Goal: Task Accomplishment & Management: Complete application form

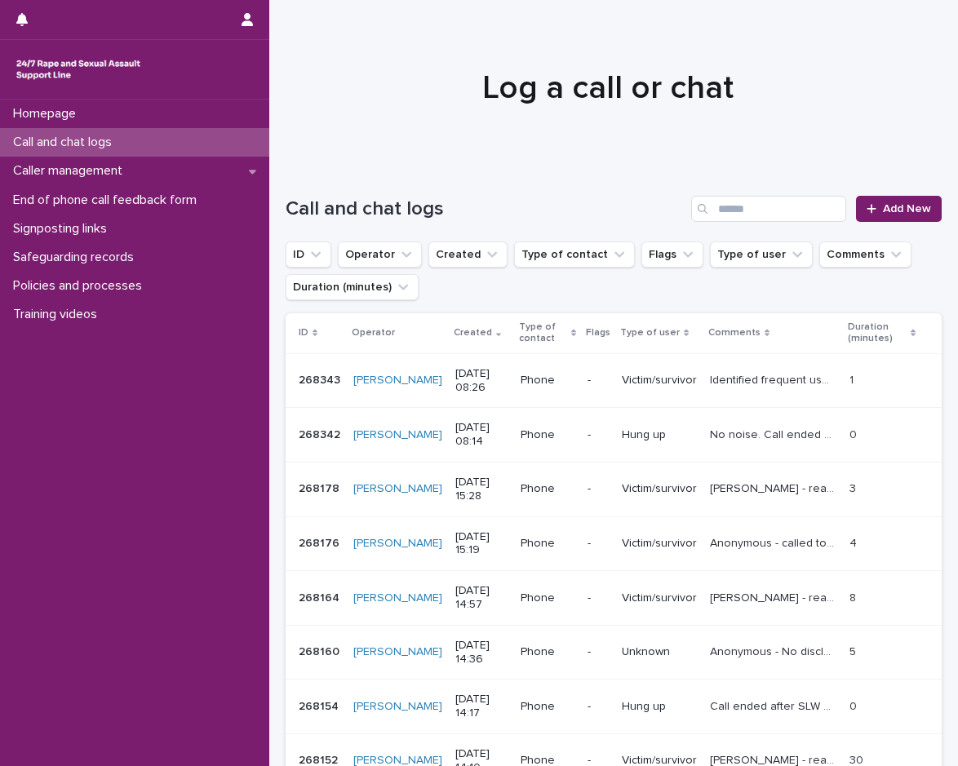
click at [129, 144] on div "Call and chat logs" at bounding box center [134, 142] width 269 height 29
click at [139, 171] on div "Caller management" at bounding box center [134, 171] width 269 height 29
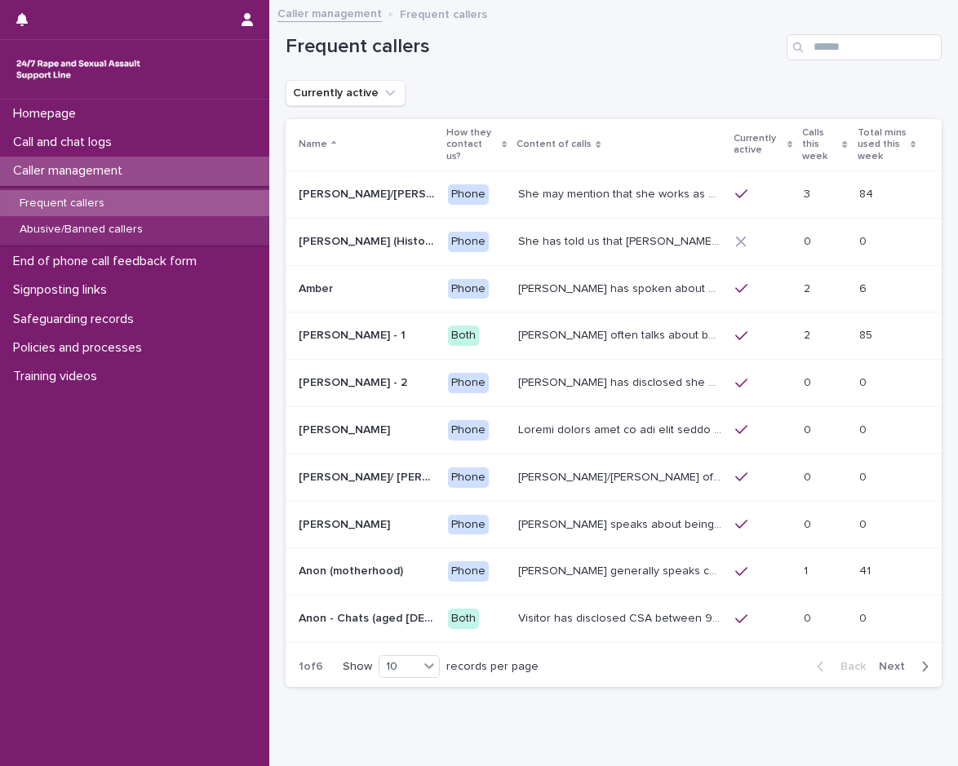
click at [133, 201] on div "Frequent callers" at bounding box center [134, 203] width 269 height 27
click at [813, 51] on input "Search" at bounding box center [863, 47] width 155 height 26
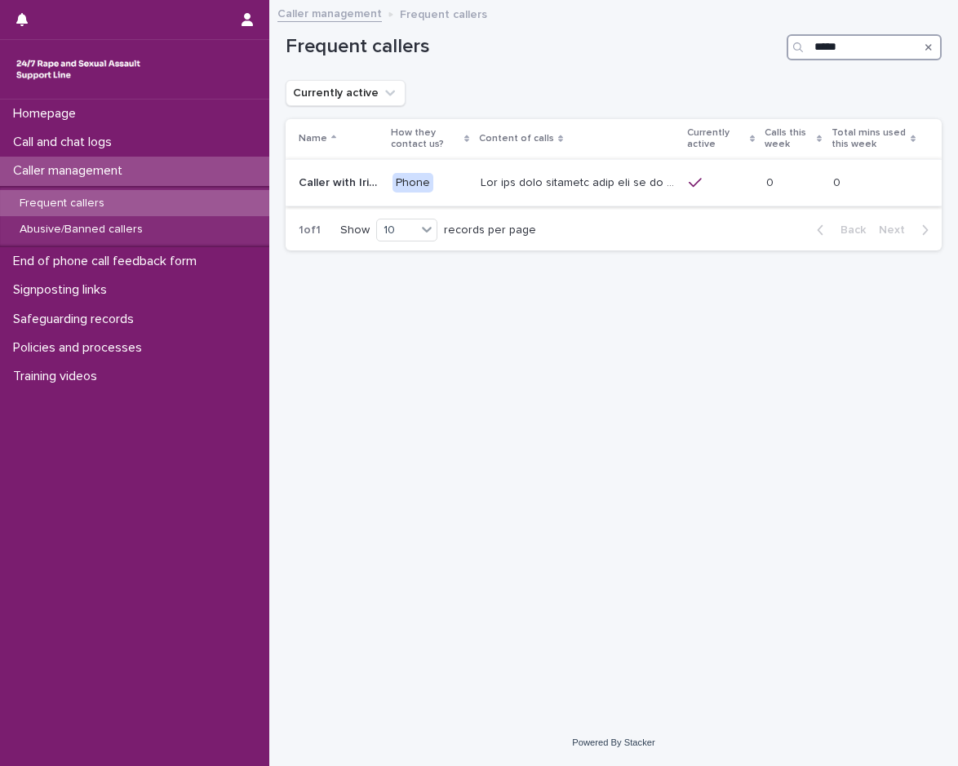
type input "*****"
click at [622, 188] on p at bounding box center [579, 181] width 198 height 17
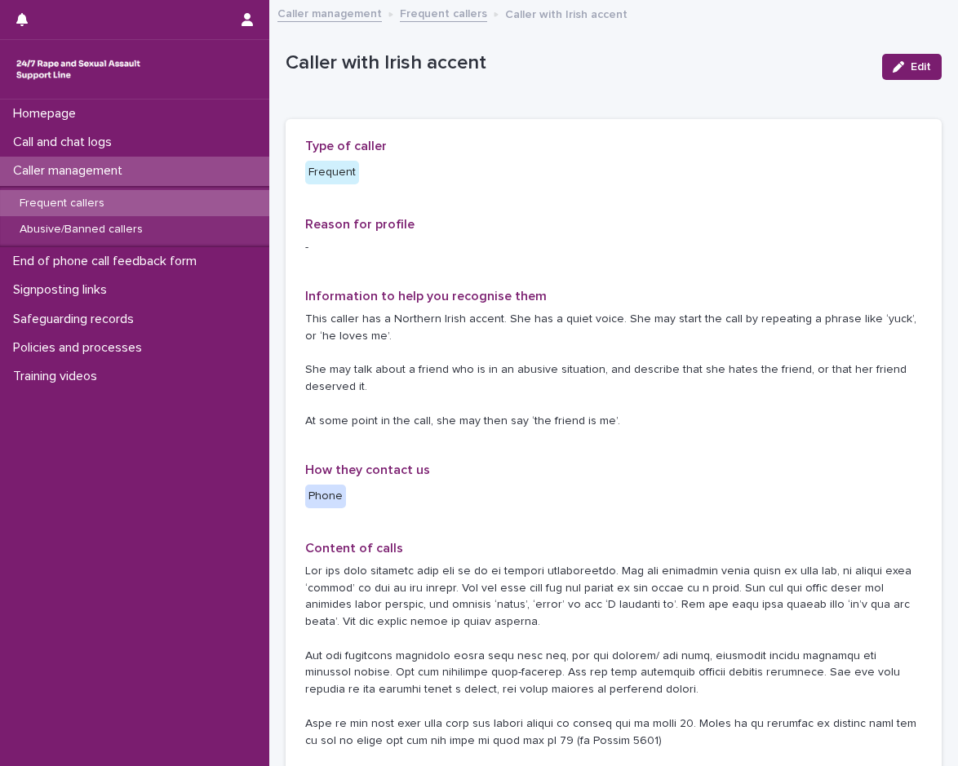
click at [122, 157] on div "Caller management" at bounding box center [134, 171] width 269 height 29
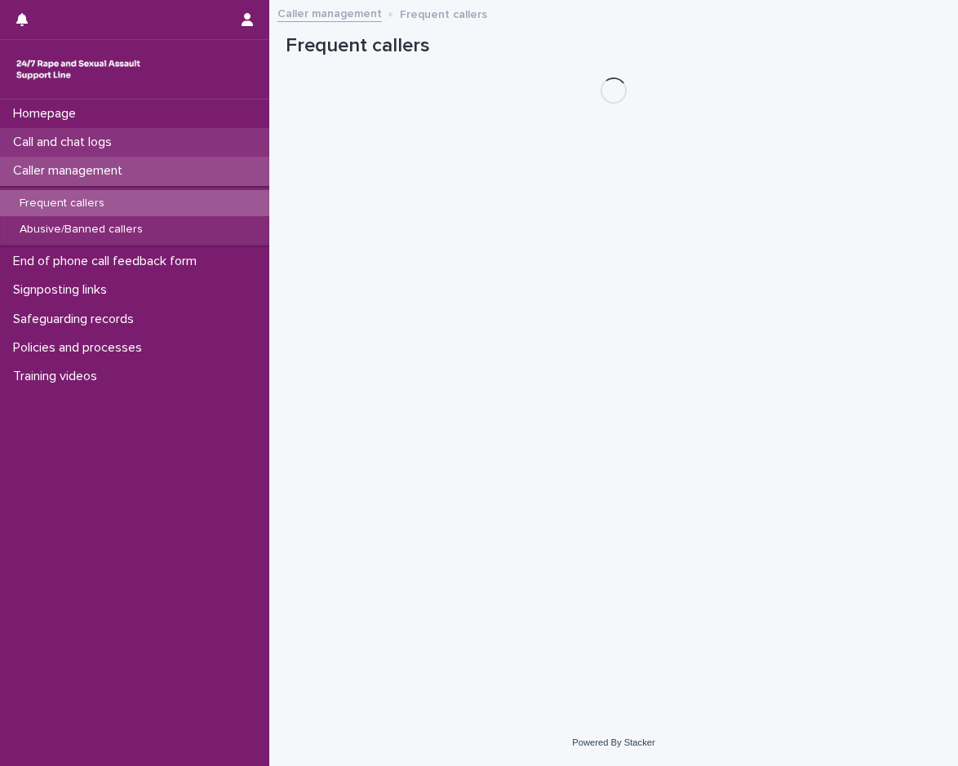
click at [117, 149] on p "Call and chat logs" at bounding box center [66, 142] width 118 height 15
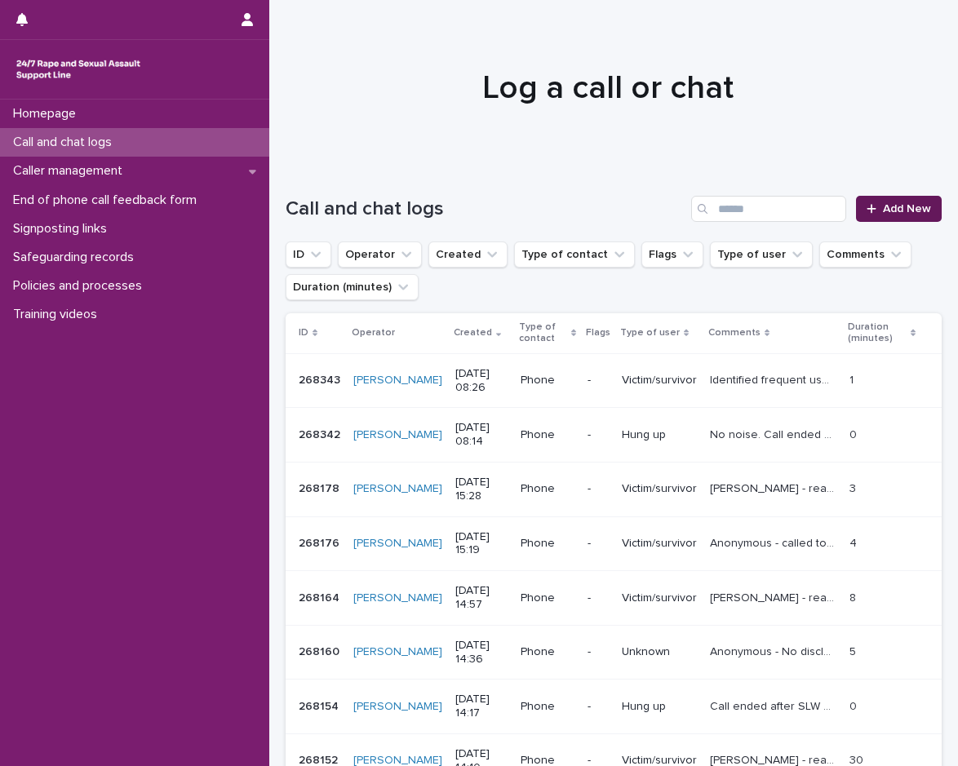
click at [892, 216] on link "Add New" at bounding box center [899, 209] width 86 height 26
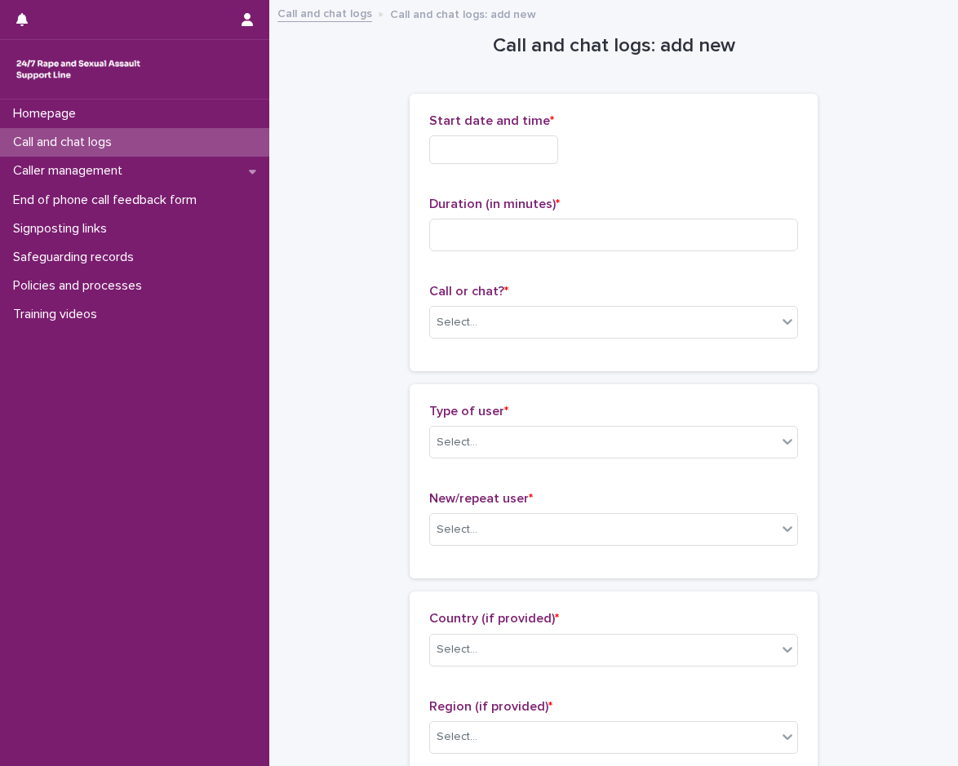
click at [503, 144] on input "text" at bounding box center [493, 149] width 129 height 29
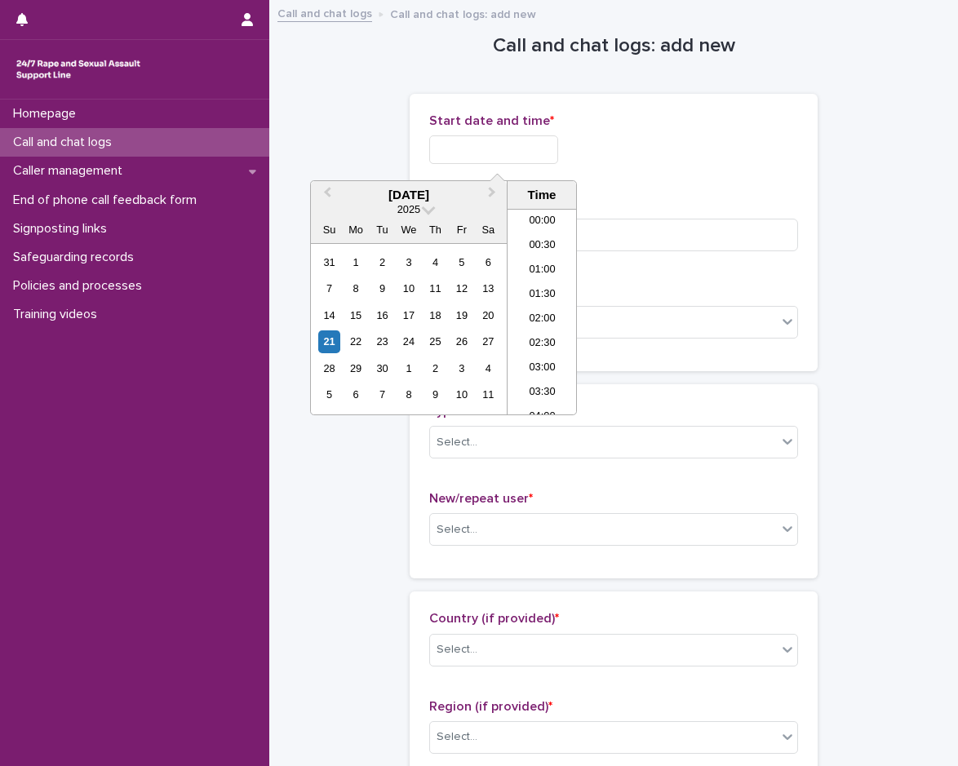
scroll to position [351, 0]
click at [554, 299] on li "08:30" at bounding box center [541, 287] width 69 height 24
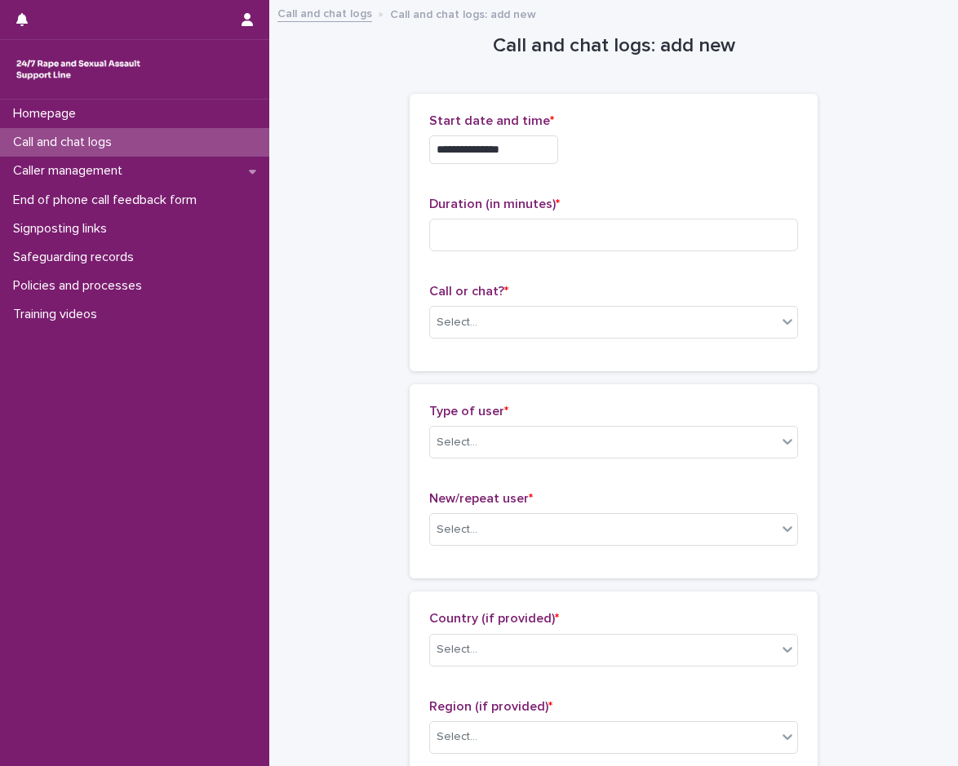
click at [523, 156] on input "**********" at bounding box center [493, 149] width 129 height 29
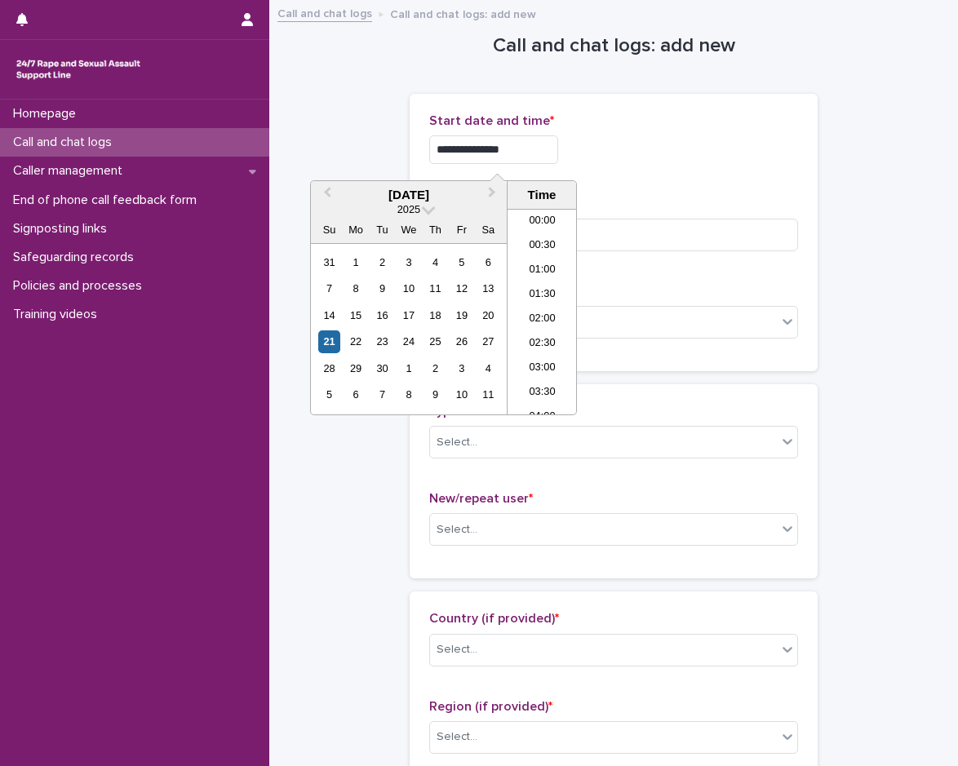
scroll to position [326, 0]
type input "**********"
click at [684, 250] on div "Duration (in minutes) *" at bounding box center [613, 231] width 369 height 68
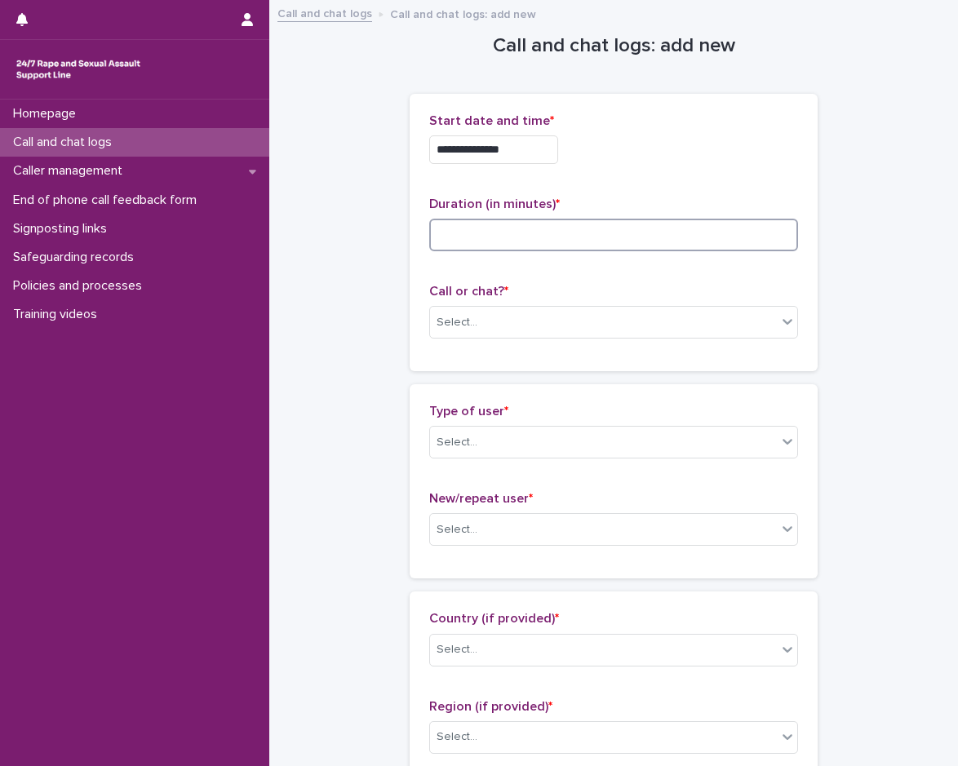
click at [516, 226] on input at bounding box center [613, 235] width 369 height 33
type input "*"
click at [539, 306] on div "Select..." at bounding box center [613, 322] width 369 height 33
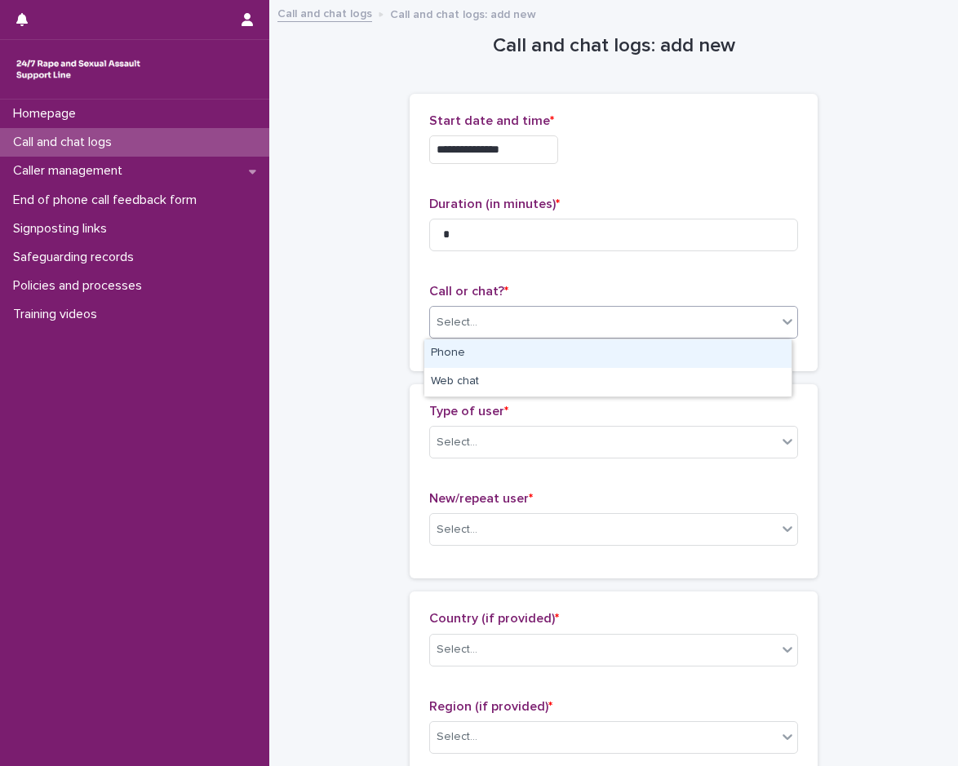
click at [454, 361] on div "Phone" at bounding box center [607, 353] width 367 height 29
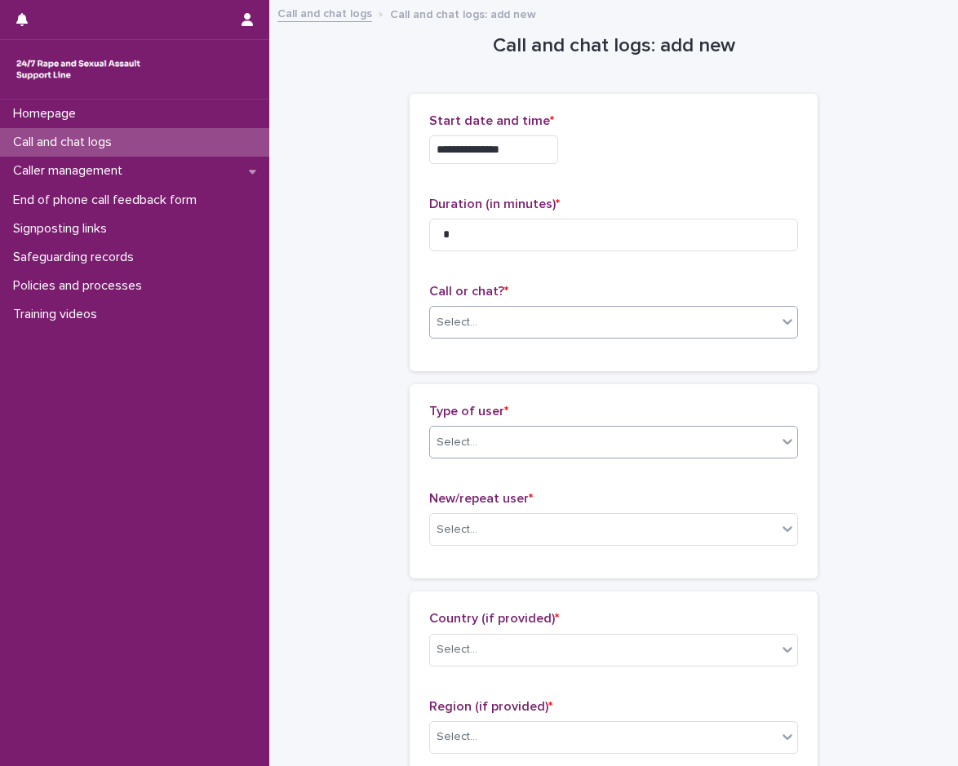
click at [479, 452] on div "Select..." at bounding box center [603, 442] width 347 height 27
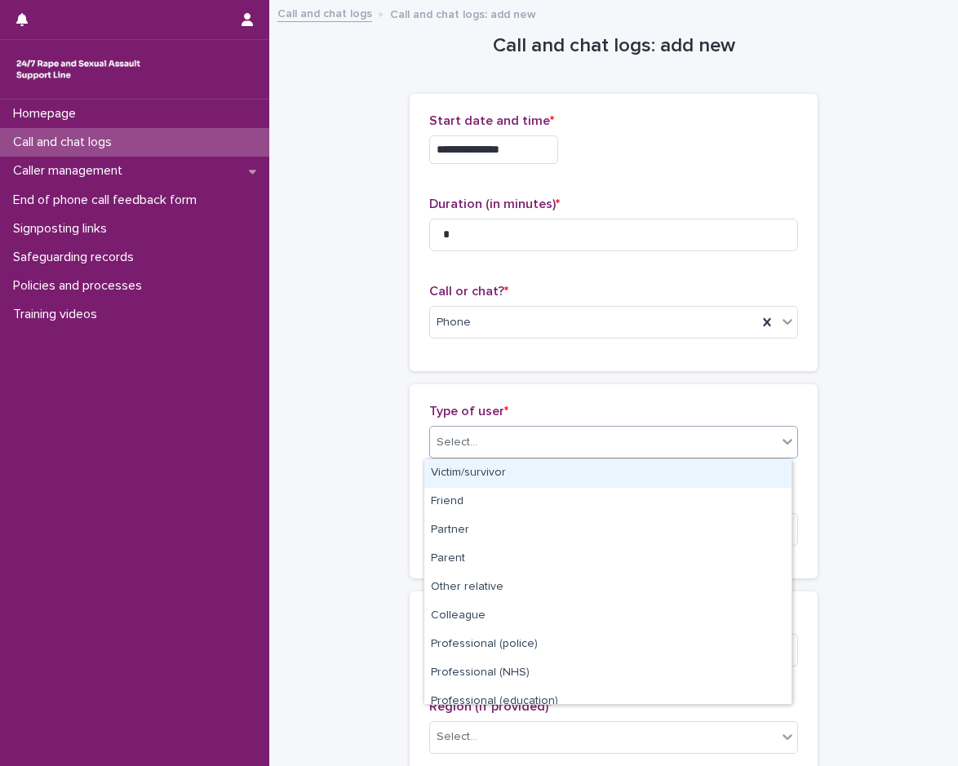
click at [476, 471] on div "Victim/survivor" at bounding box center [607, 473] width 367 height 29
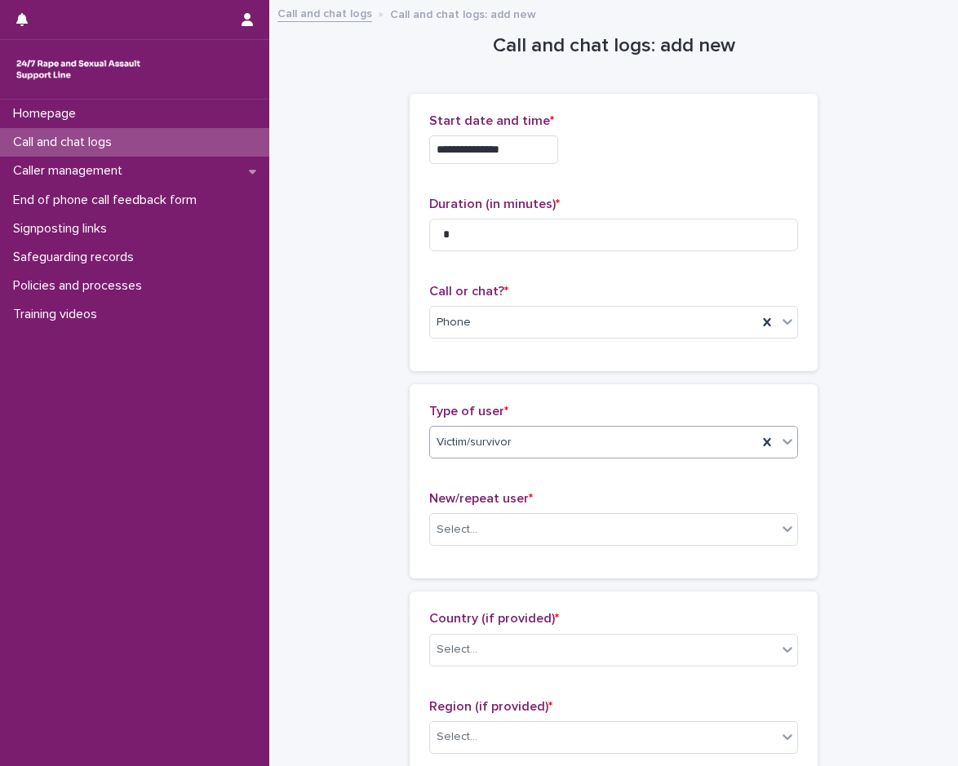
scroll to position [163, 0]
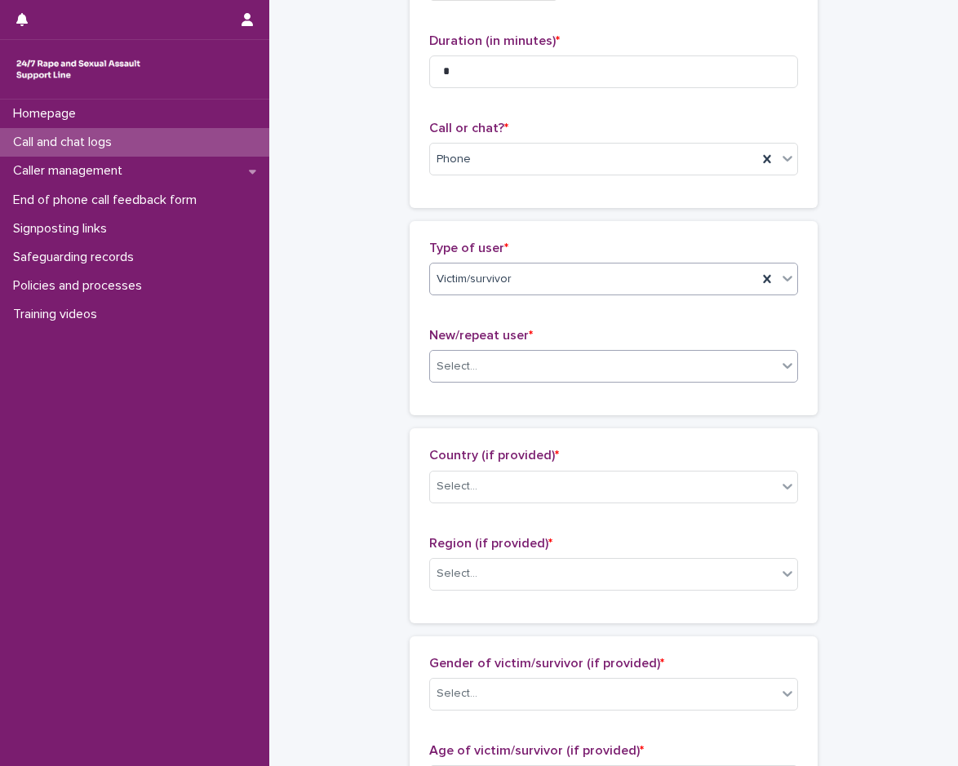
click at [487, 374] on div "Select..." at bounding box center [603, 366] width 347 height 27
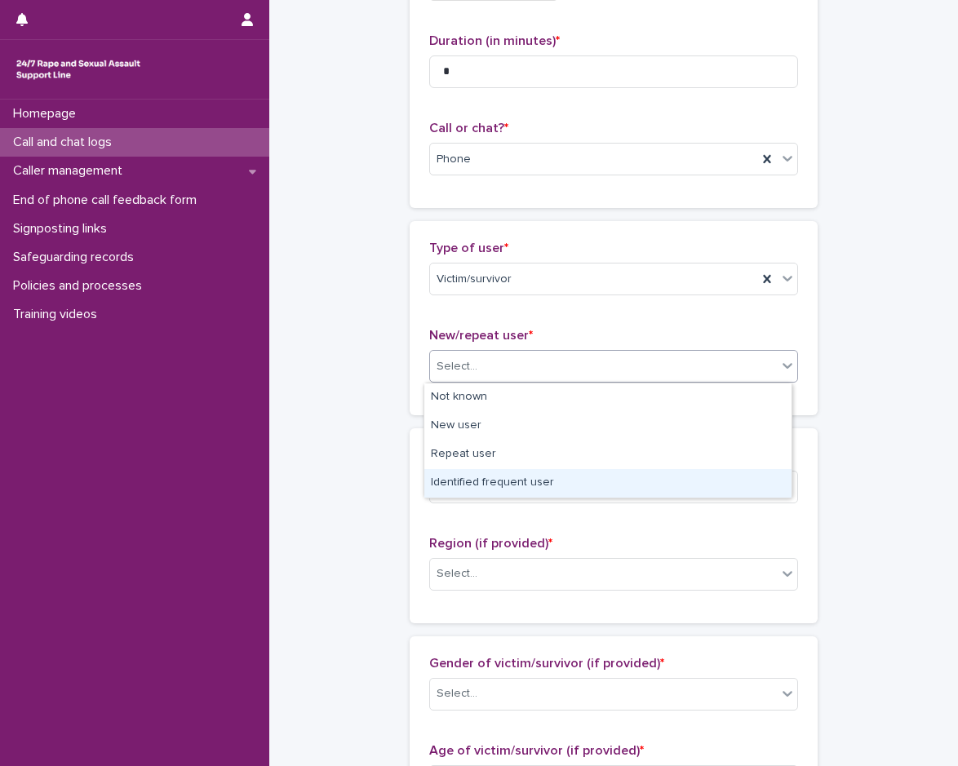
click at [492, 481] on div "Identified frequent user" at bounding box center [607, 483] width 367 height 29
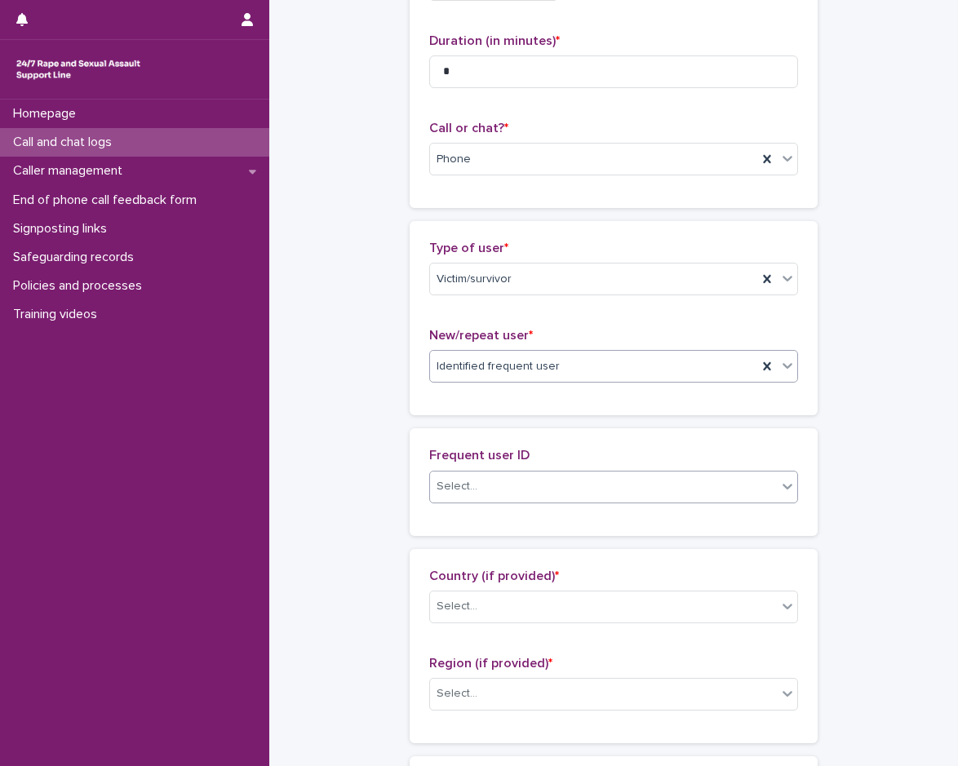
click at [509, 472] on div "Select..." at bounding box center [613, 487] width 369 height 33
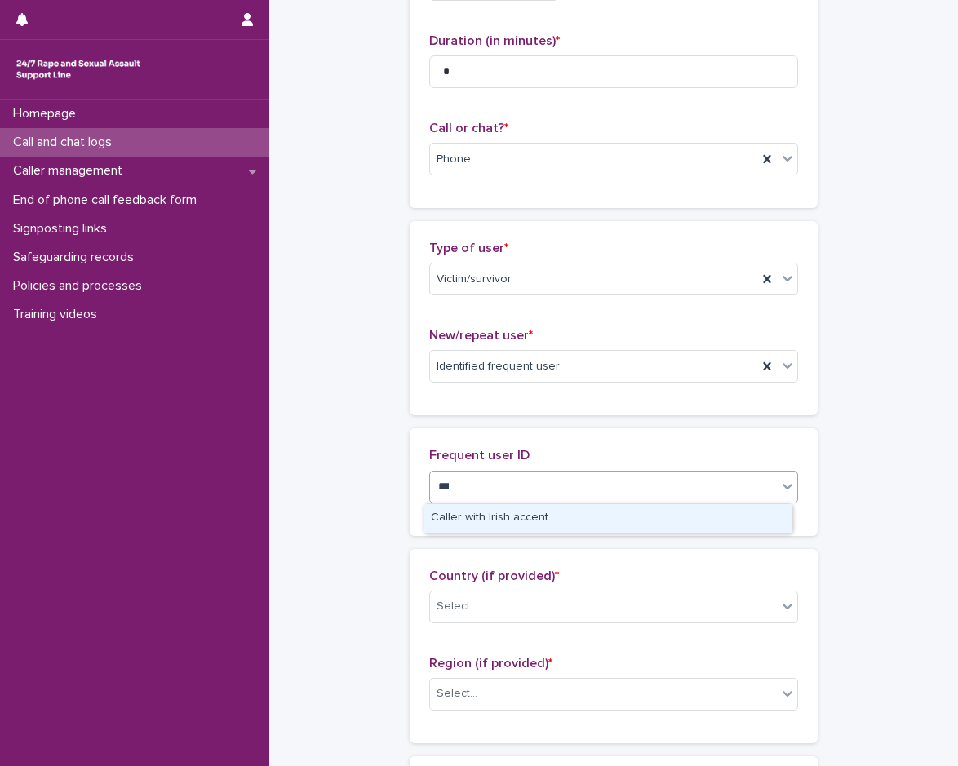
type input "****"
click at [511, 520] on div "Caller with Irish accent" at bounding box center [607, 518] width 367 height 29
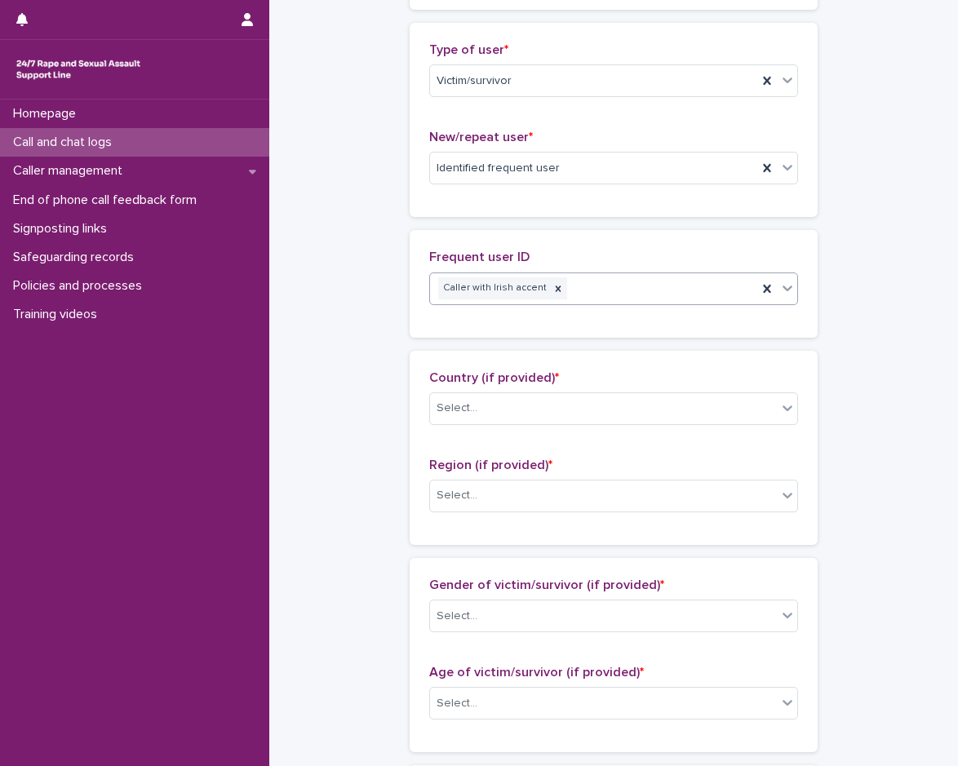
scroll to position [408, 0]
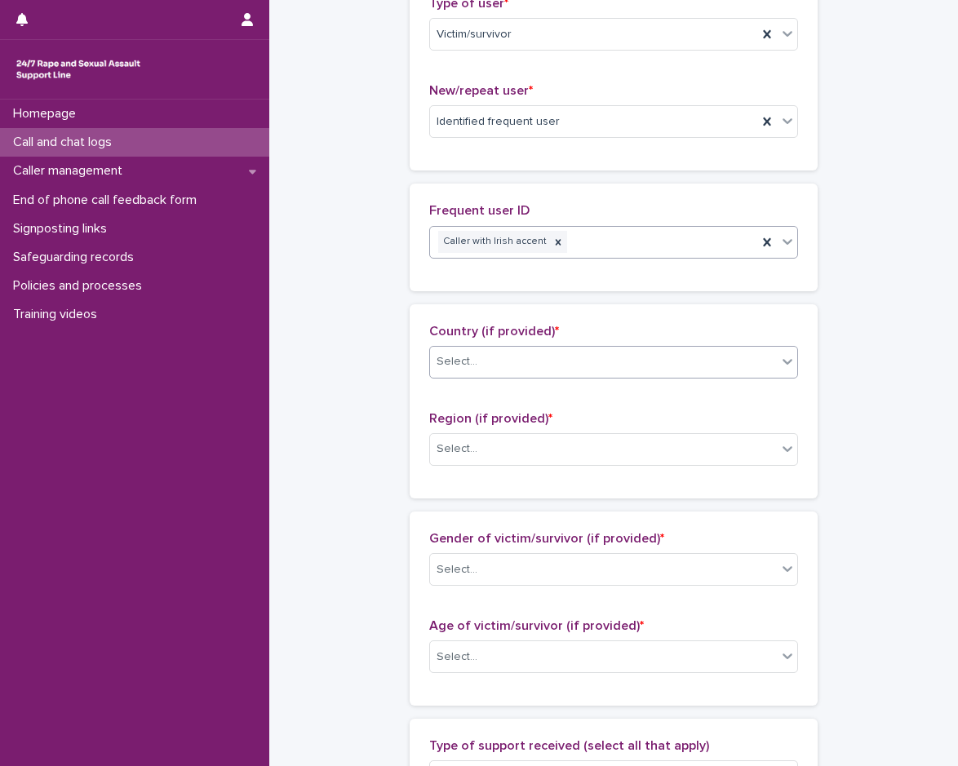
click at [487, 371] on div "Select..." at bounding box center [603, 361] width 347 height 27
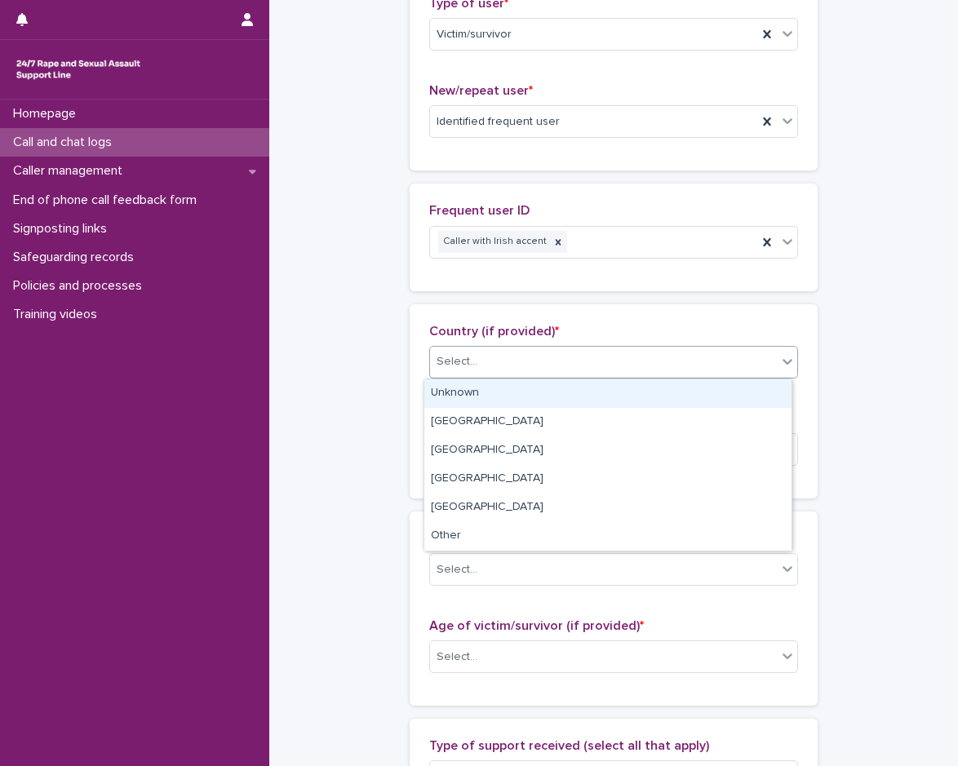
click at [502, 395] on div "Unknown" at bounding box center [607, 393] width 367 height 29
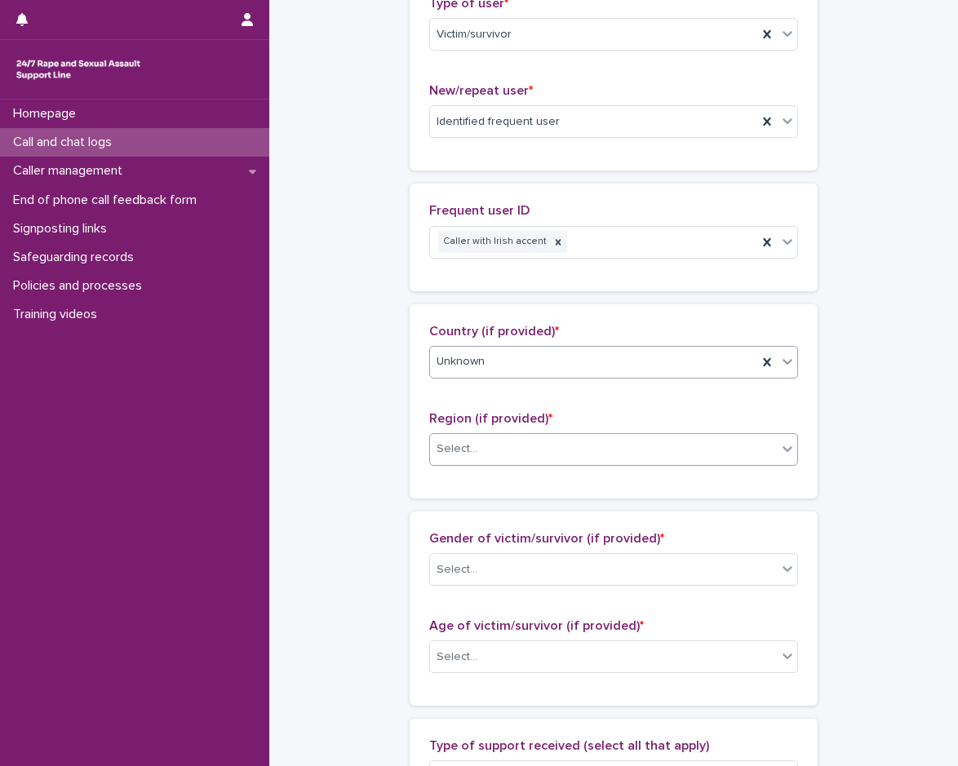
click at [497, 449] on div "Select..." at bounding box center [603, 449] width 347 height 27
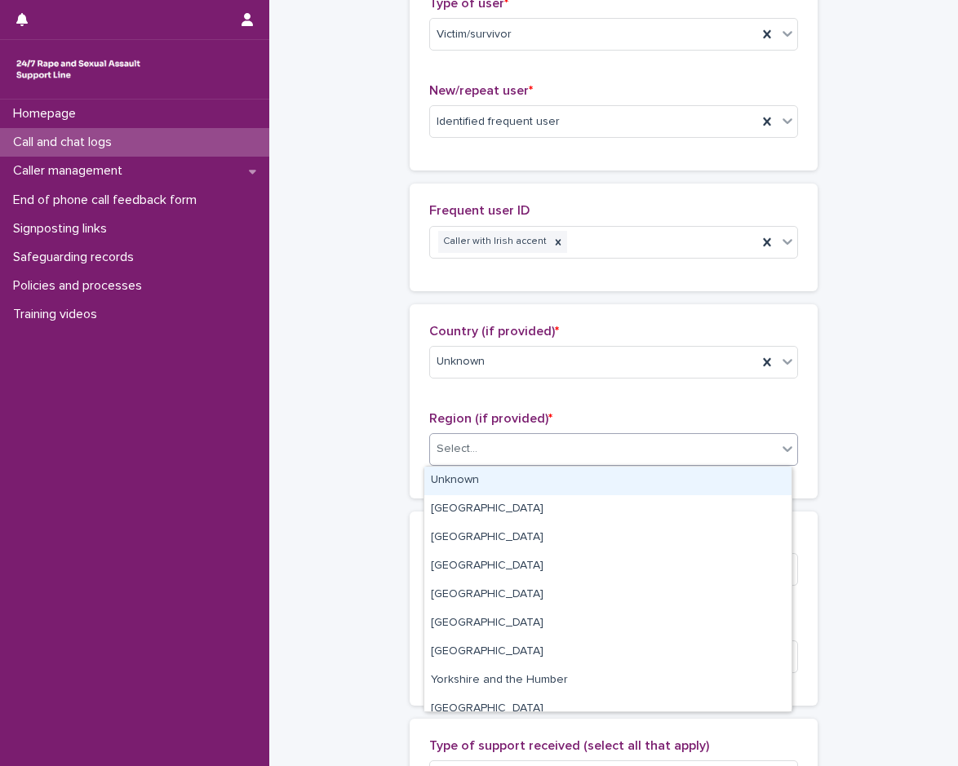
click at [486, 480] on div "Unknown" at bounding box center [607, 481] width 367 height 29
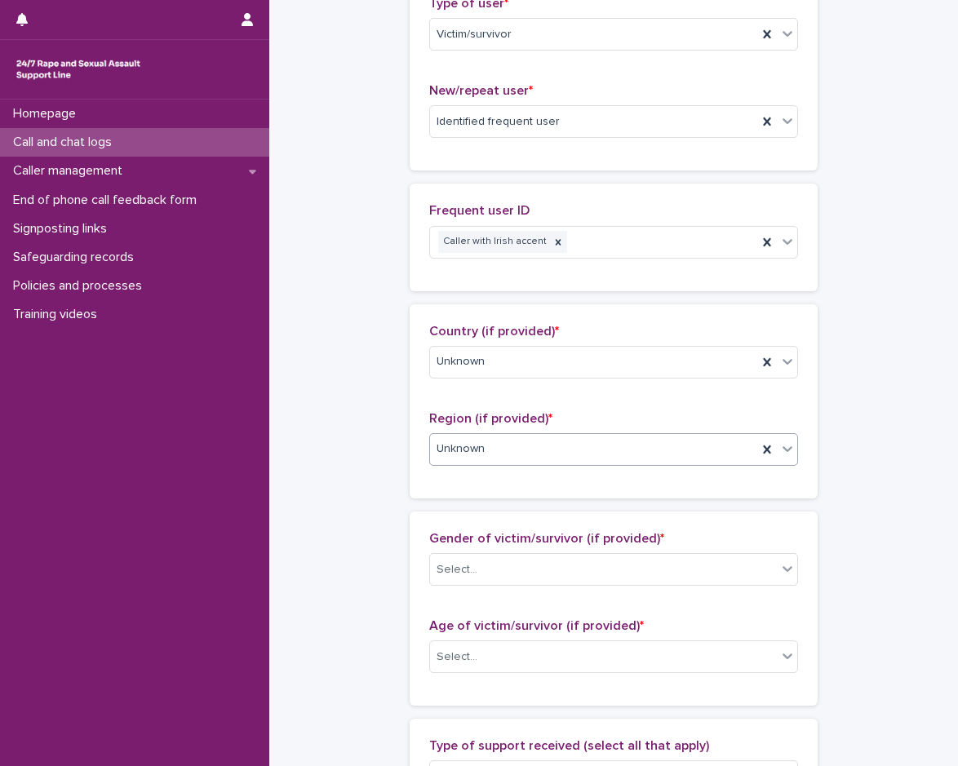
scroll to position [653, 0]
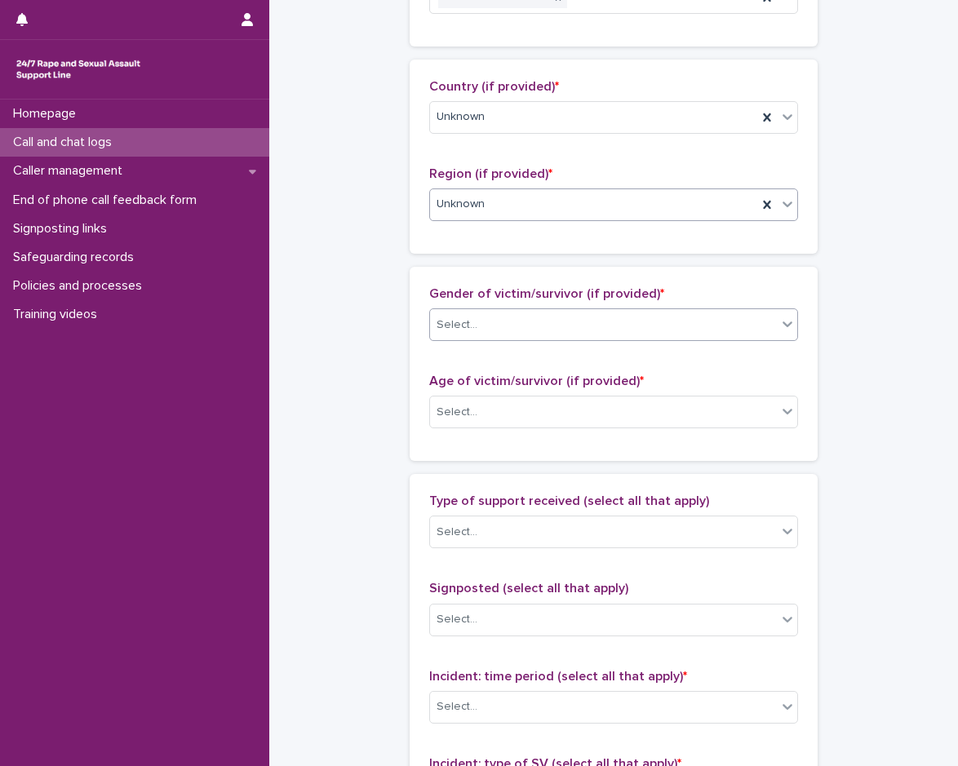
click at [502, 312] on div "Select..." at bounding box center [603, 325] width 347 height 27
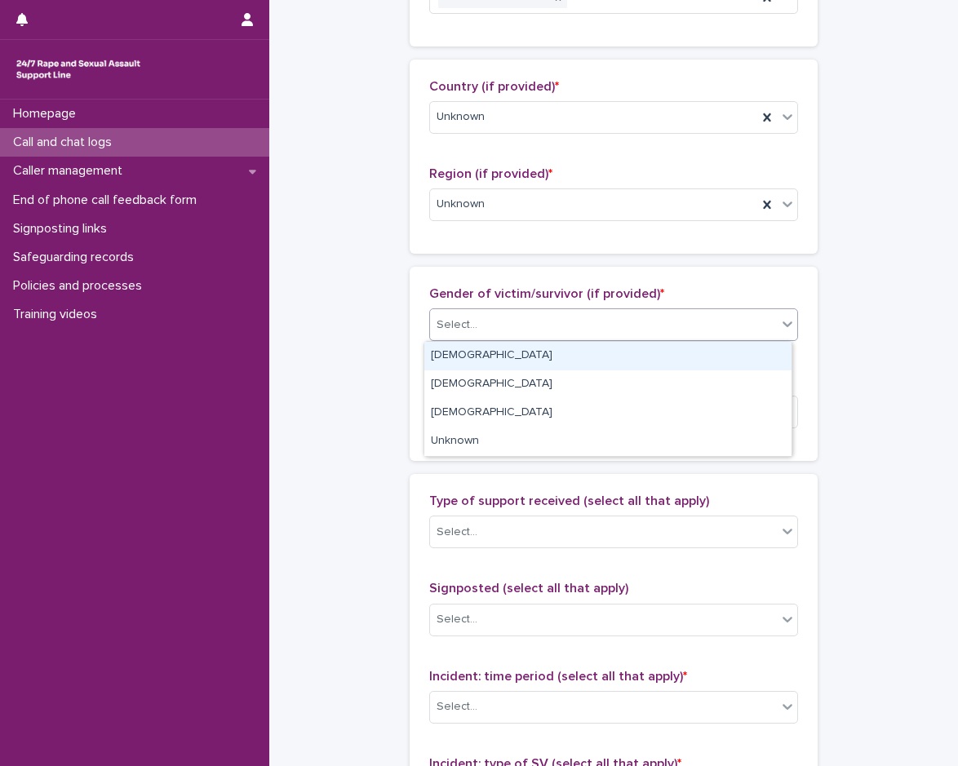
click at [499, 353] on div "Female" at bounding box center [607, 356] width 367 height 29
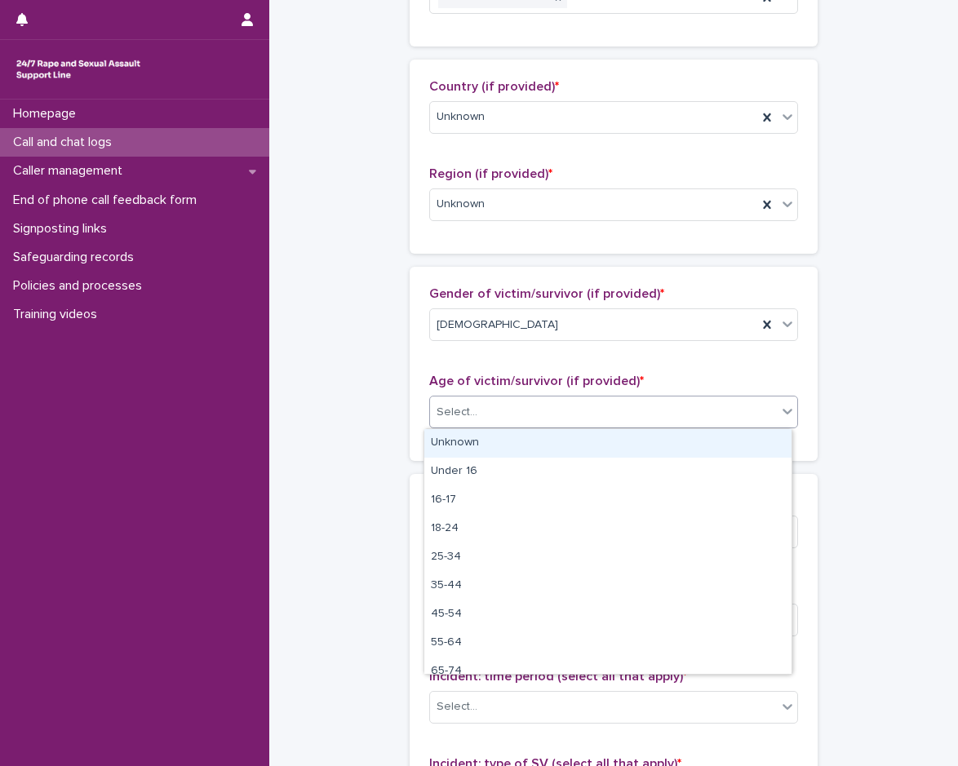
click at [498, 403] on div "Select..." at bounding box center [603, 412] width 347 height 27
click at [500, 445] on div "Unknown" at bounding box center [607, 443] width 367 height 29
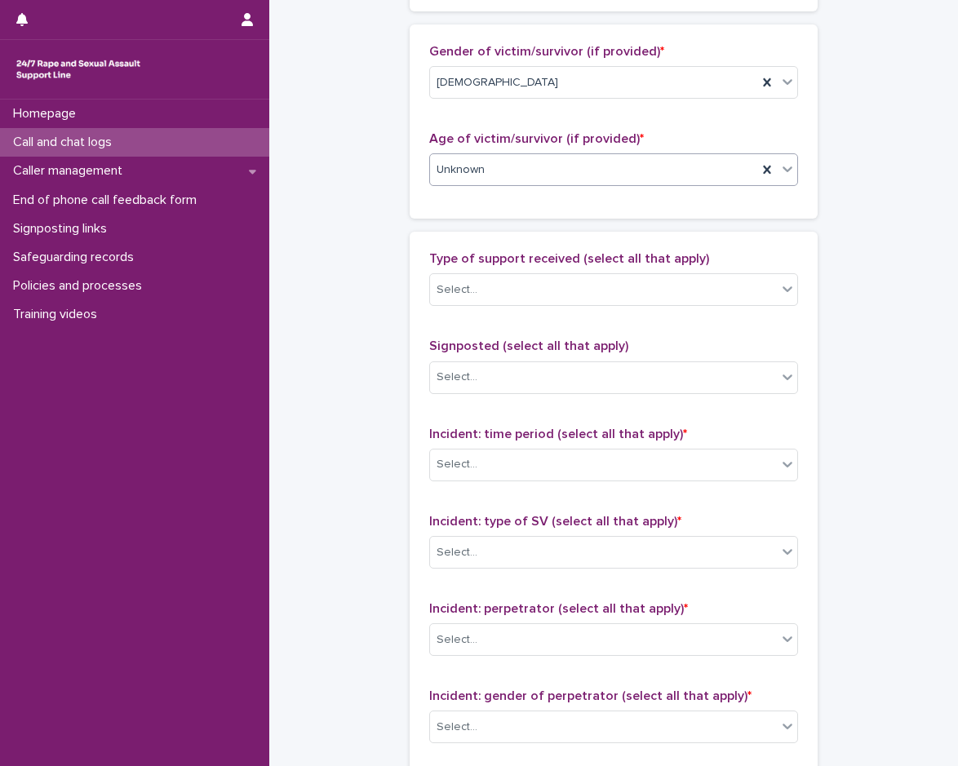
scroll to position [897, 0]
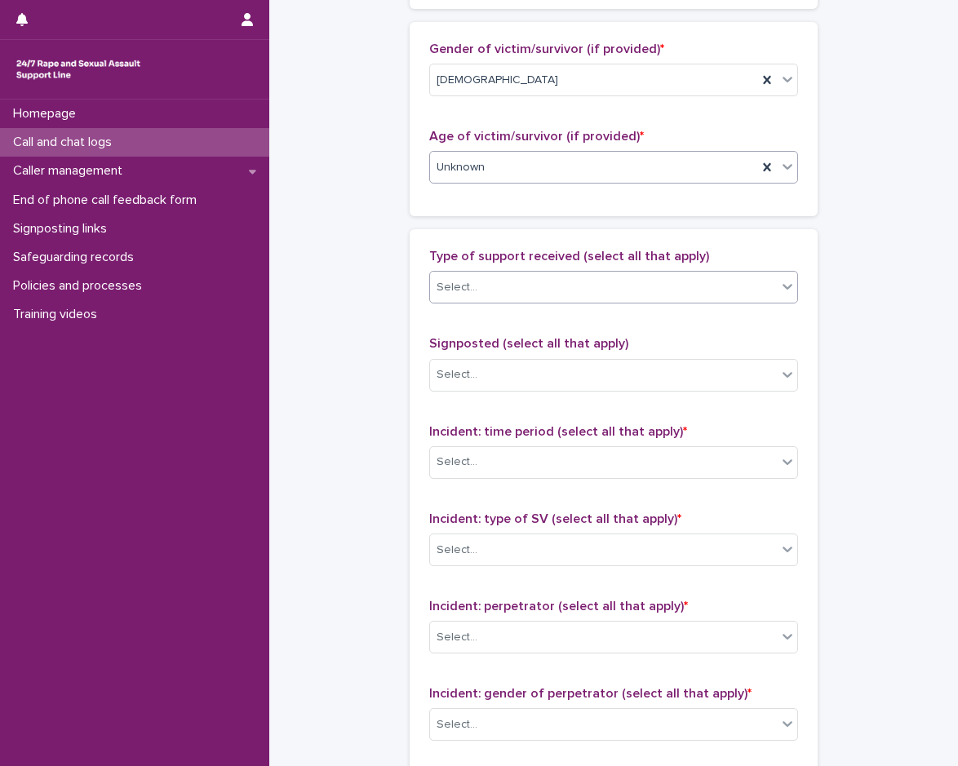
click at [512, 286] on div "Select..." at bounding box center [603, 287] width 347 height 27
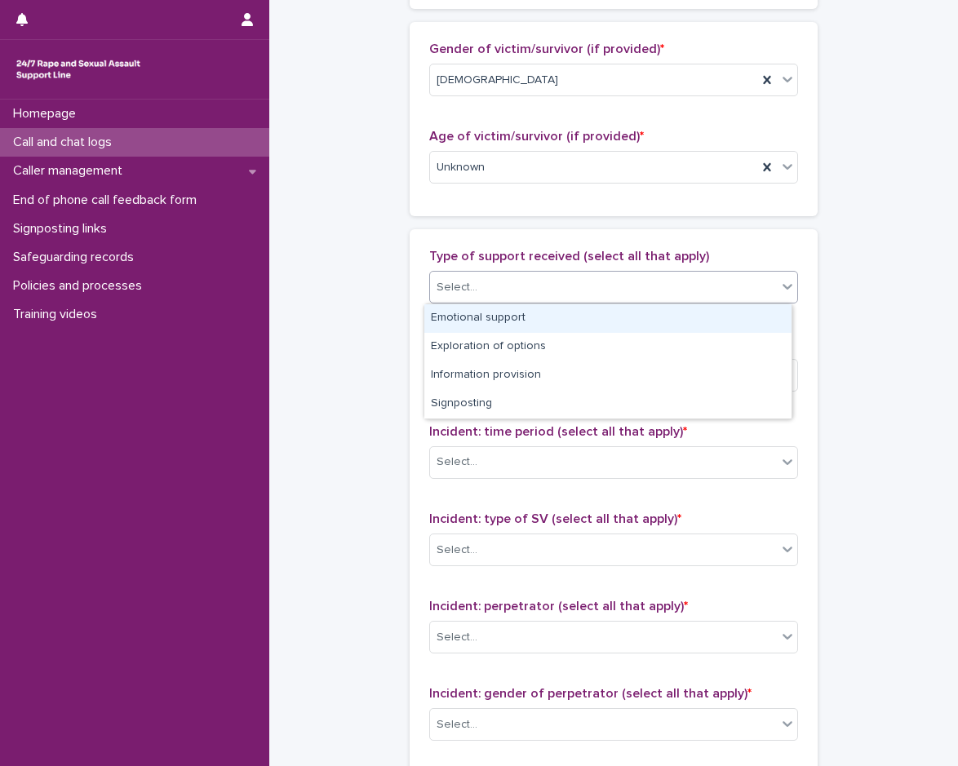
click at [495, 329] on div "Emotional support" at bounding box center [607, 318] width 367 height 29
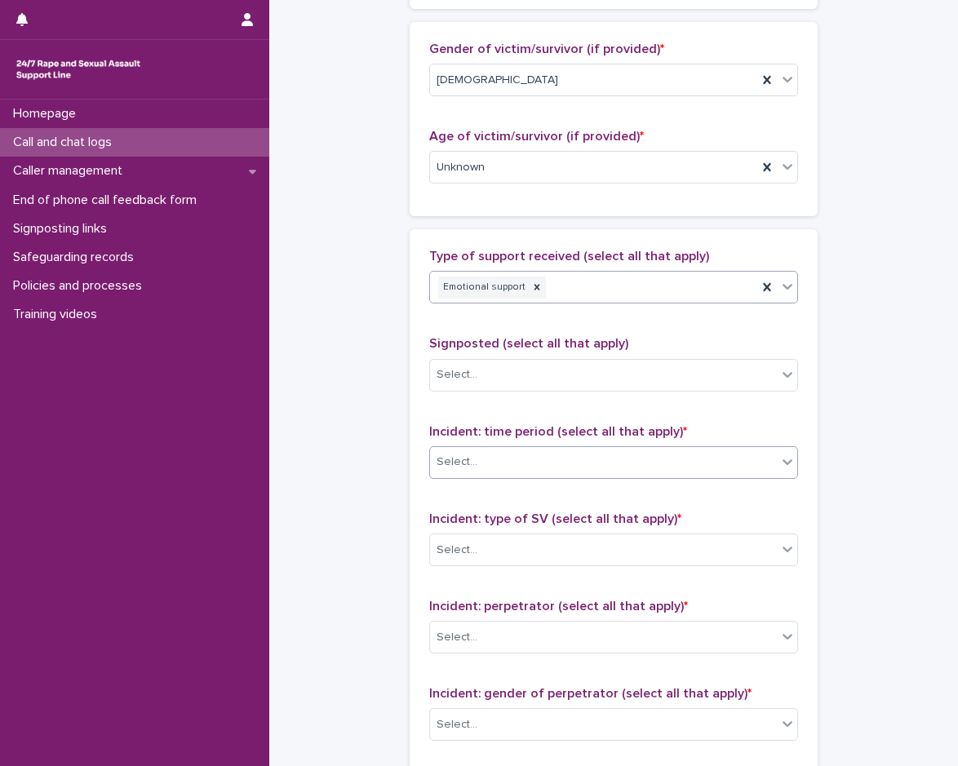
click at [501, 465] on div "Select..." at bounding box center [603, 462] width 347 height 27
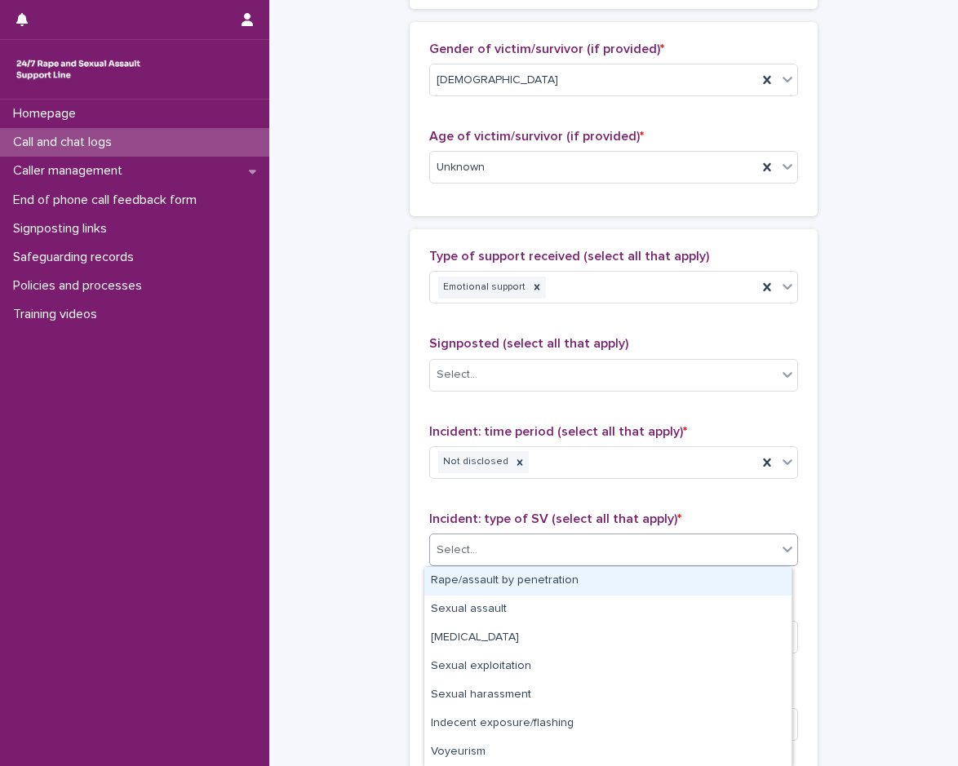
click at [498, 535] on div "Select..." at bounding box center [613, 549] width 369 height 33
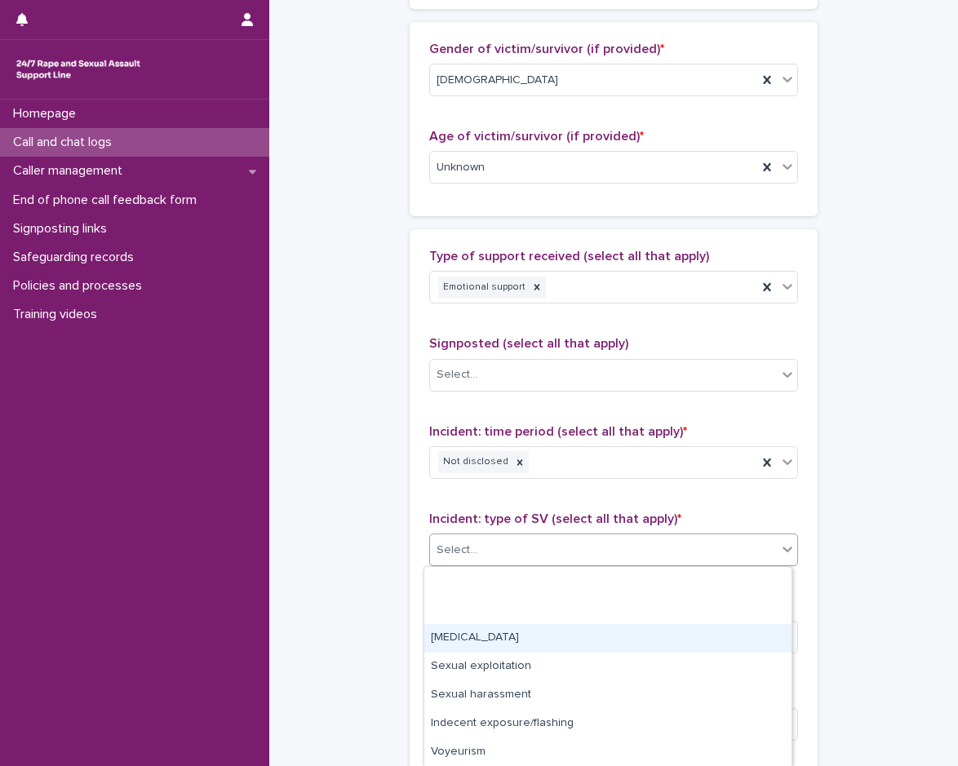
scroll to position [86, 0]
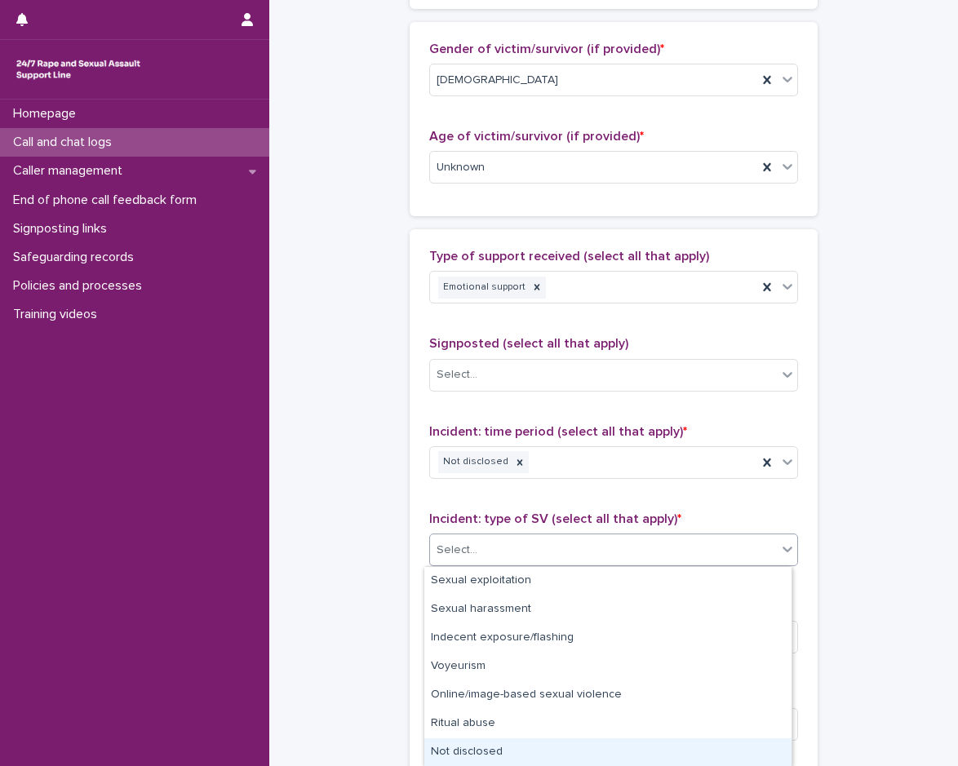
click at [487, 751] on div "Not disclosed" at bounding box center [607, 752] width 367 height 29
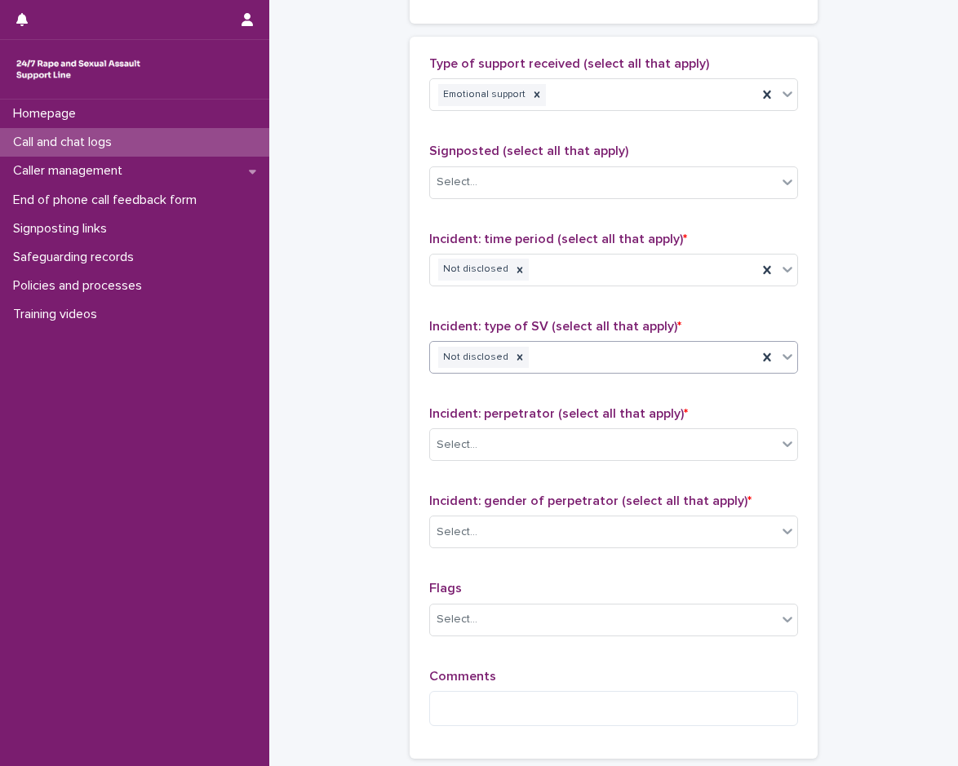
scroll to position [1224, 0]
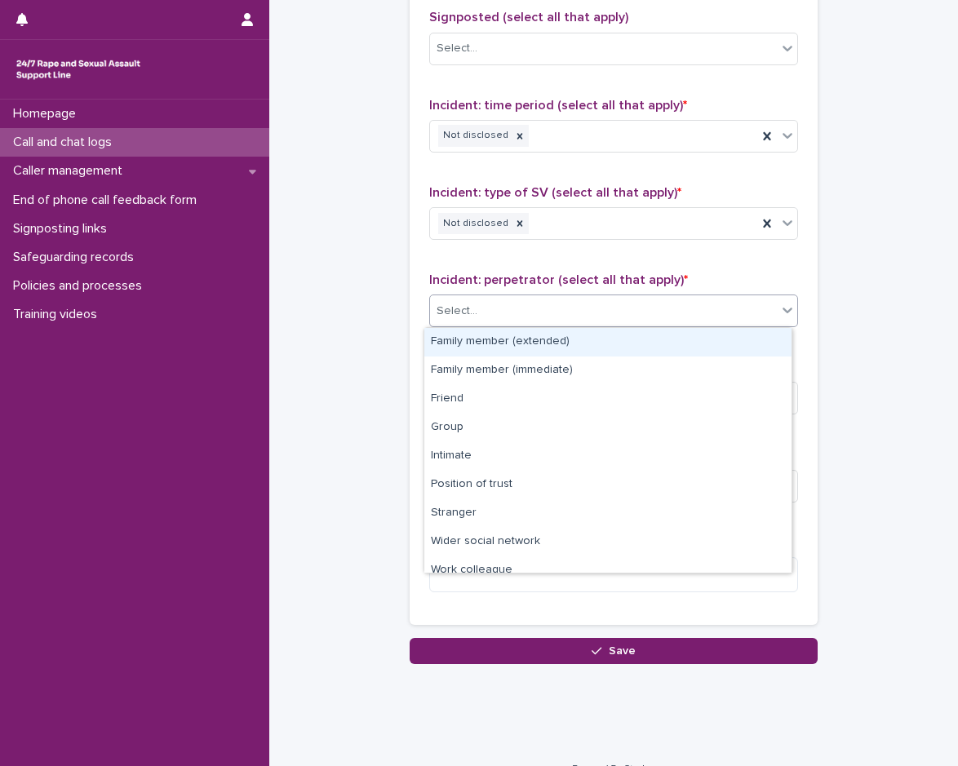
click at [491, 298] on div "Select..." at bounding box center [603, 311] width 347 height 27
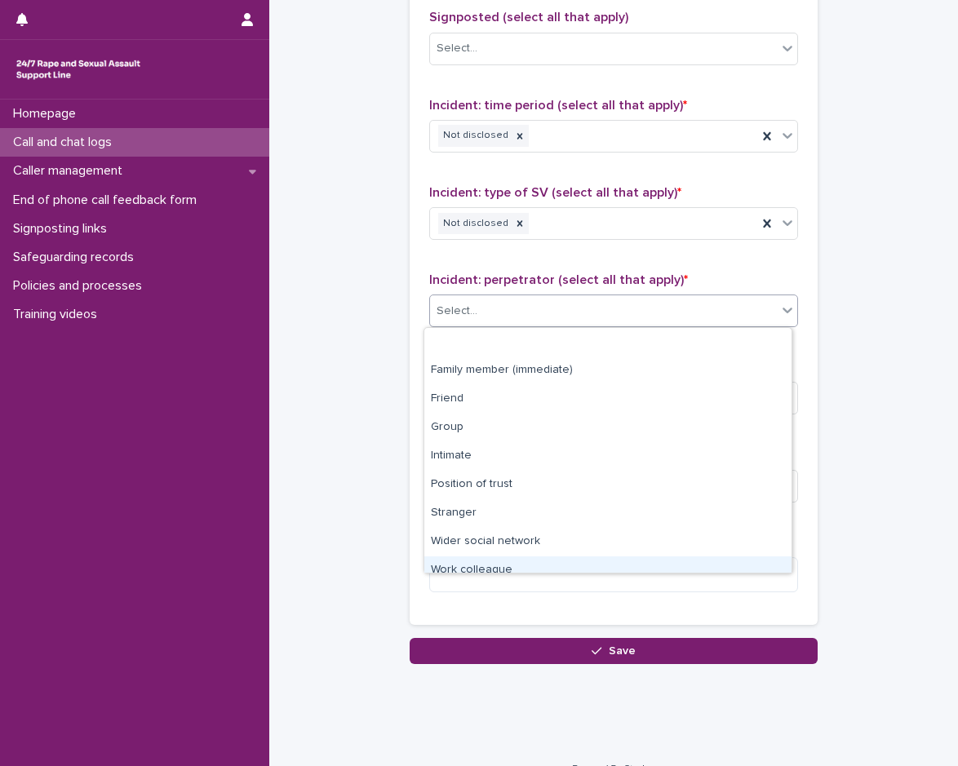
scroll to position [69, 0]
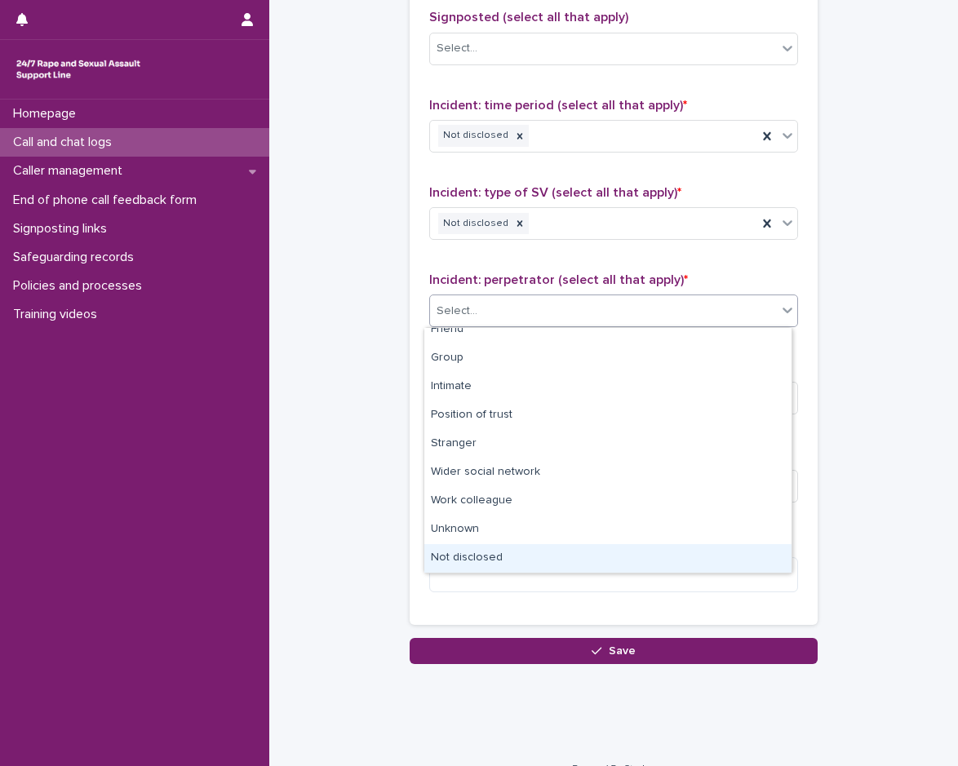
click at [495, 554] on div "Not disclosed" at bounding box center [607, 558] width 367 height 29
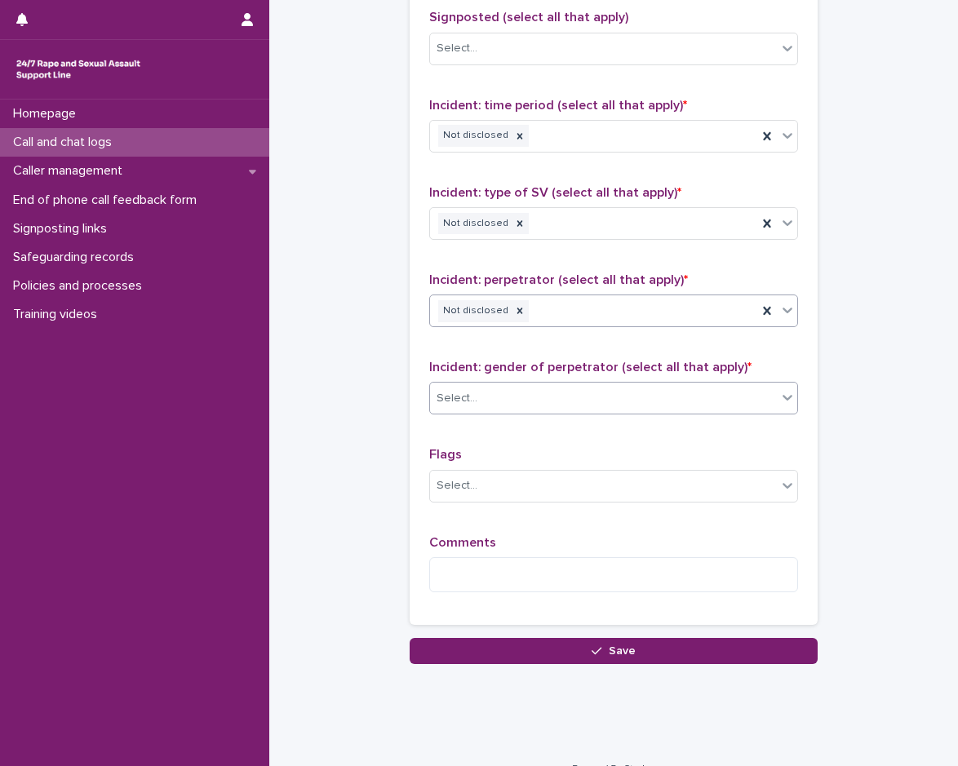
click at [532, 408] on div "Select..." at bounding box center [603, 398] width 347 height 27
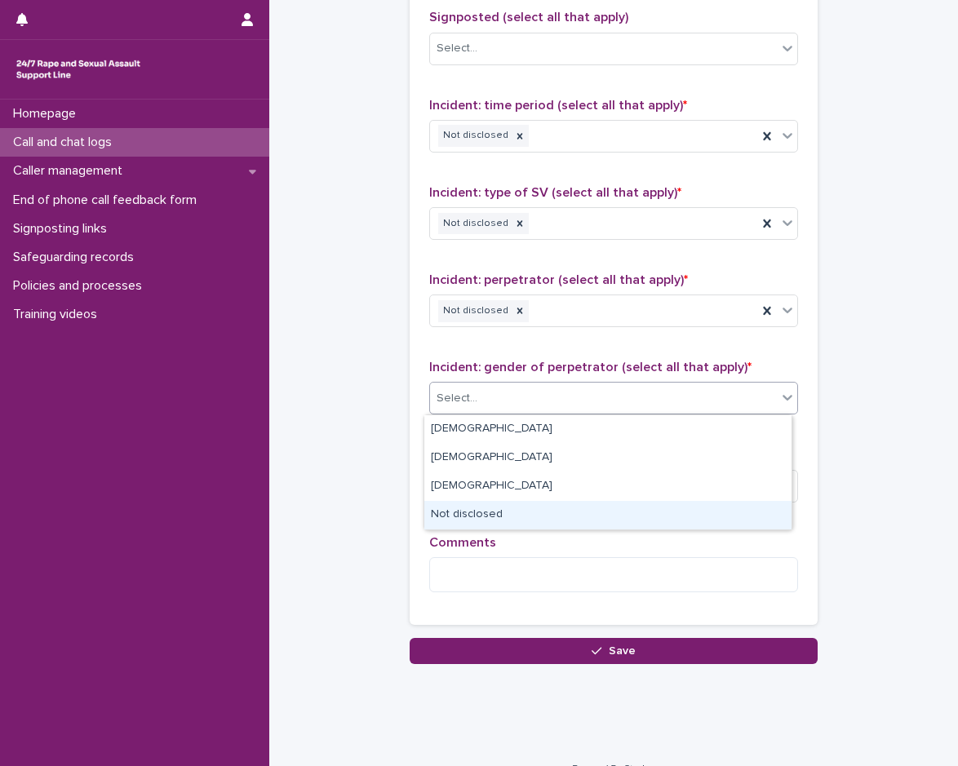
click at [507, 529] on div "Not disclosed" at bounding box center [607, 515] width 367 height 29
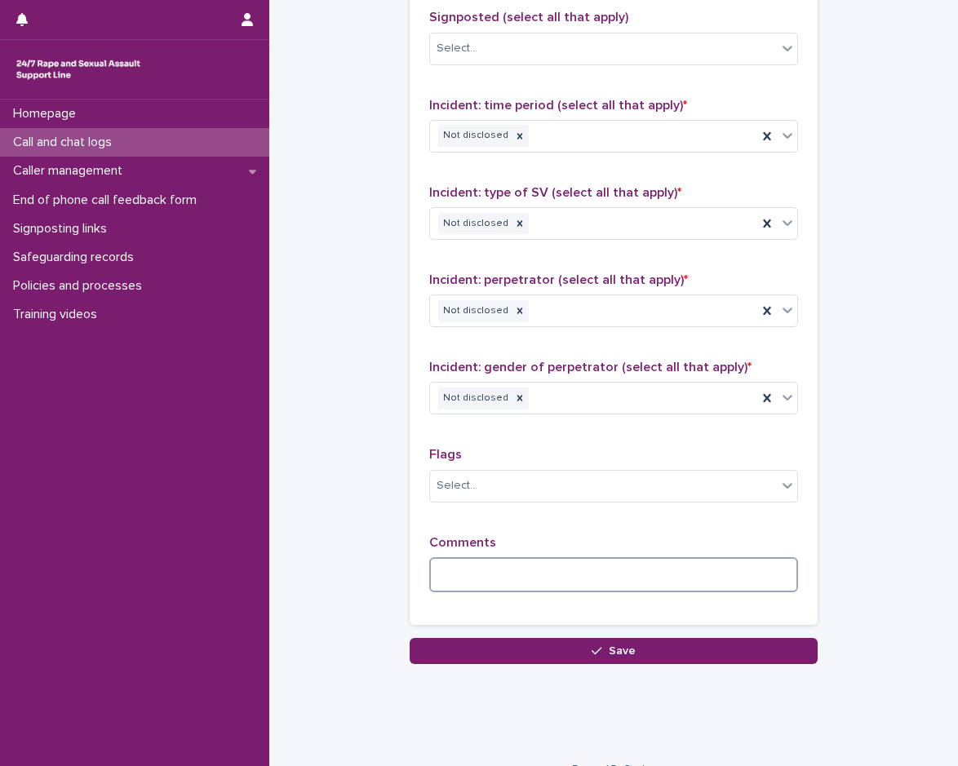
click at [469, 566] on textarea at bounding box center [613, 574] width 369 height 35
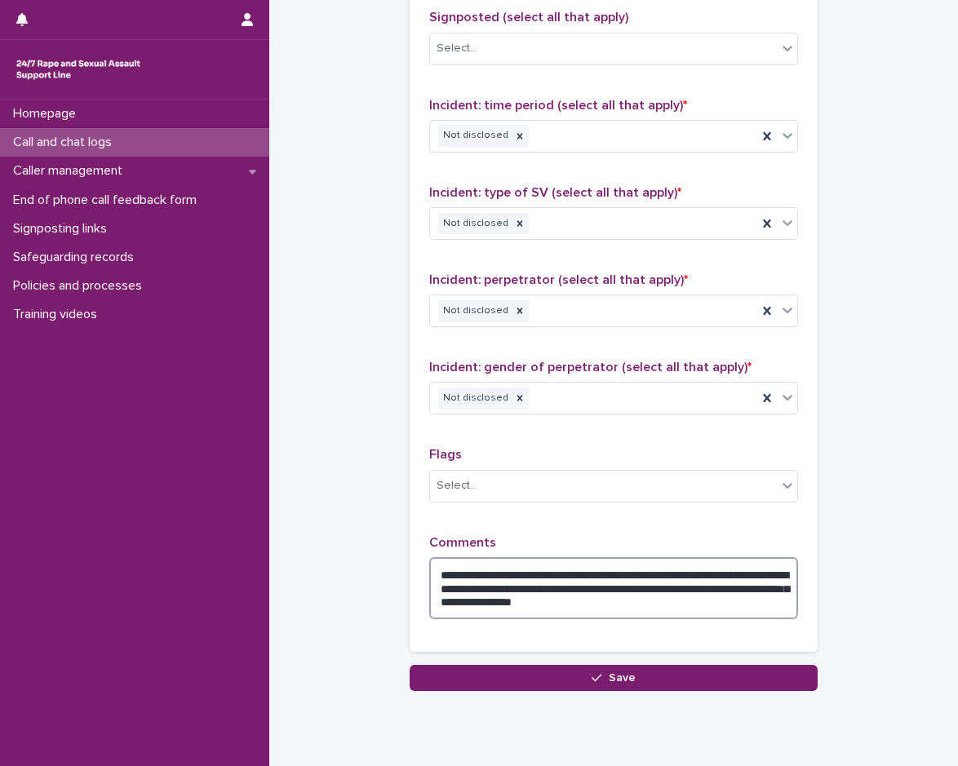
drag, startPoint x: 709, startPoint y: 600, endPoint x: 491, endPoint y: 615, distance: 218.3
click at [491, 615] on textarea "**********" at bounding box center [613, 588] width 369 height 62
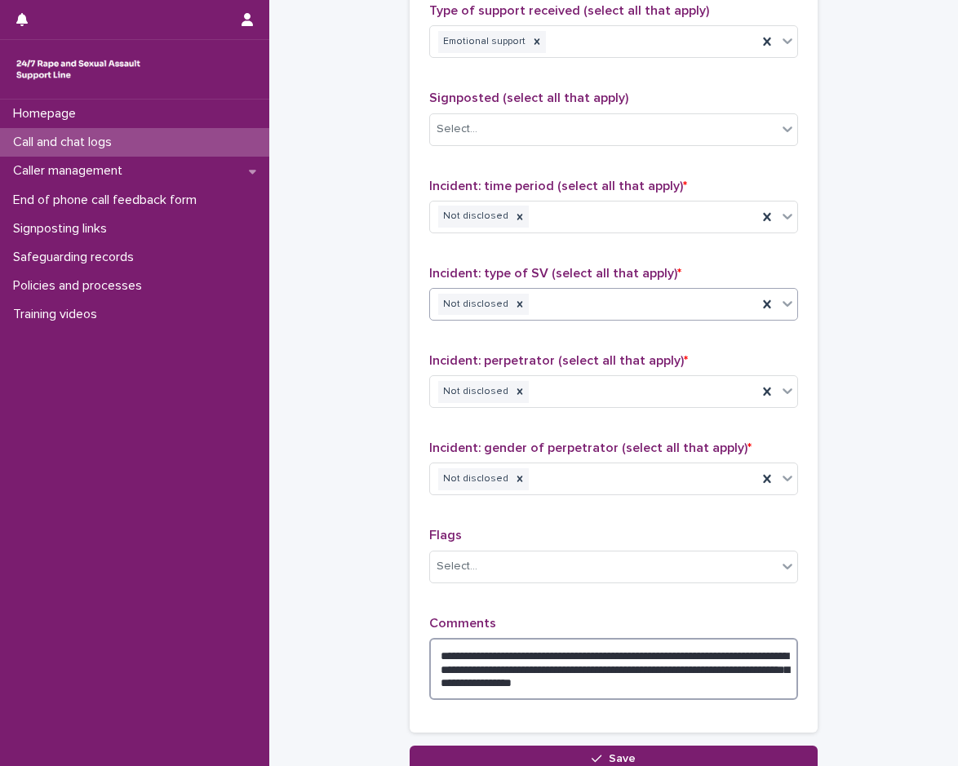
scroll to position [1277, 0]
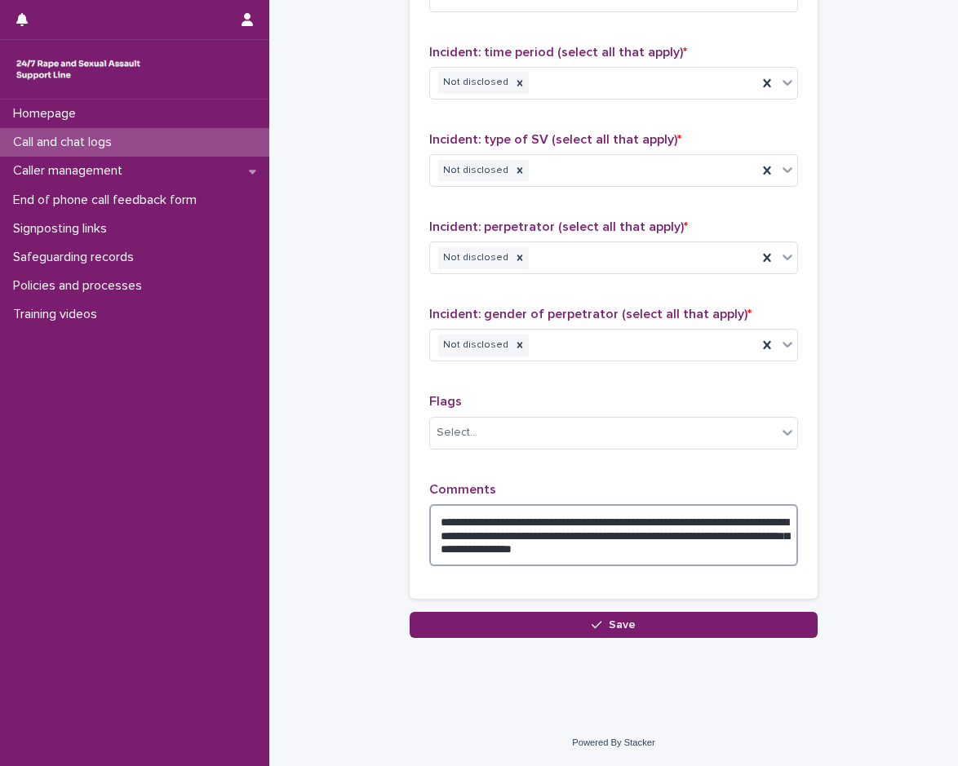
type textarea "**********"
click at [603, 633] on button "Save" at bounding box center [613, 625] width 408 height 26
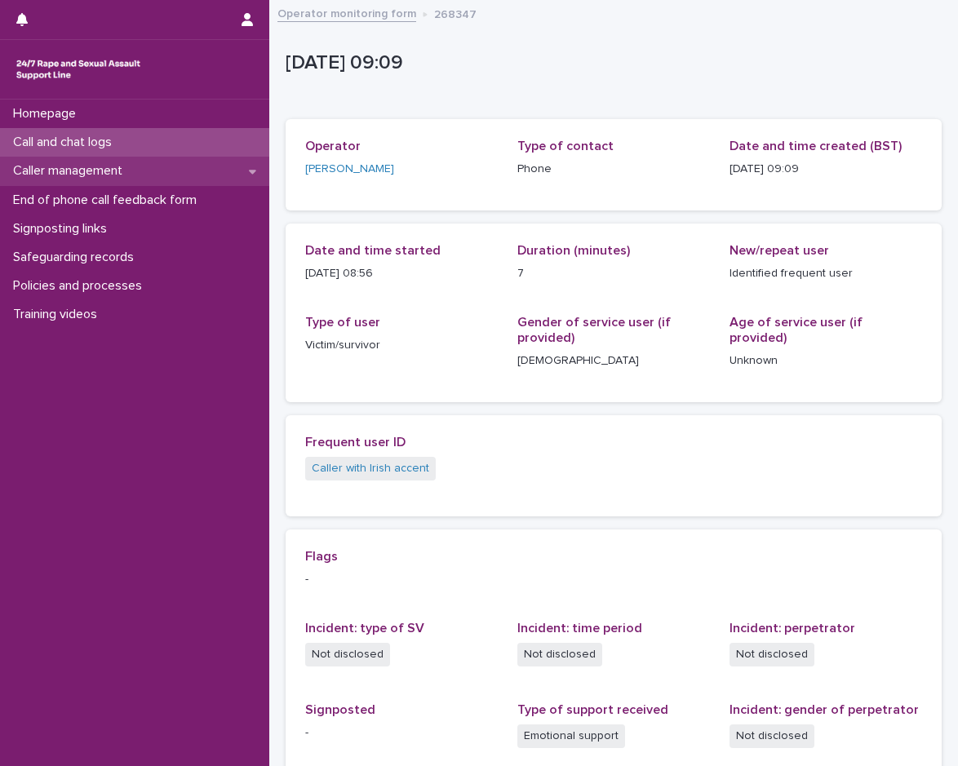
click at [71, 170] on p "Caller management" at bounding box center [71, 170] width 129 height 15
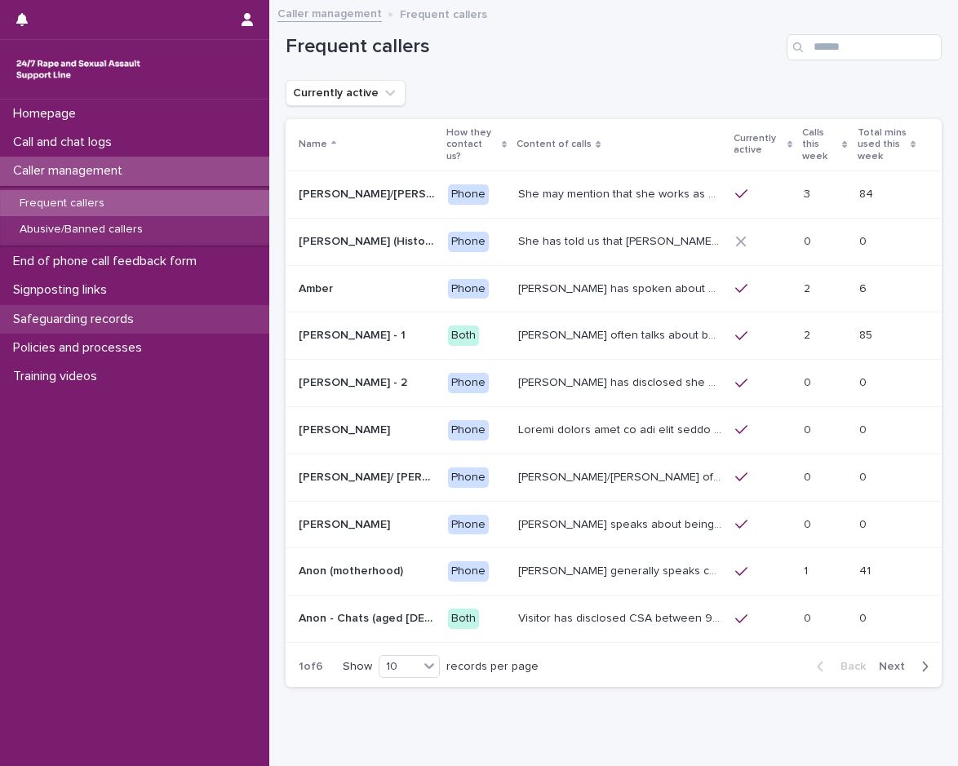
click at [125, 321] on p "Safeguarding records" at bounding box center [77, 319] width 140 height 15
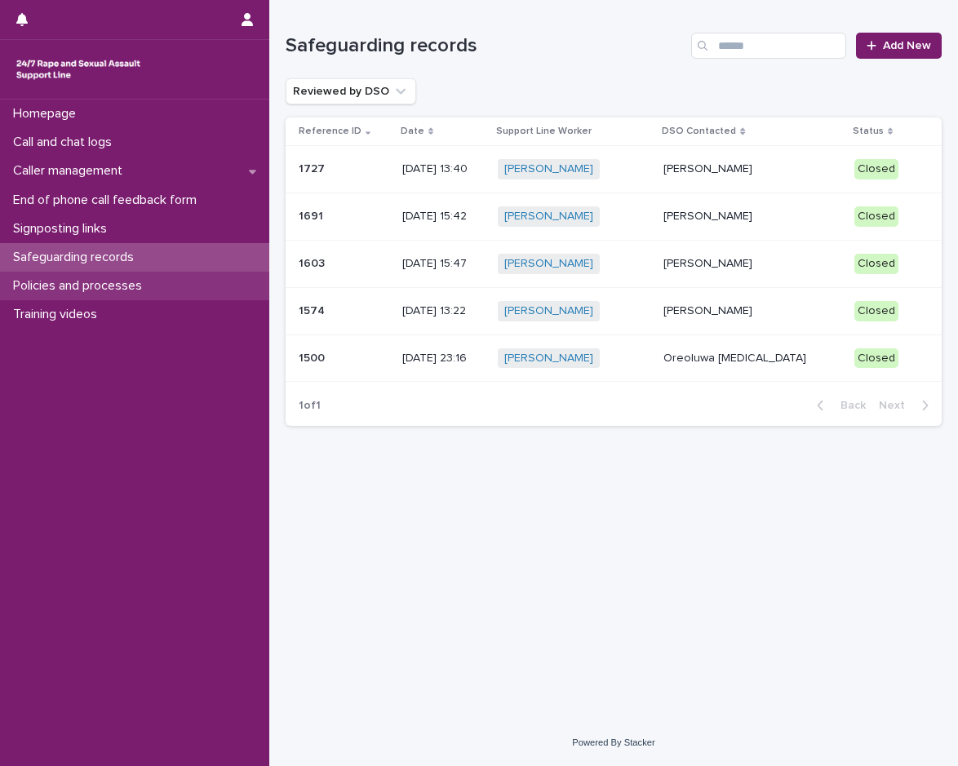
click at [113, 285] on p "Policies and processes" at bounding box center [81, 285] width 148 height 15
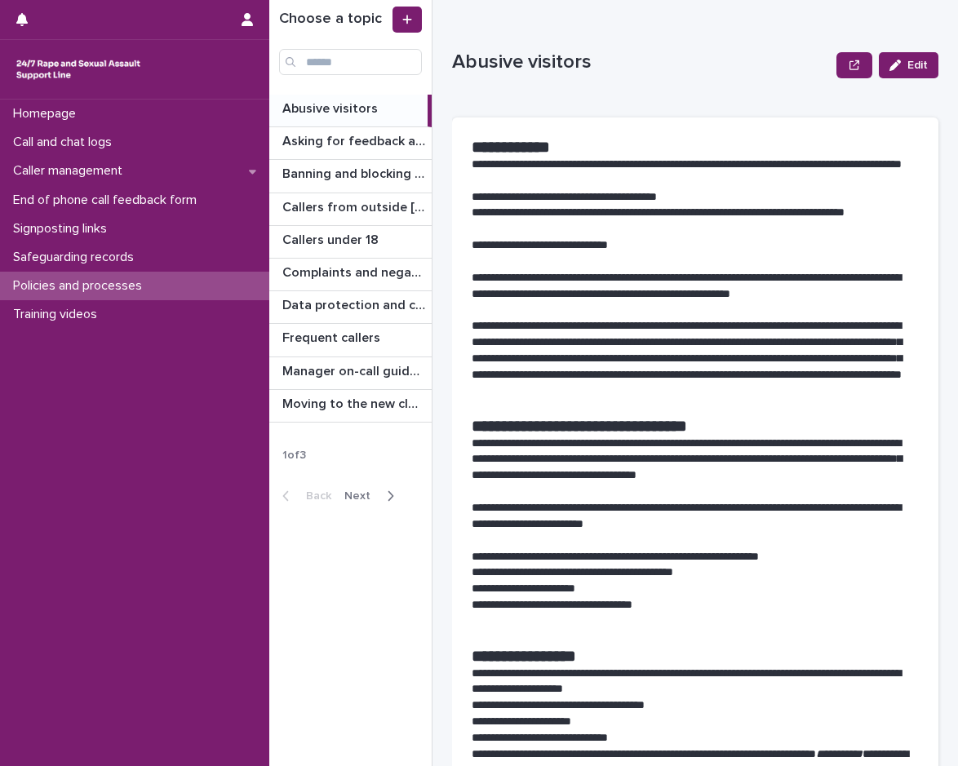
click at [382, 500] on div "button" at bounding box center [387, 496] width 14 height 15
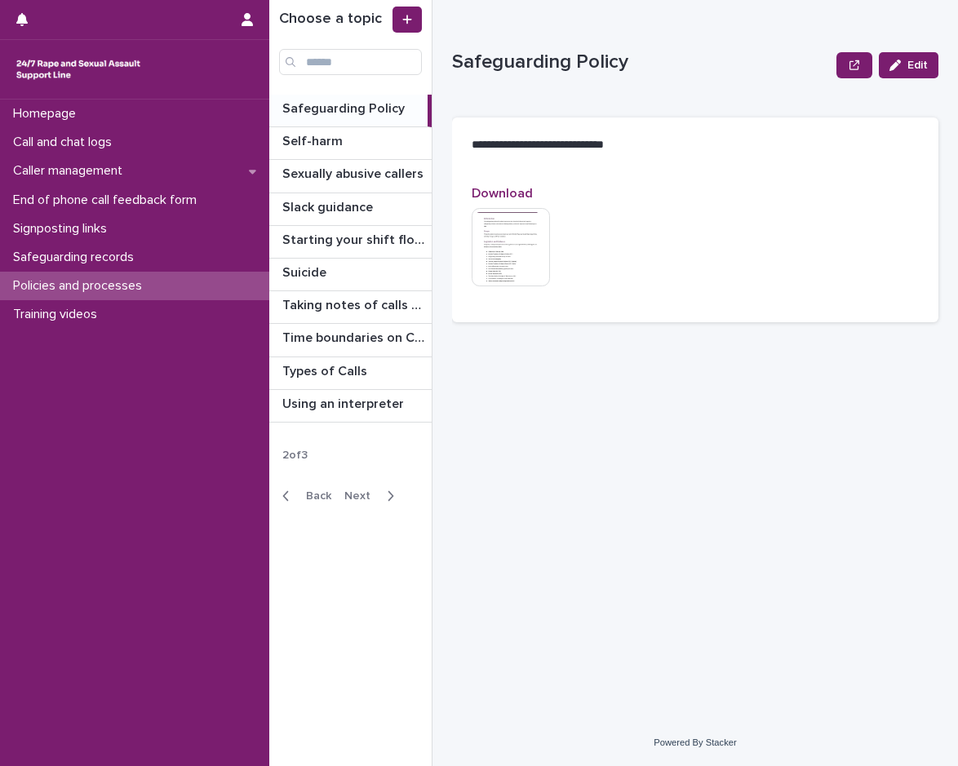
click at [373, 498] on span "Next" at bounding box center [362, 495] width 36 height 11
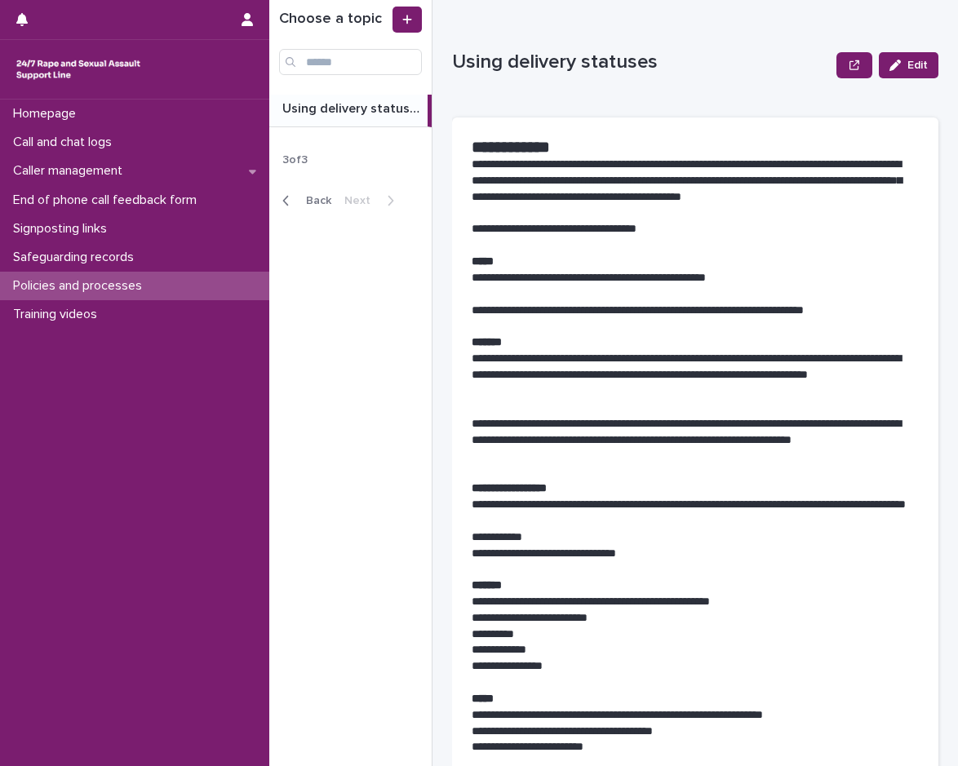
click at [308, 201] on span "Back" at bounding box center [313, 200] width 35 height 11
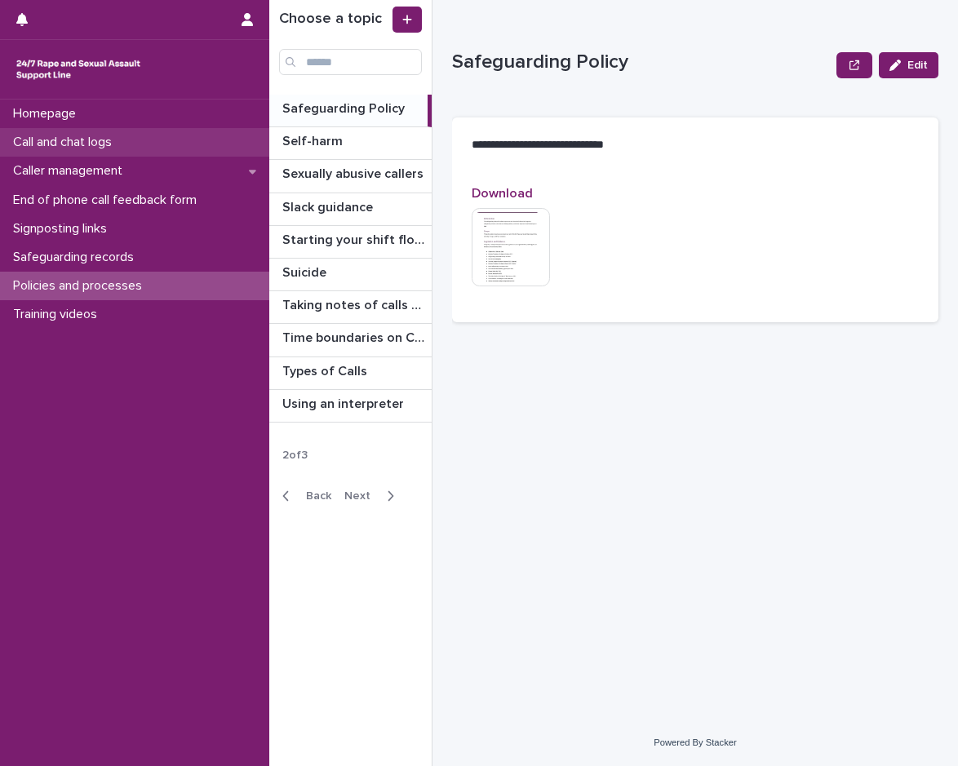
click at [123, 141] on p "Call and chat logs" at bounding box center [66, 142] width 118 height 15
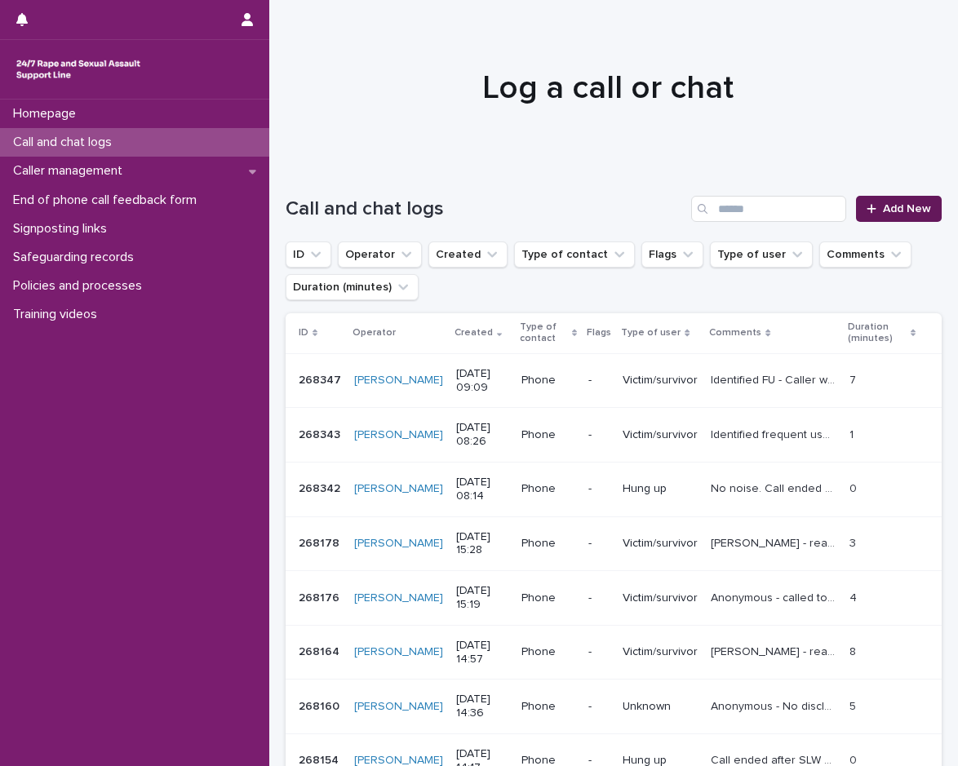
click at [884, 205] on span "Add New" at bounding box center [907, 208] width 48 height 11
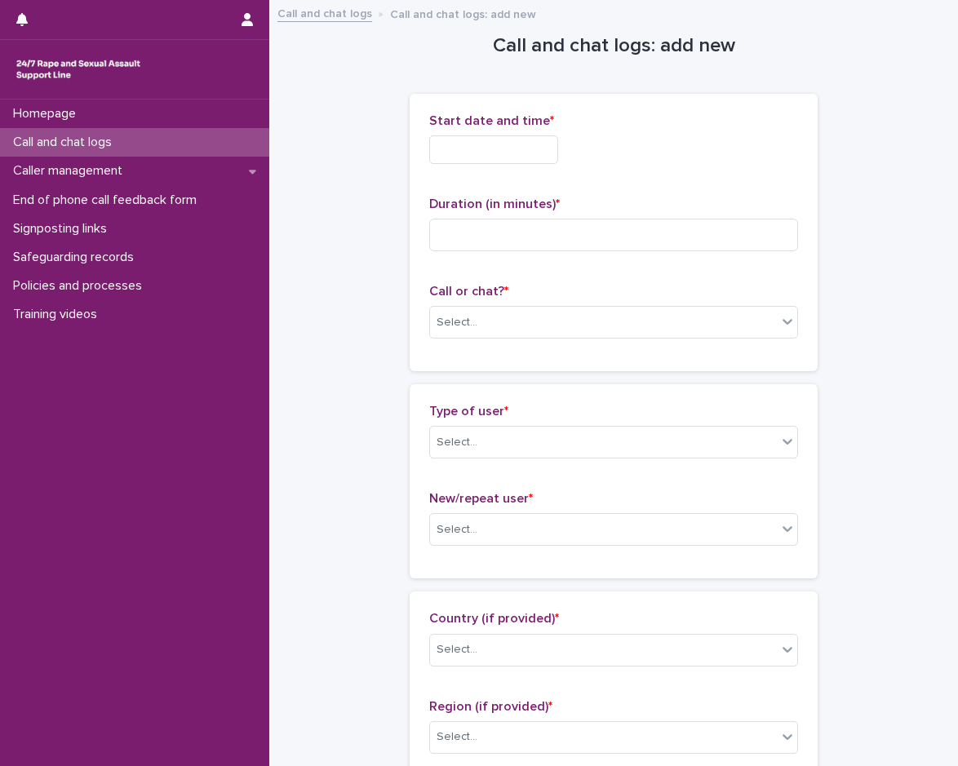
click at [527, 144] on input "text" at bounding box center [493, 149] width 129 height 29
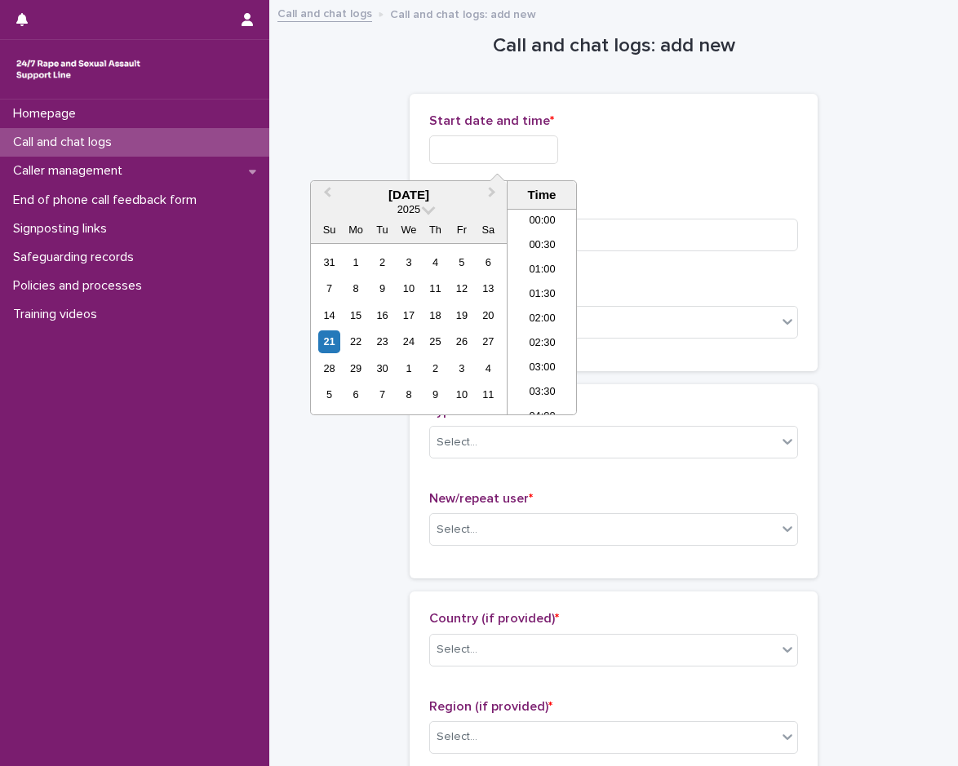
scroll to position [424, 0]
click at [538, 267] on li "09:30" at bounding box center [541, 262] width 69 height 24
click at [548, 152] on input "**********" at bounding box center [493, 149] width 129 height 29
type input "**********"
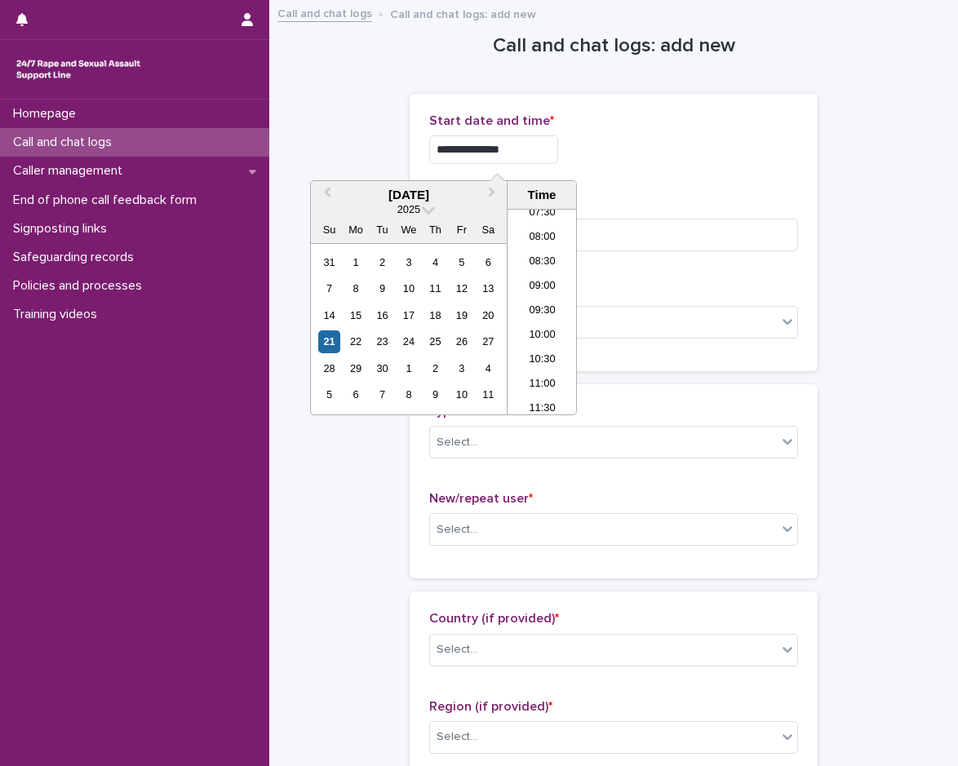
click at [674, 175] on div "**********" at bounding box center [613, 145] width 369 height 64
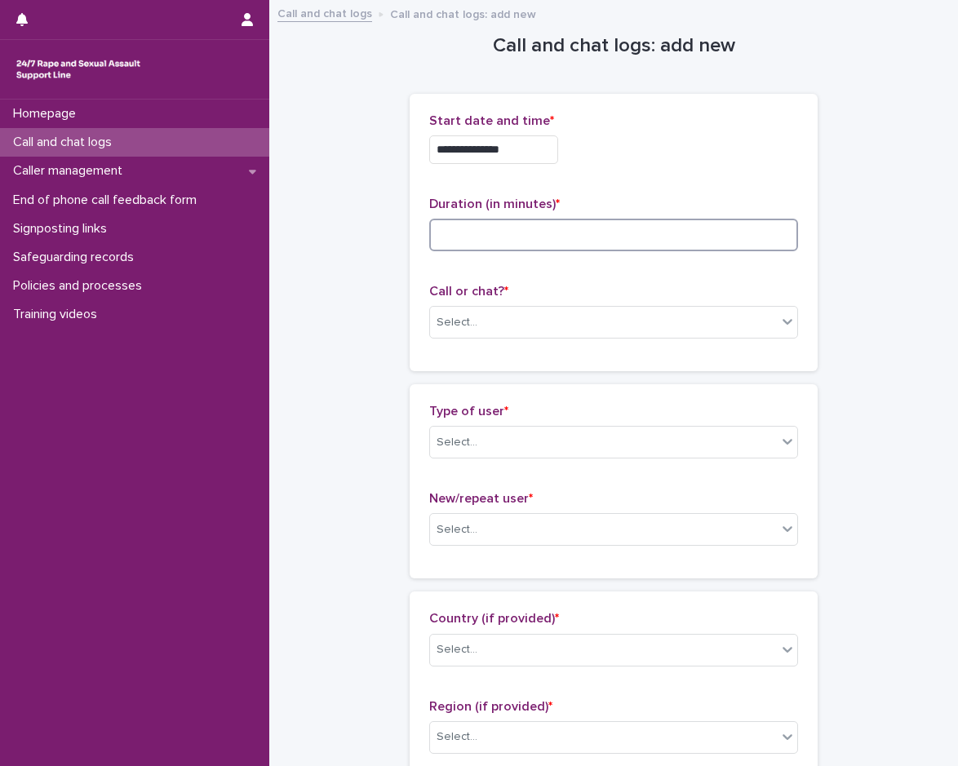
click at [627, 244] on input at bounding box center [613, 235] width 369 height 33
type input "*"
type input "**"
click at [558, 317] on div "Select..." at bounding box center [603, 322] width 347 height 27
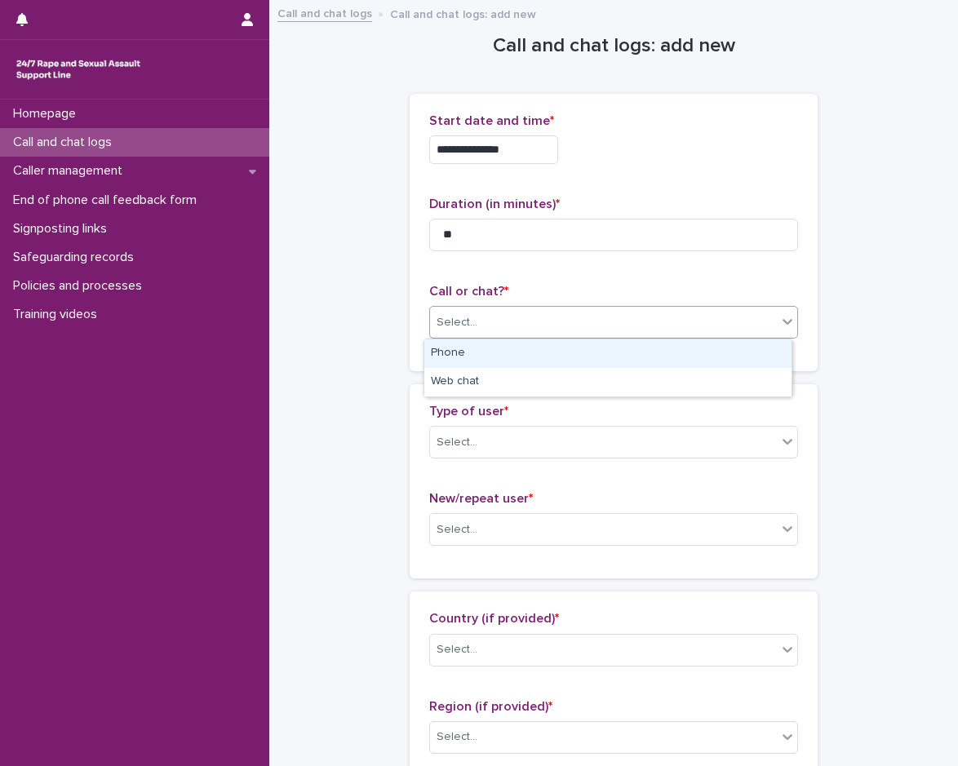
click at [513, 352] on div "Phone" at bounding box center [607, 353] width 367 height 29
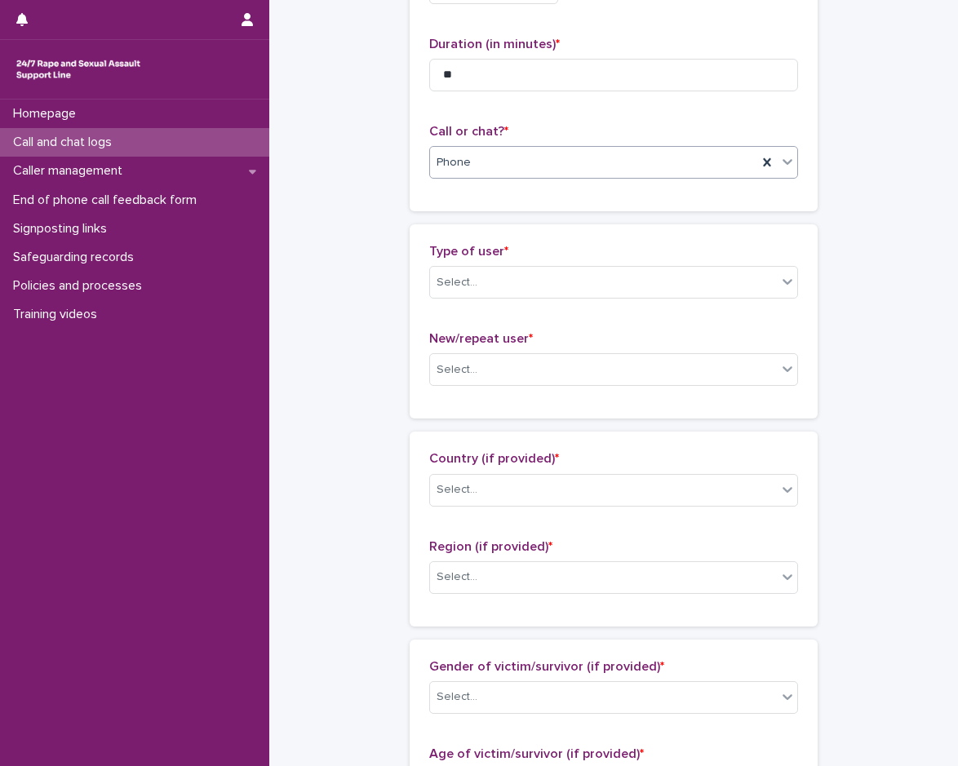
scroll to position [163, 0]
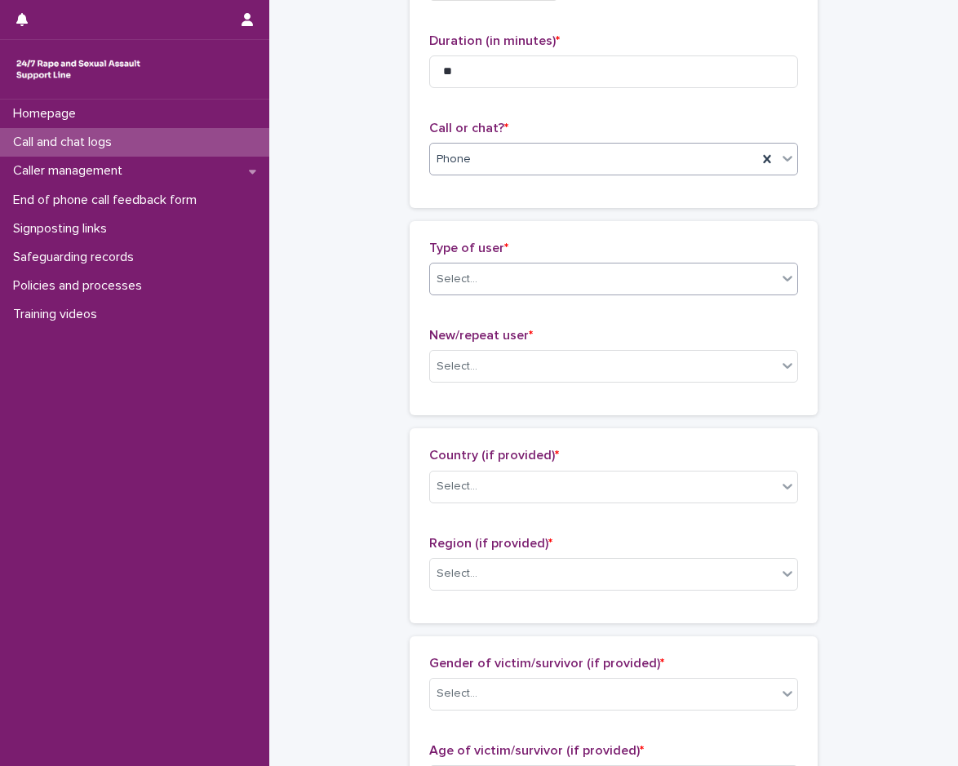
click at [536, 290] on div "Select..." at bounding box center [603, 279] width 347 height 27
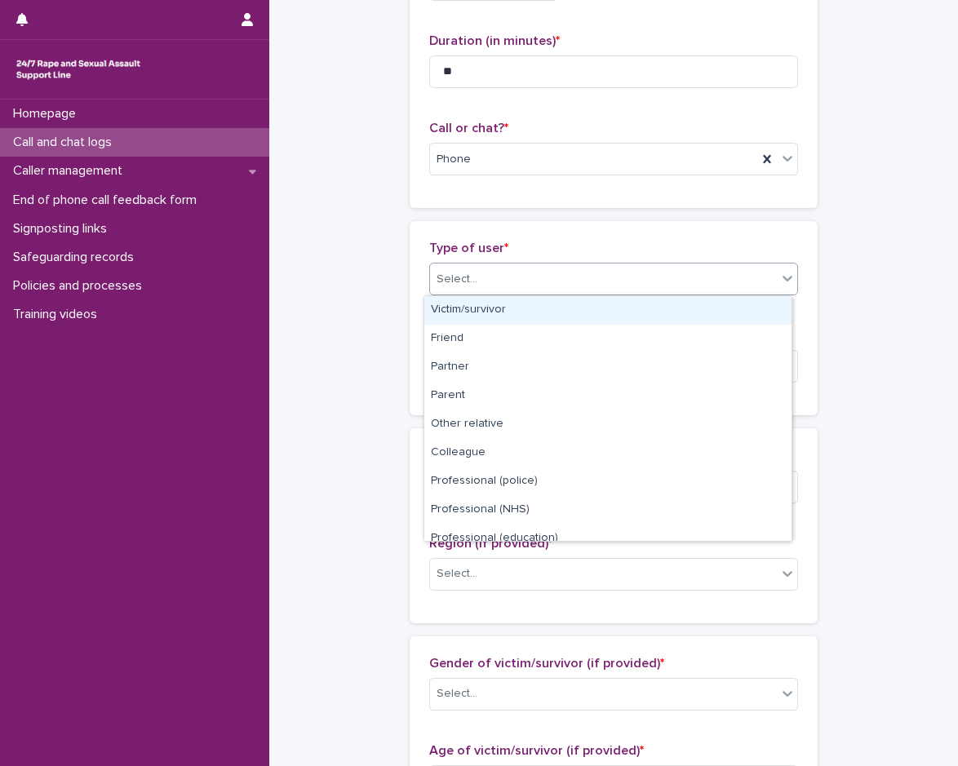
click at [531, 306] on div "Victim/survivor" at bounding box center [607, 310] width 367 height 29
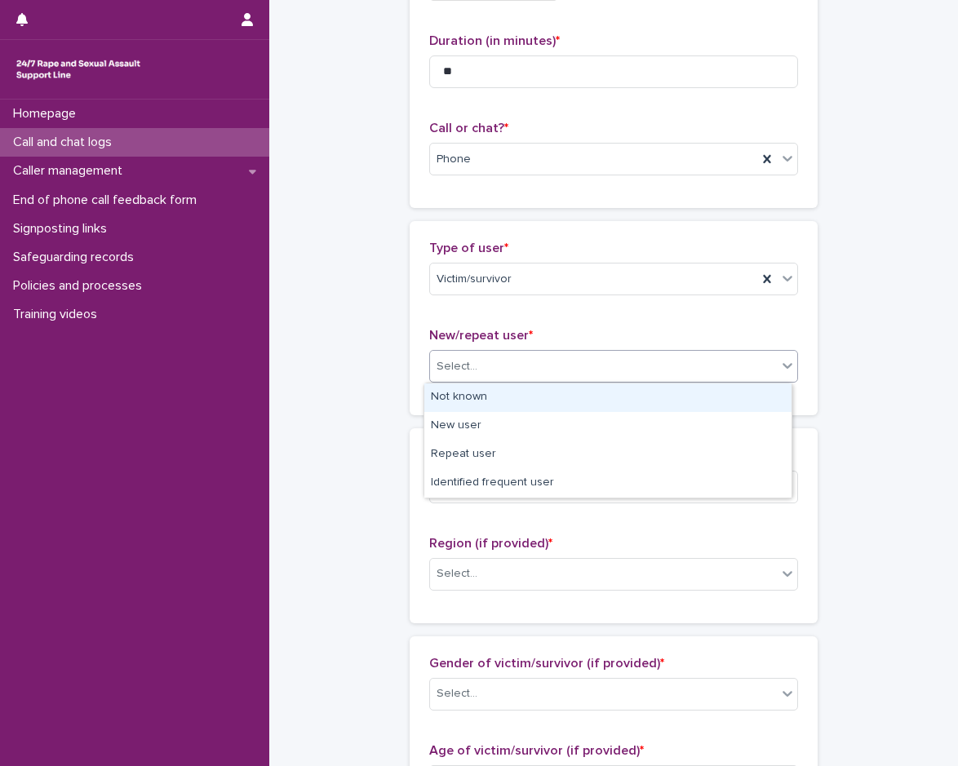
click at [524, 361] on div "Select..." at bounding box center [603, 366] width 347 height 27
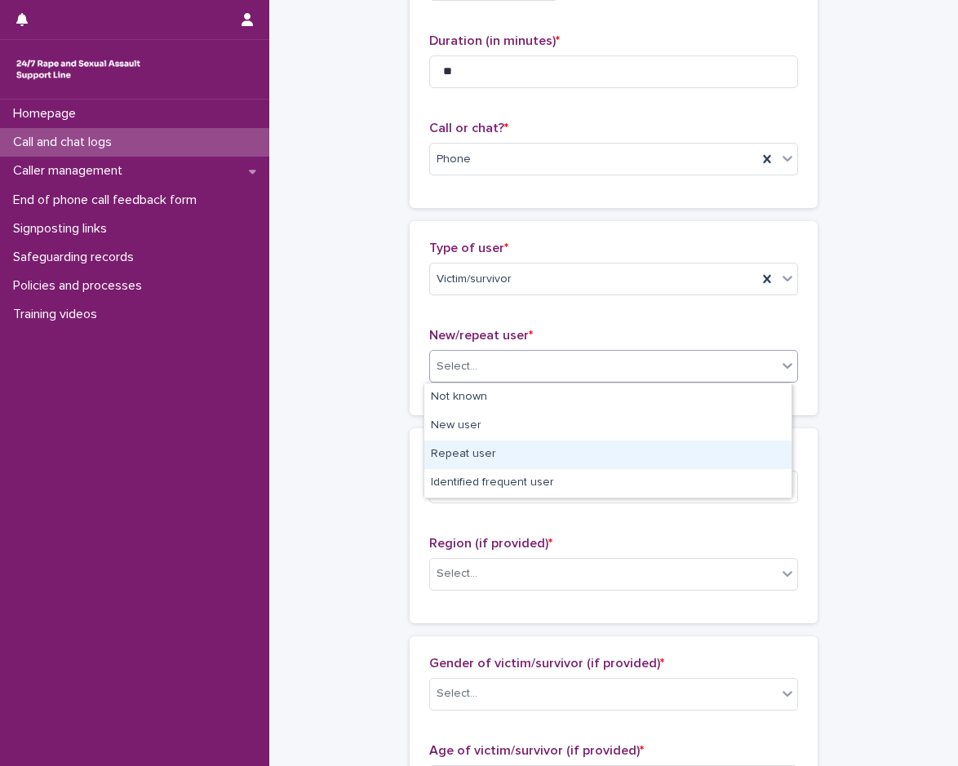
click at [502, 449] on div "Repeat user" at bounding box center [607, 454] width 367 height 29
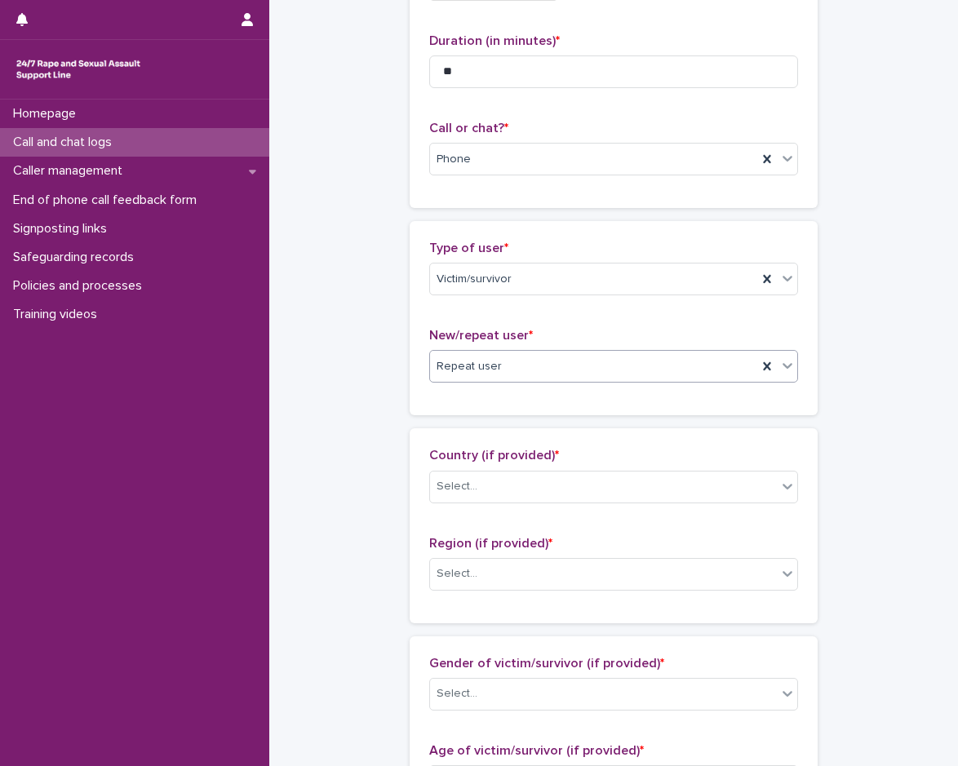
scroll to position [326, 0]
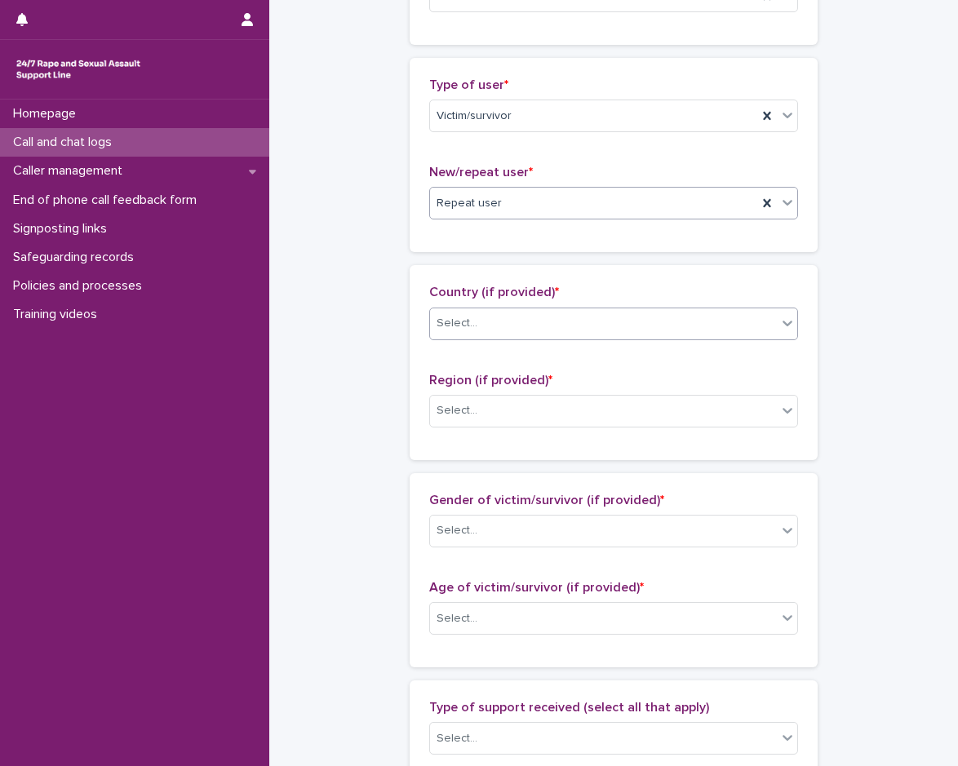
click at [551, 316] on div "Select..." at bounding box center [603, 323] width 347 height 27
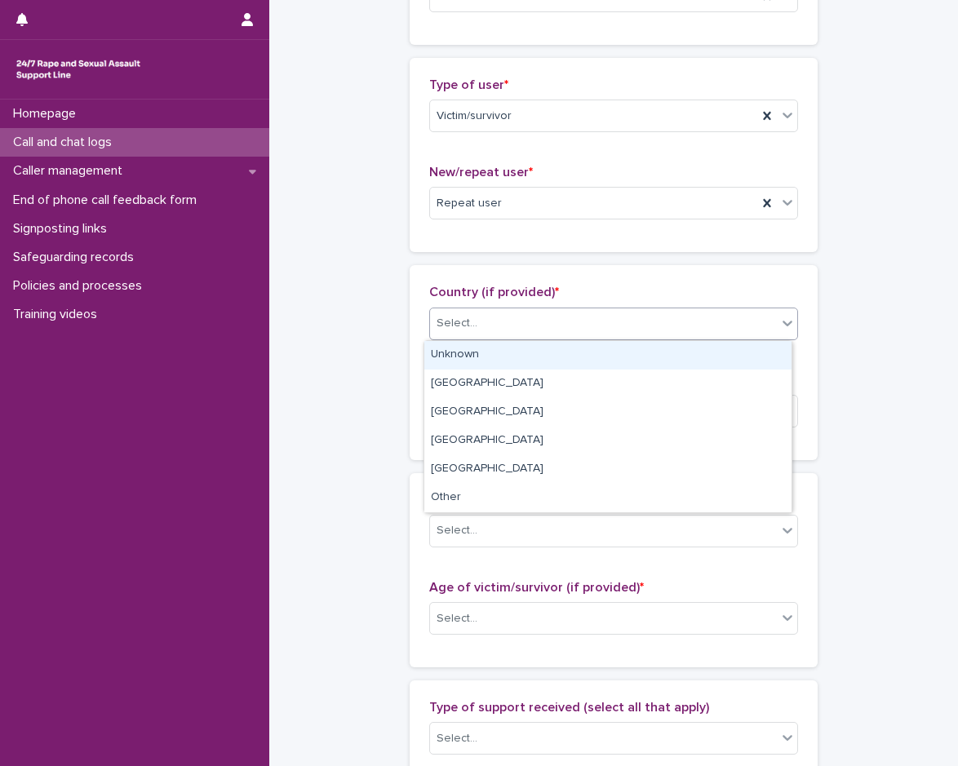
click at [526, 353] on div "Unknown" at bounding box center [607, 355] width 367 height 29
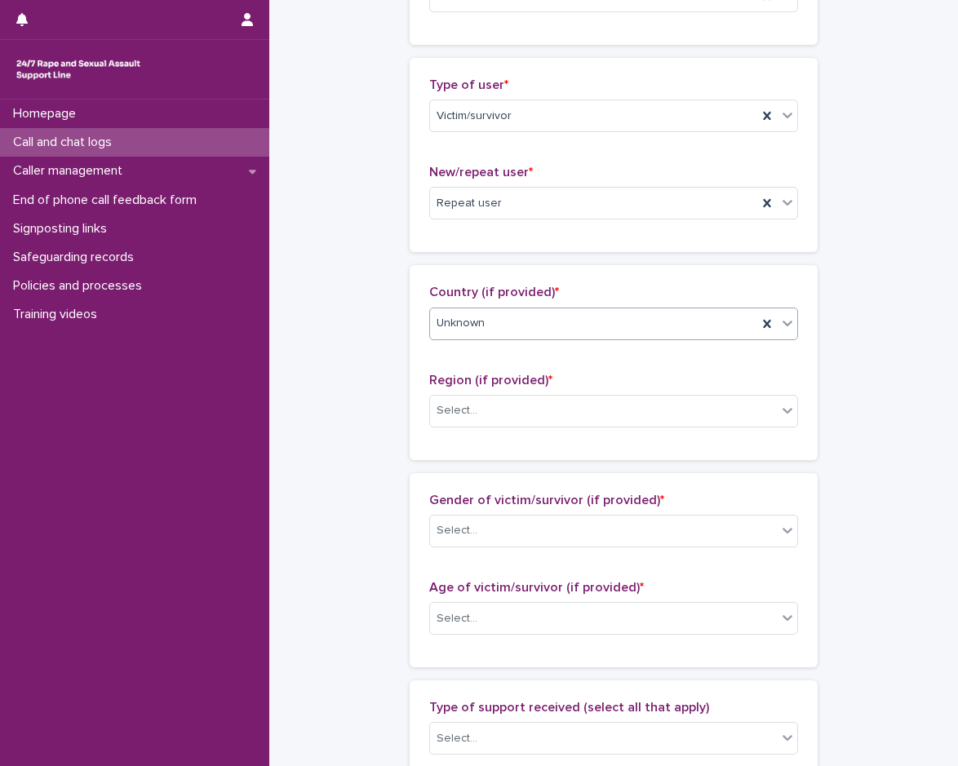
click at [524, 428] on div "Region (if provided) * Select..." at bounding box center [613, 407] width 369 height 68
click at [525, 413] on div "Select..." at bounding box center [603, 410] width 347 height 27
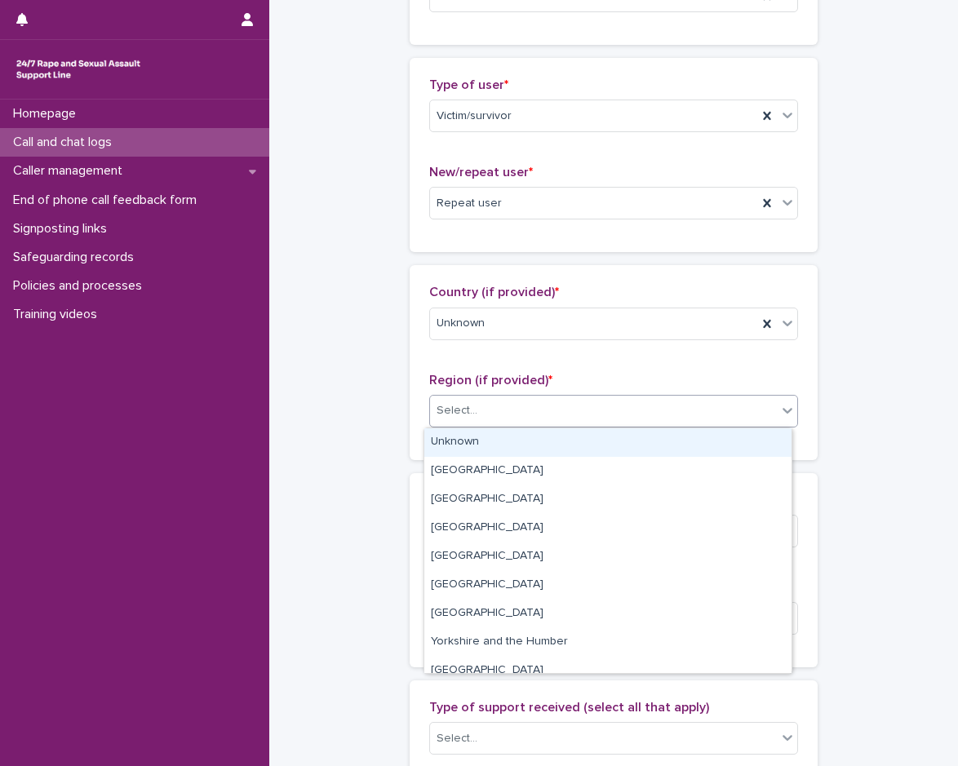
click at [521, 441] on div "Unknown" at bounding box center [607, 442] width 367 height 29
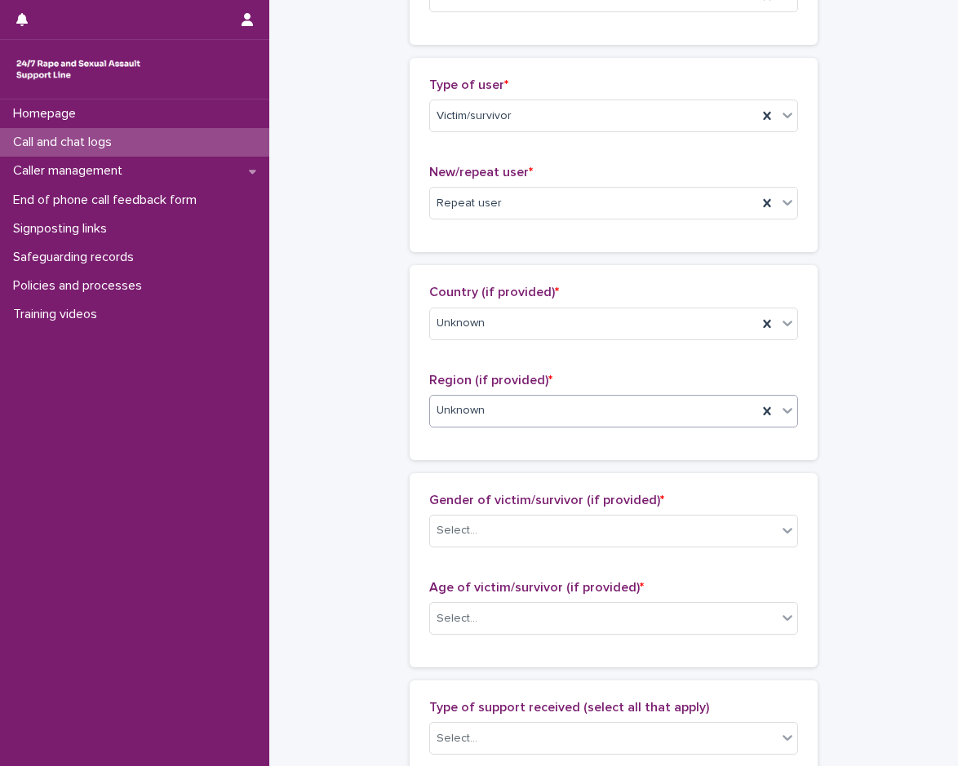
scroll to position [571, 0]
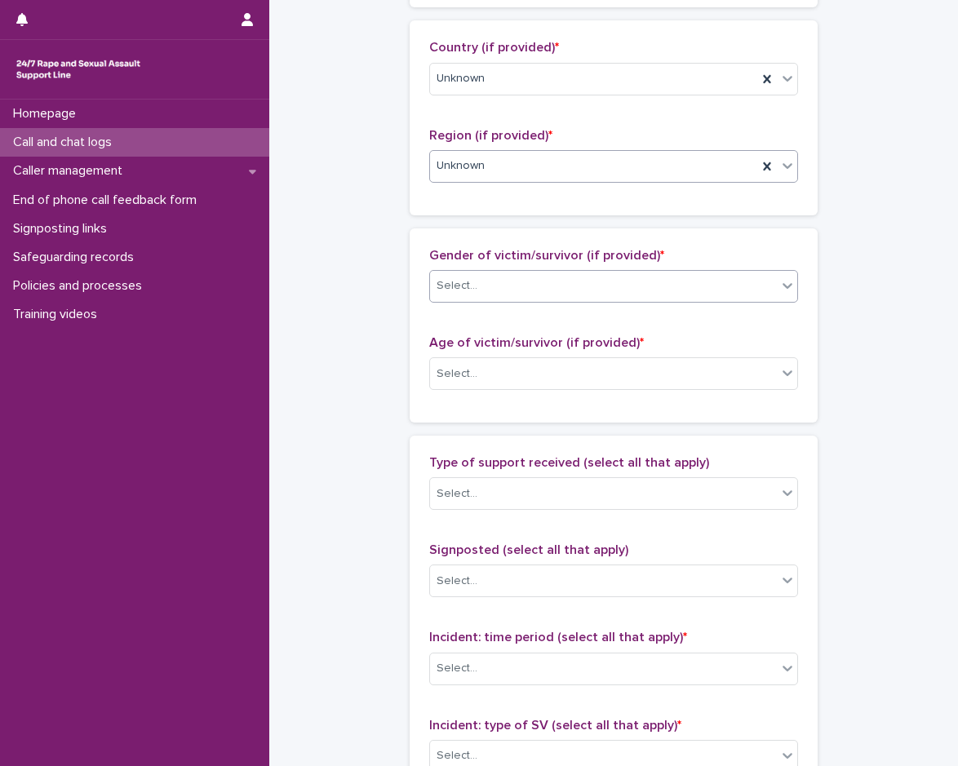
click at [547, 274] on div "Select..." at bounding box center [603, 285] width 347 height 27
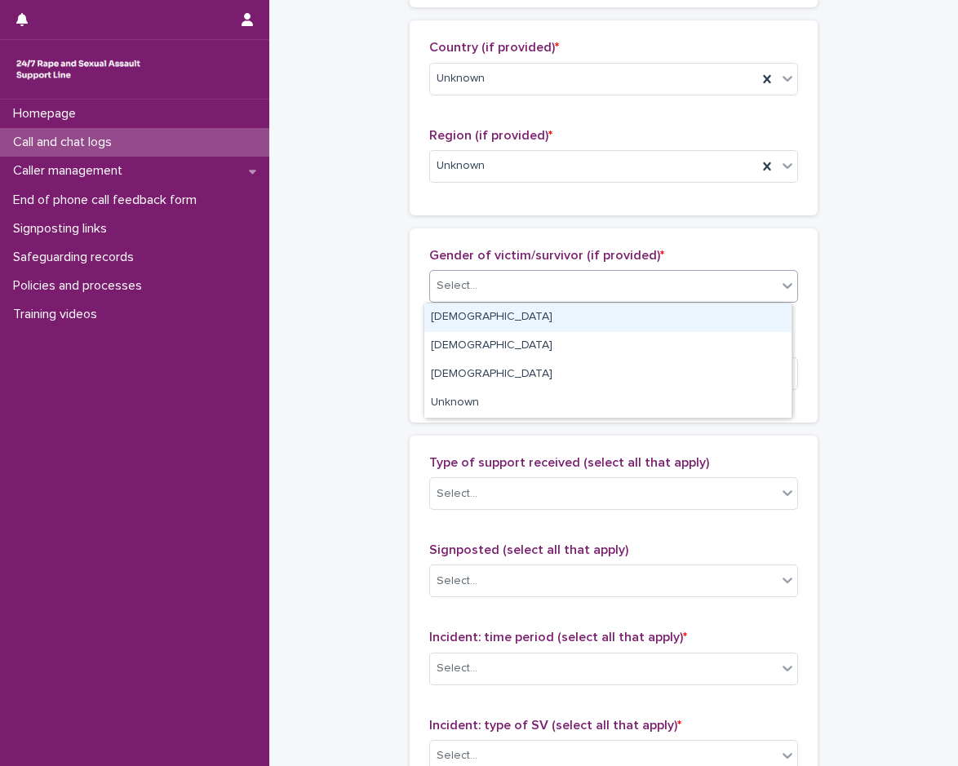
click at [531, 312] on div "Female" at bounding box center [607, 317] width 367 height 29
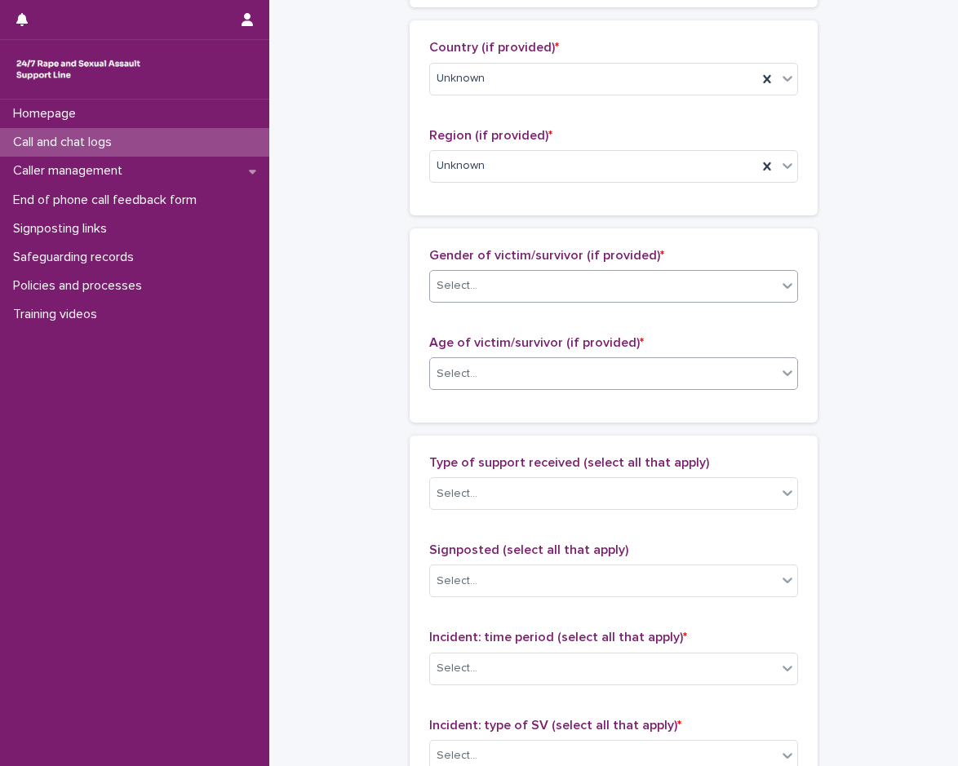
click at [513, 365] on div "Age of victim/survivor (if provided) * Select..." at bounding box center [613, 369] width 369 height 68
click at [499, 392] on div "Age of victim/survivor (if provided) * Select..." at bounding box center [613, 369] width 369 height 68
click at [488, 386] on div "Select..." at bounding box center [603, 374] width 347 height 27
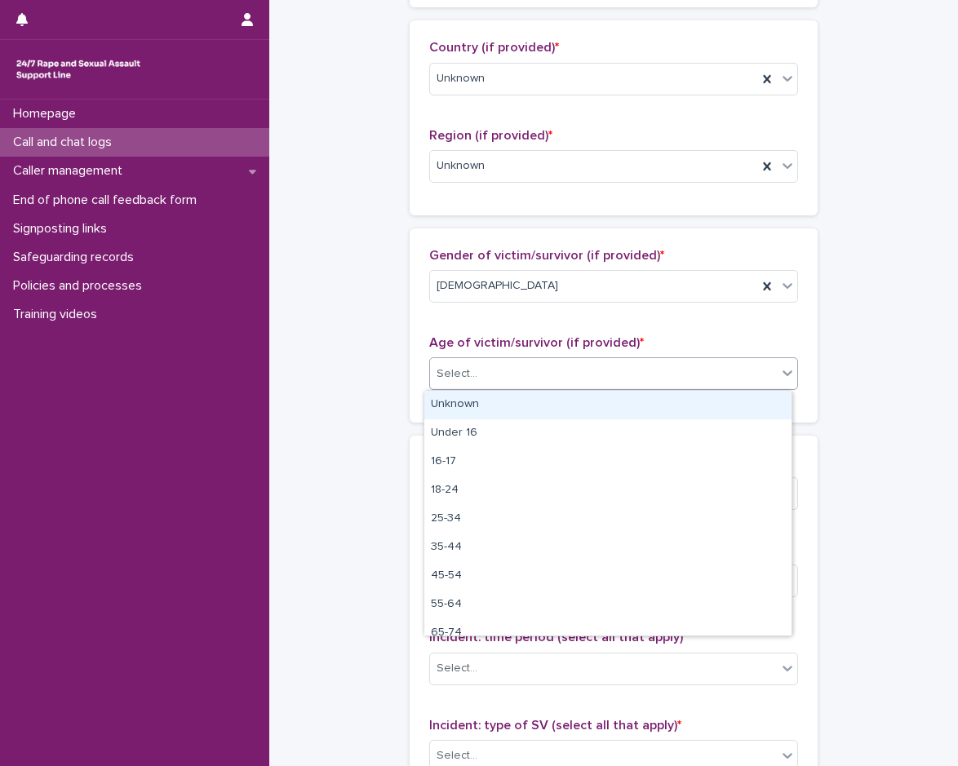
click at [485, 405] on div "Unknown" at bounding box center [607, 405] width 367 height 29
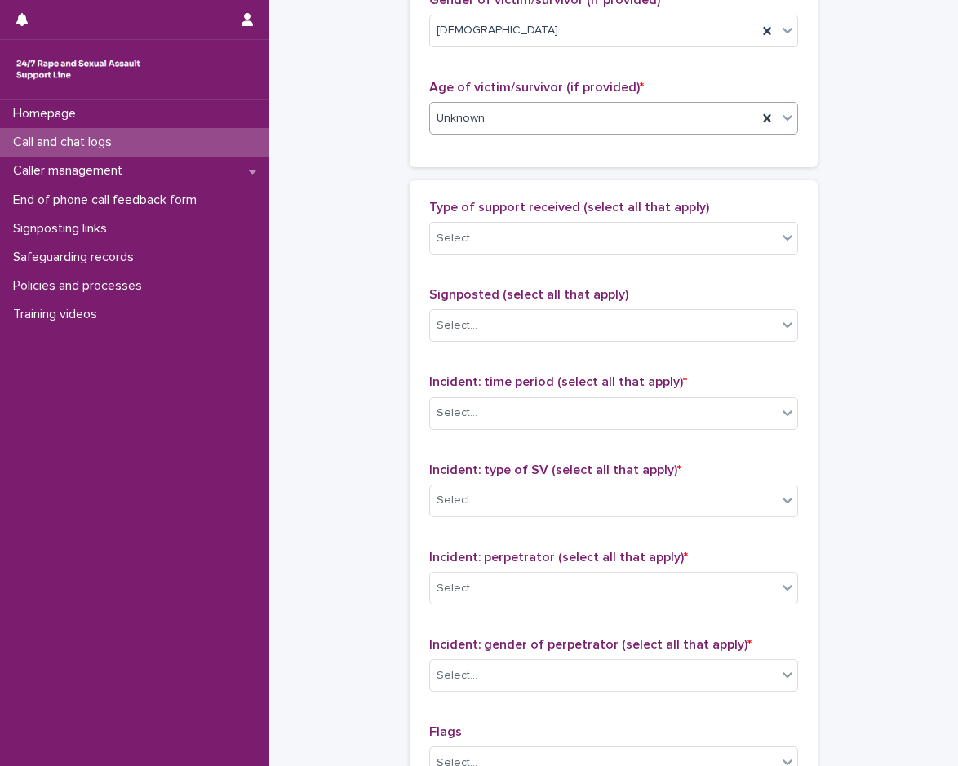
scroll to position [897, 0]
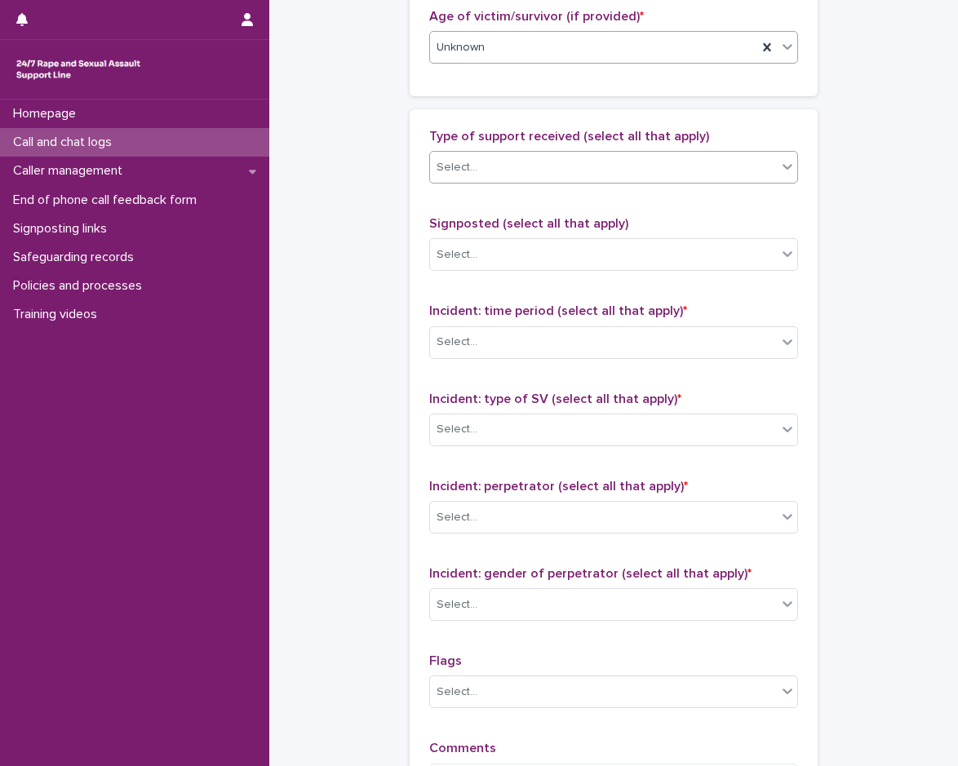
click at [526, 164] on div "Select..." at bounding box center [603, 167] width 347 height 27
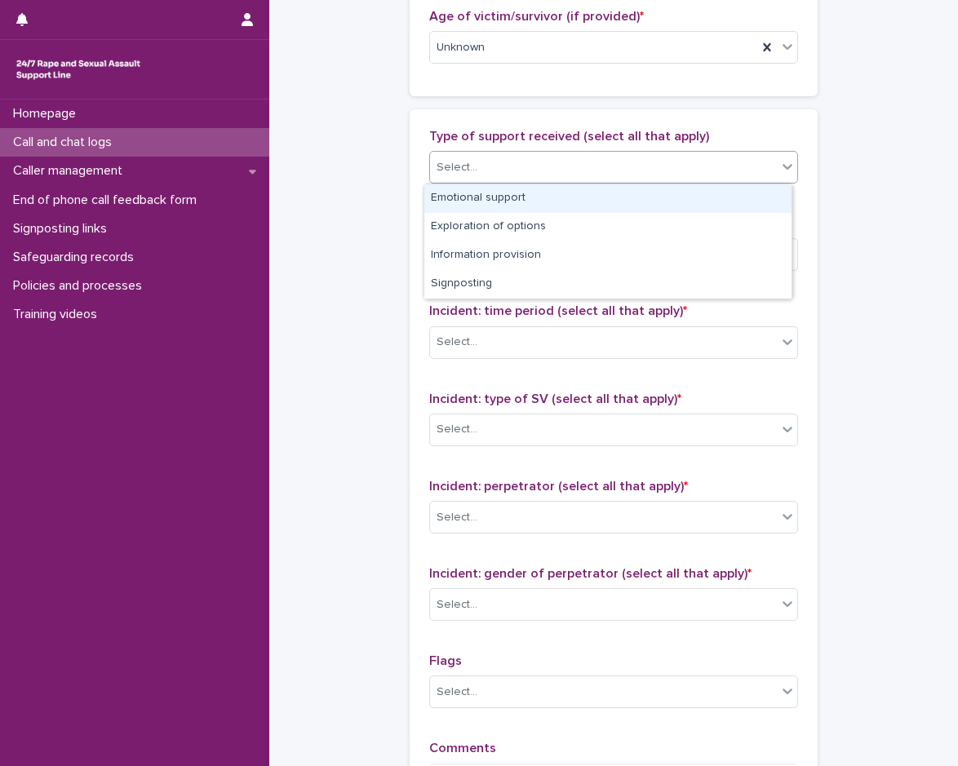
click at [516, 193] on div "Emotional support" at bounding box center [607, 198] width 367 height 29
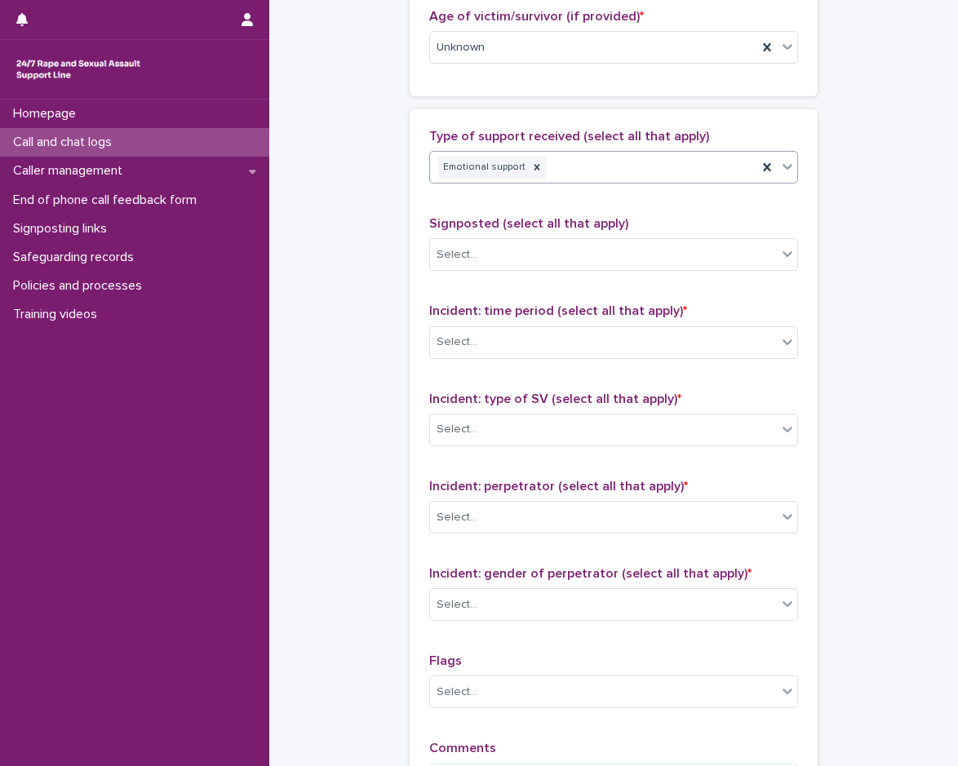
click at [543, 167] on div "Emotional support" at bounding box center [593, 167] width 327 height 29
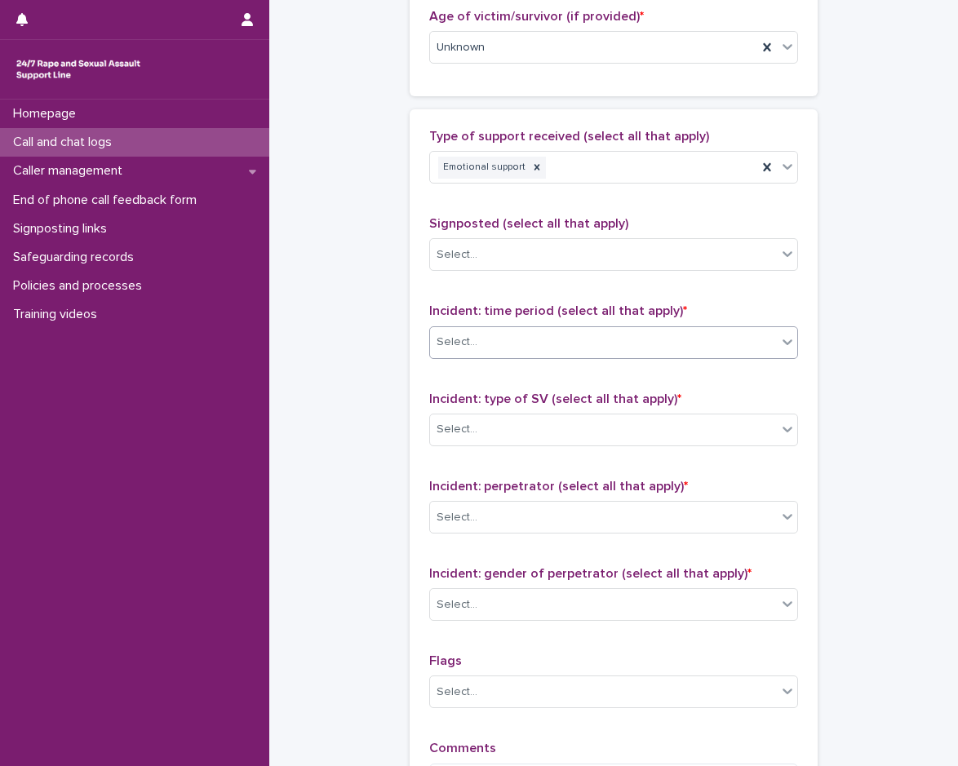
click at [549, 331] on div "Select..." at bounding box center [603, 342] width 347 height 27
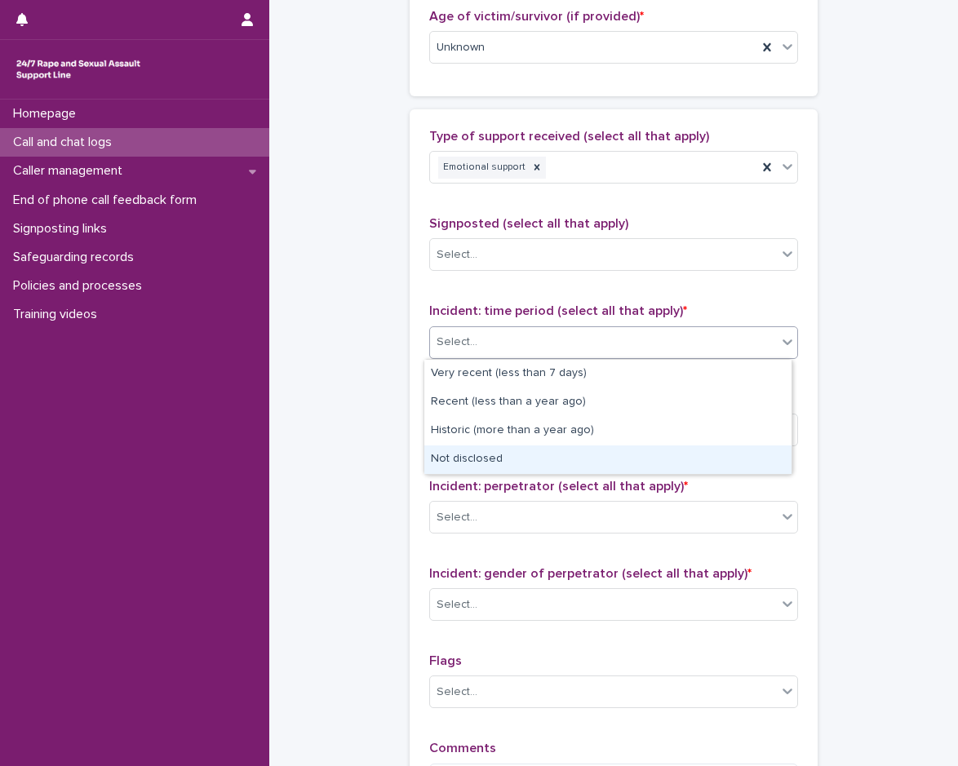
click at [504, 451] on div "Not disclosed" at bounding box center [607, 459] width 367 height 29
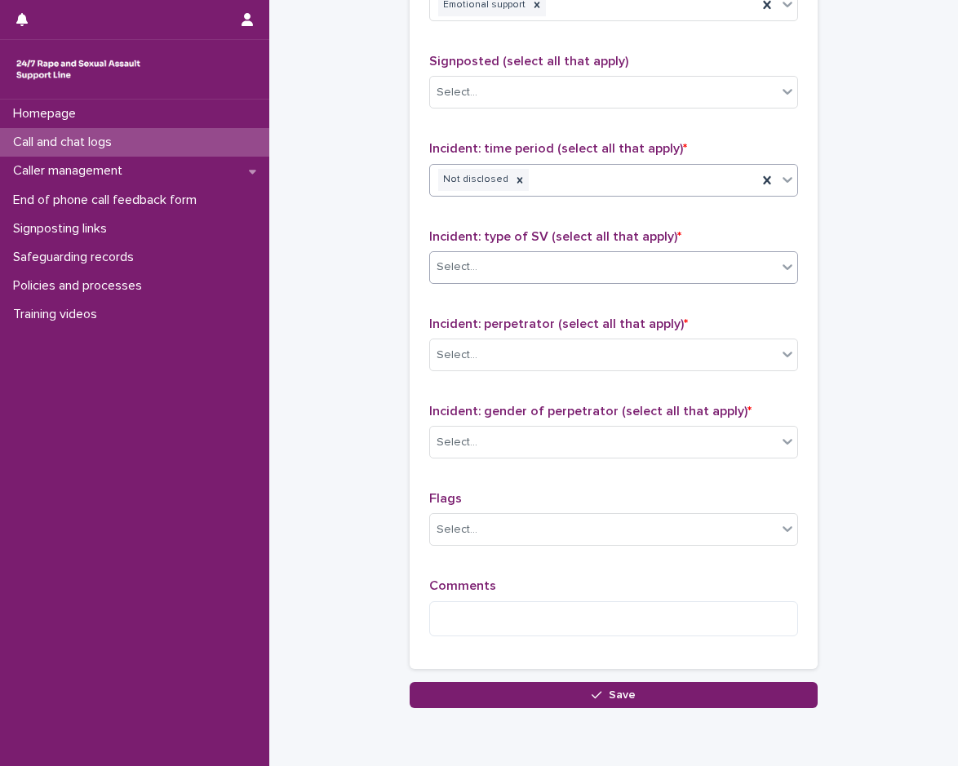
scroll to position [1060, 0]
click at [524, 263] on div "Select..." at bounding box center [603, 266] width 347 height 27
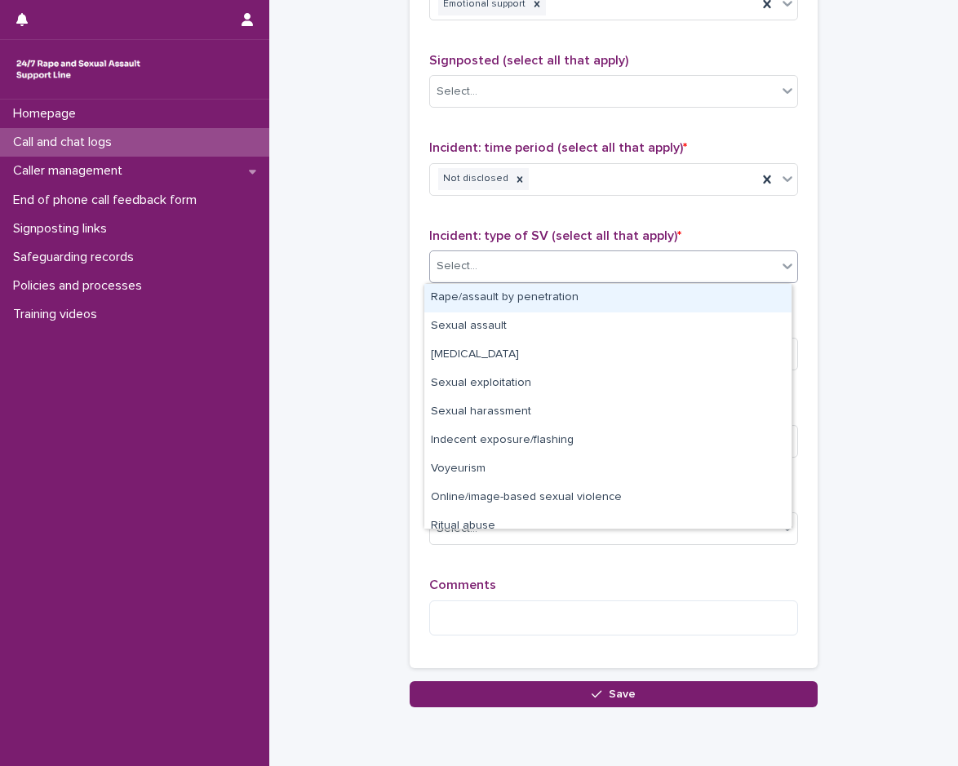
scroll to position [41, 0]
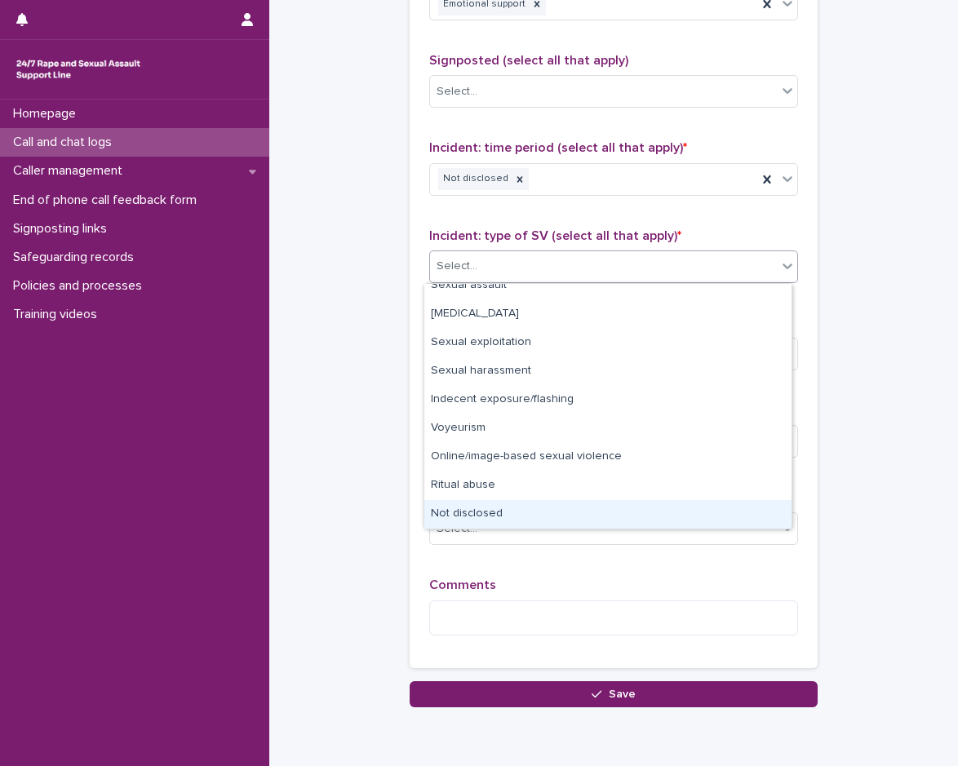
click at [518, 505] on div "Not disclosed" at bounding box center [607, 514] width 367 height 29
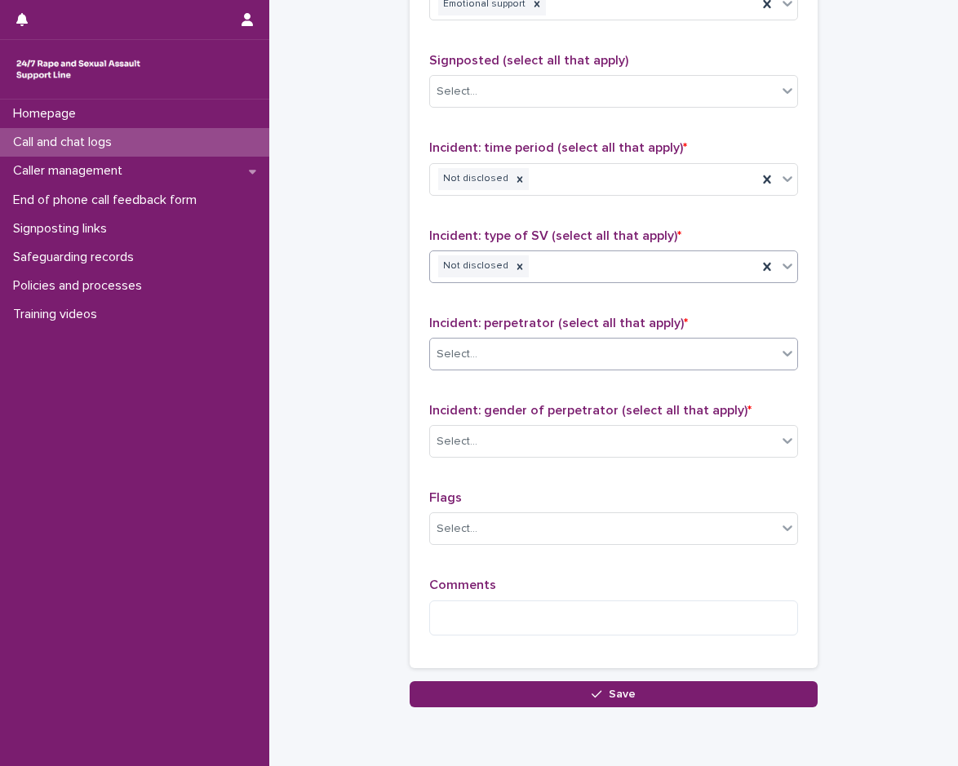
click at [530, 348] on div "Select..." at bounding box center [603, 354] width 347 height 27
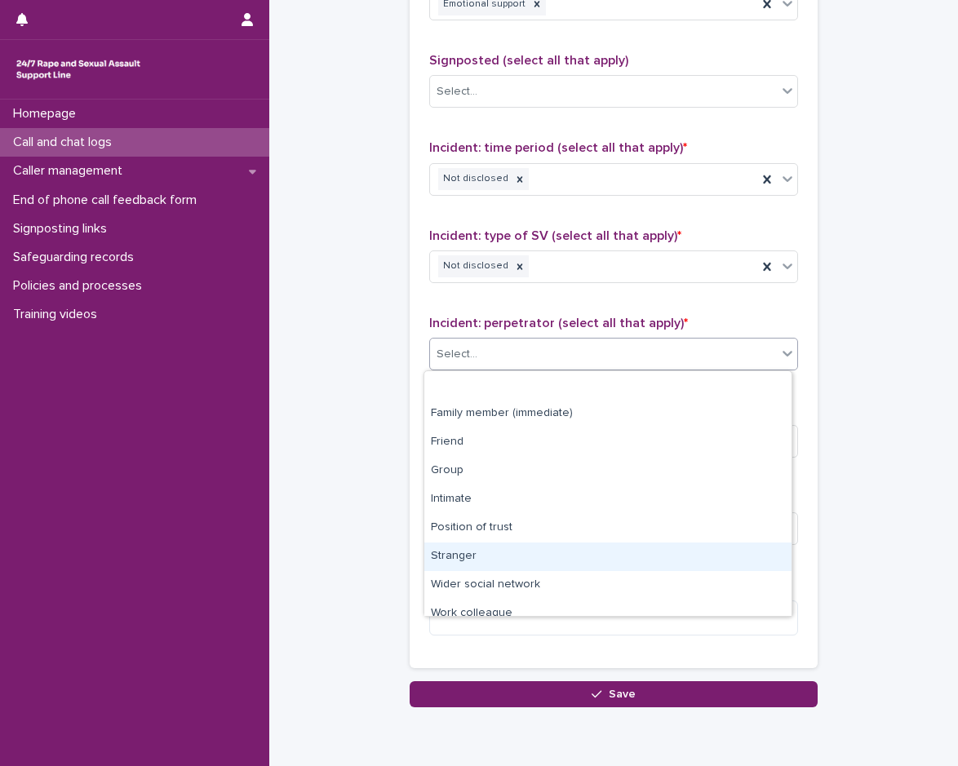
scroll to position [69, 0]
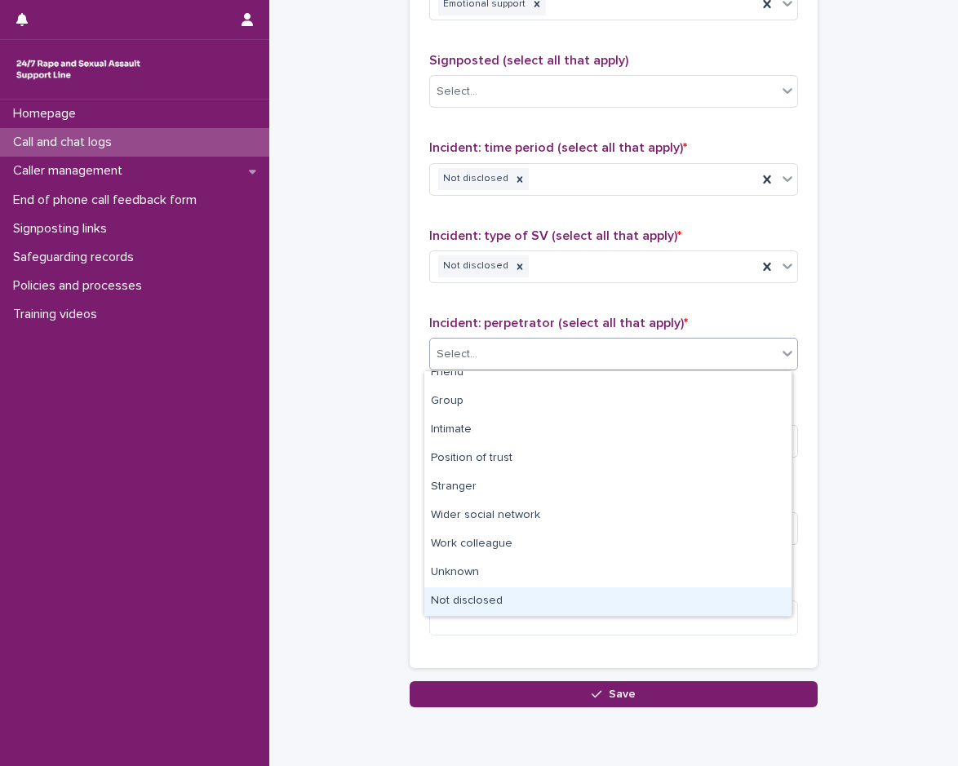
drag, startPoint x: 505, startPoint y: 597, endPoint x: 505, endPoint y: 583, distance: 13.9
click at [505, 597] on div "Not disclosed" at bounding box center [607, 601] width 367 height 29
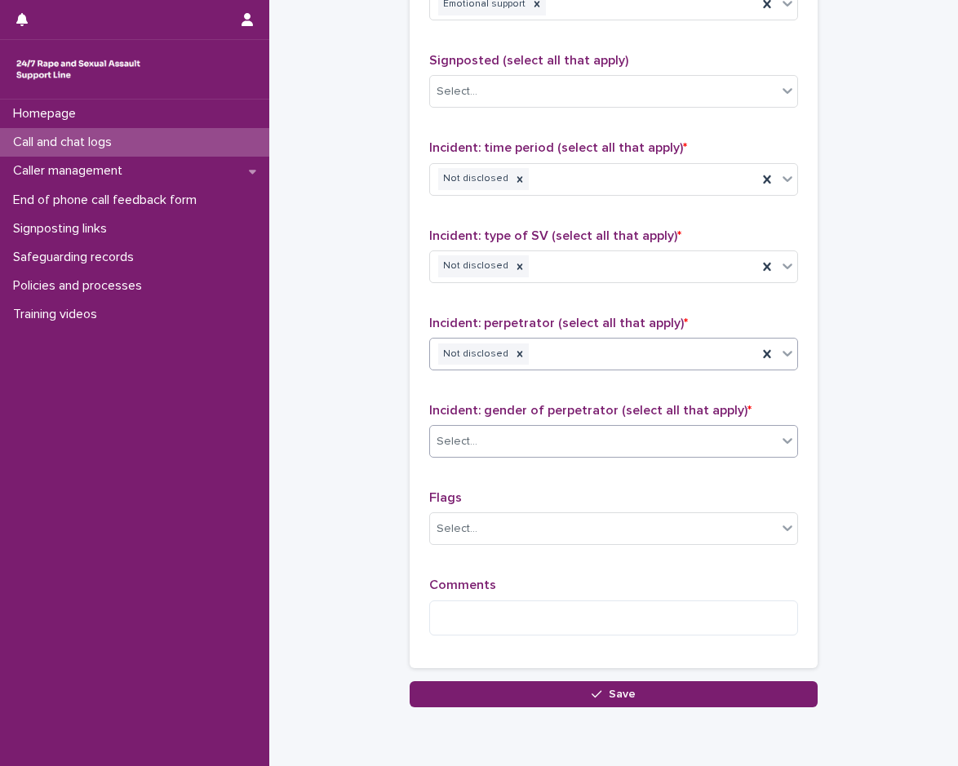
scroll to position [1129, 0]
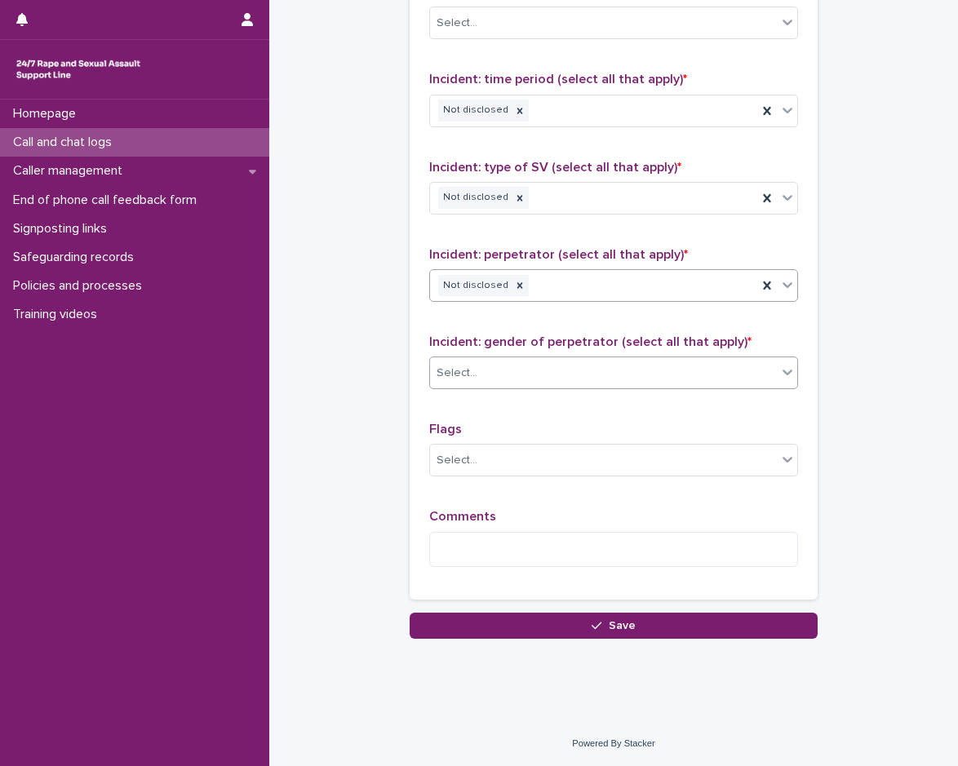
click at [529, 375] on div "Select..." at bounding box center [603, 373] width 347 height 27
click at [505, 545] on textarea at bounding box center [613, 549] width 369 height 35
type textarea "*"
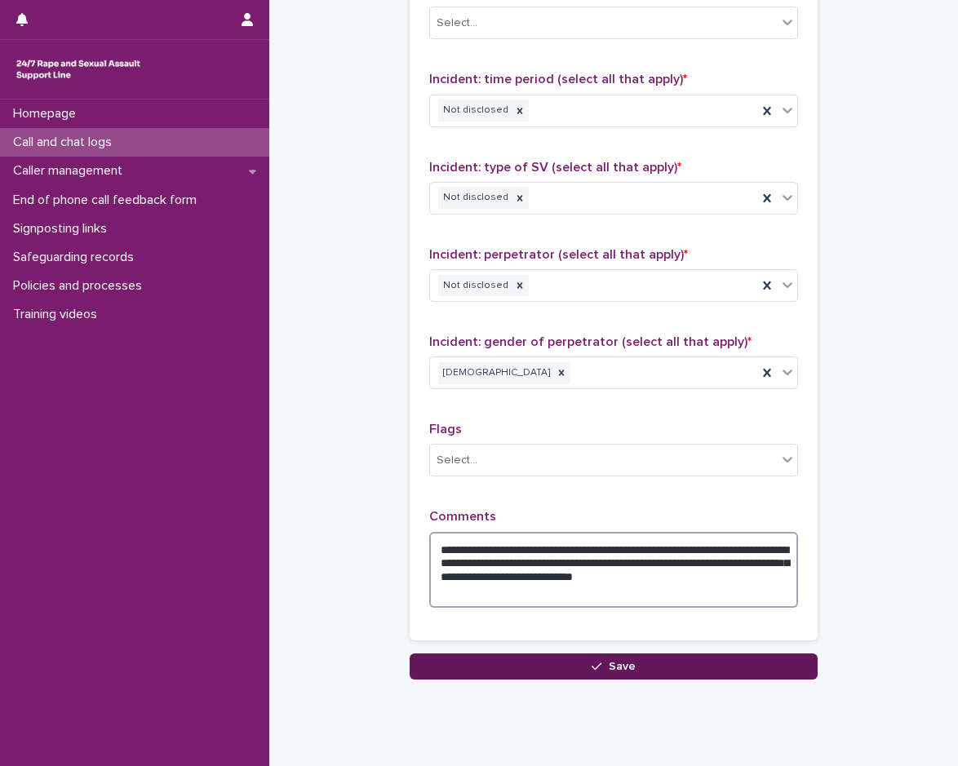
type textarea "**********"
click at [638, 670] on button "Save" at bounding box center [613, 666] width 408 height 26
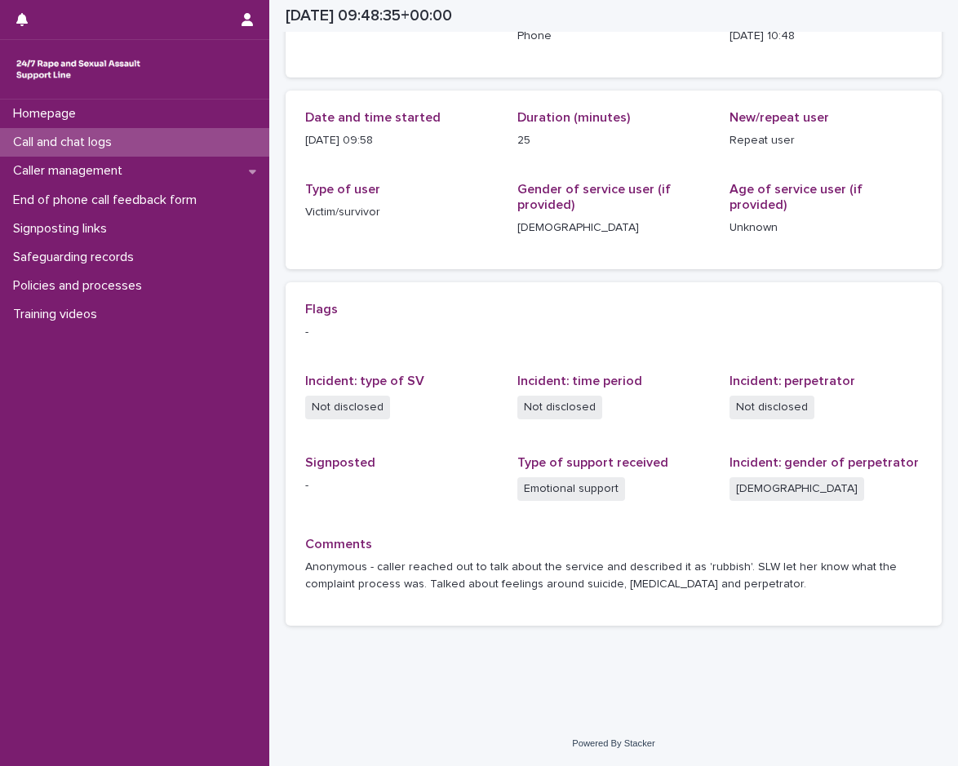
scroll to position [133, 0]
click at [118, 140] on p "Call and chat logs" at bounding box center [66, 142] width 118 height 15
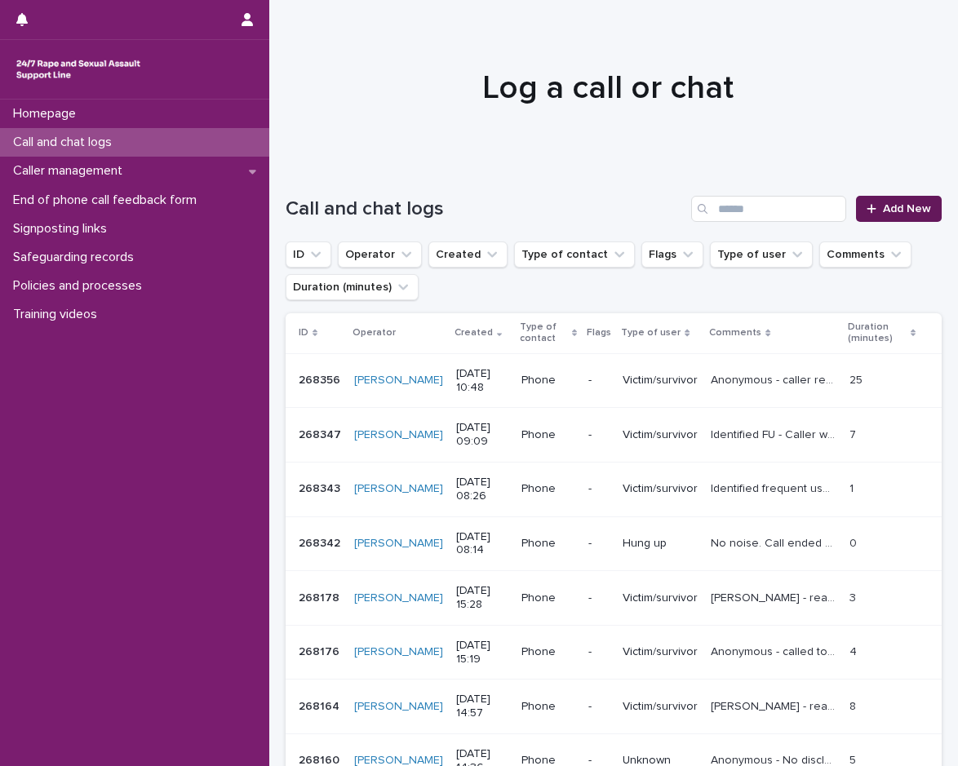
click at [907, 210] on span "Add New" at bounding box center [907, 208] width 48 height 11
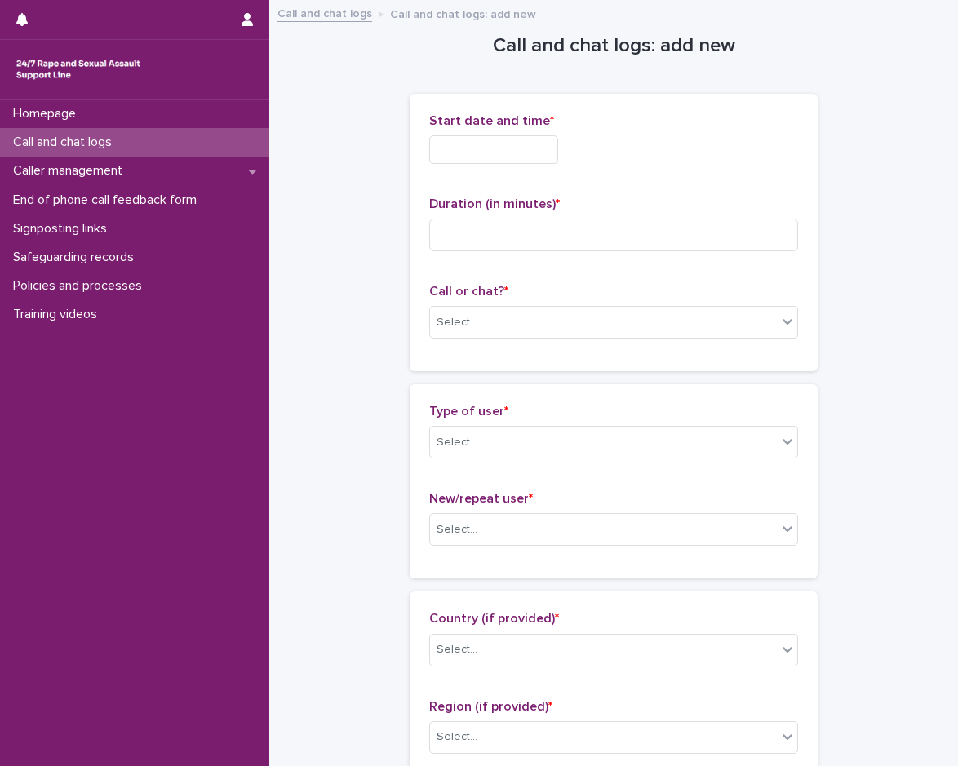
click at [470, 151] on input "text" at bounding box center [493, 149] width 129 height 29
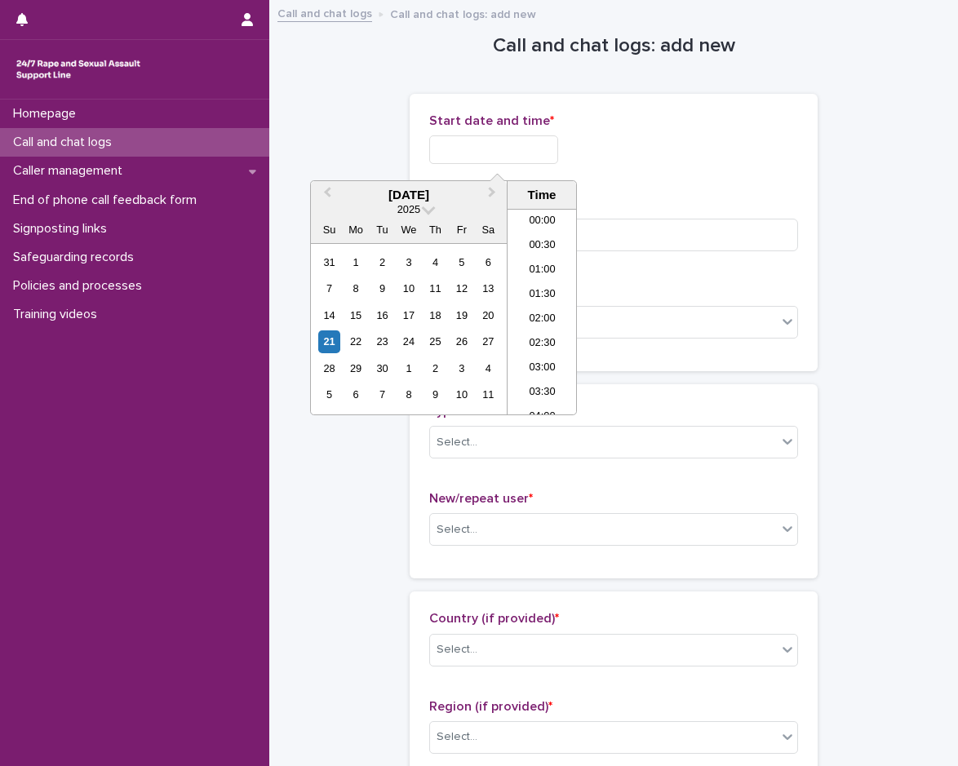
scroll to position [449, 0]
click at [544, 253] on li "10:00" at bounding box center [541, 262] width 69 height 24
click at [533, 143] on input "**********" at bounding box center [493, 149] width 129 height 29
type input "**********"
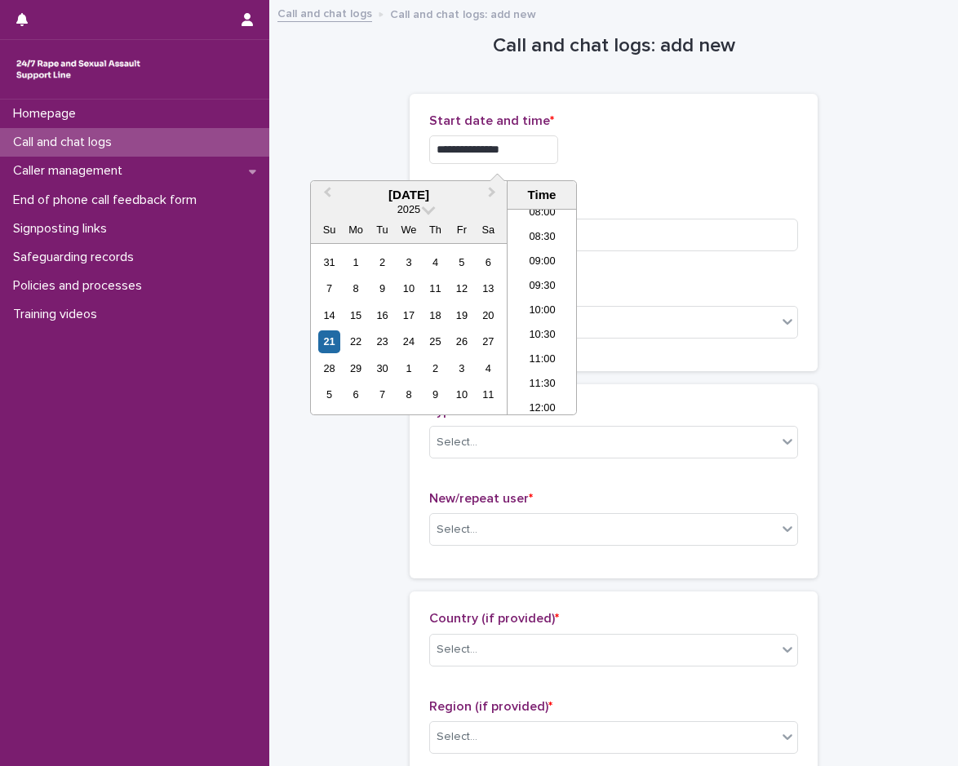
click at [616, 150] on div "**********" at bounding box center [613, 149] width 369 height 29
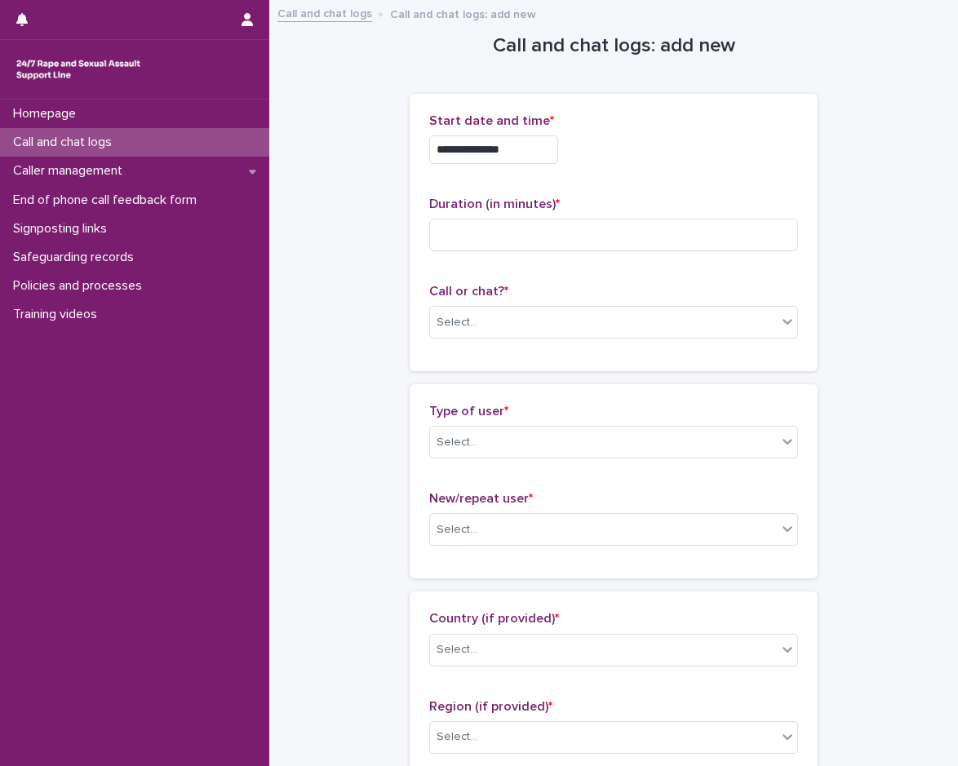
click at [574, 214] on div "Duration (in minutes) *" at bounding box center [613, 231] width 369 height 68
click at [574, 230] on input at bounding box center [613, 235] width 369 height 33
type input "**"
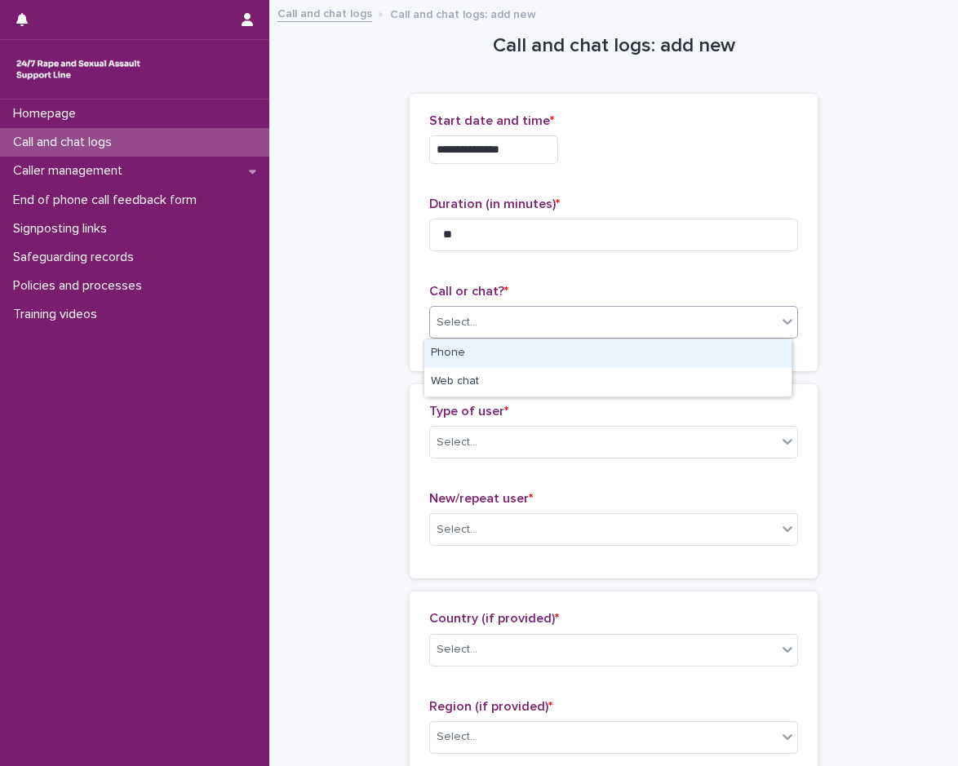
click at [563, 309] on div "Select..." at bounding box center [603, 322] width 347 height 27
drag, startPoint x: 480, startPoint y: 369, endPoint x: 472, endPoint y: 351, distance: 19.7
click at [472, 351] on div "Phone" at bounding box center [607, 353] width 367 height 29
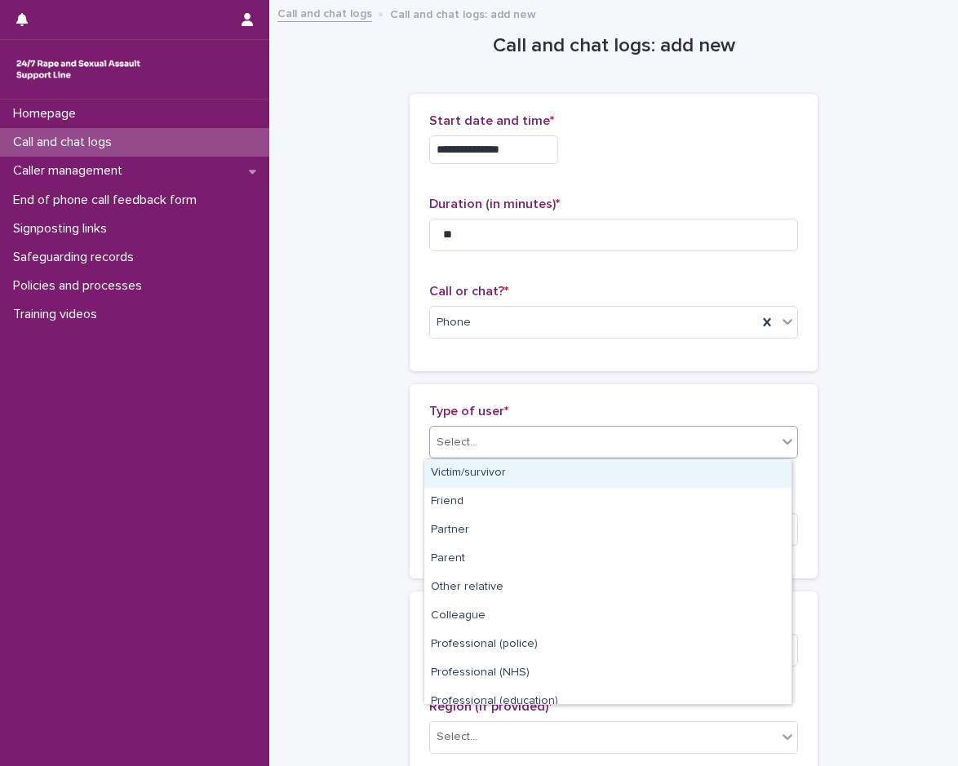
click at [496, 447] on div "Select..." at bounding box center [603, 442] width 347 height 27
click at [493, 476] on div "Victim/survivor" at bounding box center [607, 473] width 367 height 29
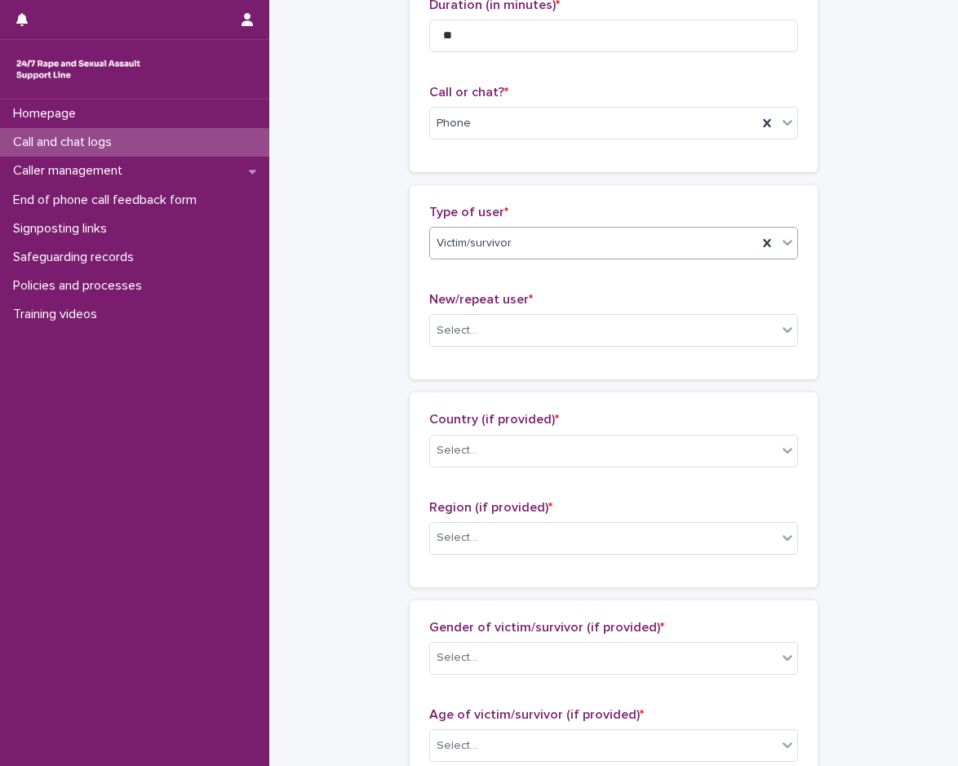
scroll to position [245, 0]
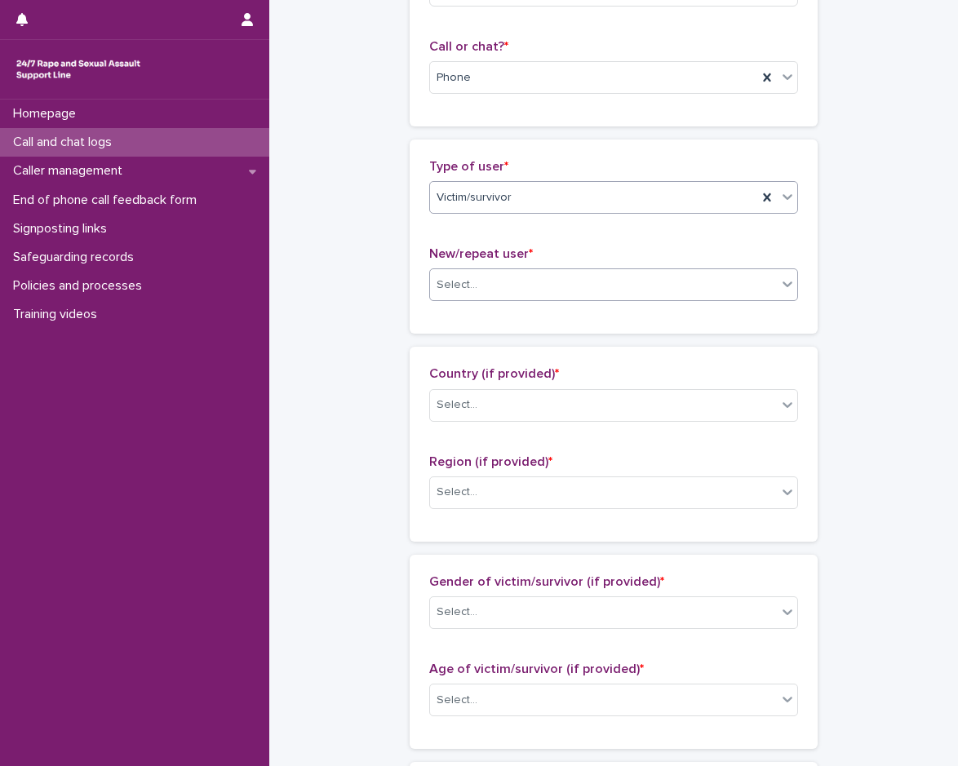
click at [496, 275] on div "Select..." at bounding box center [603, 285] width 347 height 27
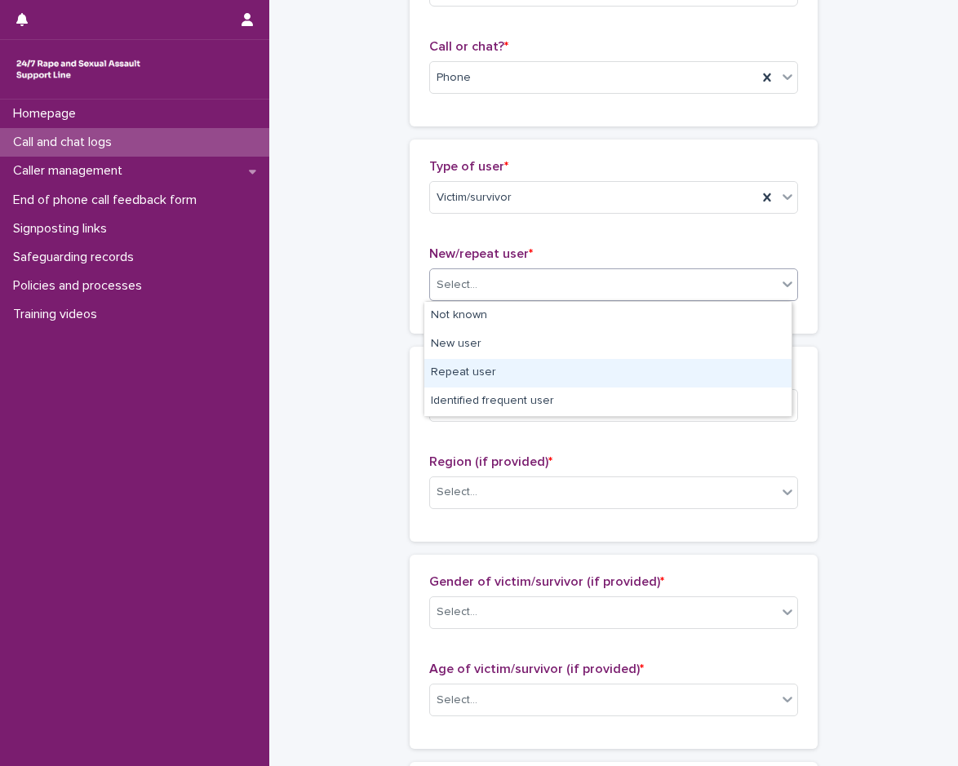
click at [492, 362] on div "Repeat user" at bounding box center [607, 373] width 367 height 29
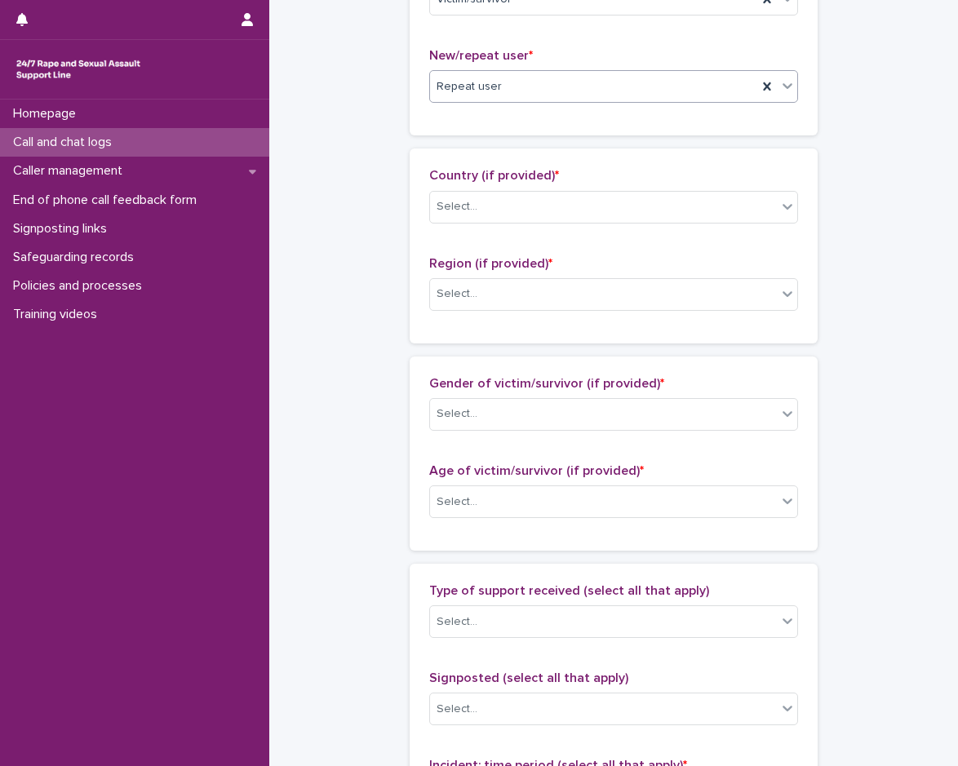
scroll to position [489, 0]
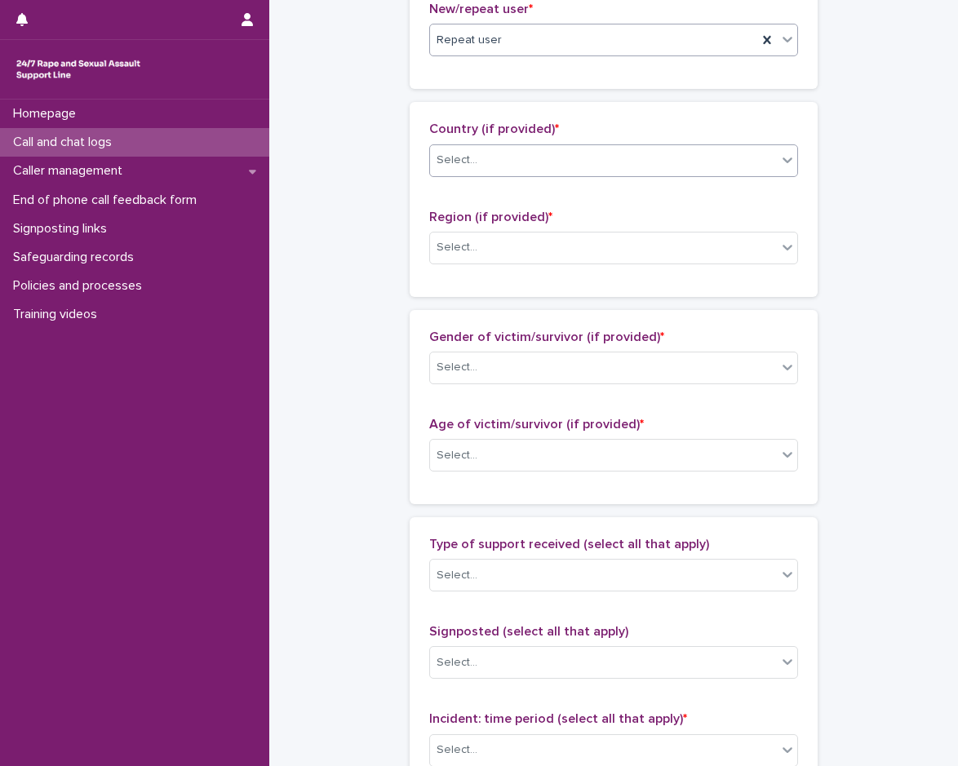
click at [494, 169] on div "Select..." at bounding box center [603, 160] width 347 height 27
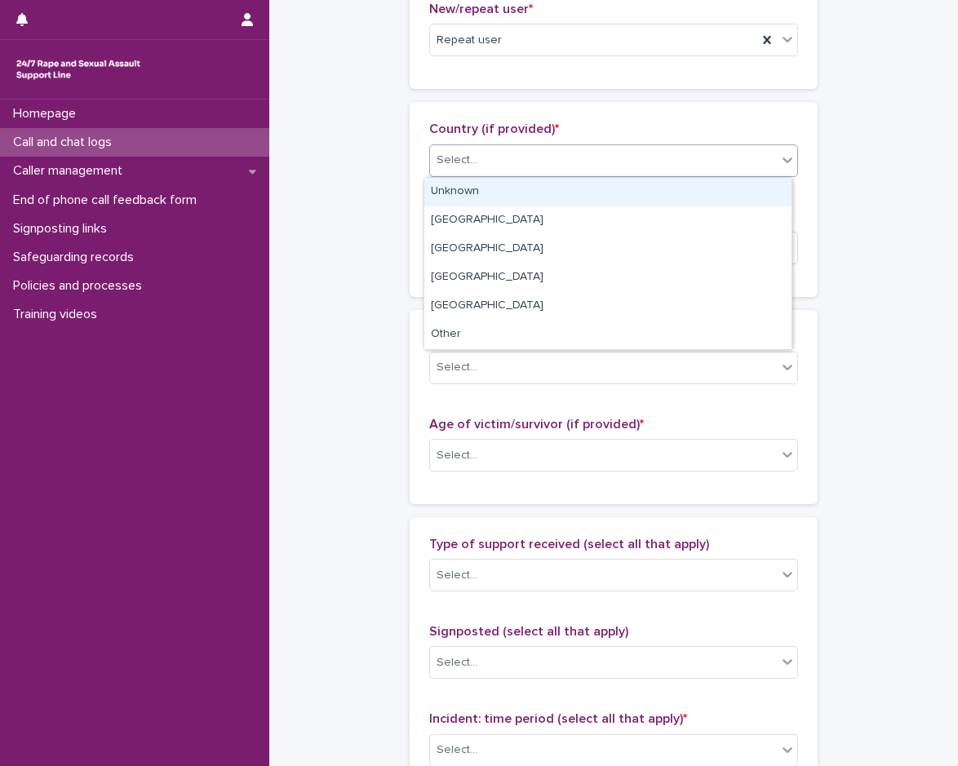
click at [495, 184] on div "Unknown" at bounding box center [607, 192] width 367 height 29
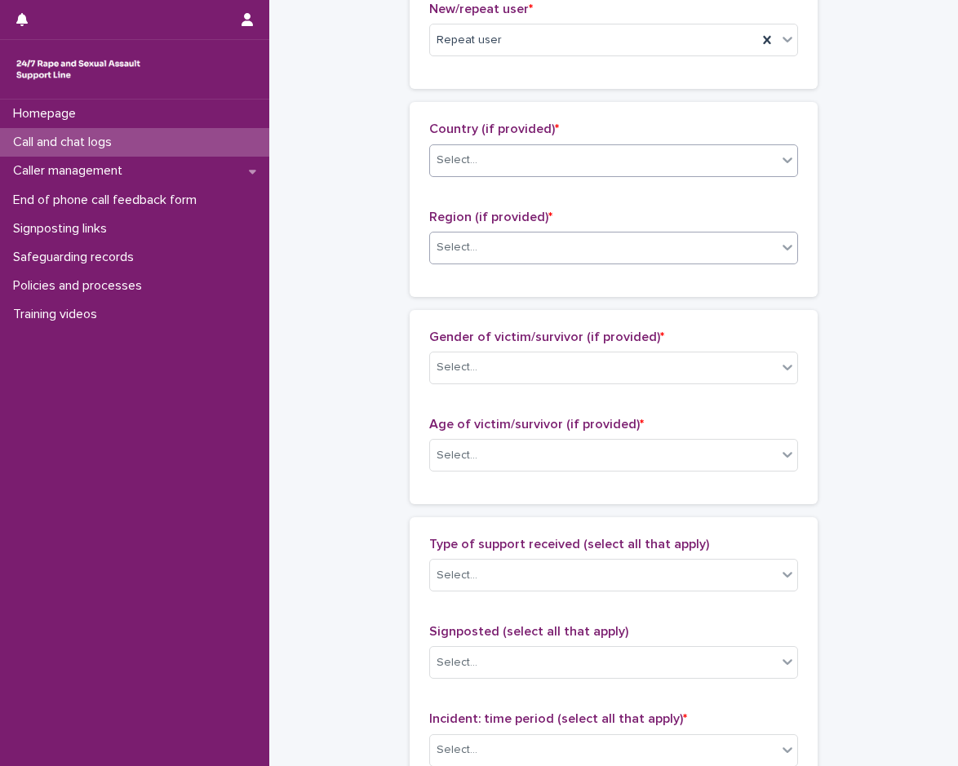
click at [495, 254] on div "Select..." at bounding box center [603, 247] width 347 height 27
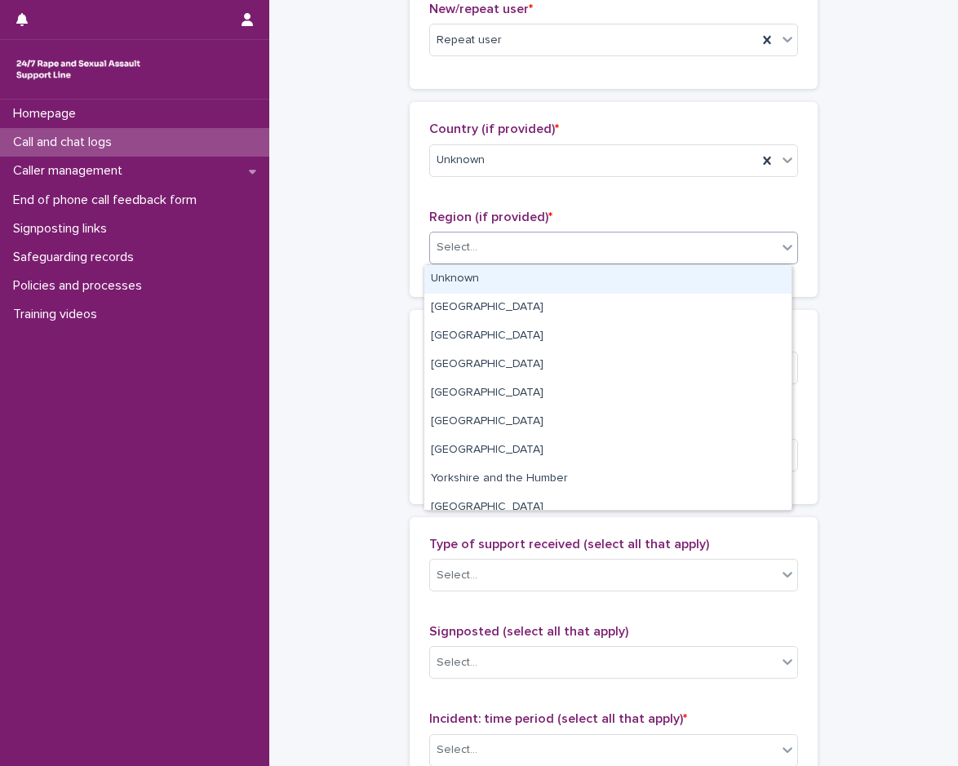
drag, startPoint x: 495, startPoint y: 268, endPoint x: 492, endPoint y: 277, distance: 10.3
click at [495, 269] on div "Unknown" at bounding box center [607, 279] width 367 height 29
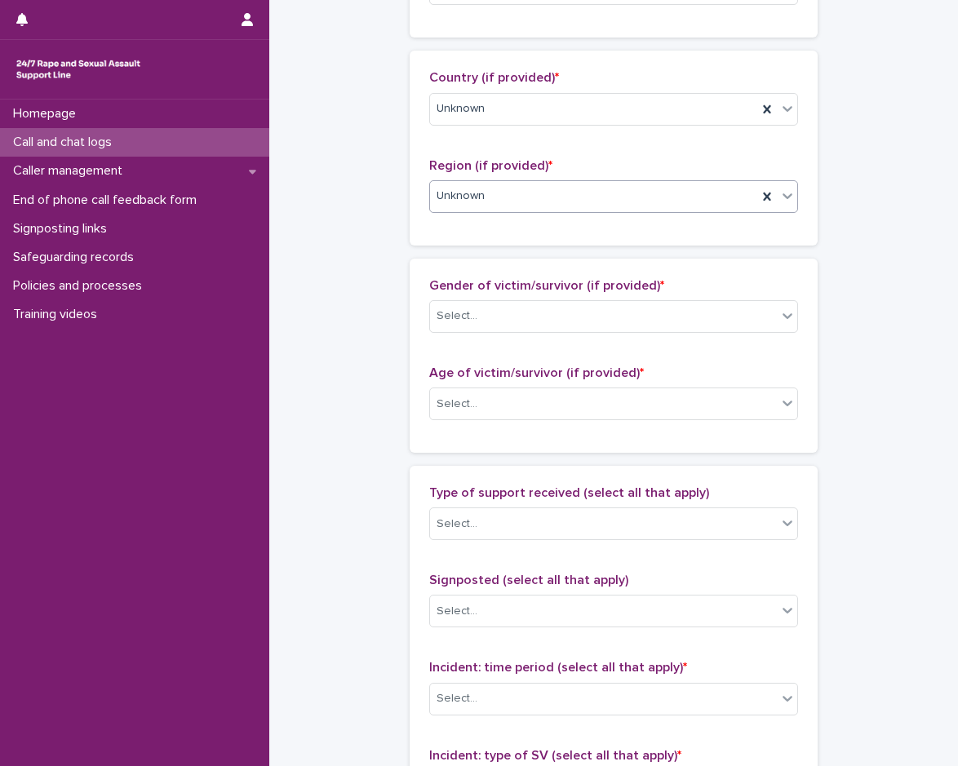
scroll to position [653, 0]
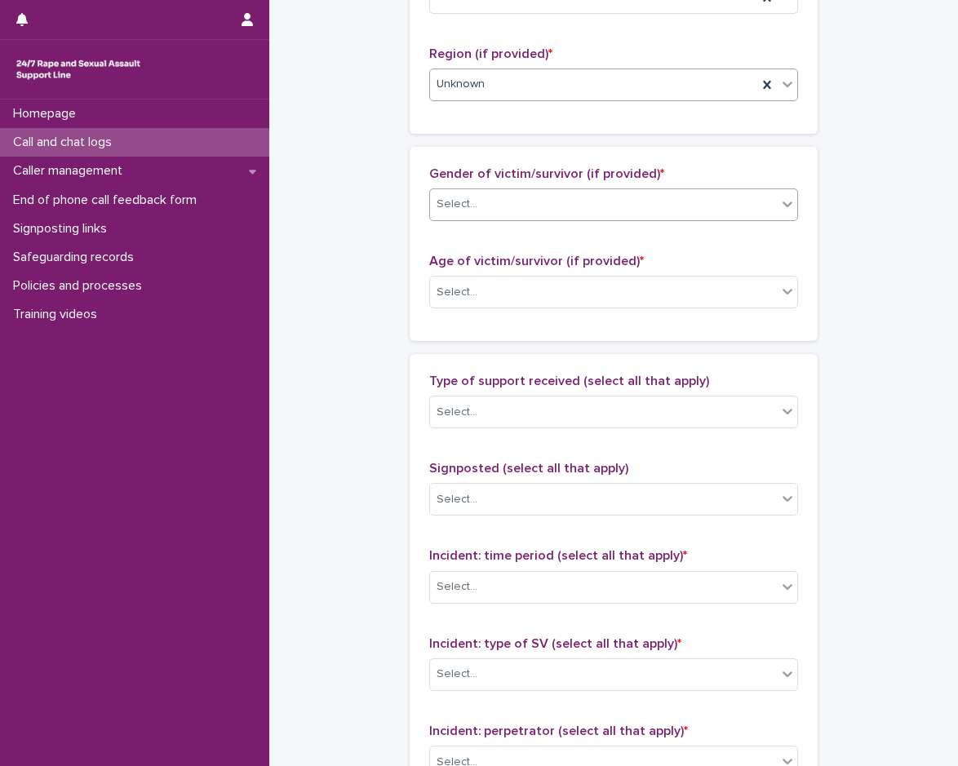
click at [495, 200] on div "Select..." at bounding box center [603, 204] width 347 height 27
click at [506, 272] on div "Age of victim/survivor (if provided) * Select..." at bounding box center [613, 288] width 369 height 68
click at [507, 293] on div "Select..." at bounding box center [603, 292] width 347 height 27
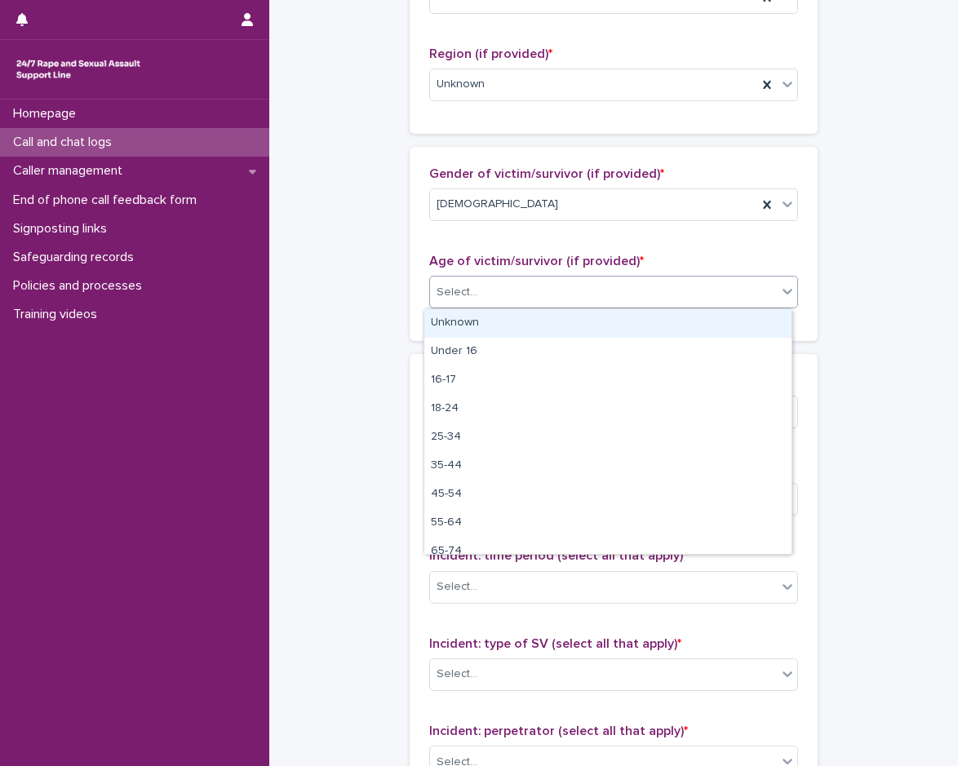
click at [498, 334] on div "Unknown" at bounding box center [607, 323] width 367 height 29
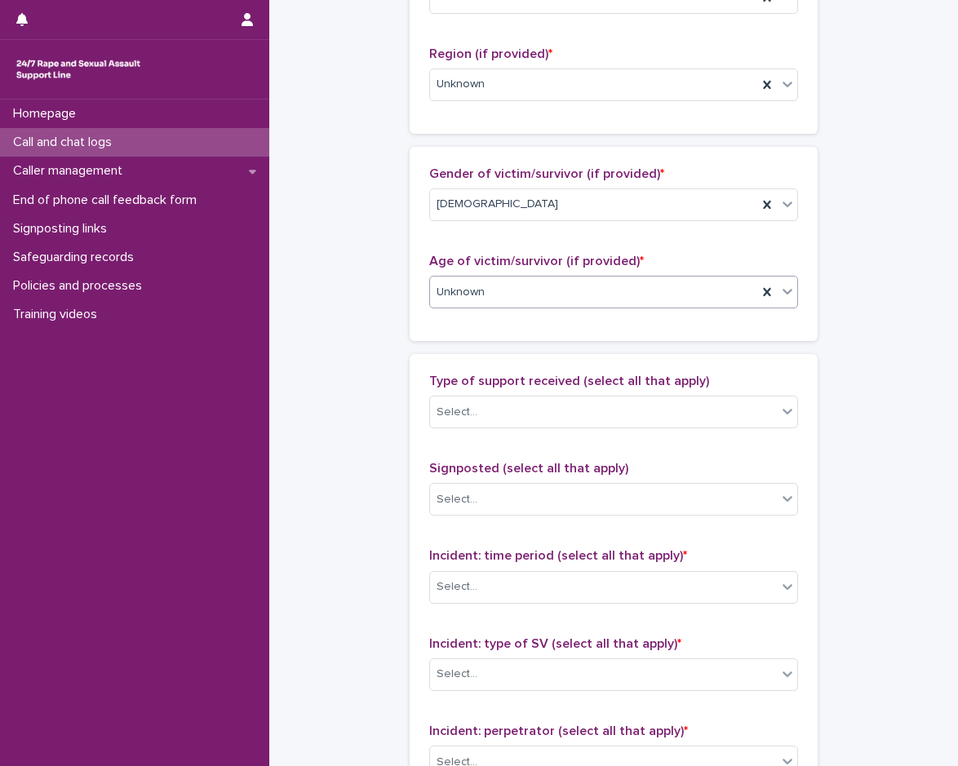
scroll to position [816, 0]
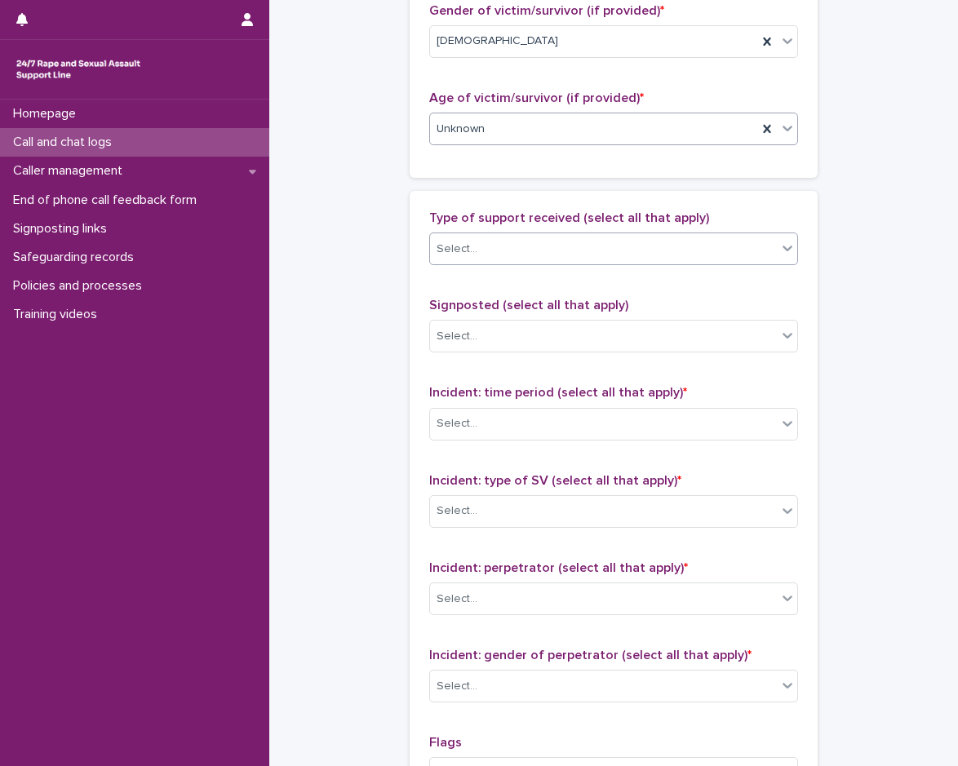
click at [520, 245] on div "Select..." at bounding box center [603, 249] width 347 height 27
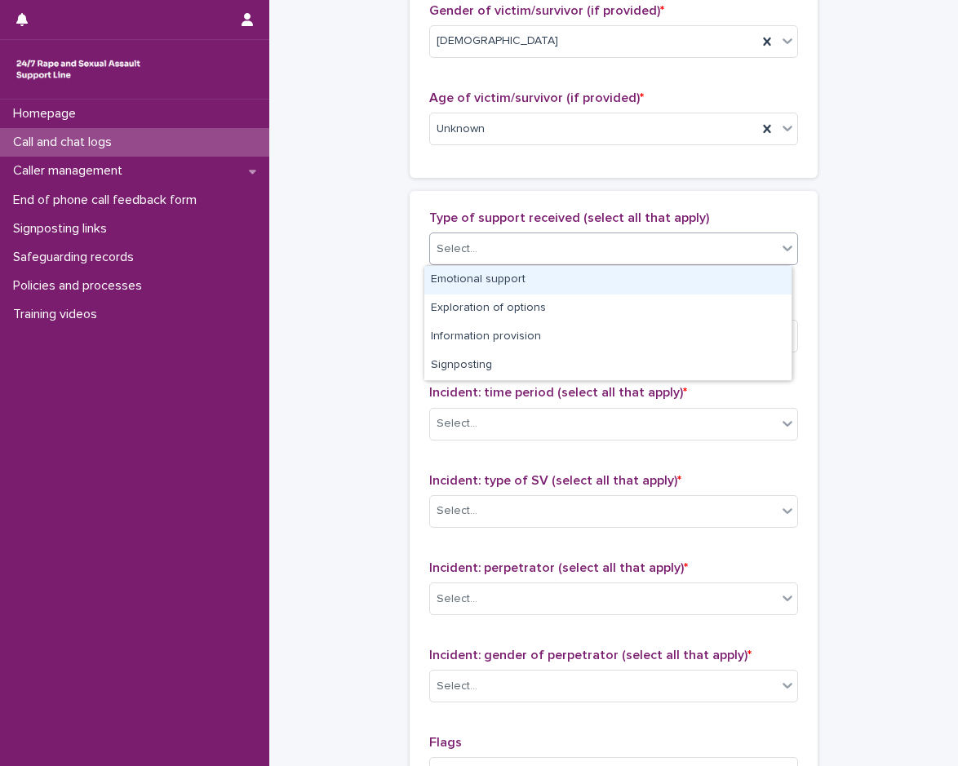
click at [512, 277] on div "Emotional support" at bounding box center [607, 280] width 367 height 29
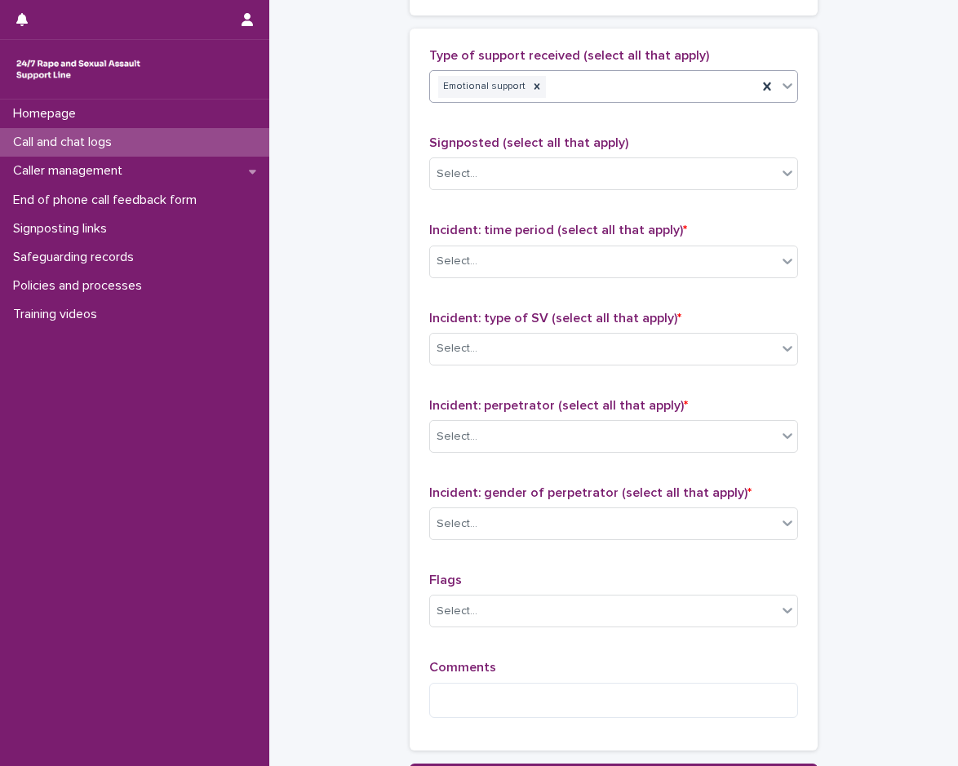
scroll to position [979, 0]
click at [510, 265] on div "Select..." at bounding box center [603, 260] width 347 height 27
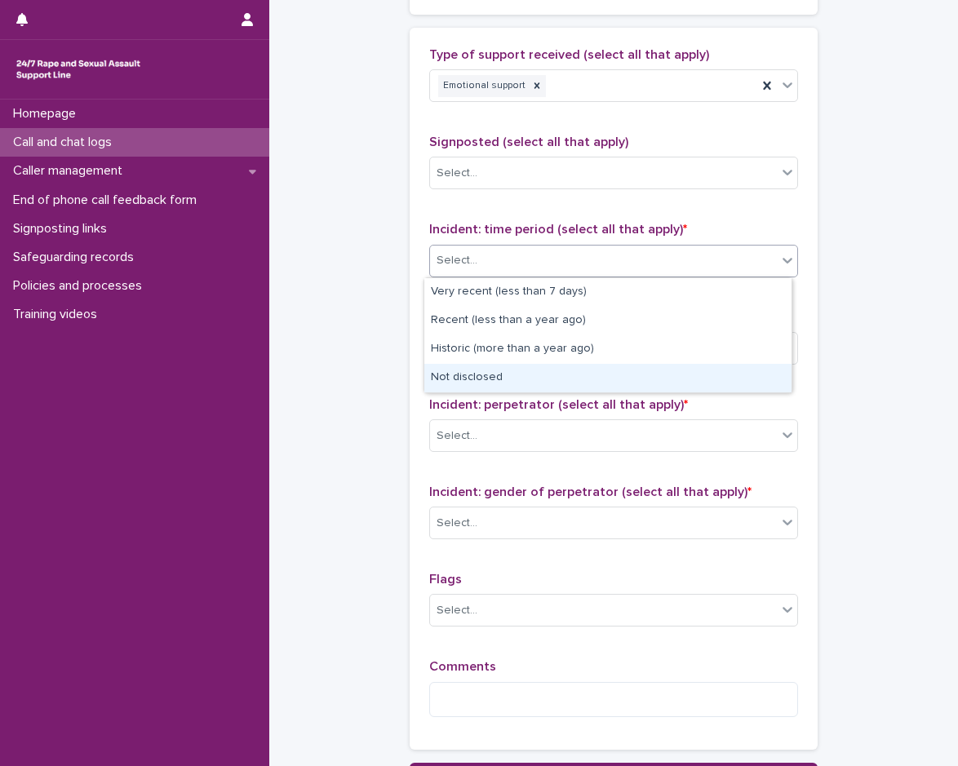
click at [491, 370] on div "Not disclosed" at bounding box center [607, 378] width 367 height 29
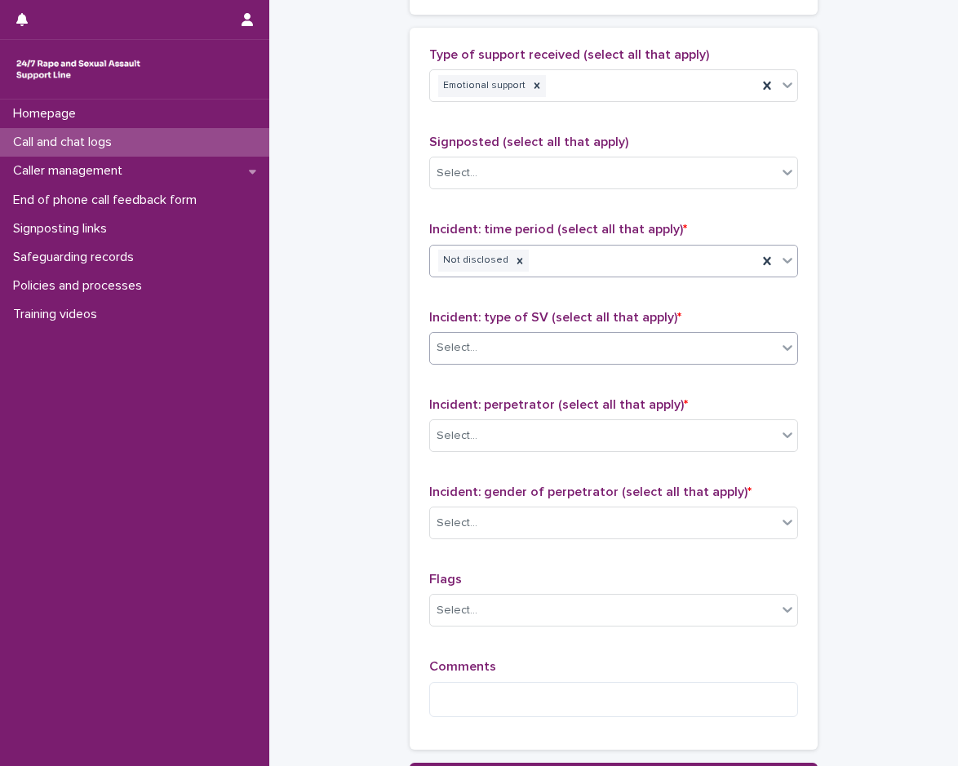
click at [501, 343] on div "Select..." at bounding box center [603, 347] width 347 height 27
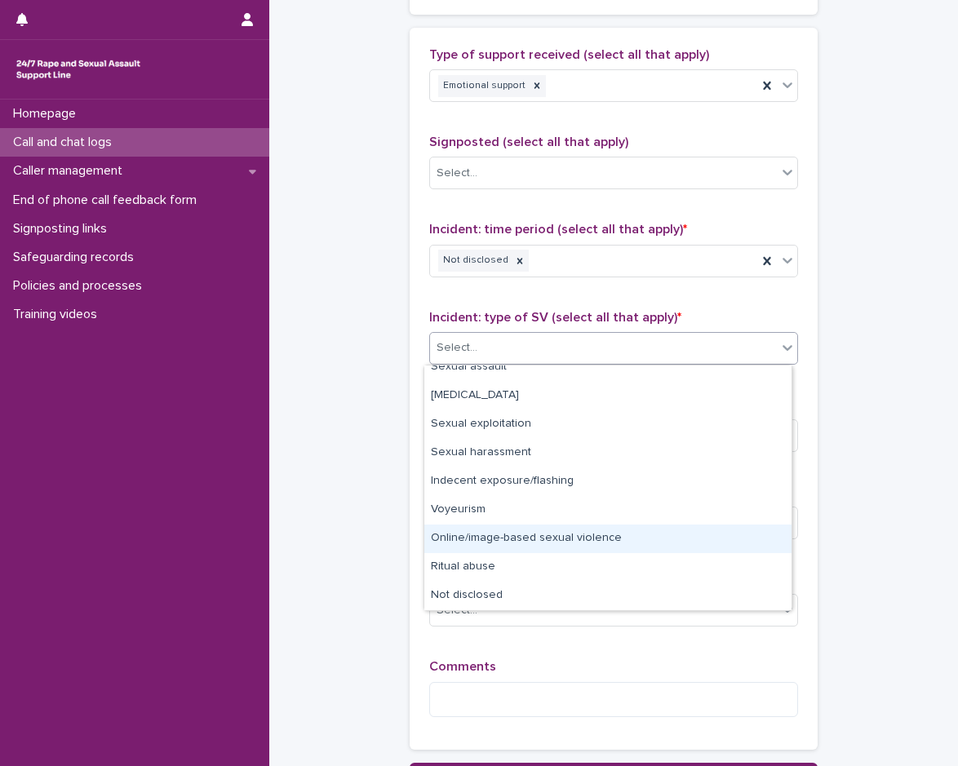
scroll to position [0, 0]
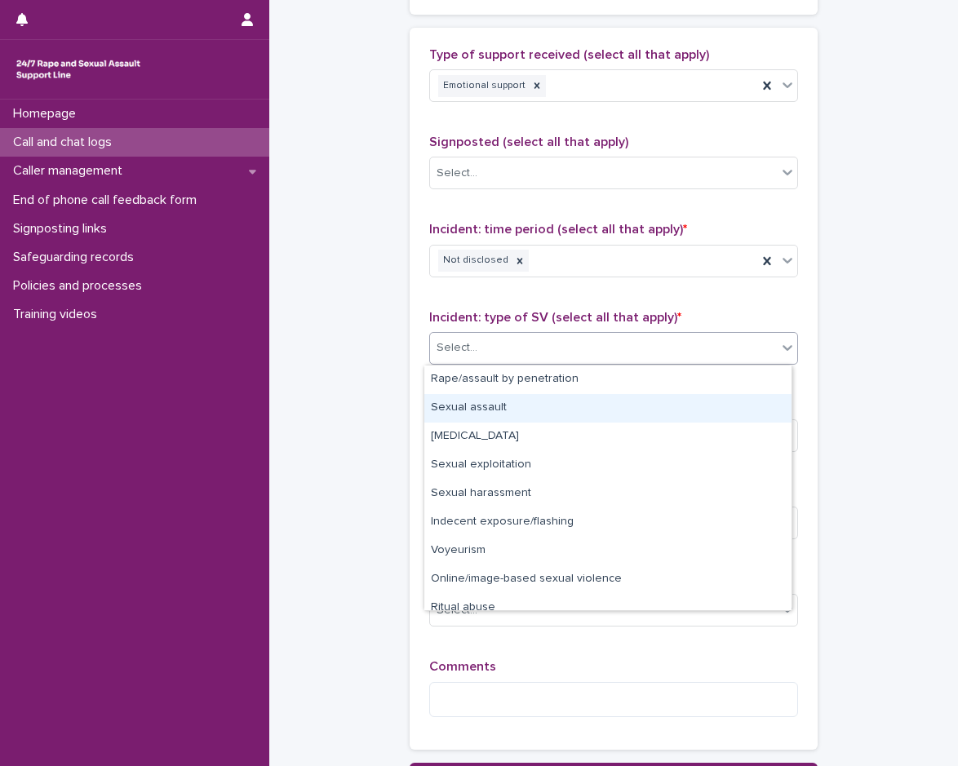
click at [516, 414] on div "Sexual assault" at bounding box center [607, 408] width 367 height 29
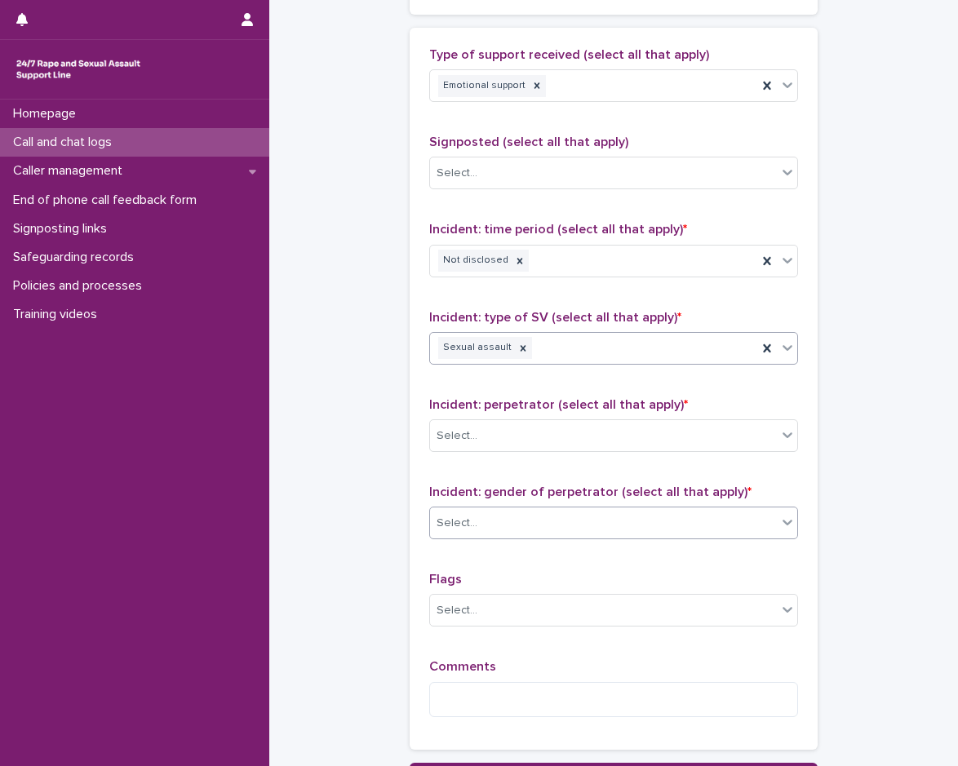
scroll to position [1129, 0]
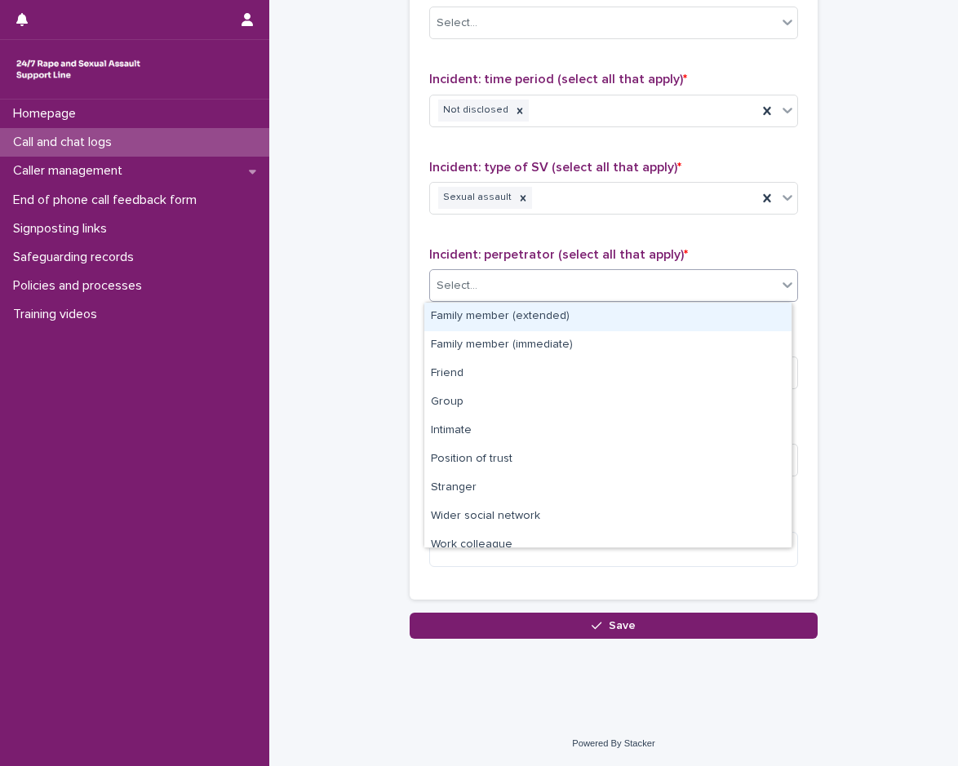
click at [533, 290] on div "Select..." at bounding box center [603, 285] width 347 height 27
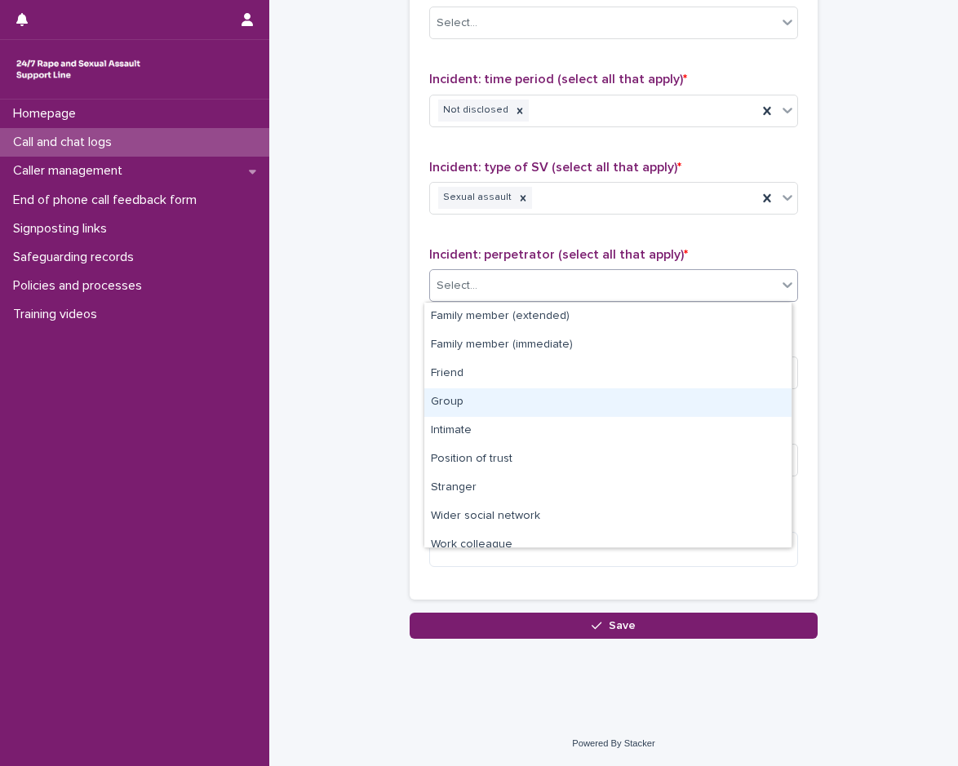
scroll to position [69, 0]
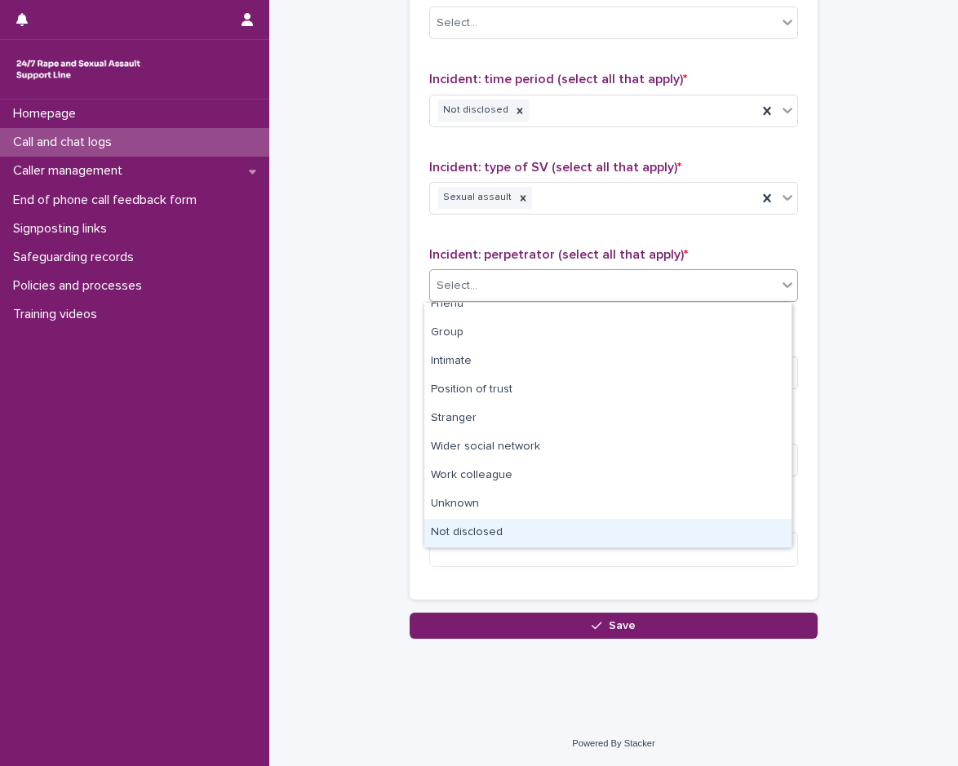
click at [498, 529] on div "Not disclosed" at bounding box center [607, 533] width 367 height 29
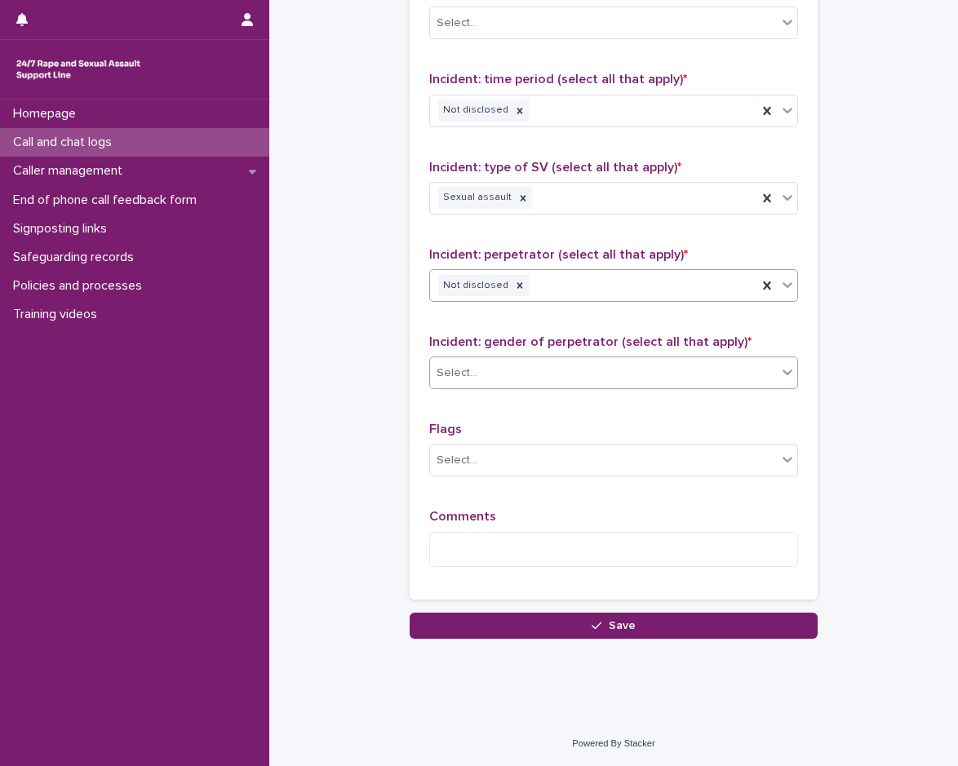
click at [522, 372] on div "Select..." at bounding box center [603, 373] width 347 height 27
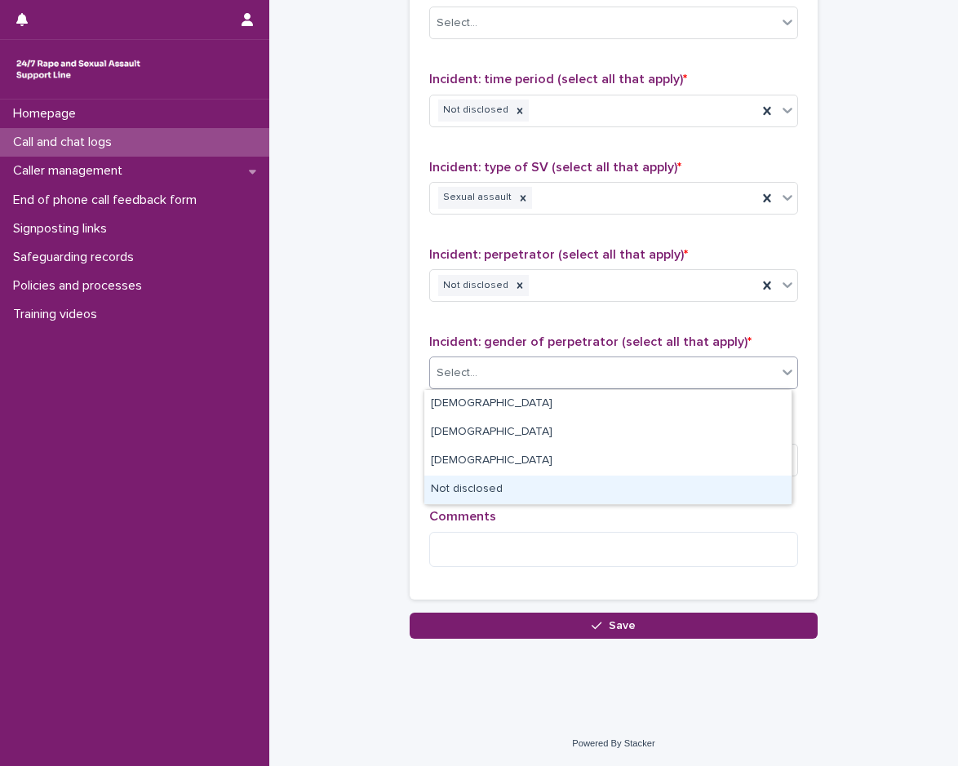
click at [516, 478] on div "Not disclosed" at bounding box center [607, 490] width 367 height 29
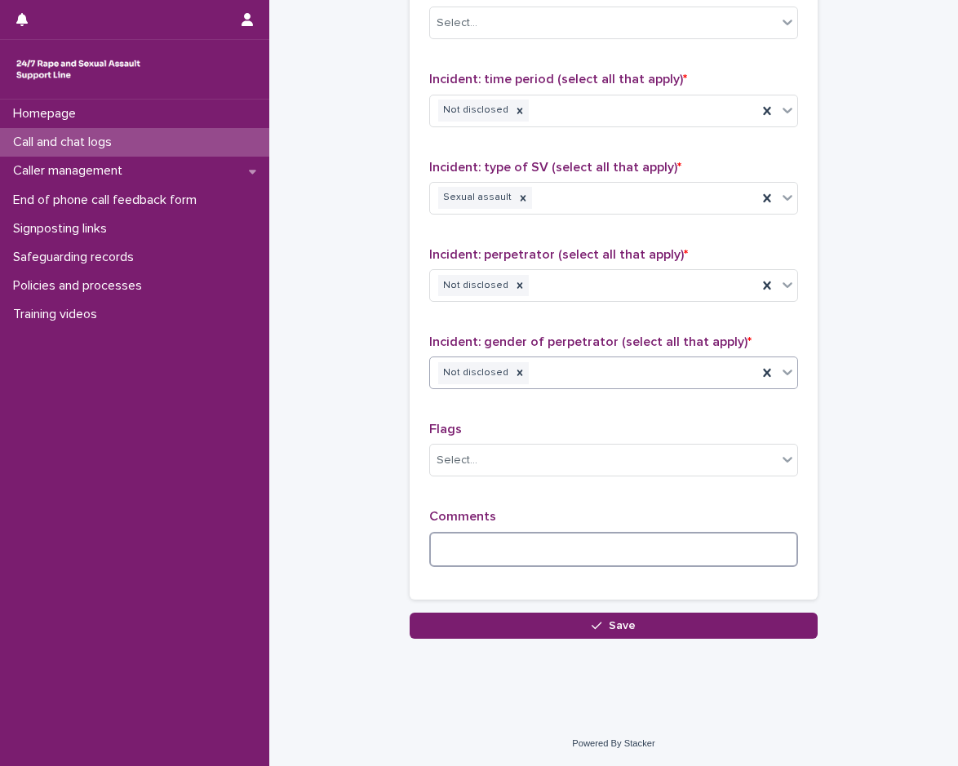
click at [494, 544] on textarea at bounding box center [613, 549] width 369 height 35
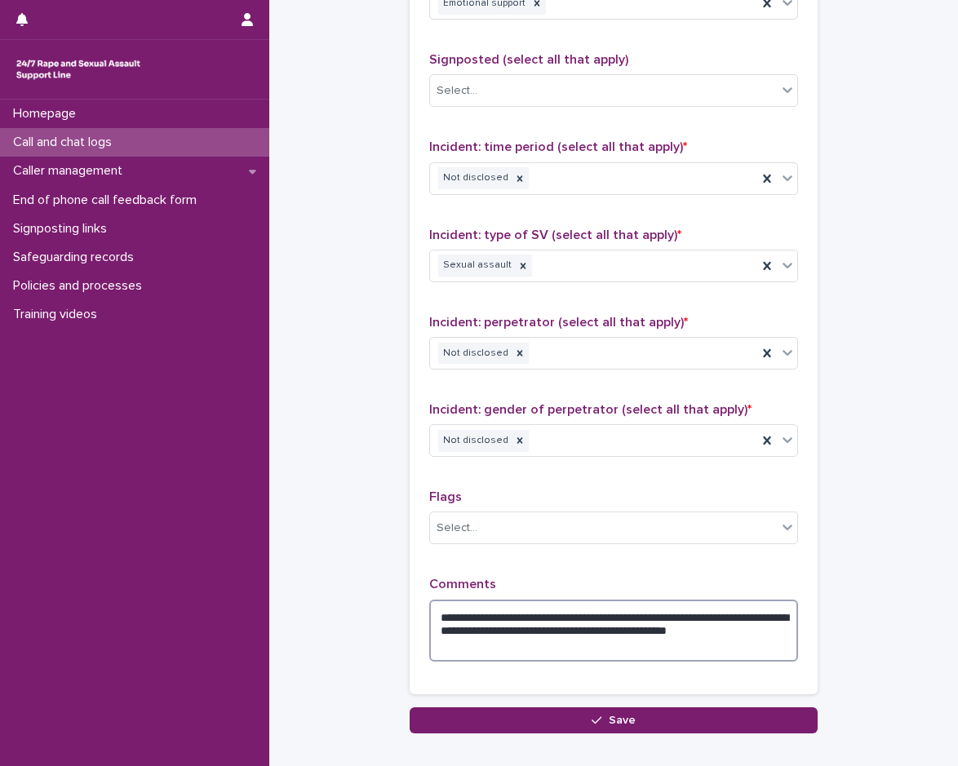
scroll to position [1156, 0]
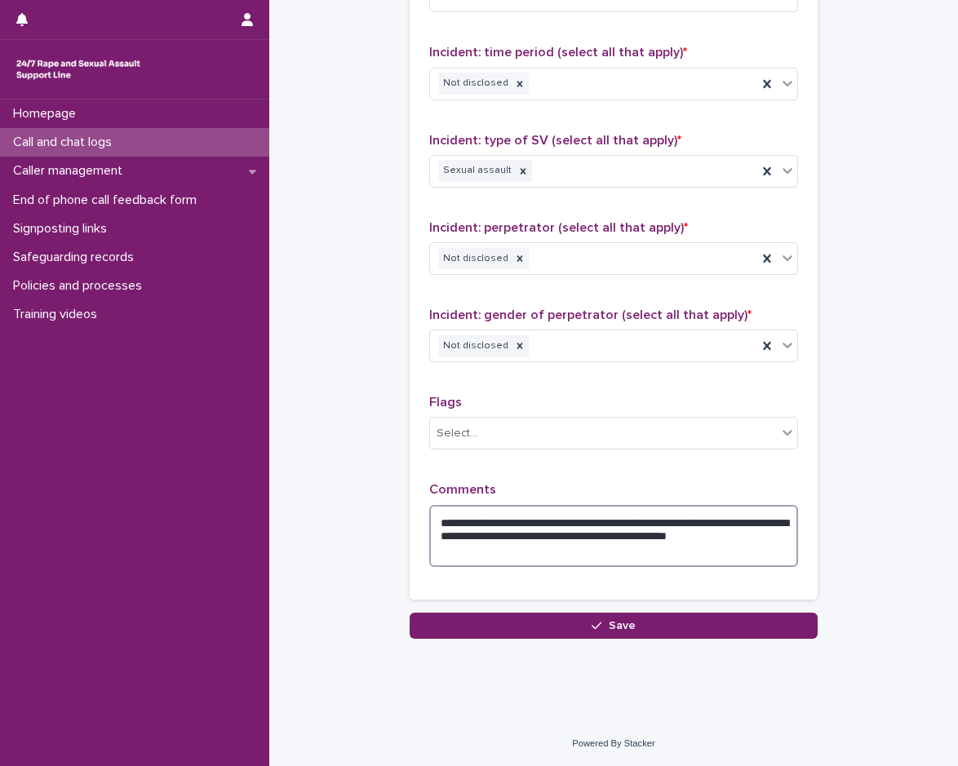
click at [711, 538] on textarea "**********" at bounding box center [613, 536] width 369 height 62
type textarea "**********"
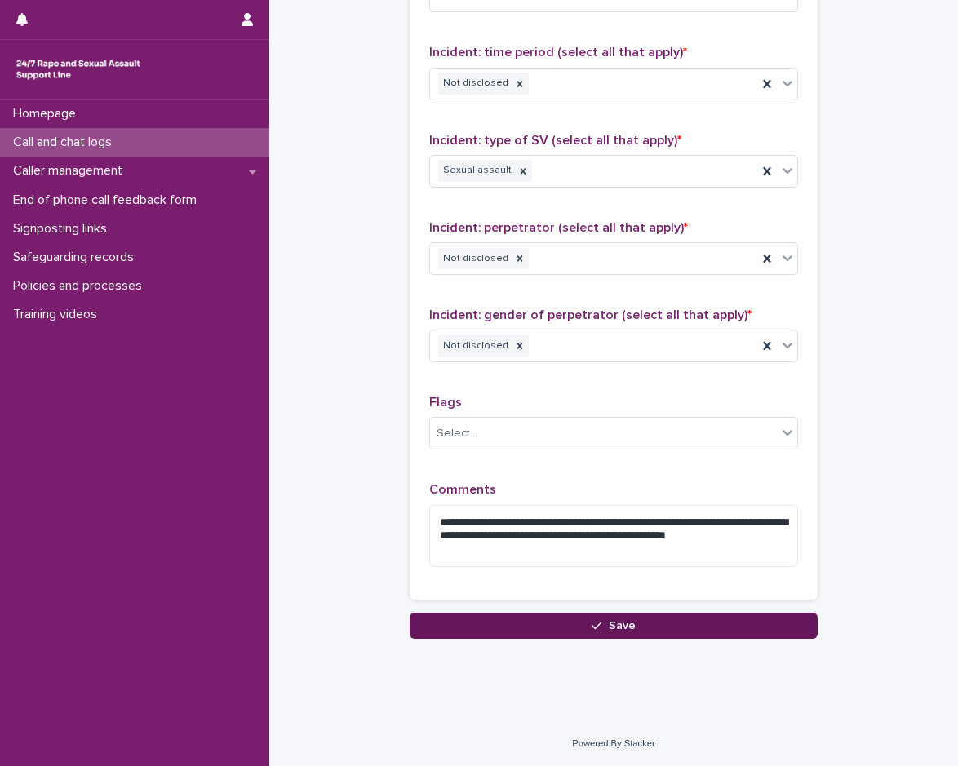
click at [545, 617] on button "Save" at bounding box center [613, 626] width 408 height 26
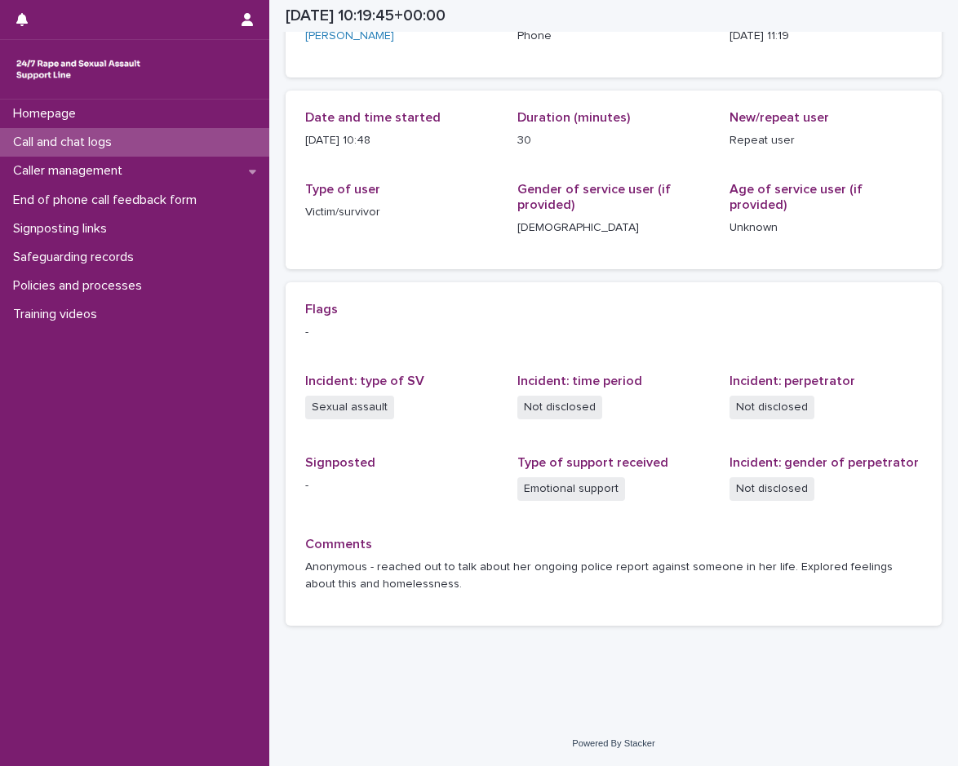
scroll to position [133, 0]
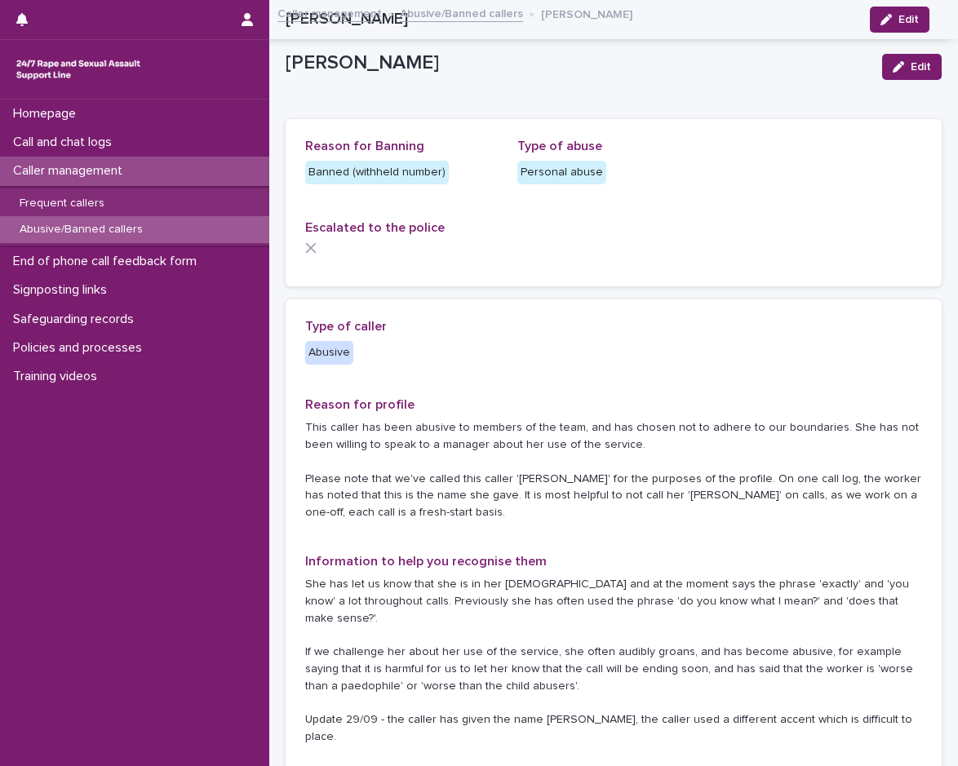
scroll to position [1586, 0]
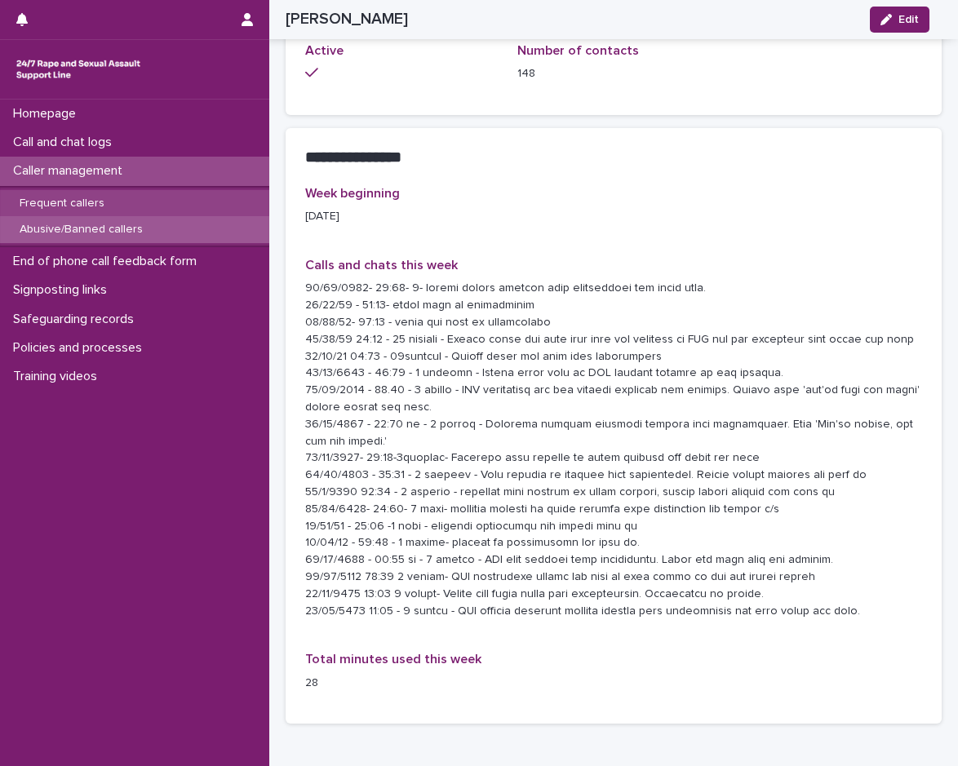
click at [123, 206] on div "Frequent callers" at bounding box center [134, 203] width 269 height 27
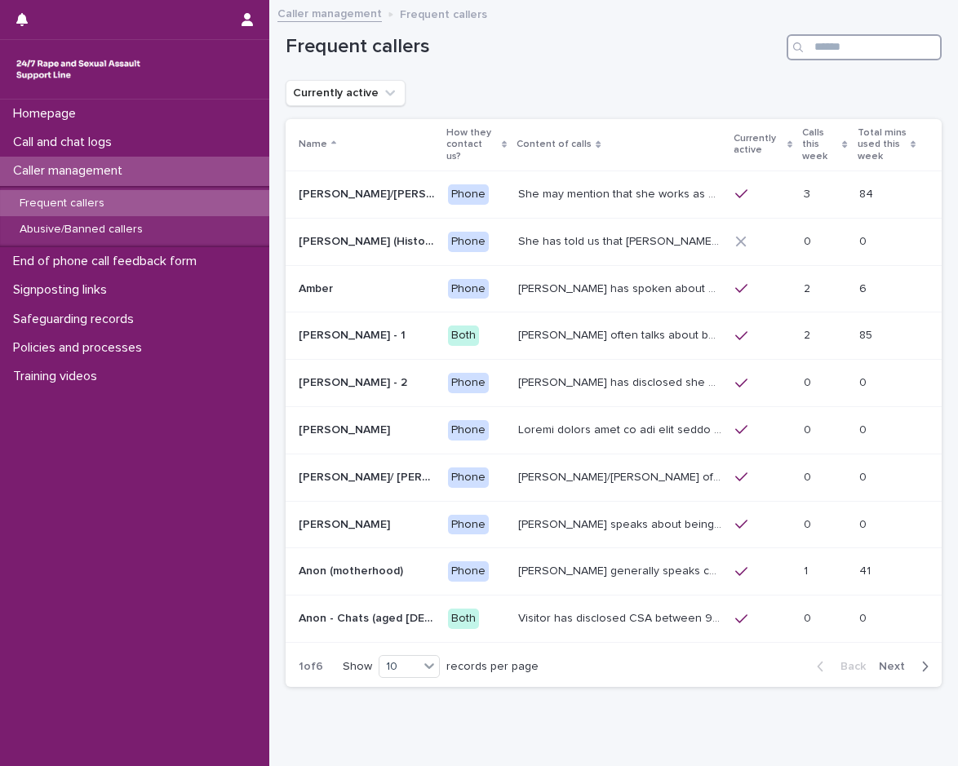
click at [834, 49] on input "Search" at bounding box center [863, 47] width 155 height 26
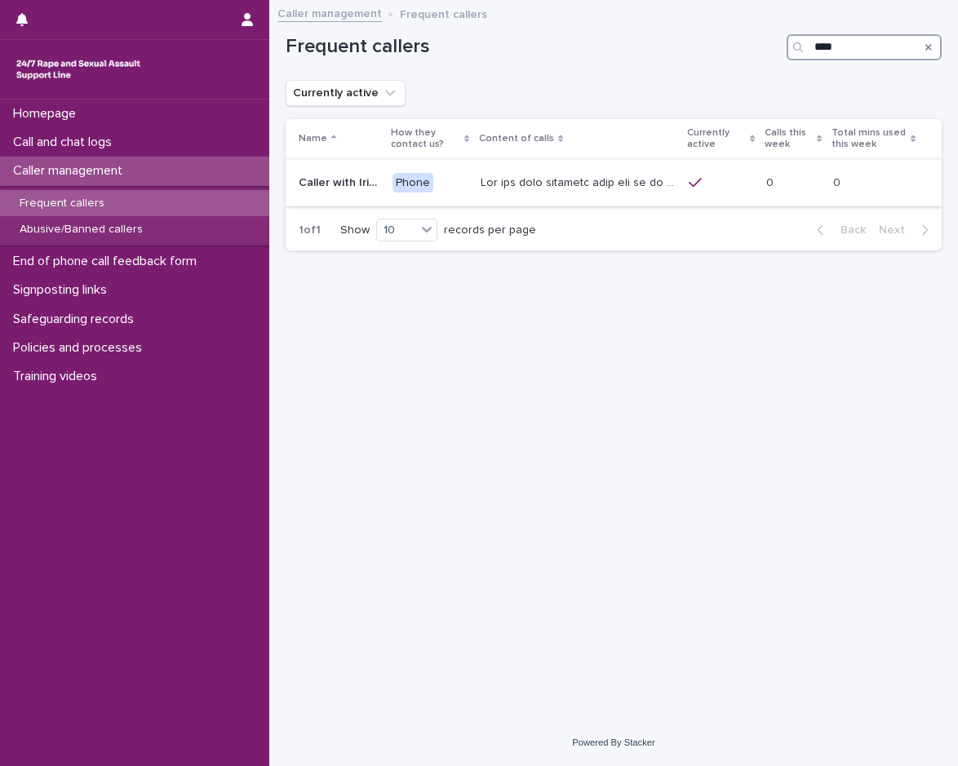
type input "****"
click at [535, 188] on p at bounding box center [579, 181] width 198 height 17
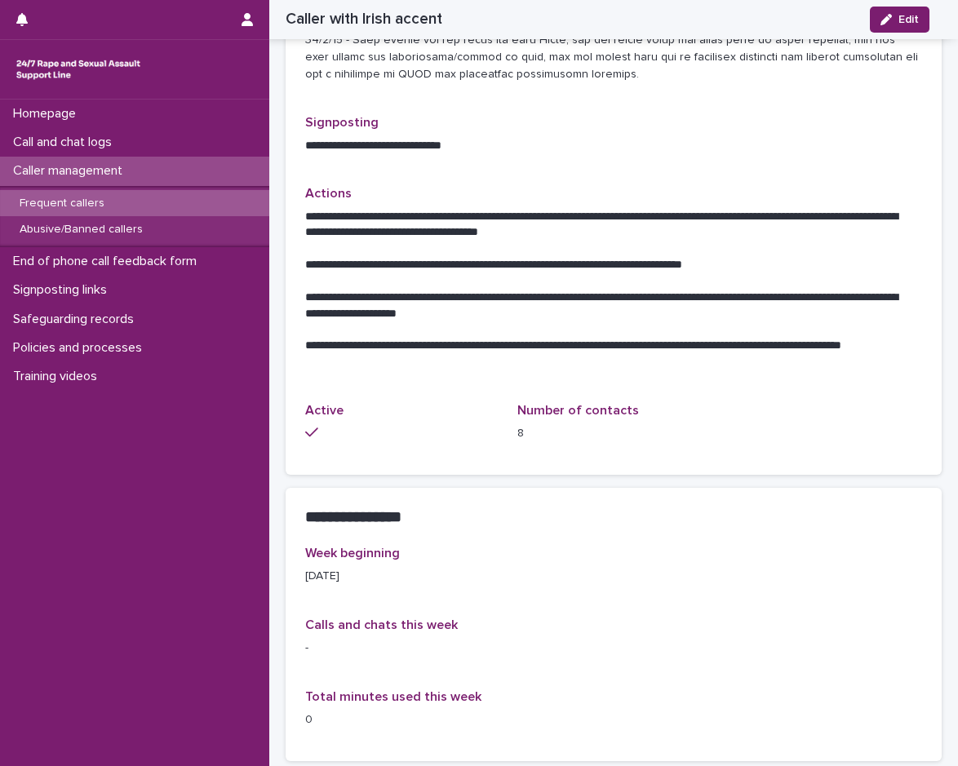
scroll to position [979, 0]
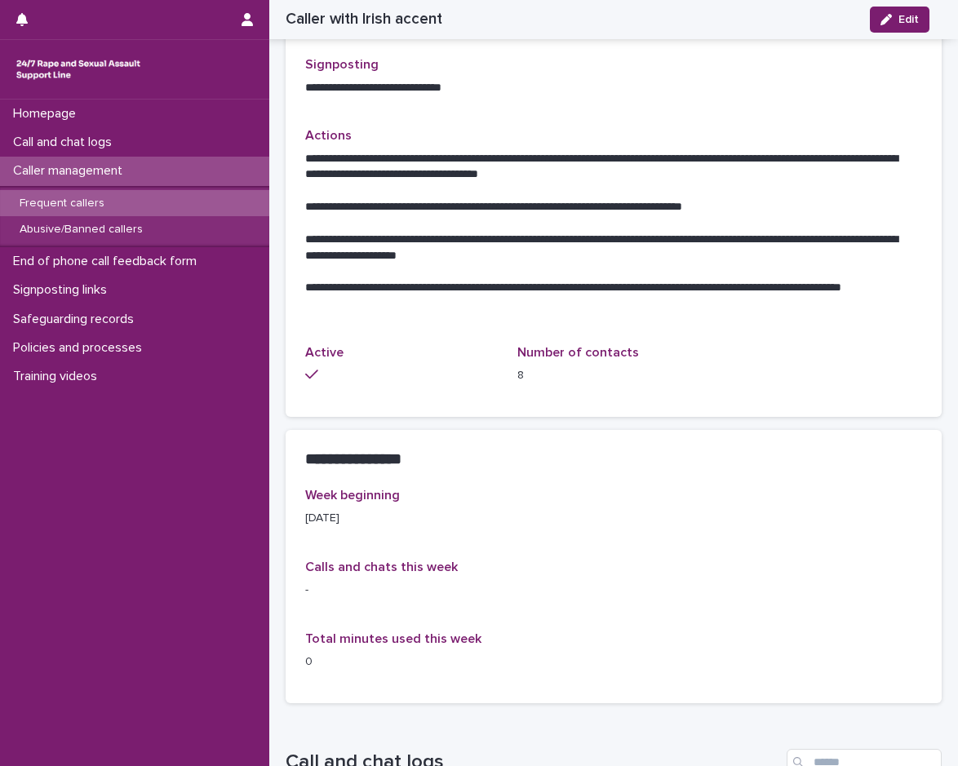
click at [907, 21] on span "Edit" at bounding box center [908, 19] width 20 height 11
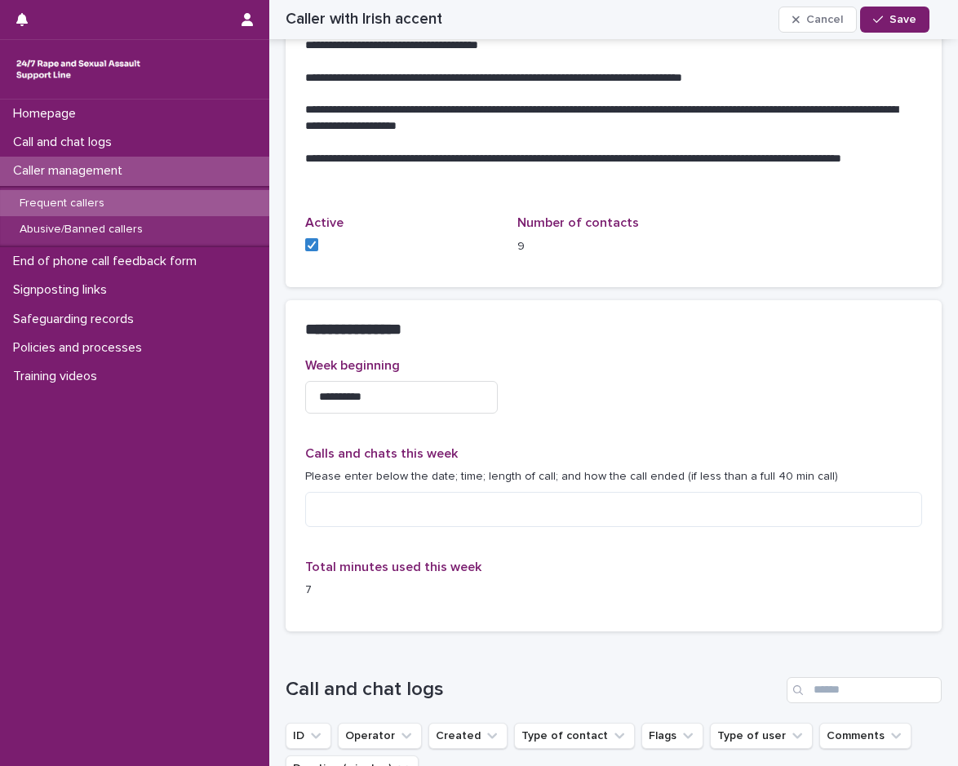
scroll to position [1339, 0]
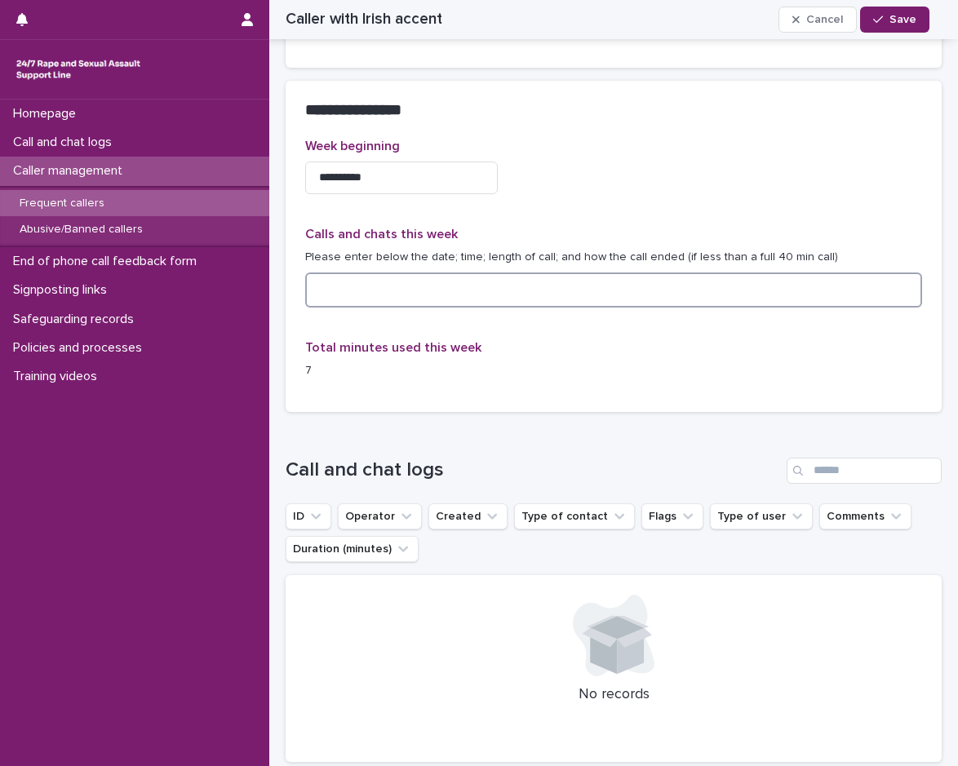
click at [435, 287] on textarea at bounding box center [613, 289] width 617 height 35
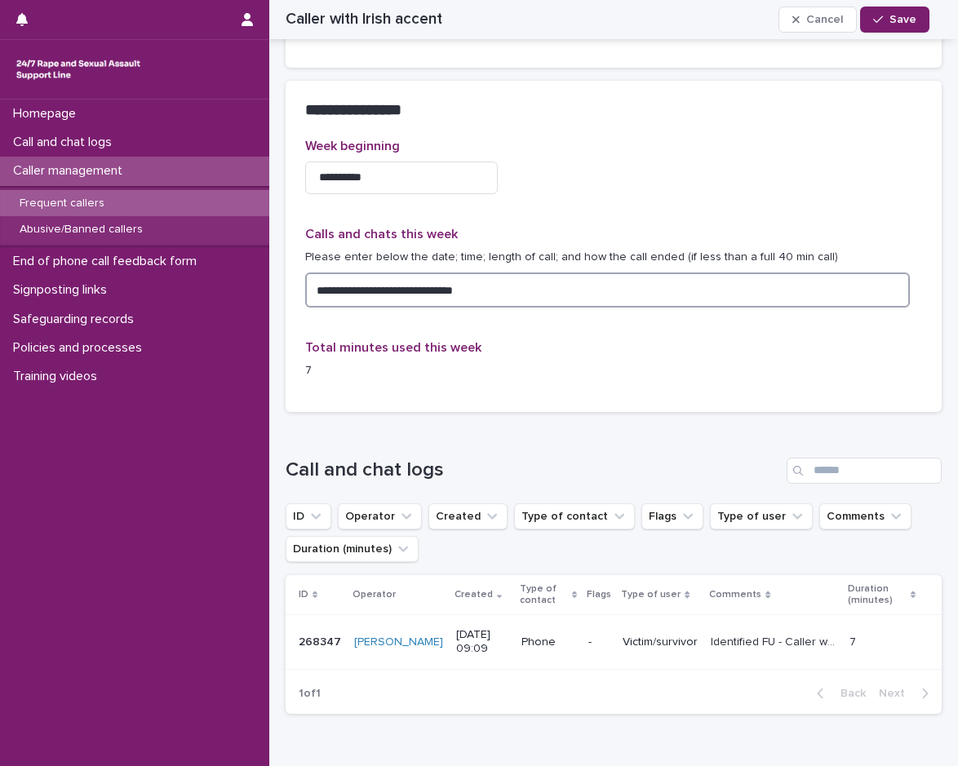
paste textarea "**********"
type textarea "**********"
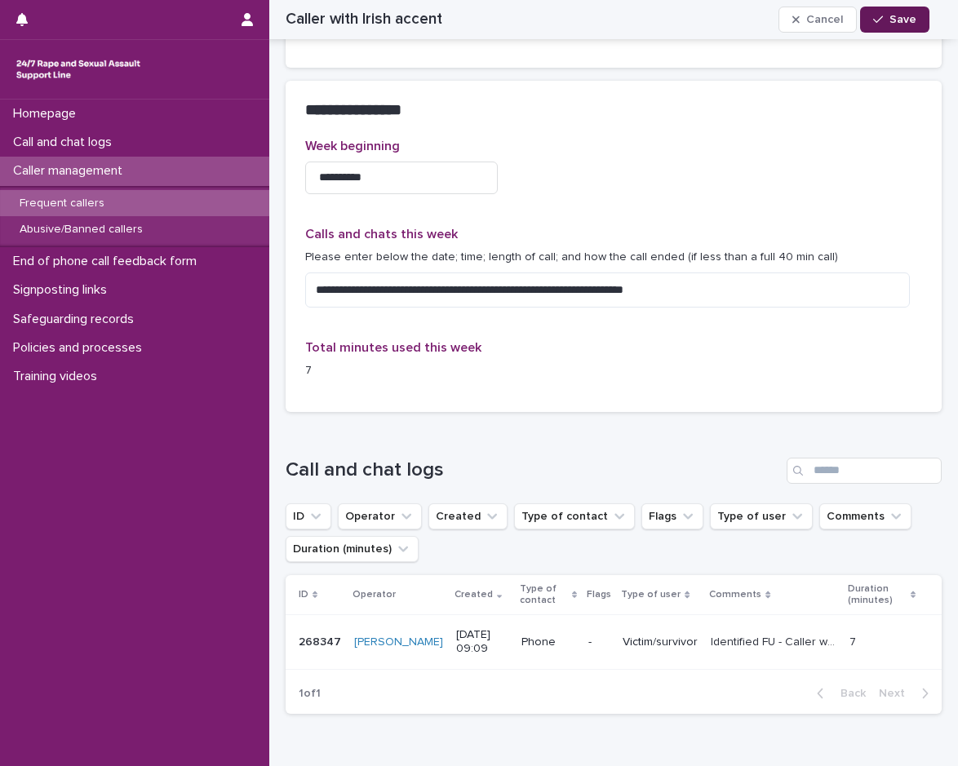
click at [897, 28] on button "Save" at bounding box center [894, 20] width 69 height 26
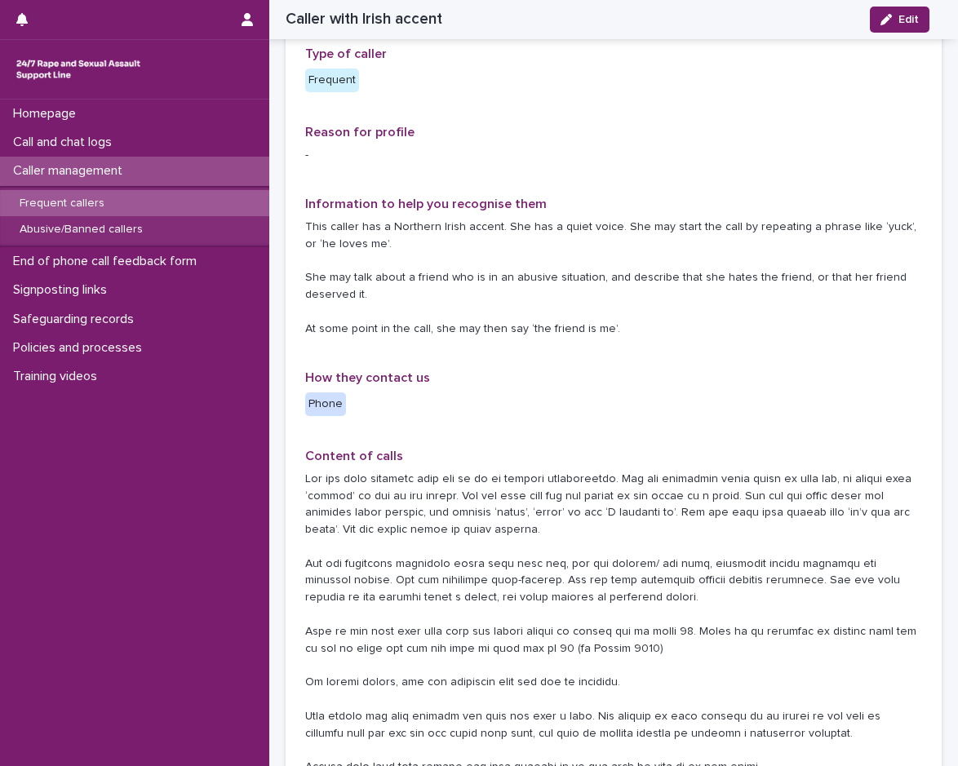
scroll to position [0, 0]
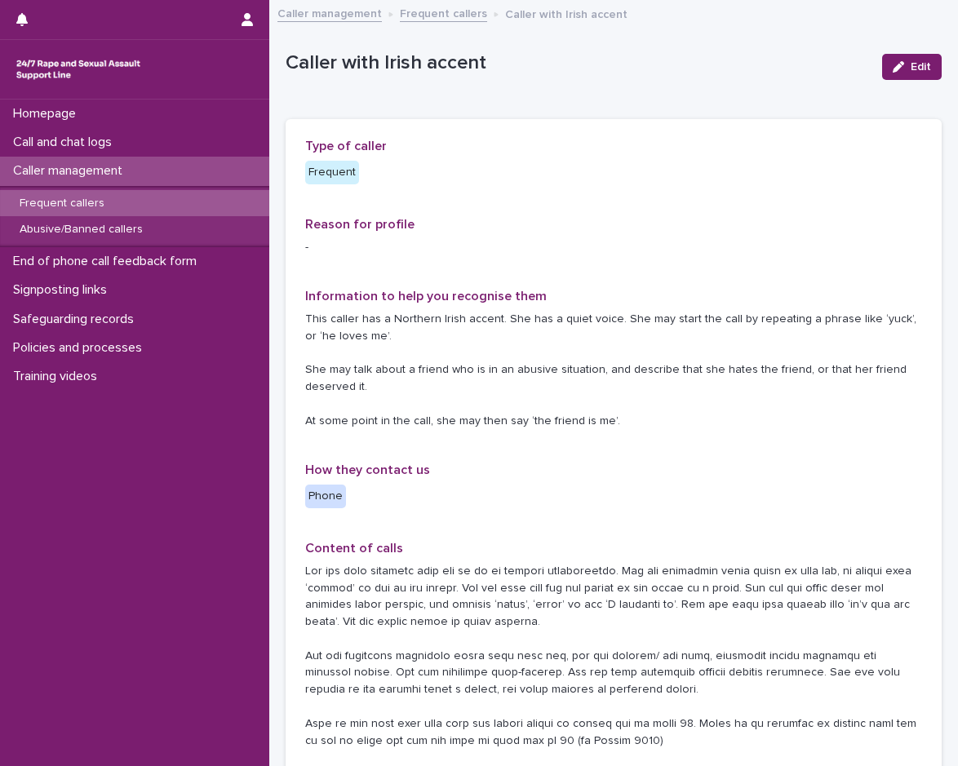
click at [106, 201] on p "Frequent callers" at bounding box center [62, 204] width 111 height 14
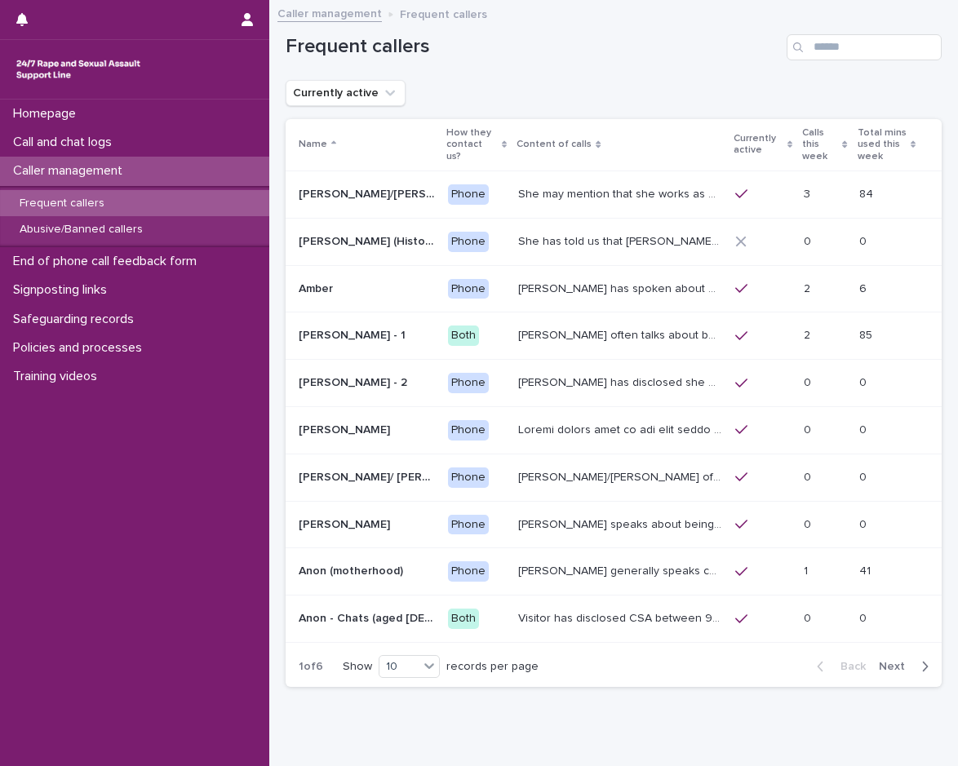
click at [176, 205] on div "Frequent callers" at bounding box center [134, 203] width 269 height 27
click at [157, 204] on div "Frequent callers" at bounding box center [134, 203] width 269 height 27
click at [518, 188] on p "She may mention that she works as a [PERSON_NAME], looking after two children. …" at bounding box center [621, 192] width 206 height 17
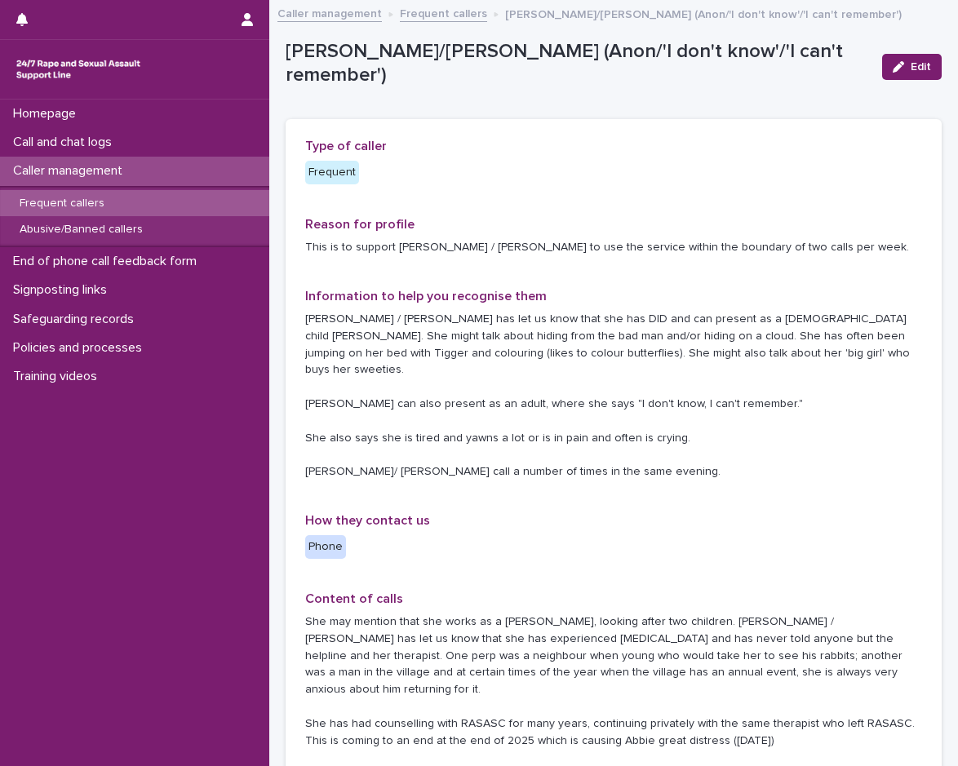
click at [104, 201] on p "Frequent callers" at bounding box center [62, 204] width 111 height 14
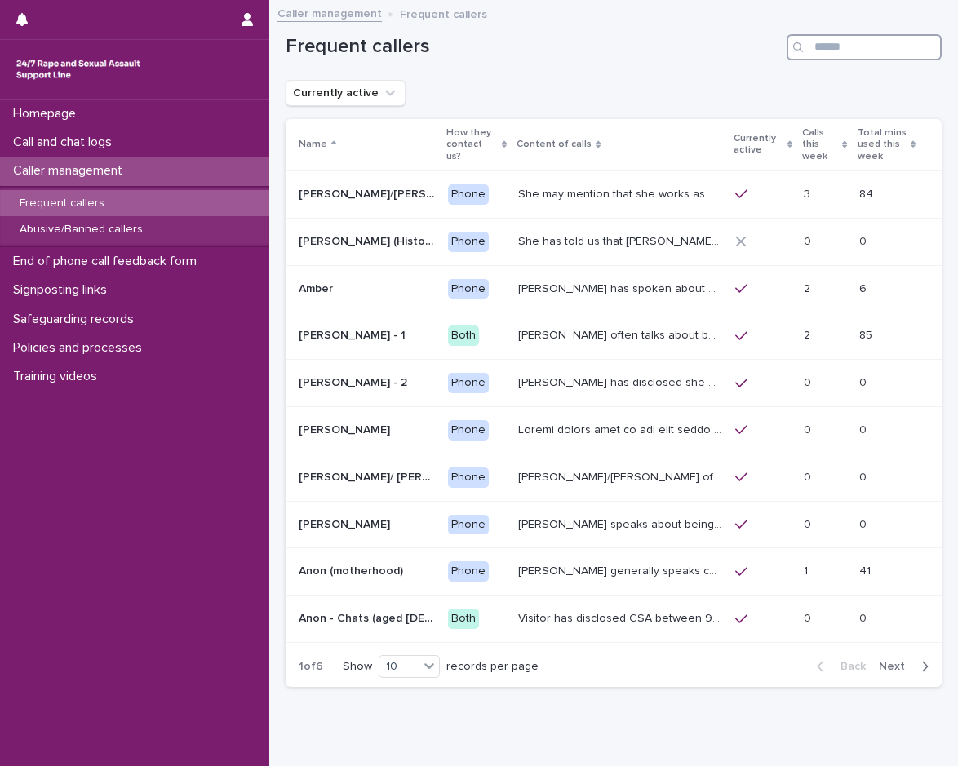
click at [837, 41] on input "Search" at bounding box center [863, 47] width 155 height 26
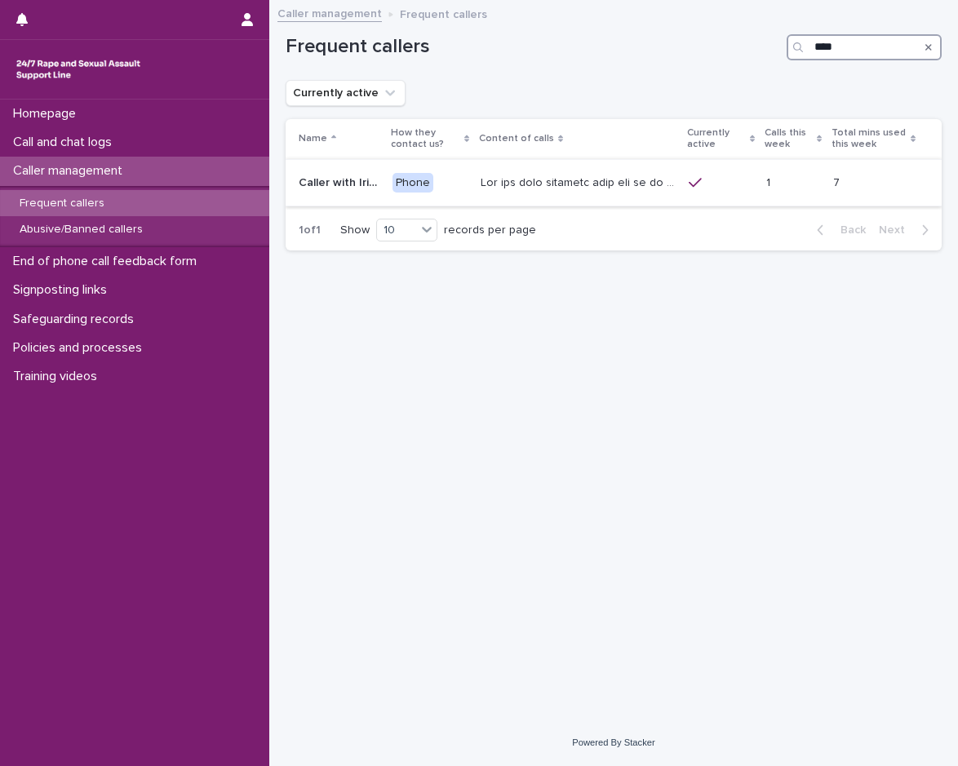
type input "****"
click at [648, 179] on p at bounding box center [579, 181] width 198 height 17
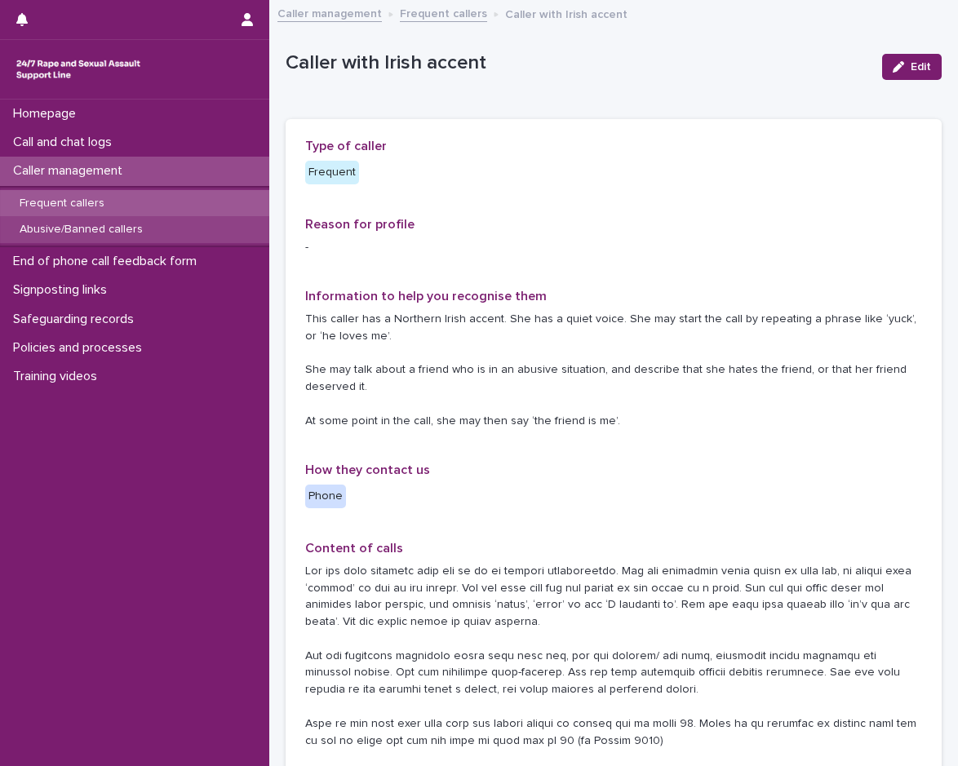
click at [156, 227] on div "Abusive/Banned callers" at bounding box center [134, 229] width 269 height 27
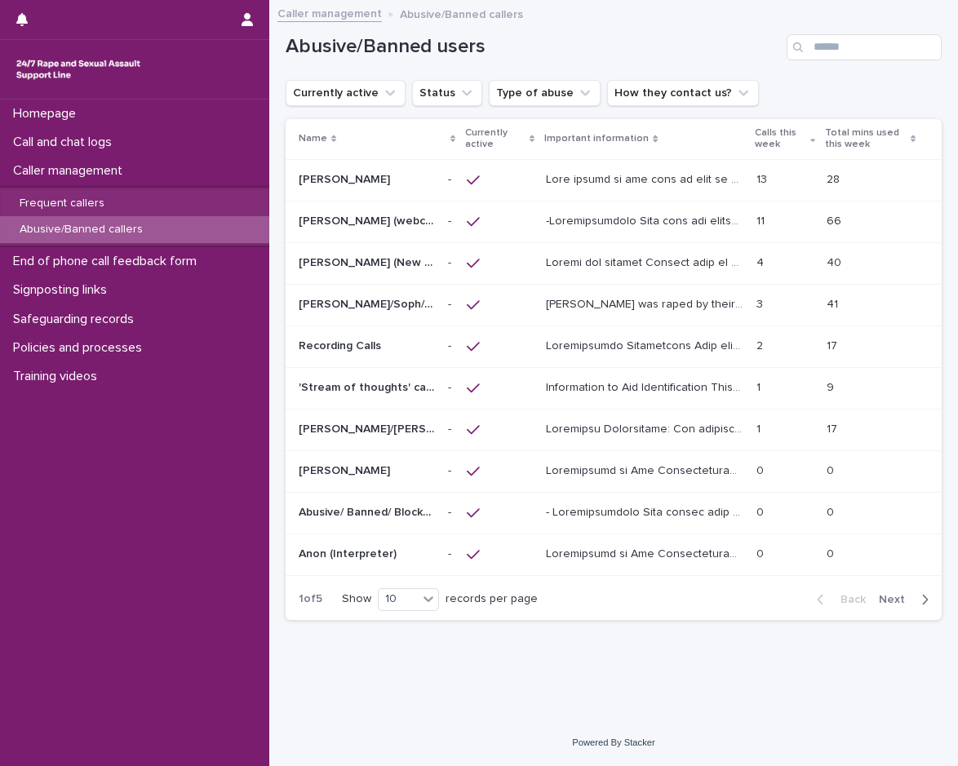
click at [901, 601] on span "Next" at bounding box center [896, 599] width 36 height 11
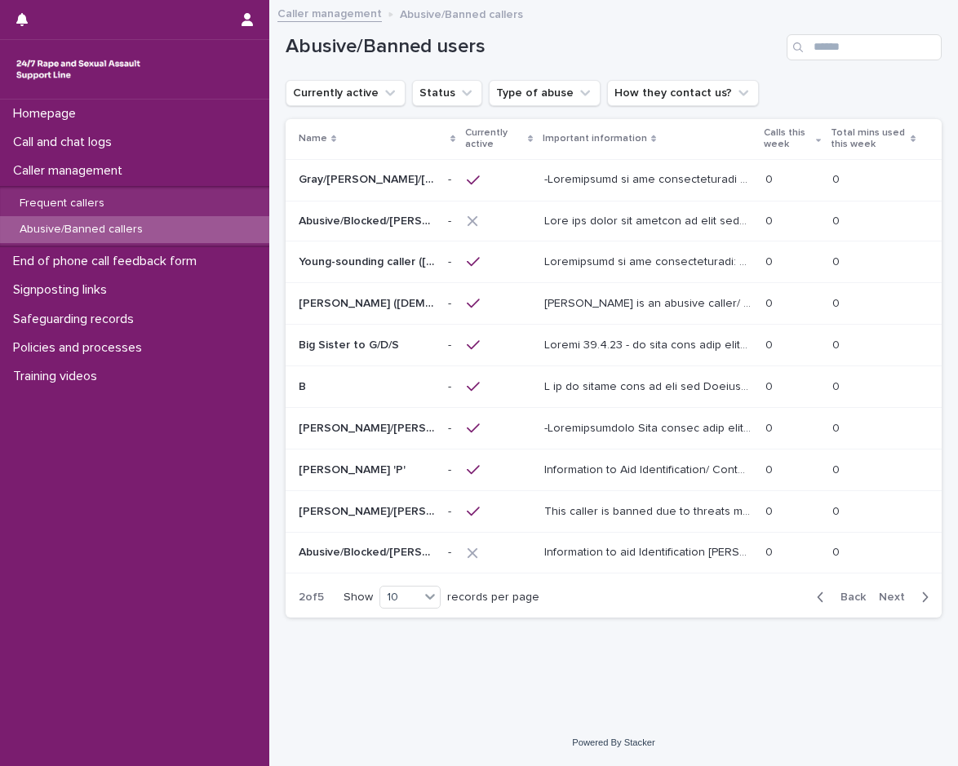
click at [895, 595] on span "Next" at bounding box center [896, 596] width 36 height 11
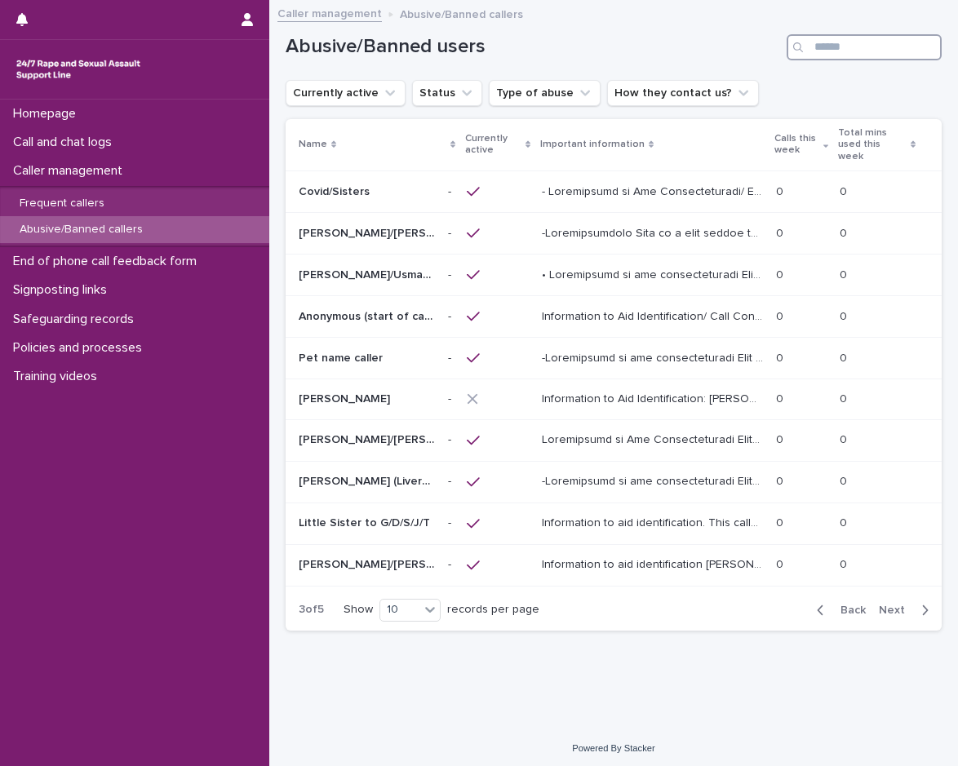
click at [848, 40] on input "Search" at bounding box center [863, 47] width 155 height 26
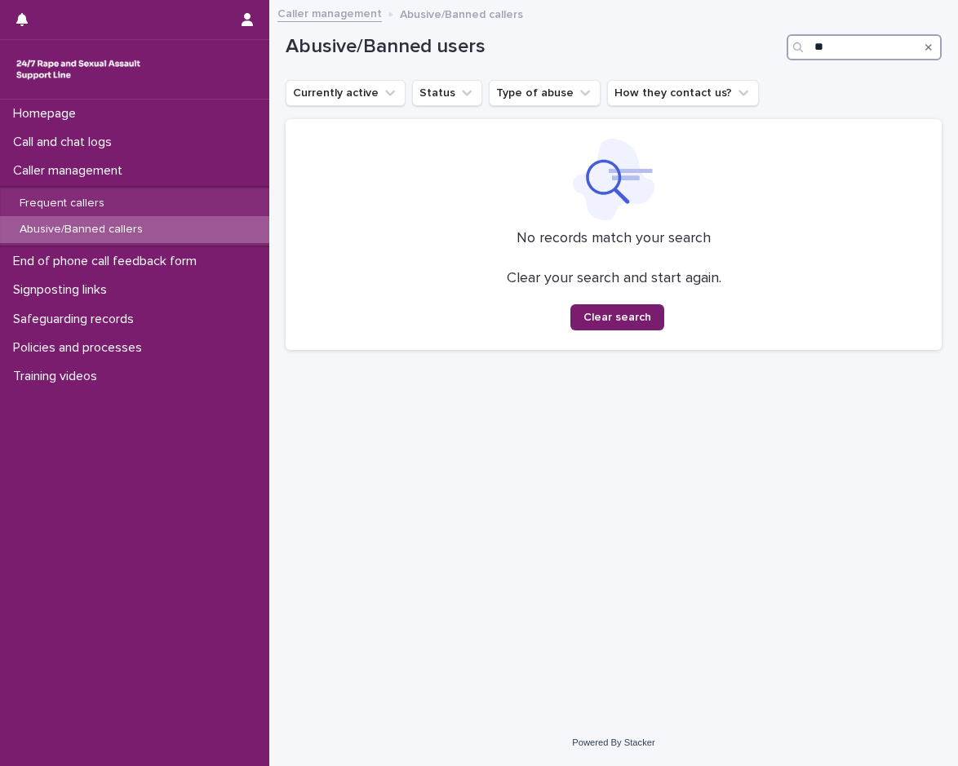
type input "*"
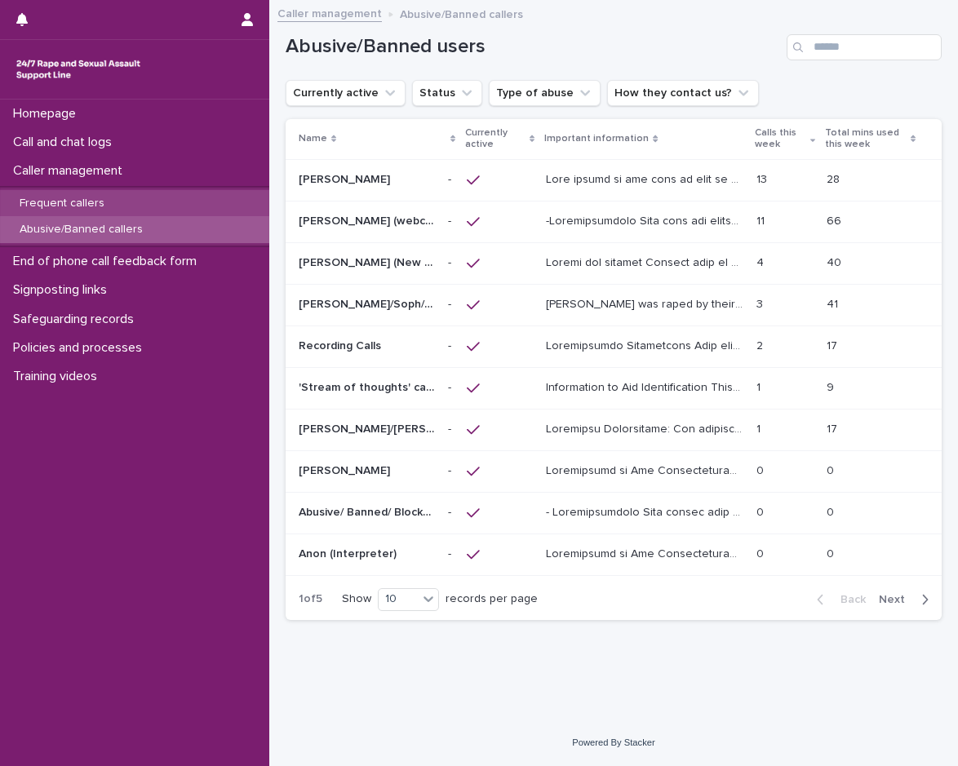
click at [130, 191] on div "Frequent callers" at bounding box center [134, 203] width 269 height 27
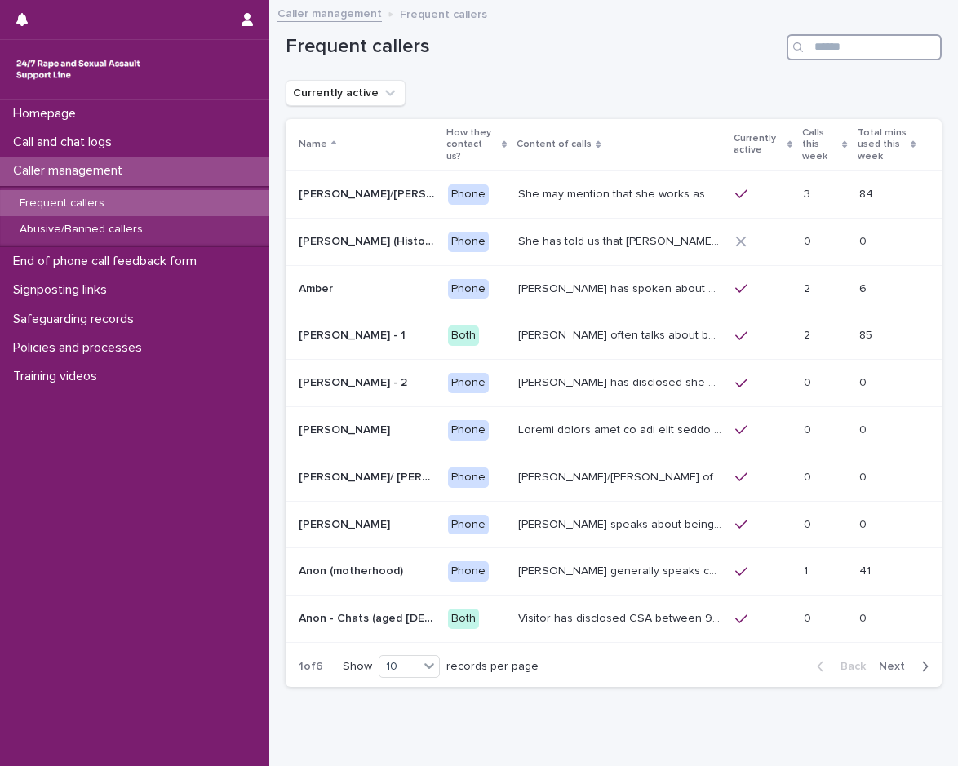
click at [883, 44] on input "Search" at bounding box center [863, 47] width 155 height 26
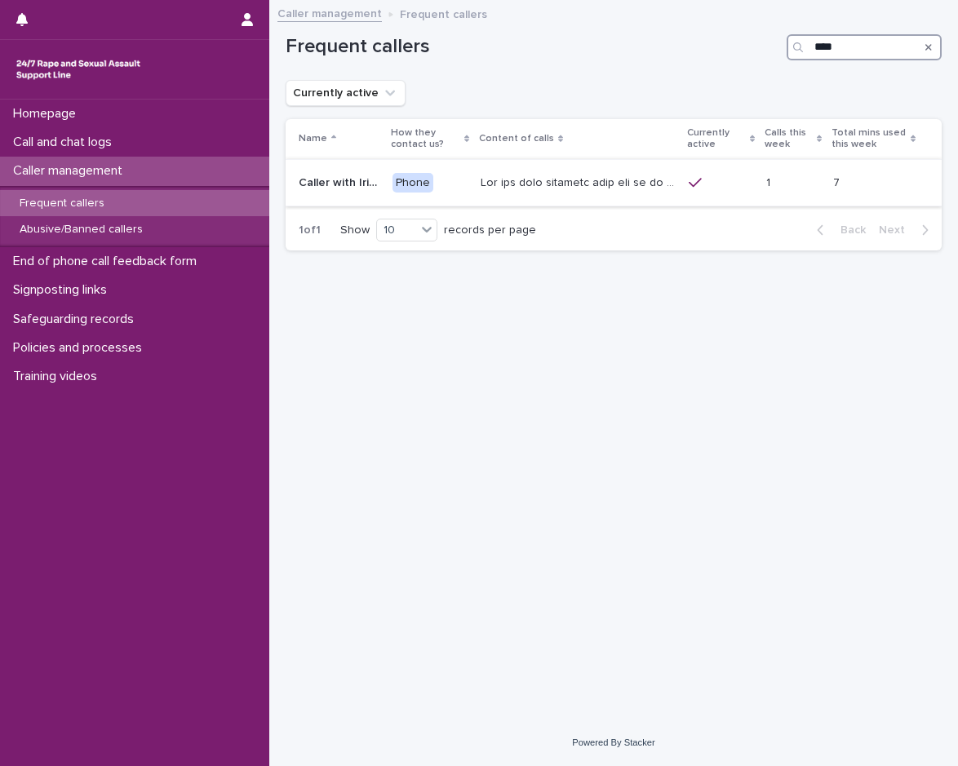
type input "****"
click at [520, 175] on p at bounding box center [579, 181] width 198 height 17
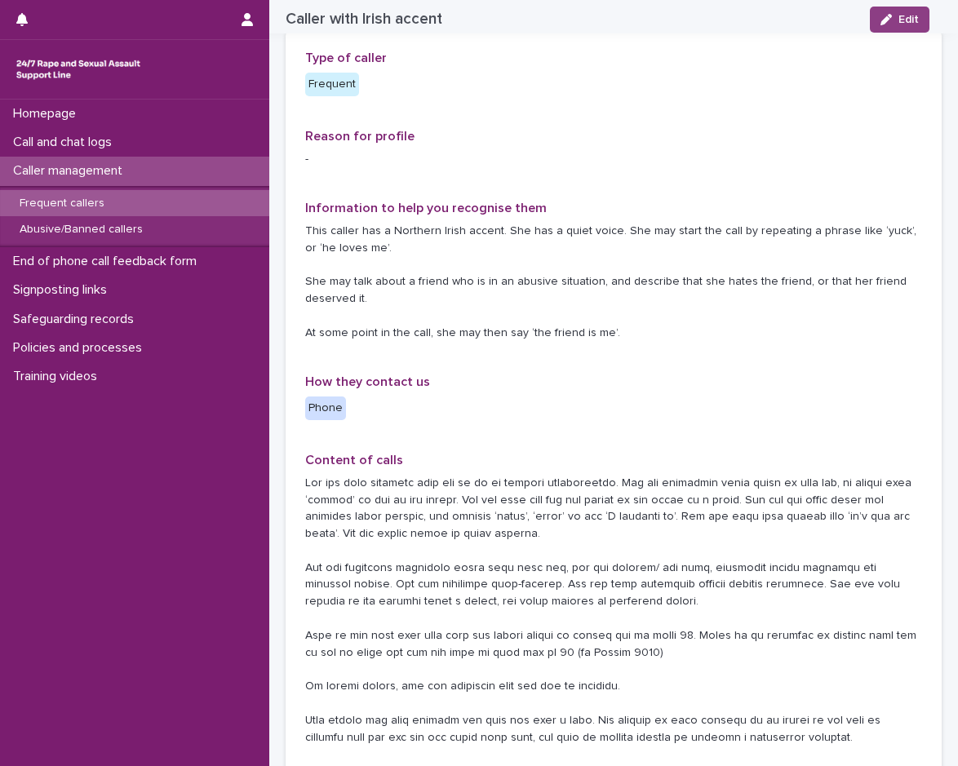
scroll to position [82, 0]
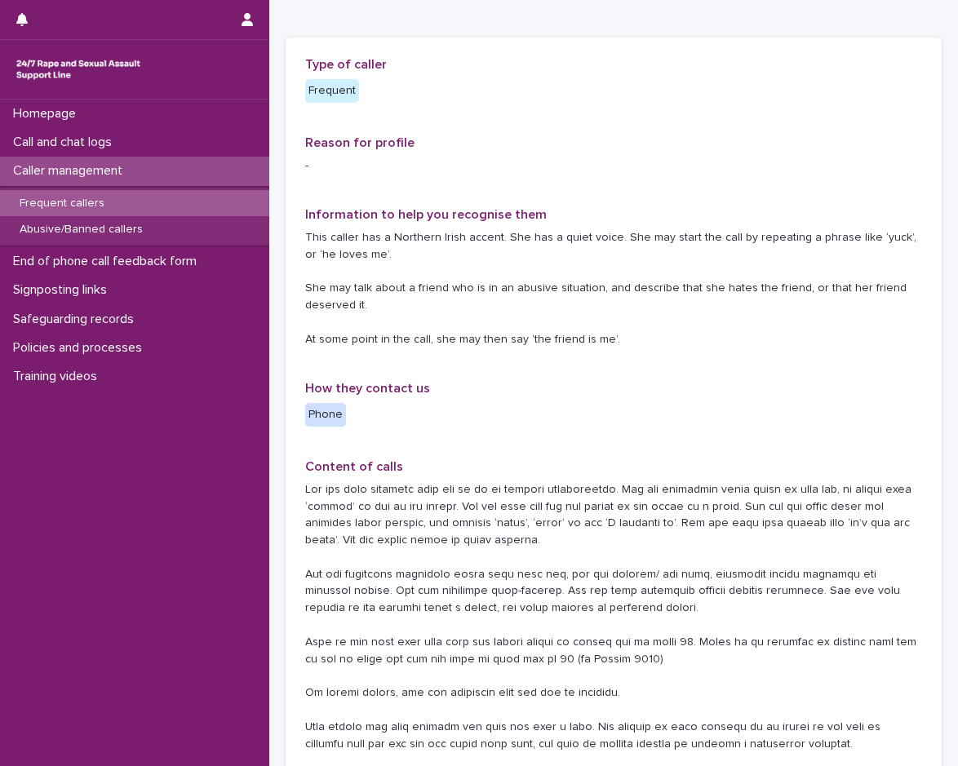
click at [165, 215] on div "Frequent callers" at bounding box center [134, 203] width 269 height 27
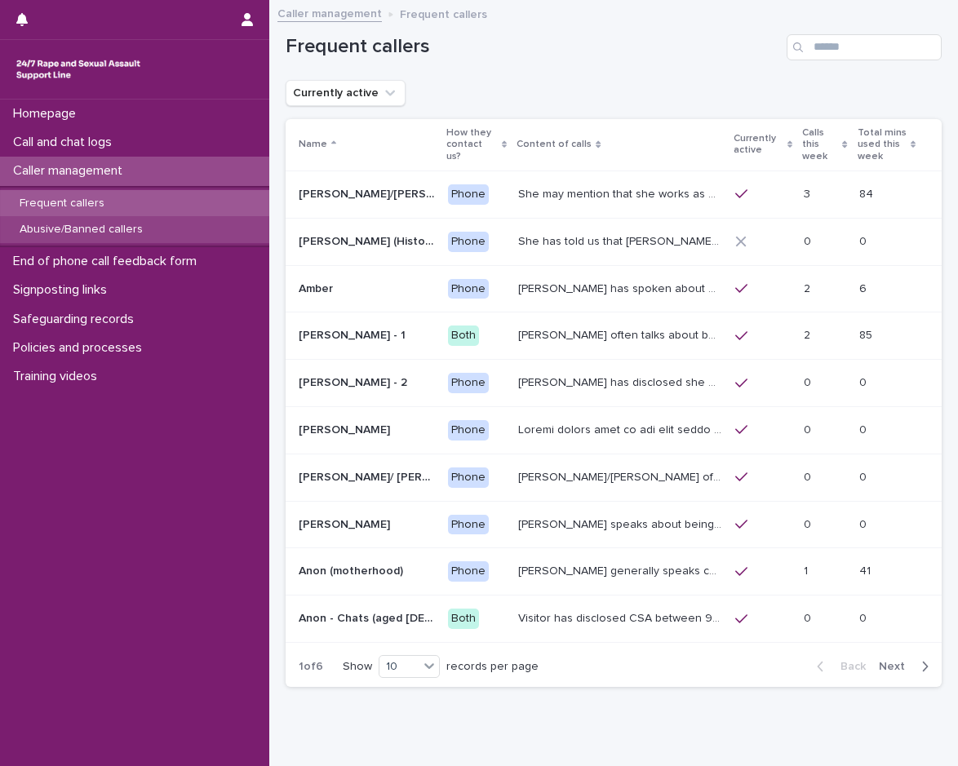
click at [165, 224] on div "Abusive/Banned callers" at bounding box center [134, 229] width 269 height 27
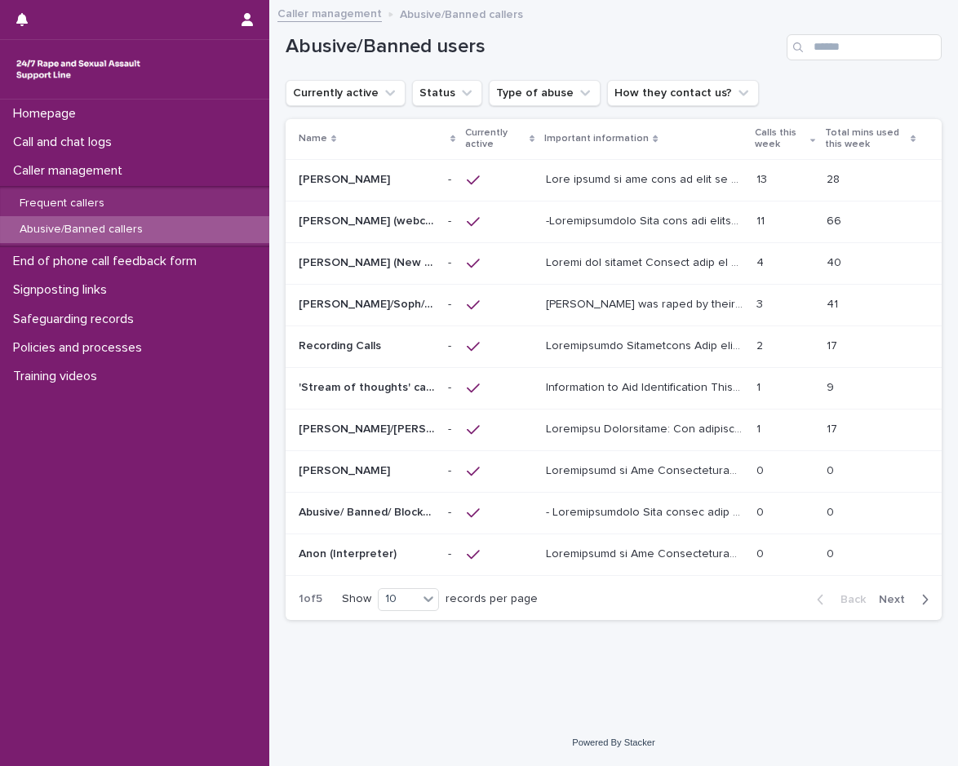
click at [901, 600] on span "Next" at bounding box center [896, 599] width 36 height 11
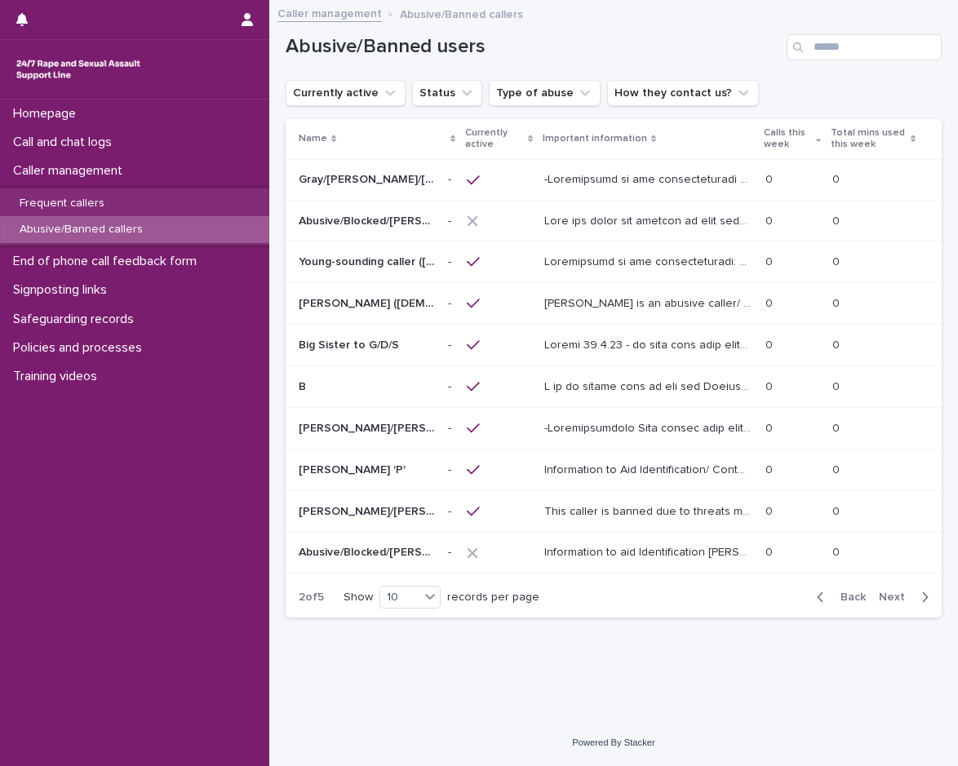
click at [826, 599] on div "button" at bounding box center [824, 597] width 14 height 15
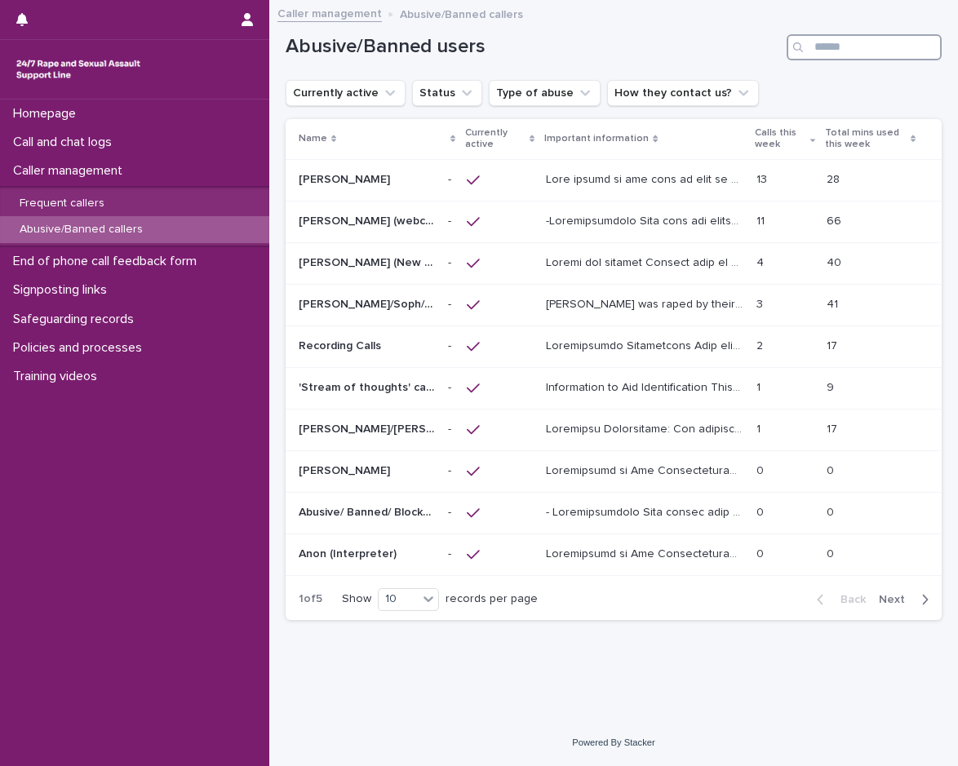
click at [812, 54] on input "Search" at bounding box center [863, 47] width 155 height 26
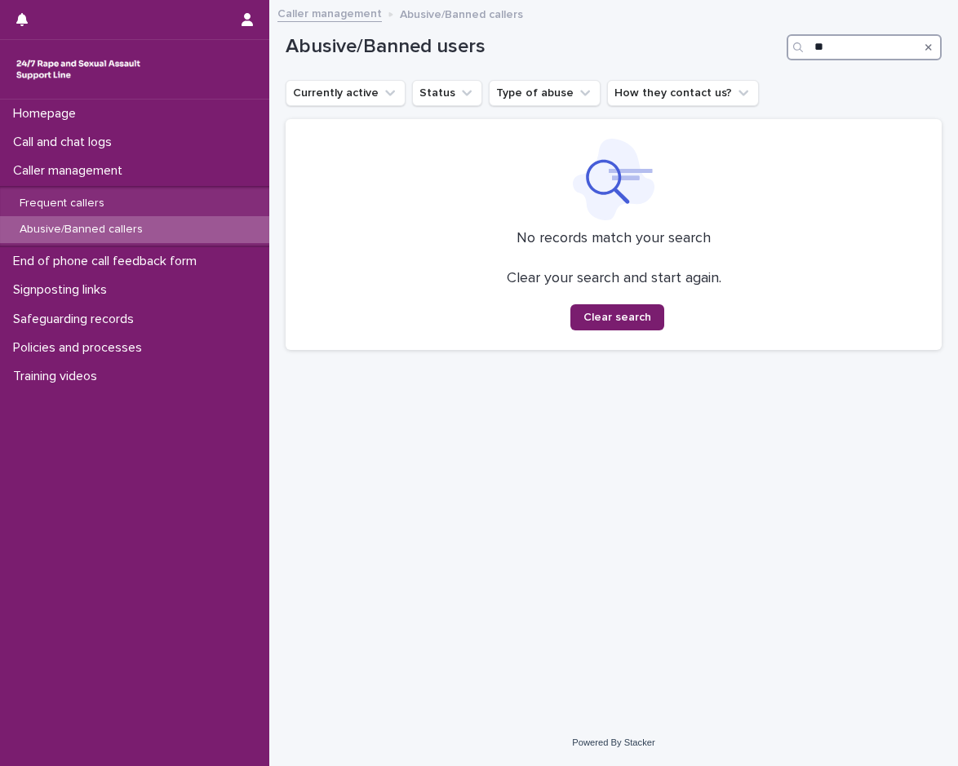
type input "*"
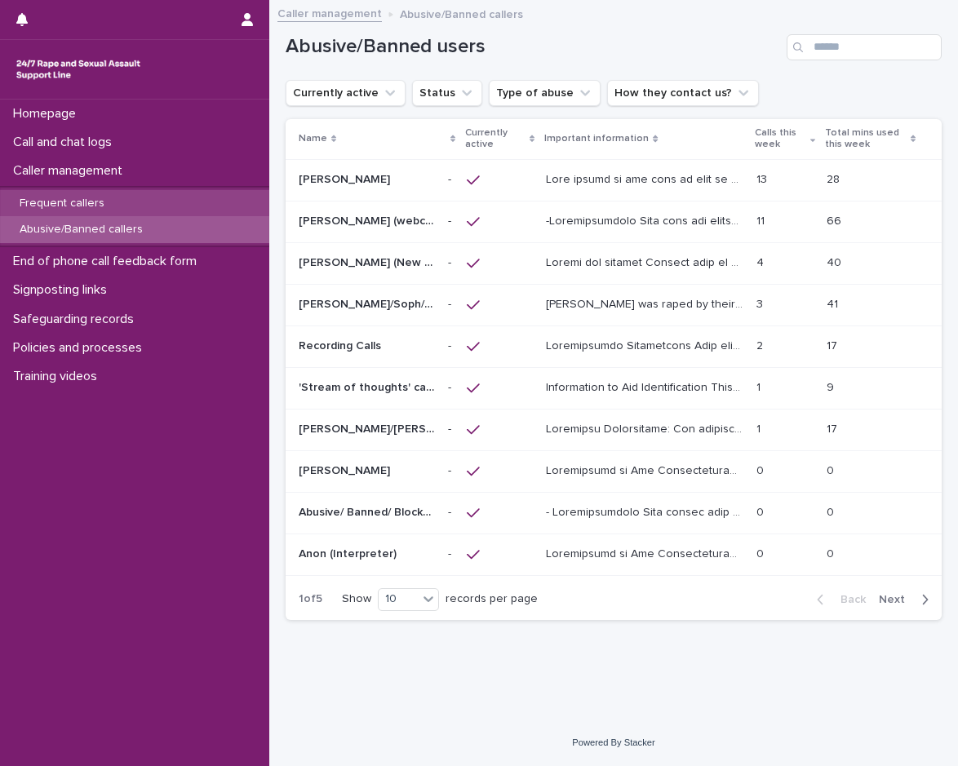
click at [179, 202] on div "Frequent callers" at bounding box center [134, 203] width 269 height 27
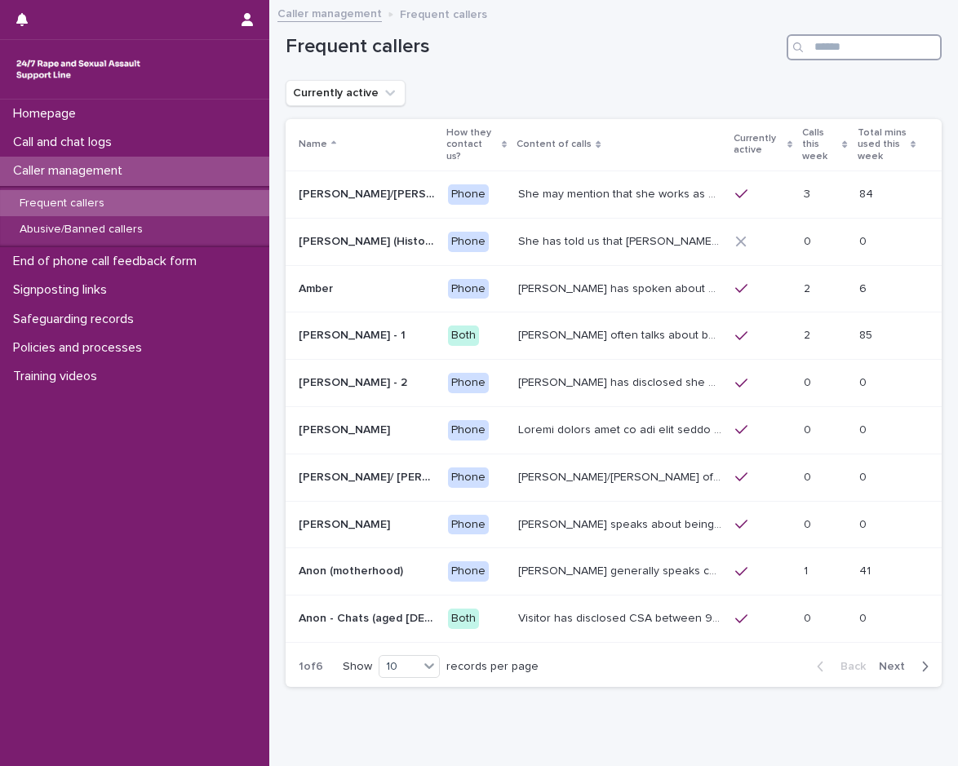
click at [833, 43] on input "Search" at bounding box center [863, 47] width 155 height 26
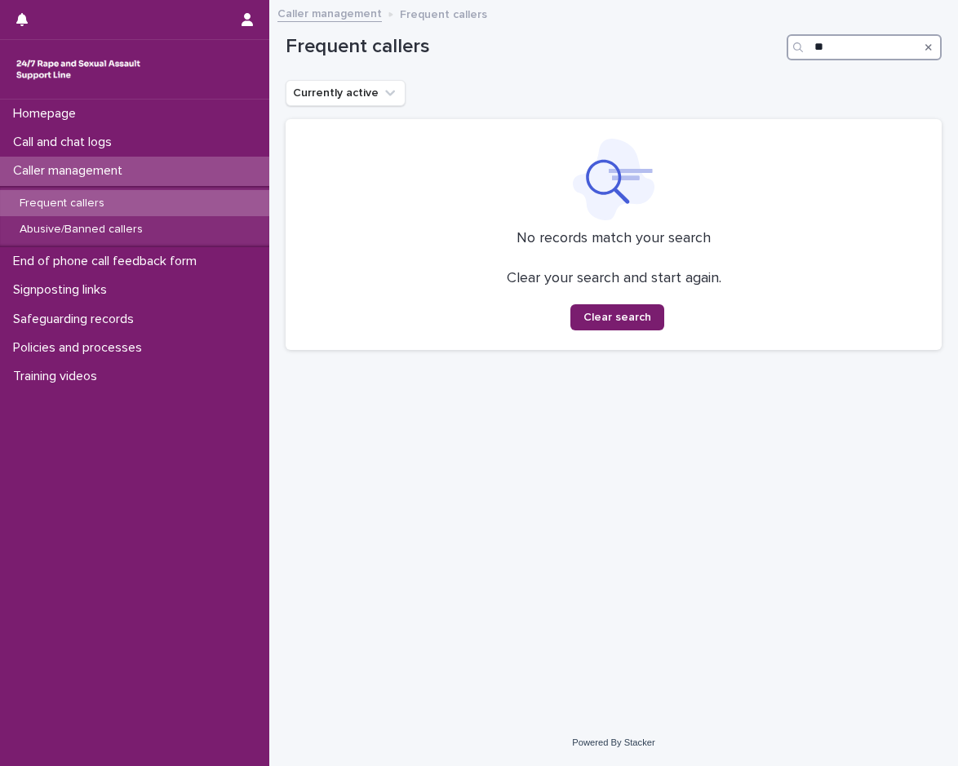
type input "*"
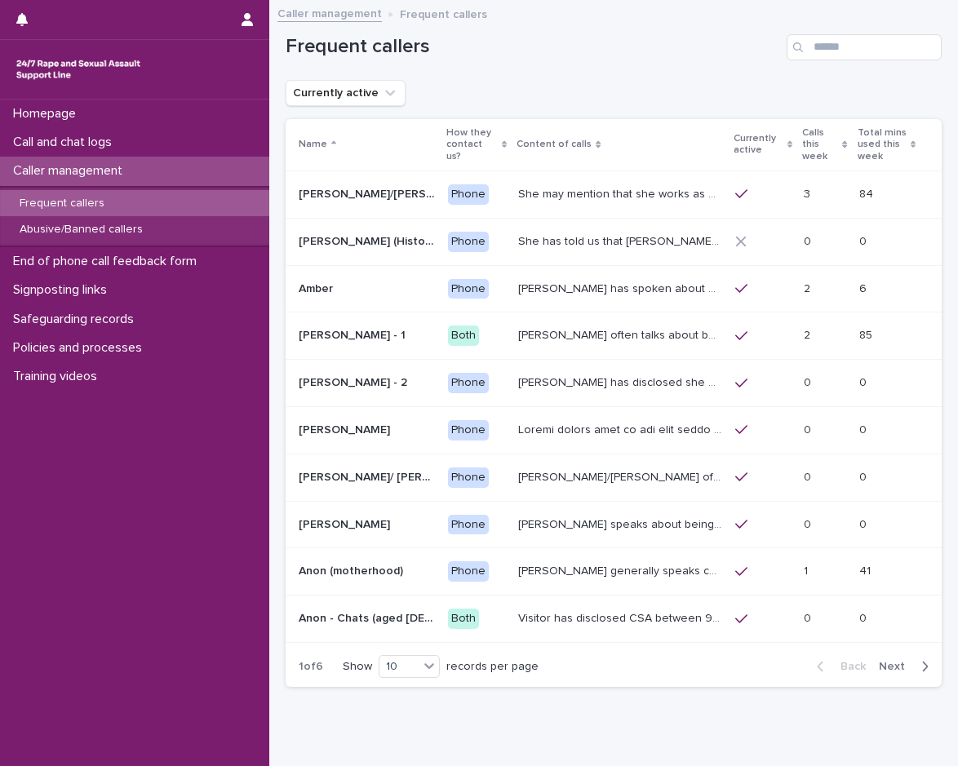
click at [109, 195] on div "Frequent callers" at bounding box center [134, 203] width 269 height 27
click at [888, 661] on span "Next" at bounding box center [896, 666] width 36 height 11
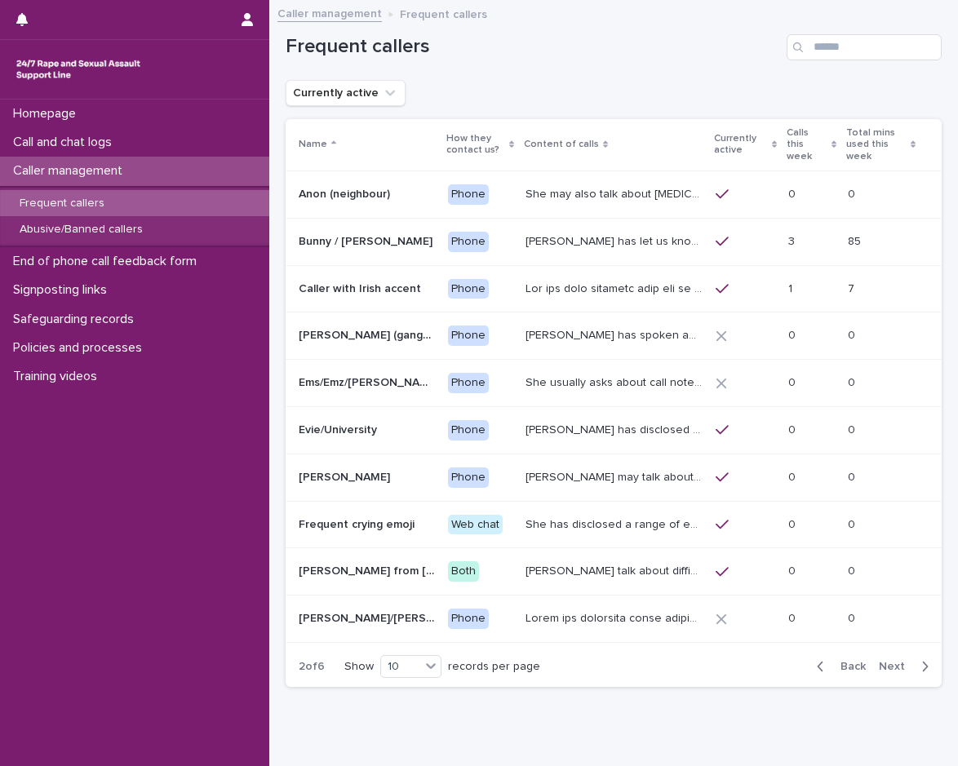
click at [888, 661] on span "Next" at bounding box center [896, 666] width 36 height 11
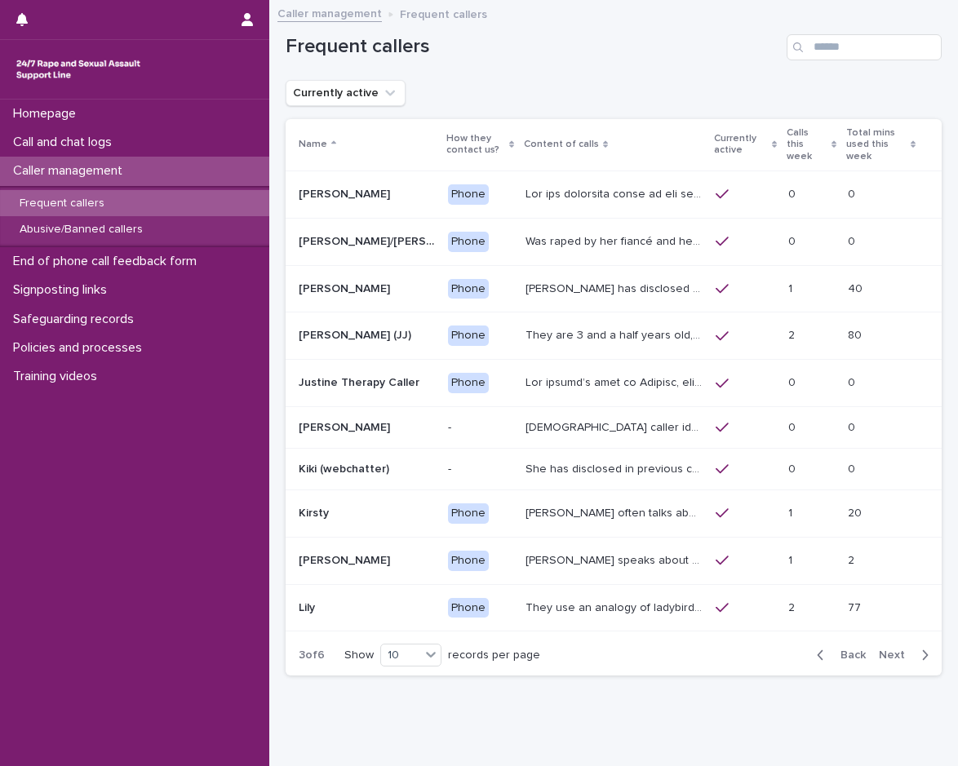
click at [884, 653] on span "Next" at bounding box center [896, 654] width 36 height 11
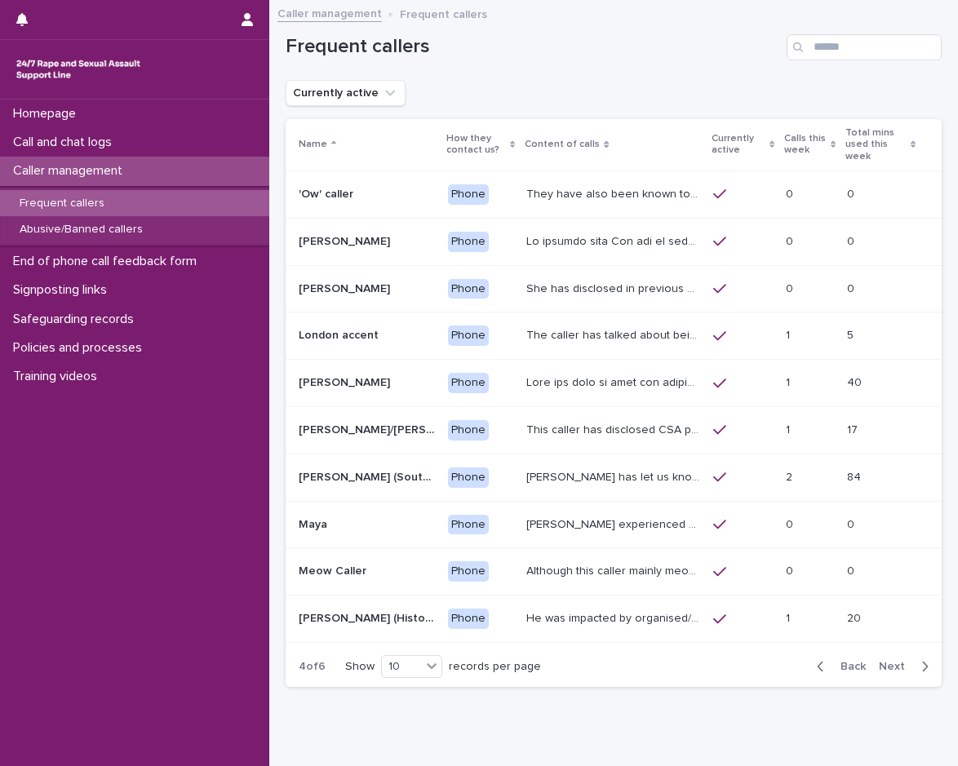
click at [830, 661] on span "Back" at bounding box center [847, 666] width 35 height 11
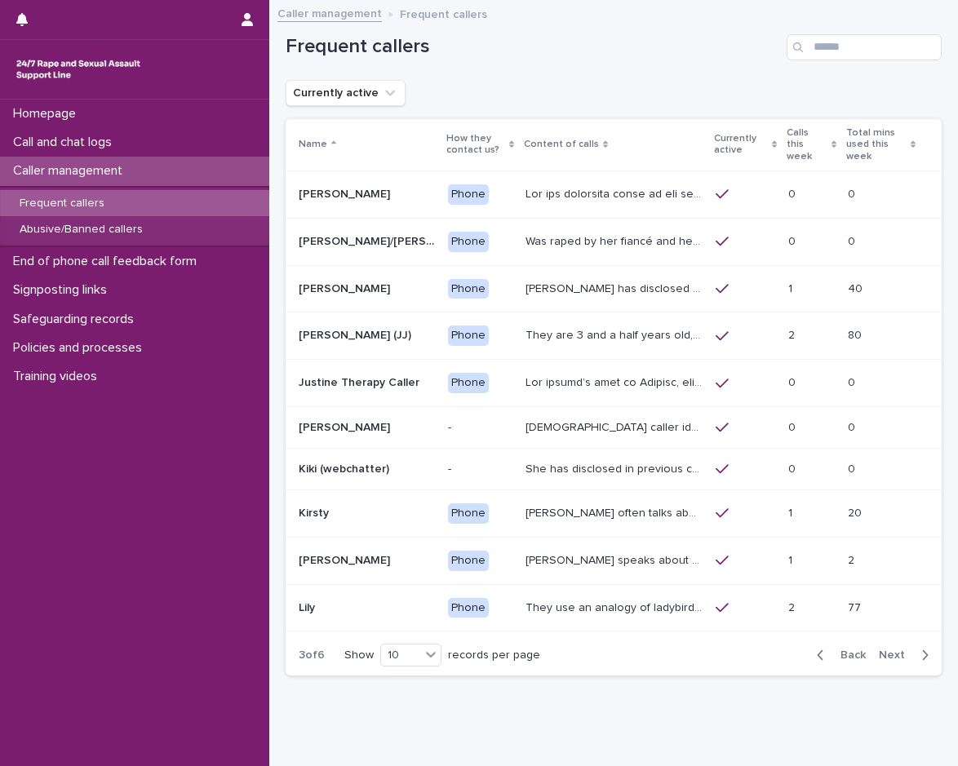
click at [830, 653] on span "Back" at bounding box center [847, 654] width 35 height 11
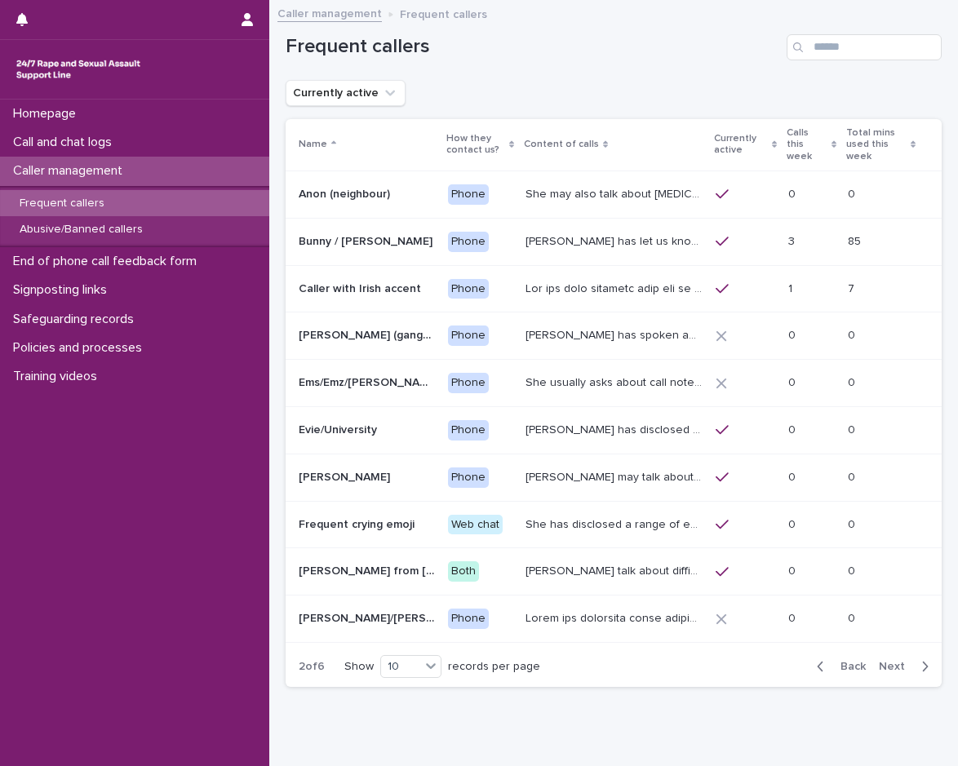
click at [830, 661] on span "Back" at bounding box center [847, 666] width 35 height 11
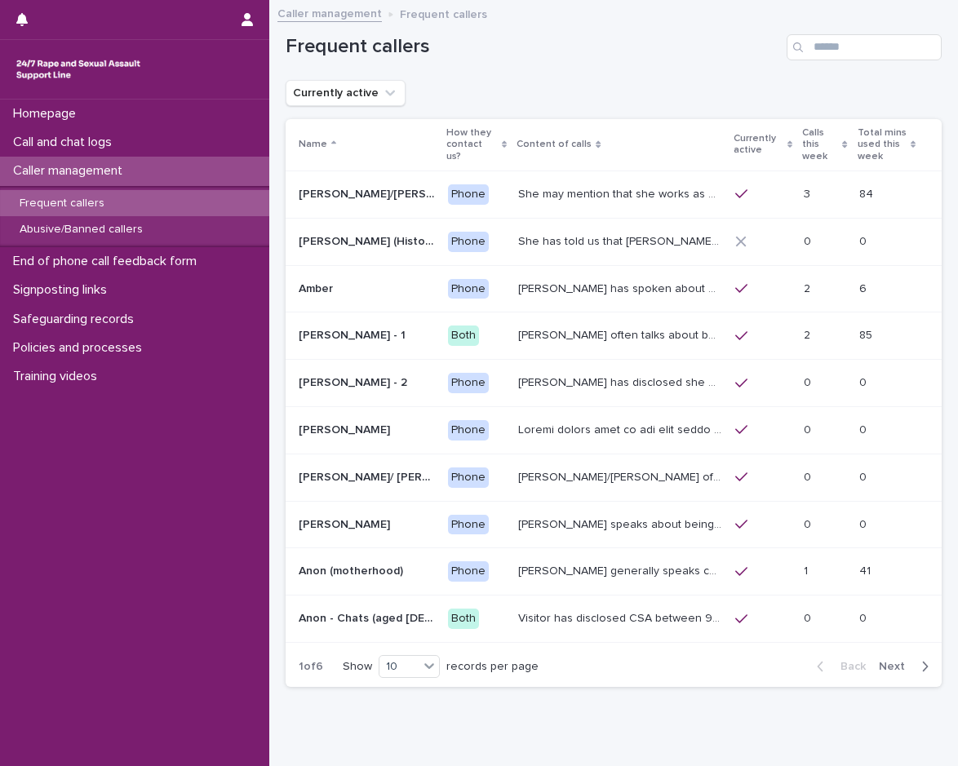
click at [880, 664] on div "Back Next" at bounding box center [872, 666] width 138 height 41
click at [885, 661] on span "Next" at bounding box center [896, 666] width 36 height 11
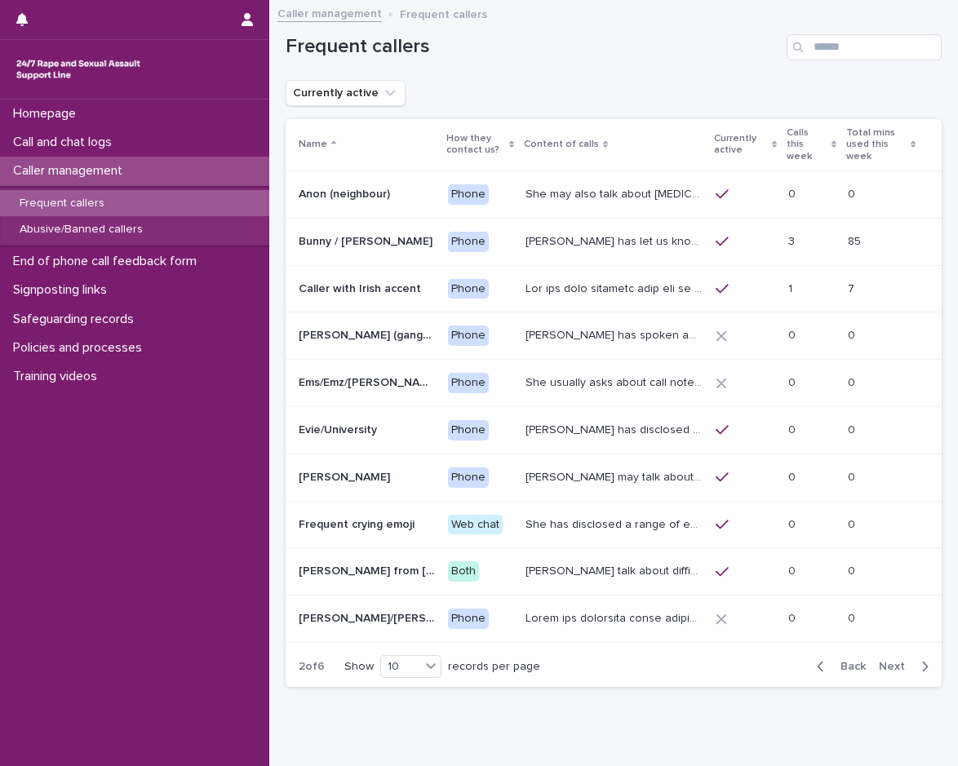
click at [887, 661] on span "Next" at bounding box center [896, 666] width 36 height 11
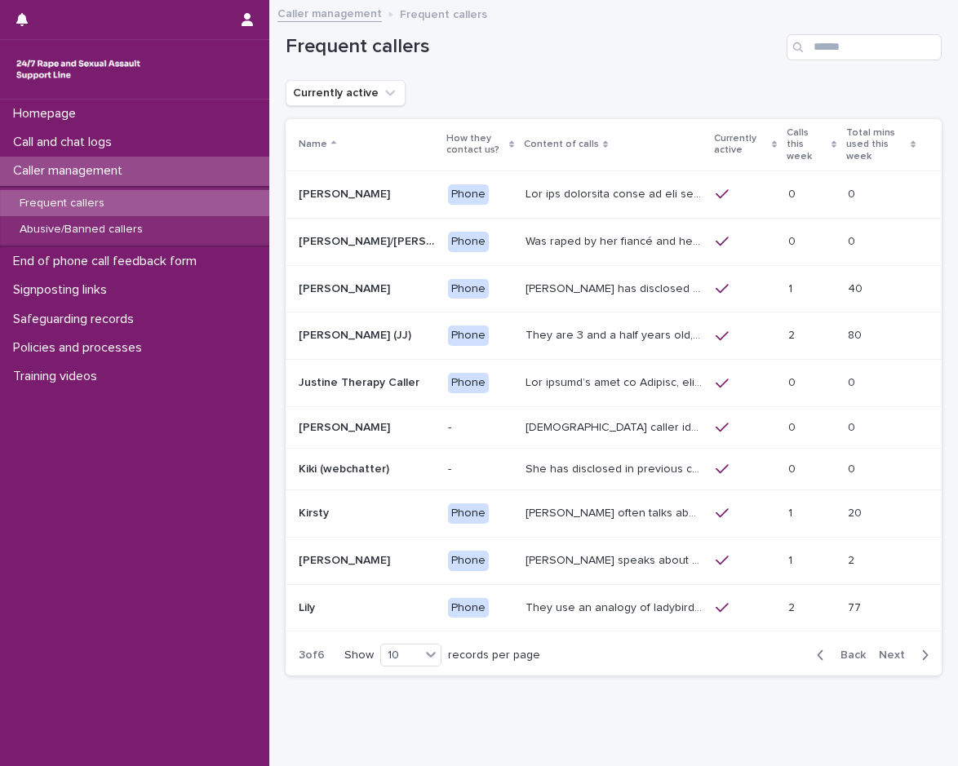
click at [887, 654] on span "Next" at bounding box center [896, 654] width 36 height 11
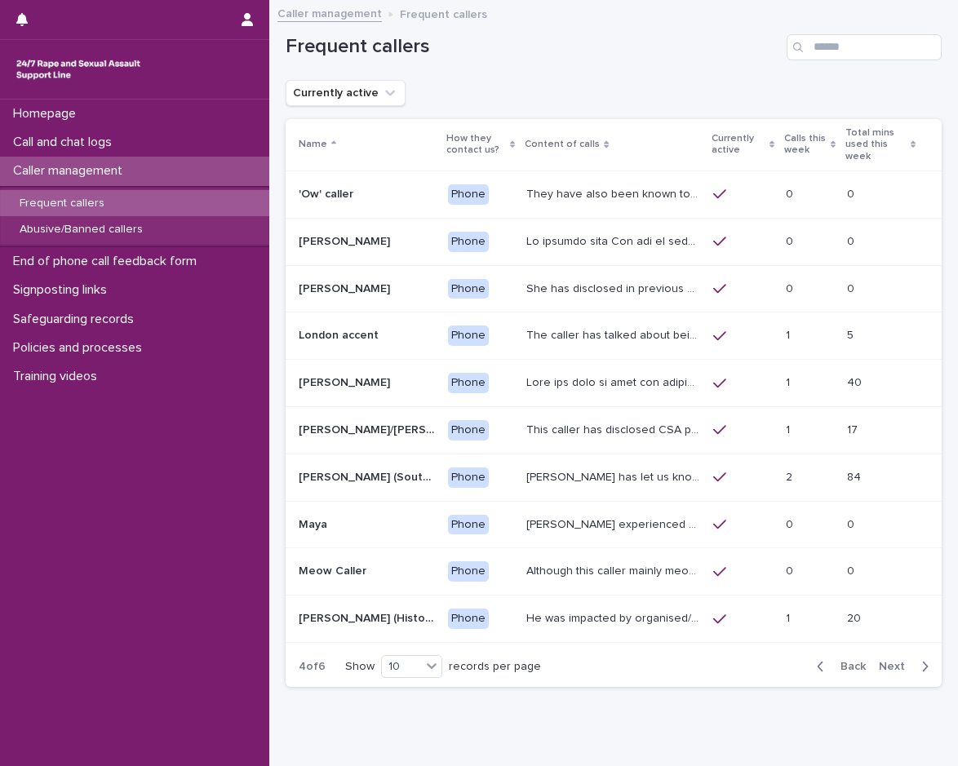
click at [878, 661] on span "Next" at bounding box center [896, 666] width 36 height 11
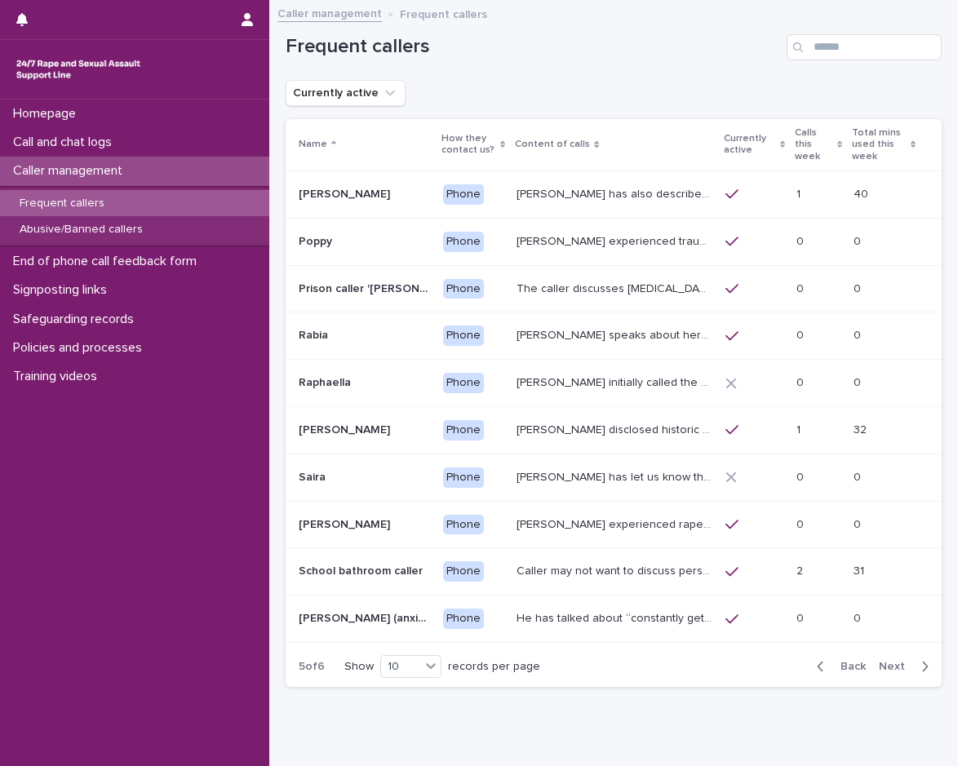
click at [841, 661] on span "Back" at bounding box center [847, 666] width 35 height 11
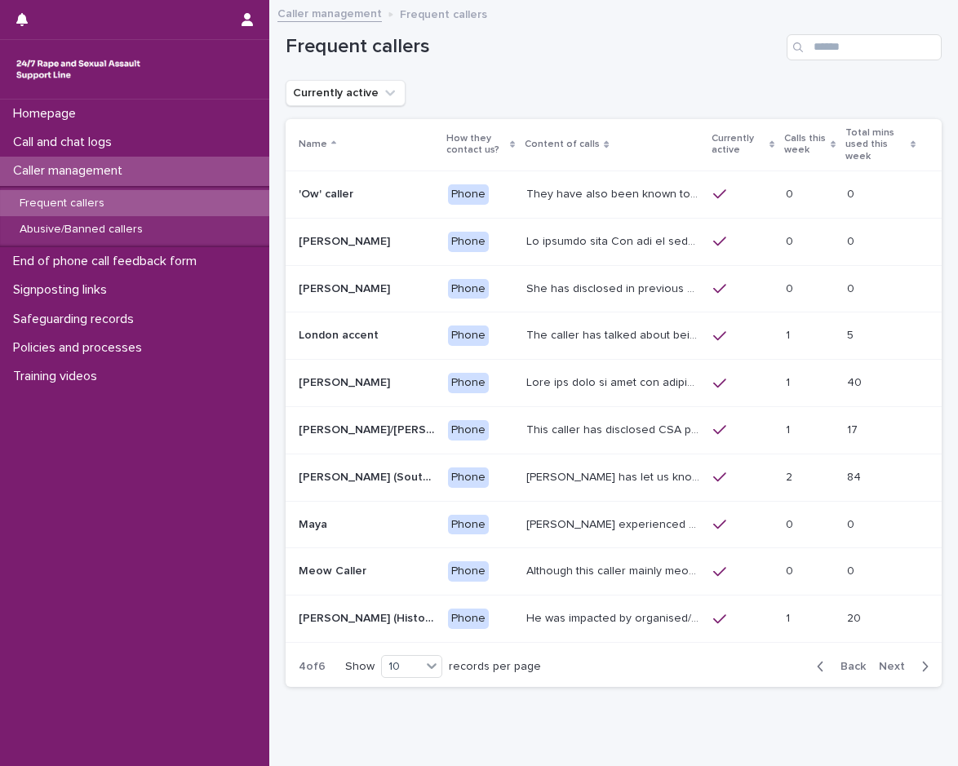
click at [115, 201] on div "Frequent callers" at bounding box center [134, 203] width 269 height 27
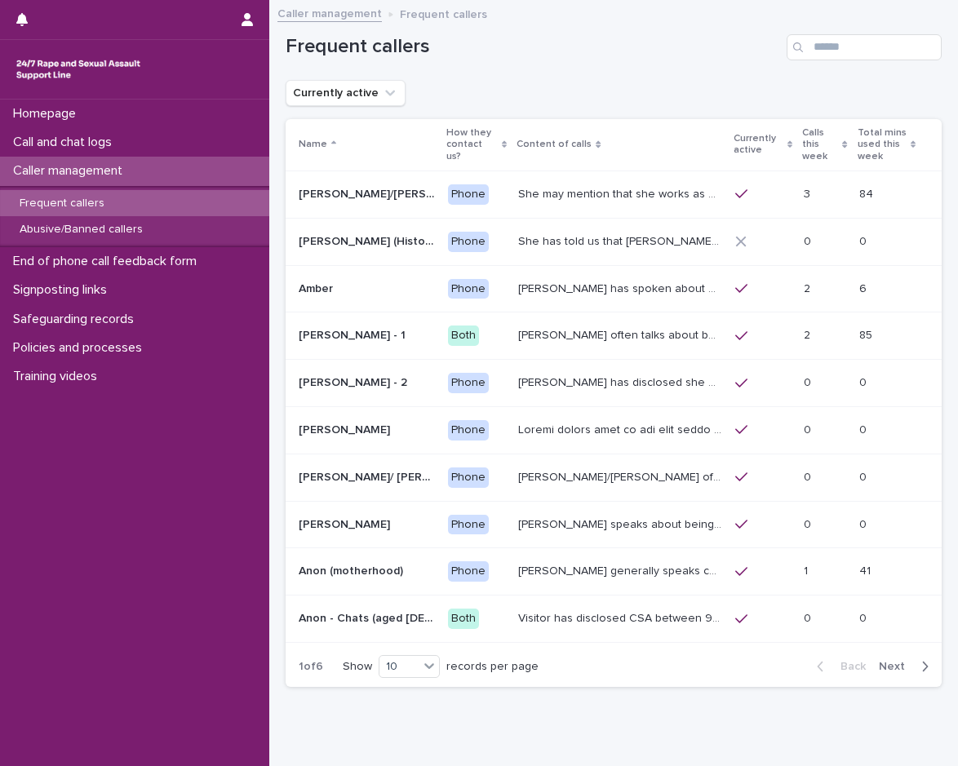
click at [652, 285] on div "[PERSON_NAME] has spoken about multiple experiences of [MEDICAL_DATA]. [PERSON_…" at bounding box center [619, 289] width 203 height 27
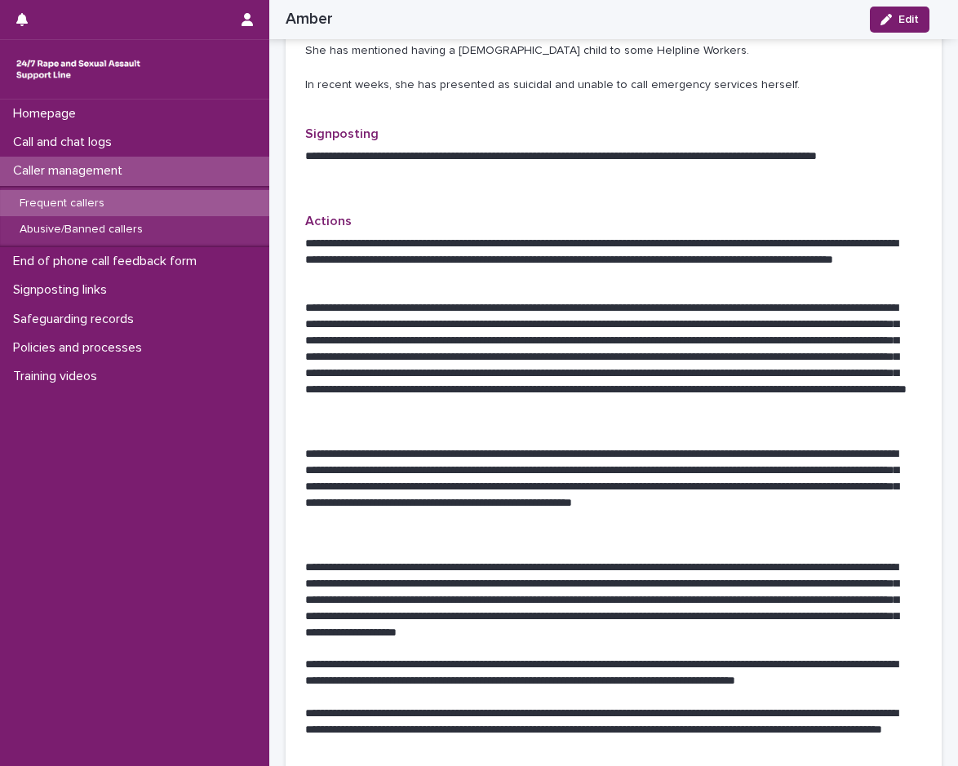
scroll to position [653, 0]
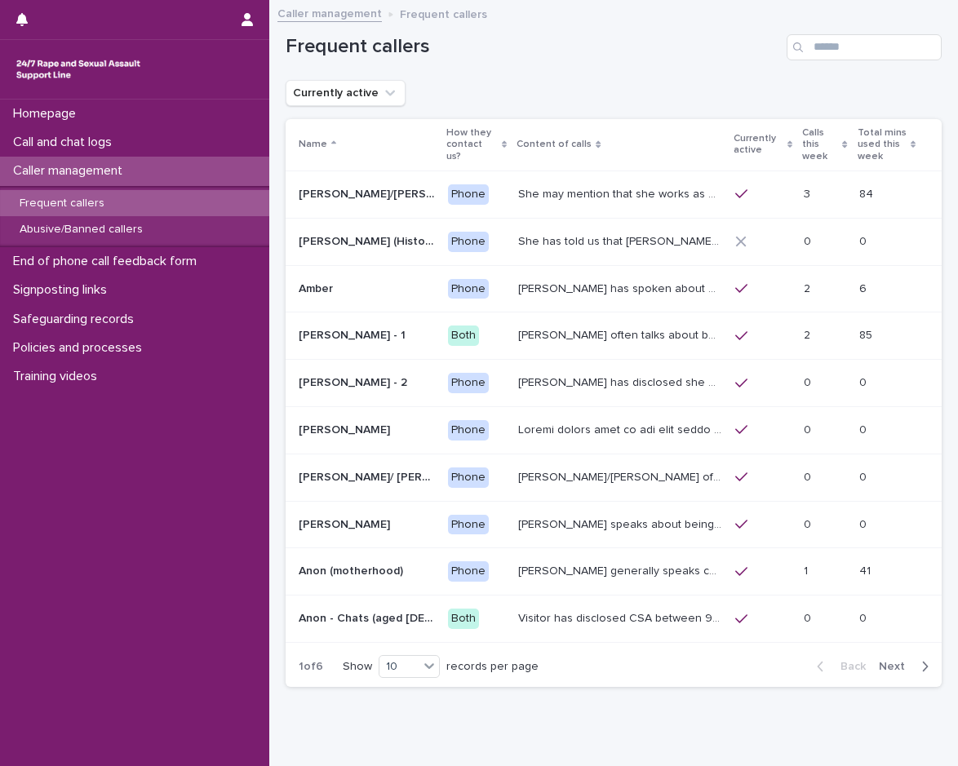
click at [529, 515] on p "[PERSON_NAME] speaks about being raped and abused by the police and her ex-husb…" at bounding box center [621, 523] width 206 height 17
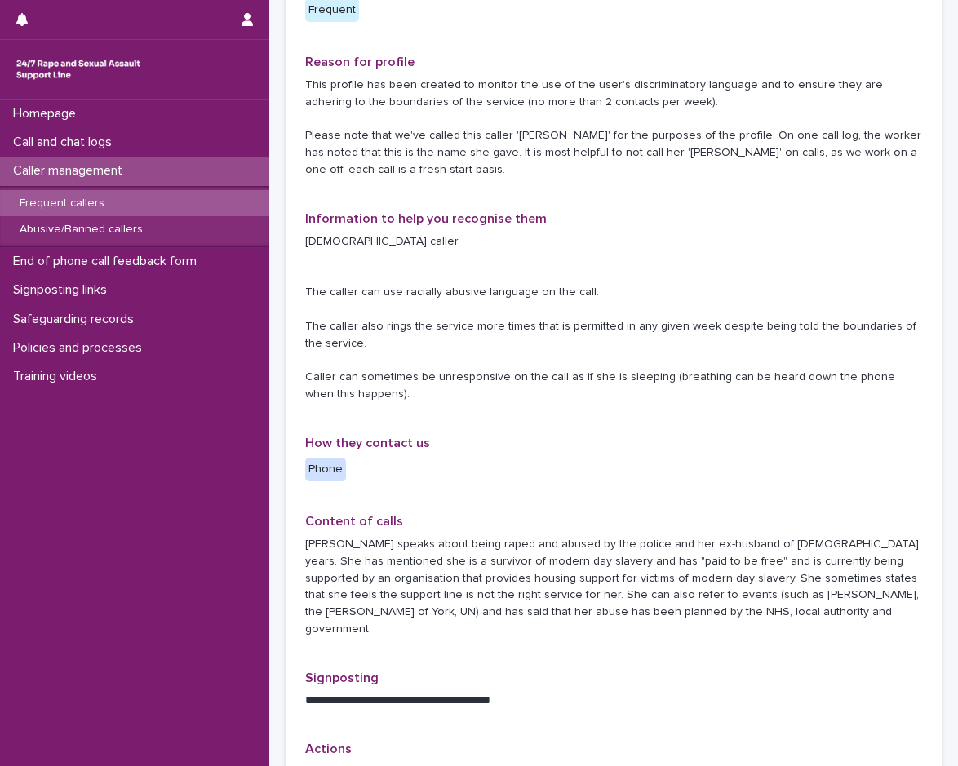
scroll to position [163, 0]
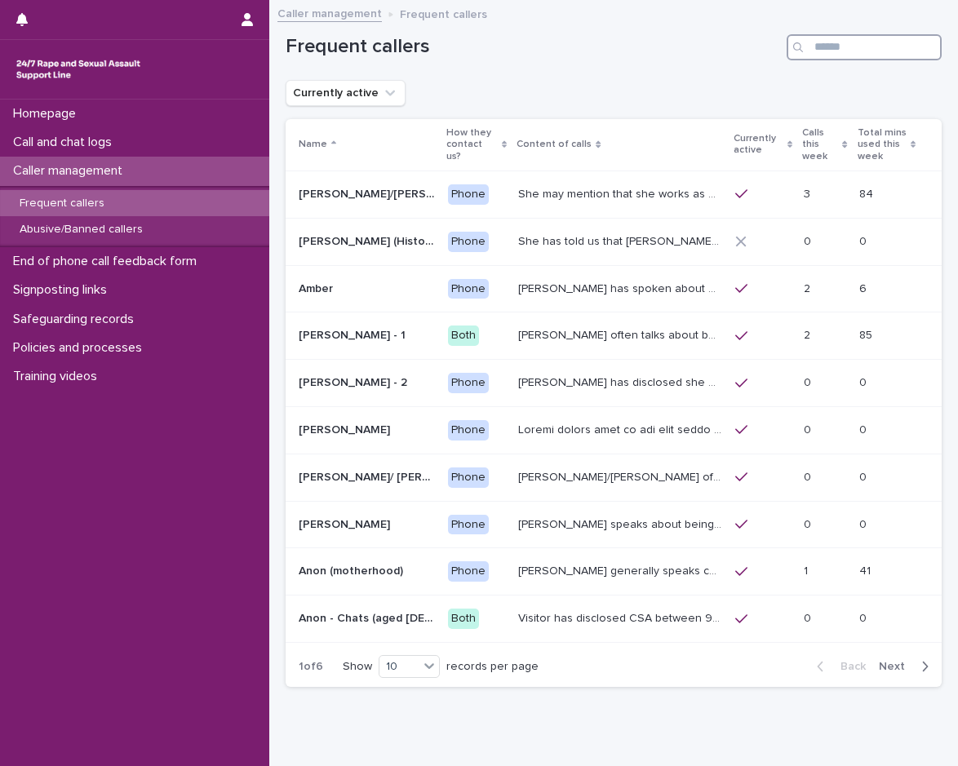
click at [805, 47] on input "Search" at bounding box center [863, 47] width 155 height 26
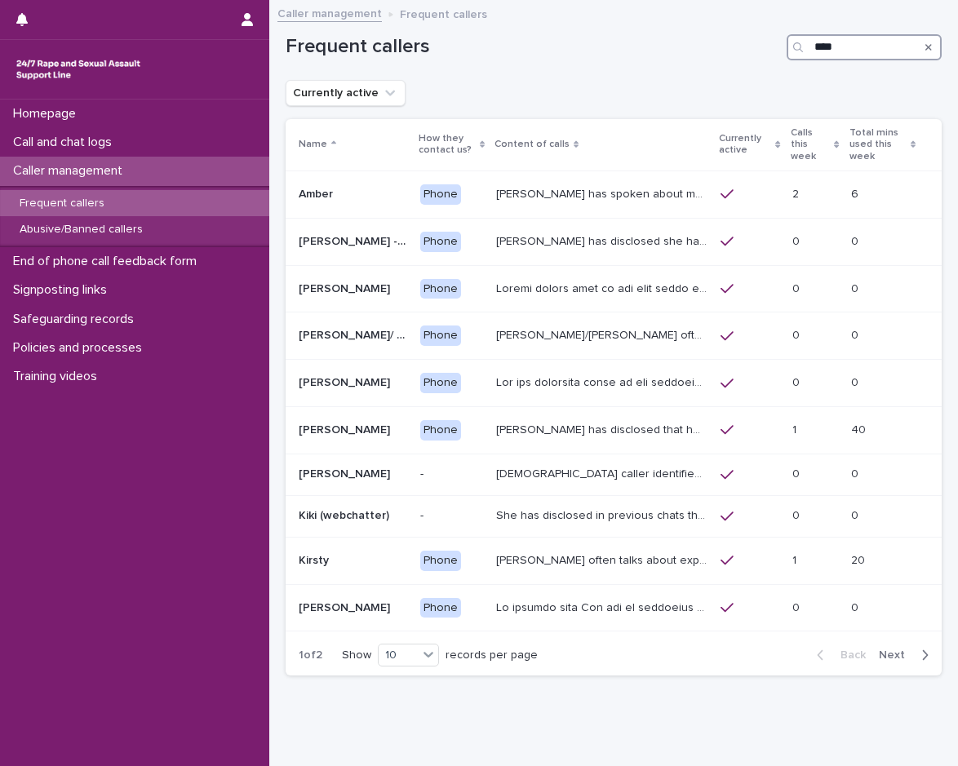
type input "****"
click at [878, 649] on span "Next" at bounding box center [896, 654] width 36 height 11
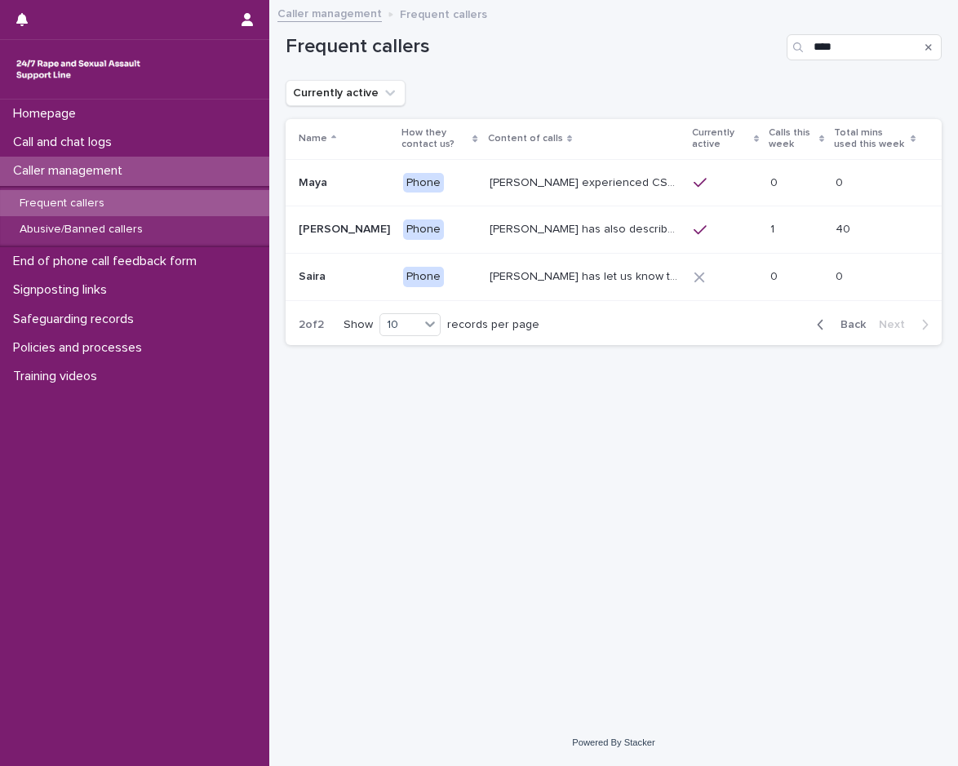
click at [828, 329] on div "button" at bounding box center [824, 324] width 14 height 15
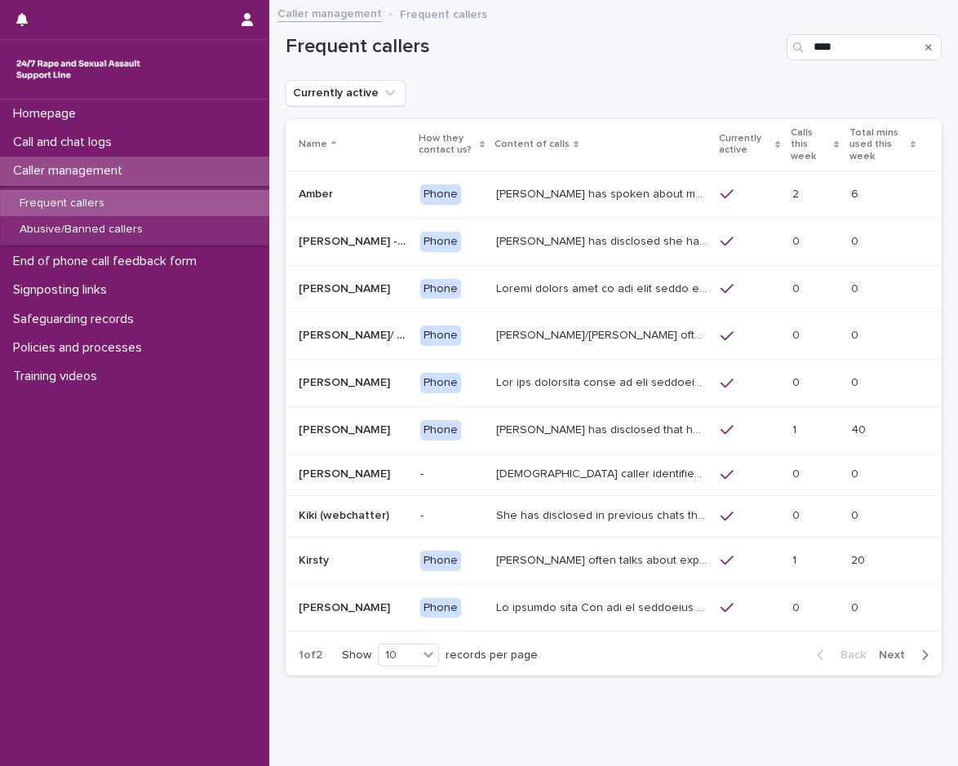
click at [127, 201] on div "Frequent callers" at bounding box center [134, 203] width 269 height 27
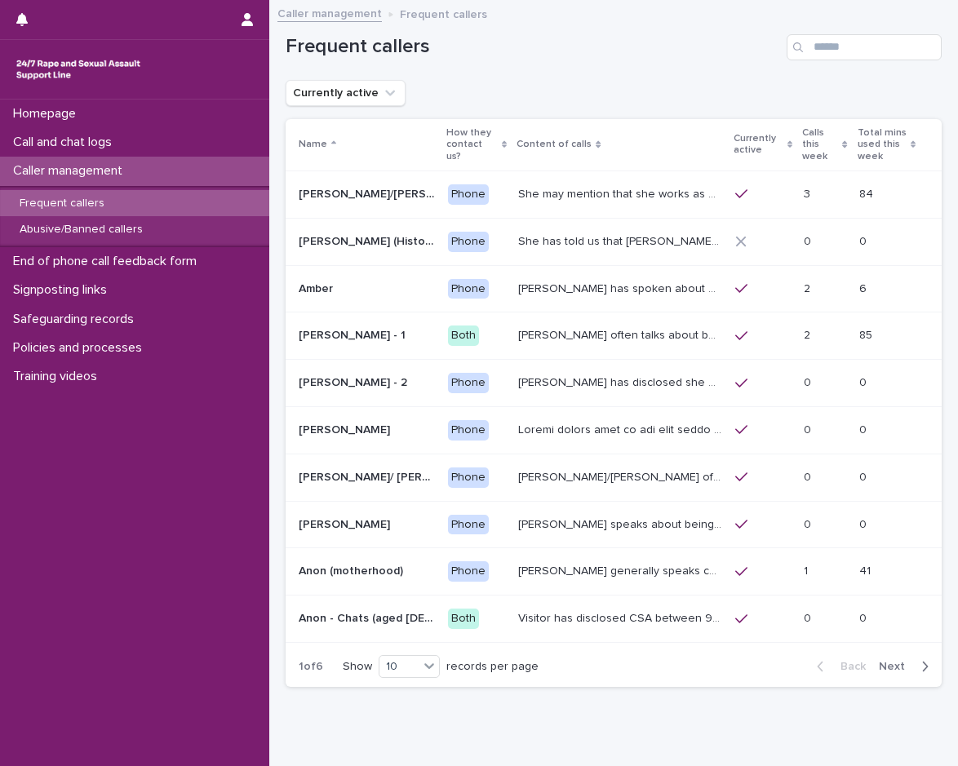
click at [841, 30] on div "Frequent callers" at bounding box center [613, 41] width 656 height 78
click at [843, 47] on input "Search" at bounding box center [863, 47] width 155 height 26
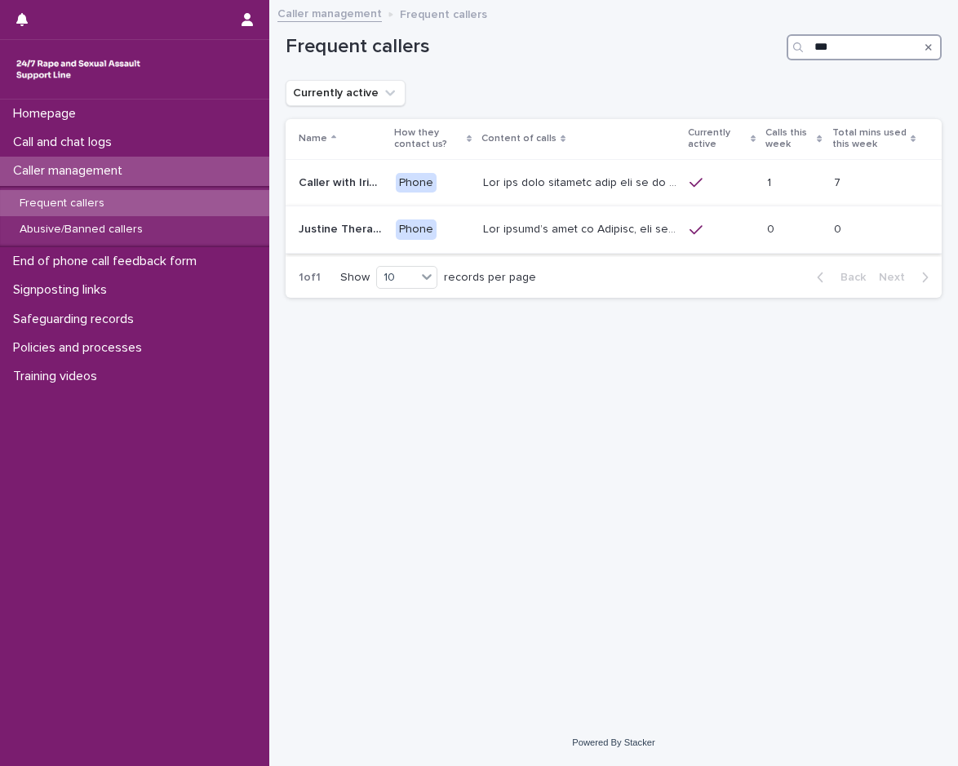
type input "***"
click at [586, 236] on p at bounding box center [581, 227] width 197 height 17
click at [554, 217] on div at bounding box center [579, 229] width 193 height 27
click at [547, 173] on p at bounding box center [581, 181] width 197 height 17
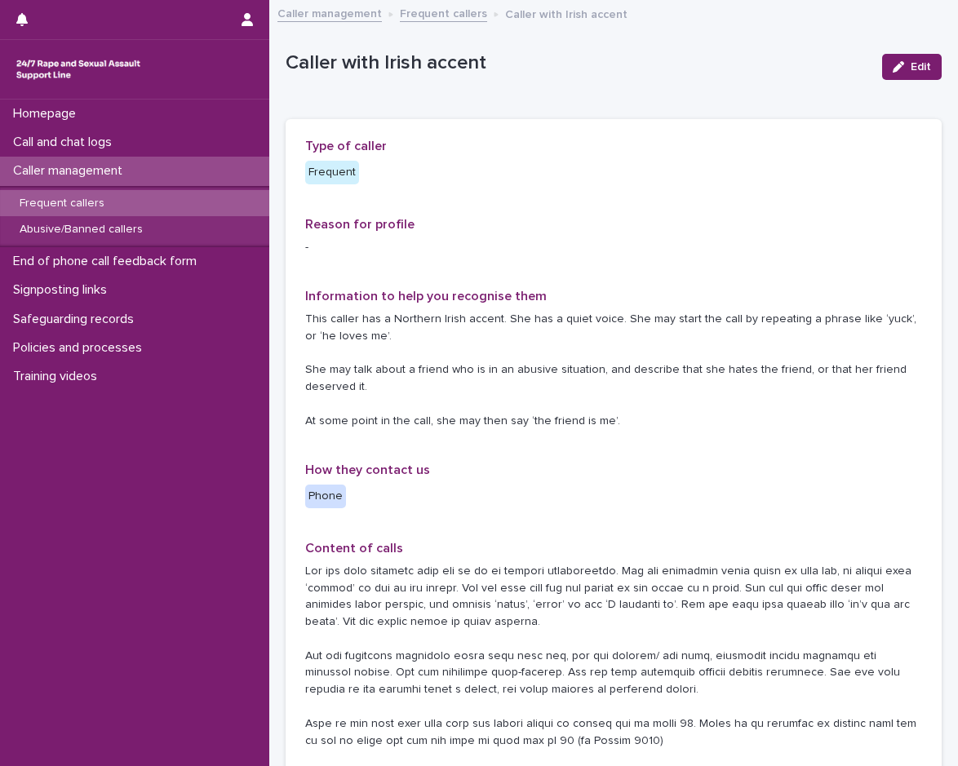
click at [141, 207] on div "Frequent callers" at bounding box center [134, 203] width 269 height 27
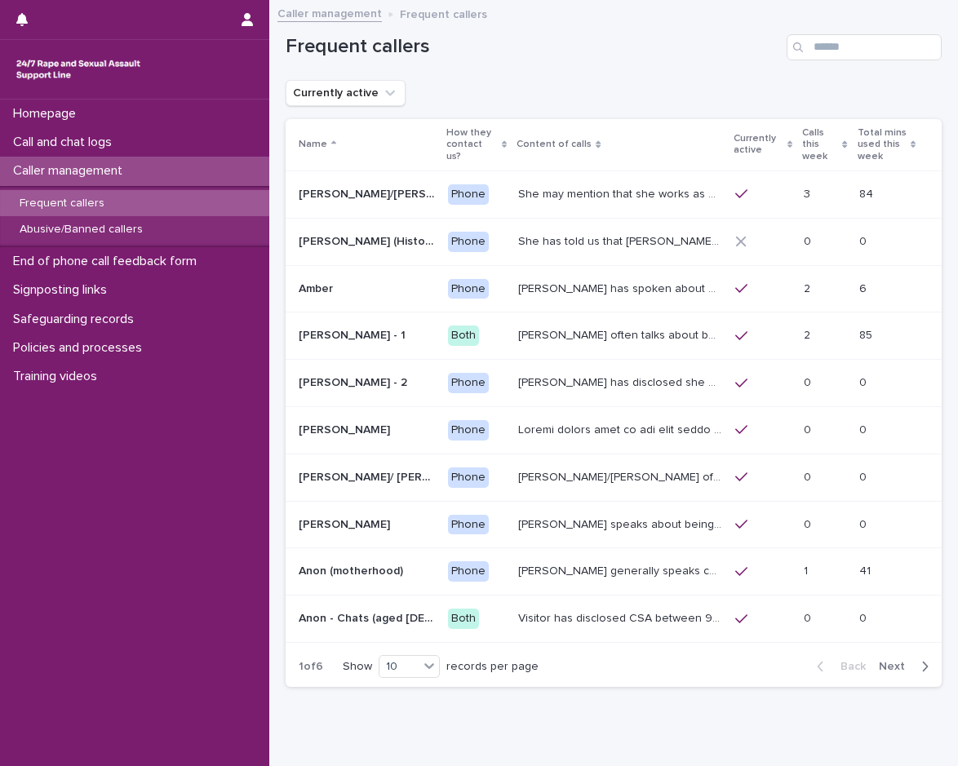
click at [560, 373] on p "[PERSON_NAME] has disclosed she has survived two rapes, one in the [GEOGRAPHIC_…" at bounding box center [621, 381] width 206 height 17
